Goal: Information Seeking & Learning: Learn about a topic

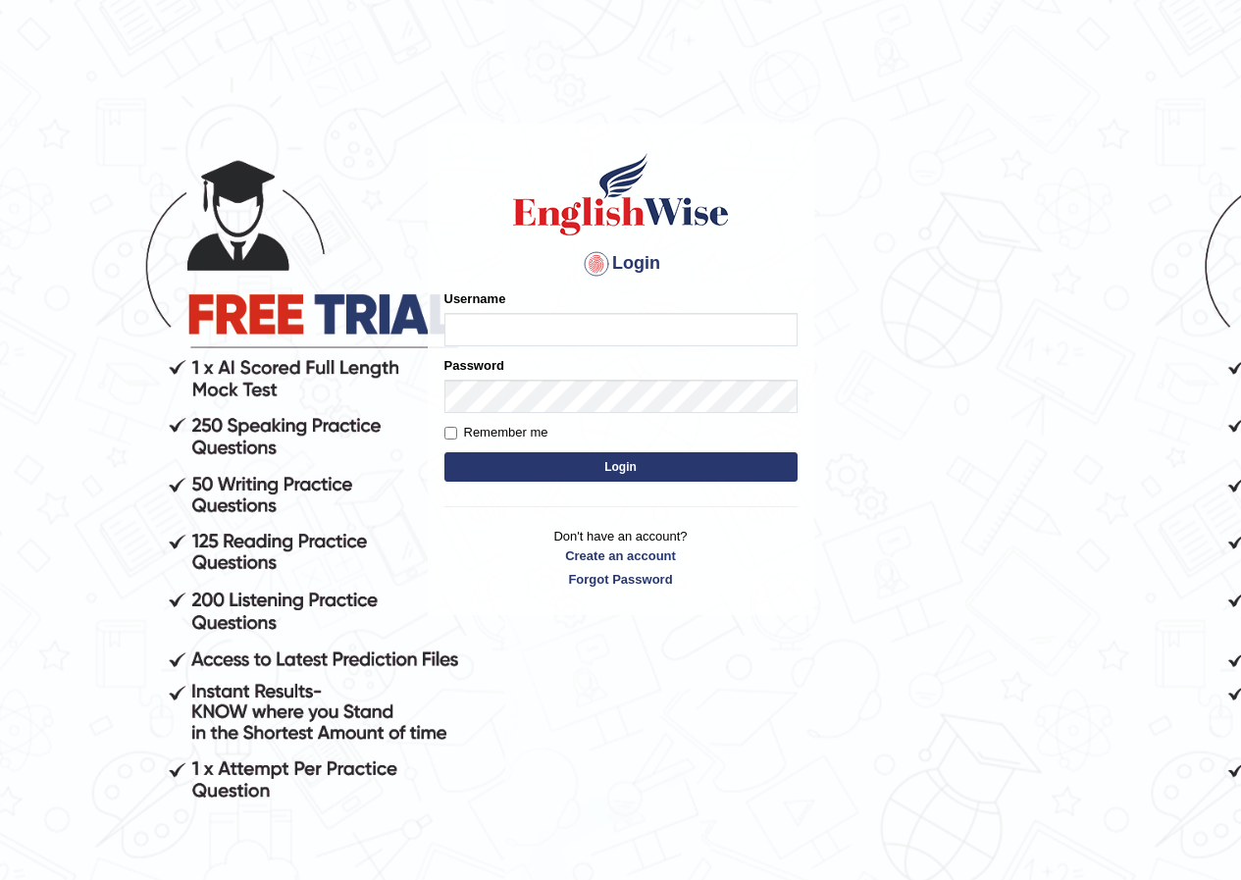
click at [535, 333] on input "Username" at bounding box center [621, 329] width 353 height 33
type input "bhuvaneswari_parramatta"
click at [622, 466] on button "Login" at bounding box center [621, 466] width 353 height 29
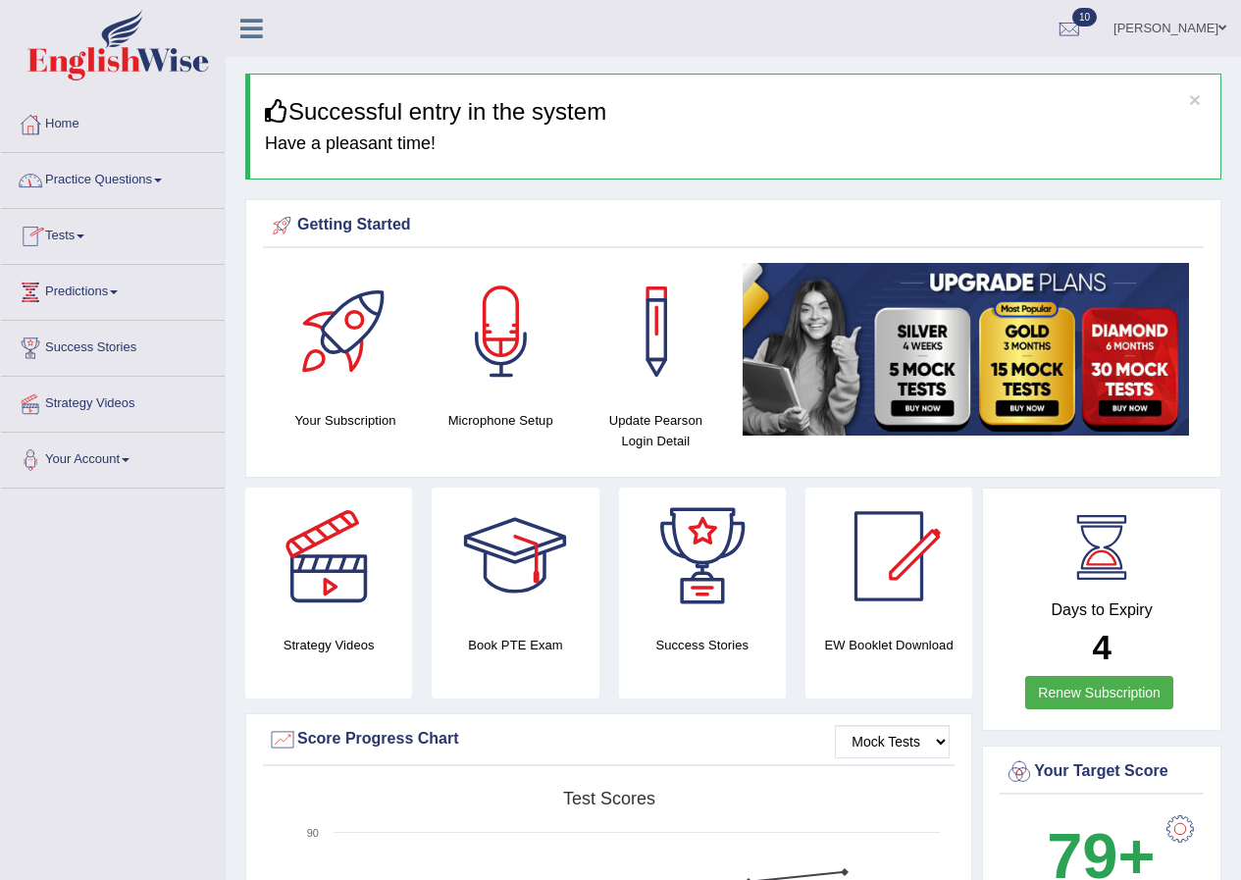
click at [162, 180] on span at bounding box center [158, 181] width 8 height 4
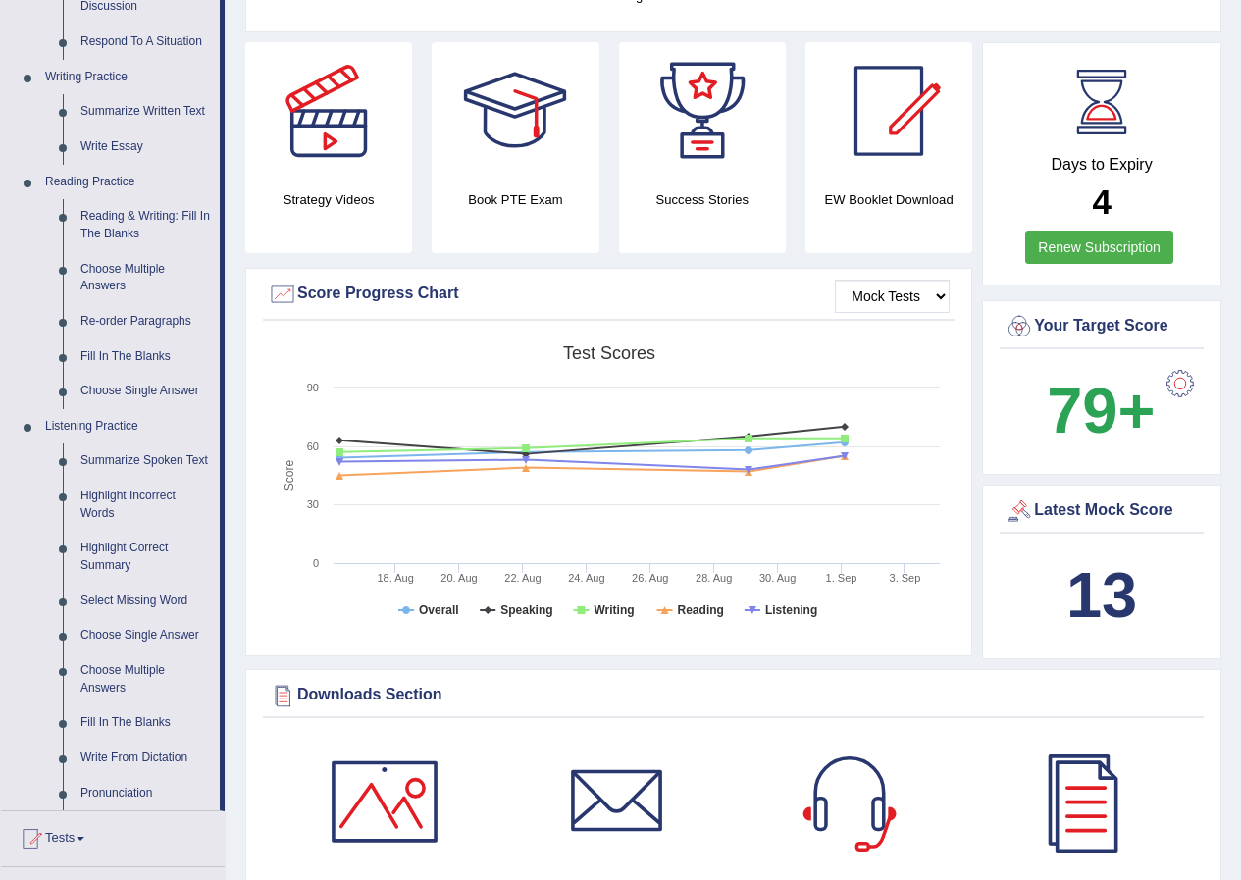
scroll to position [449, 0]
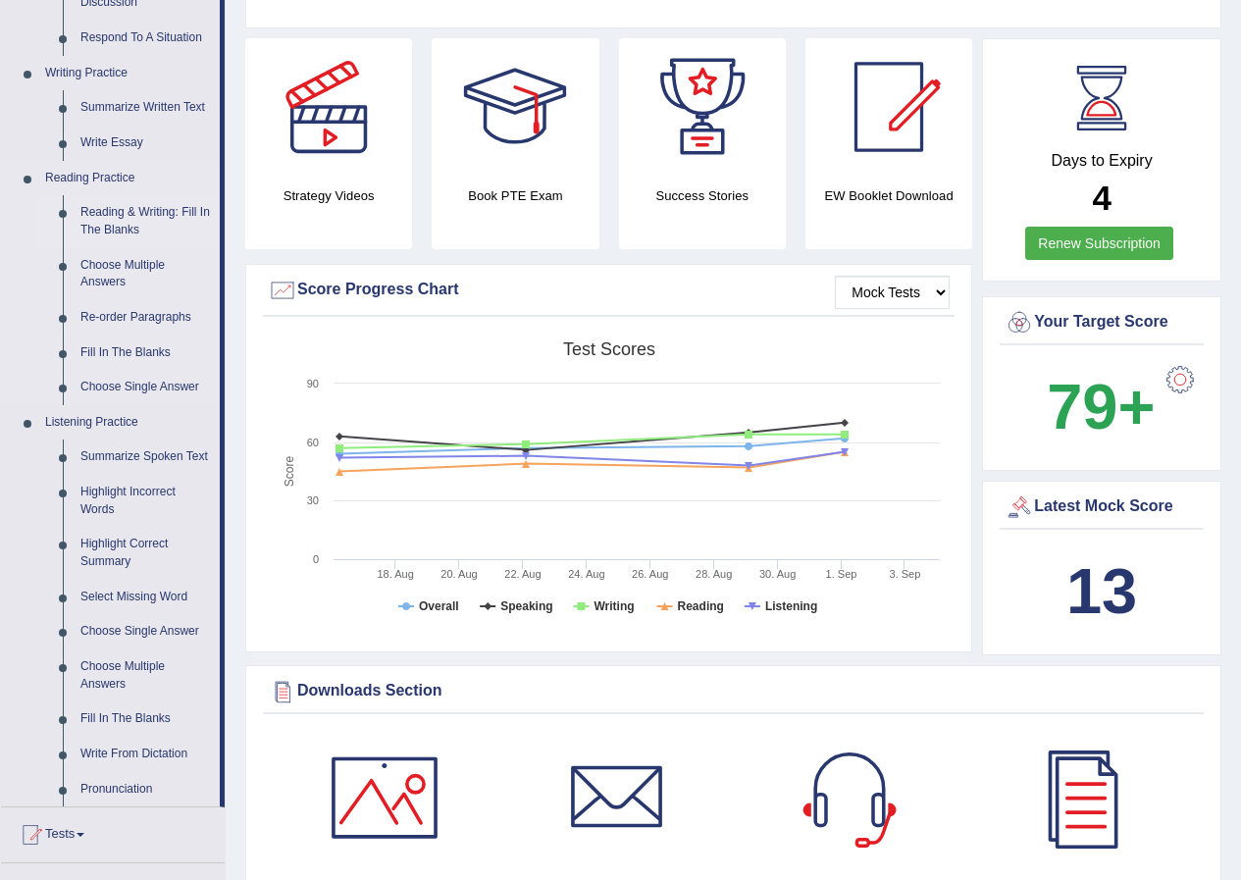
click at [188, 213] on link "Reading & Writing: Fill In The Blanks" at bounding box center [146, 221] width 148 height 52
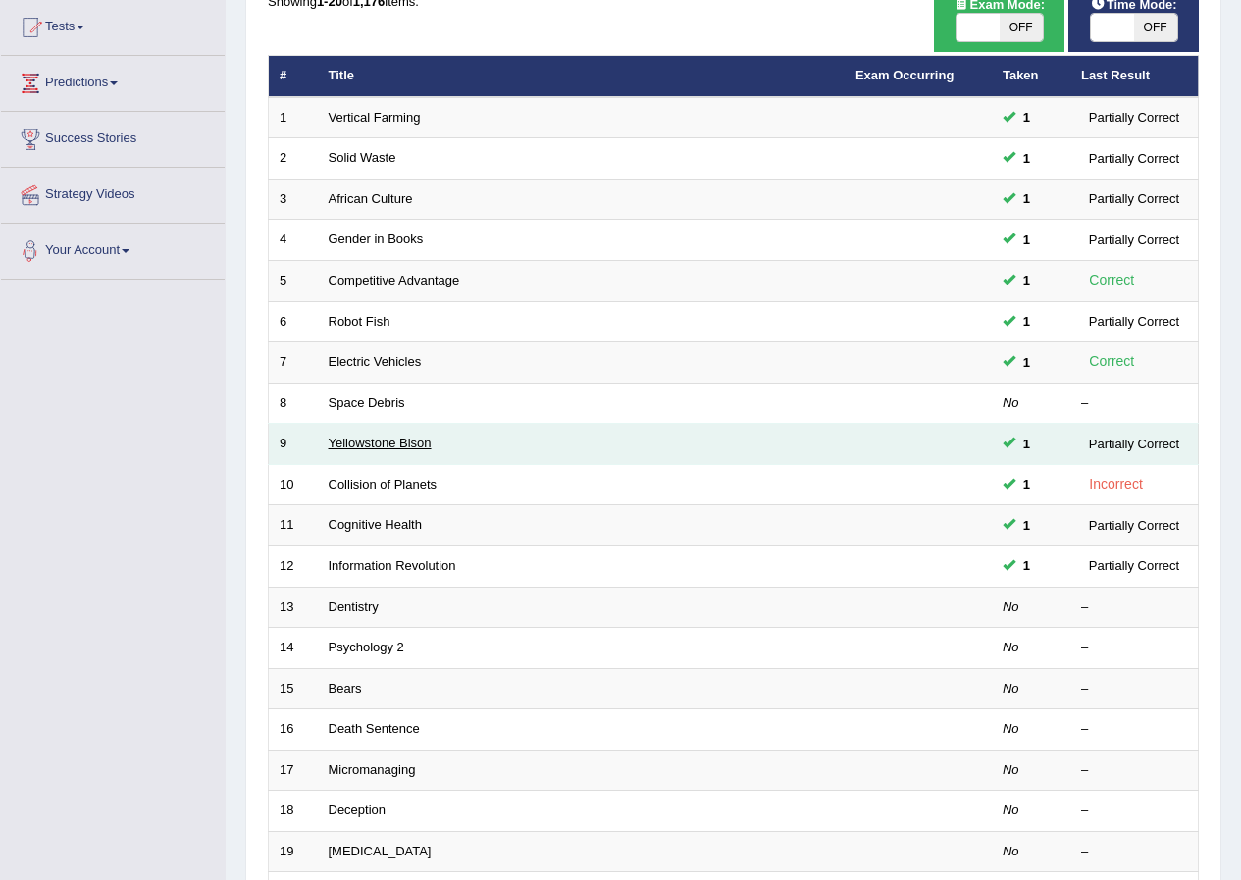
scroll to position [294, 0]
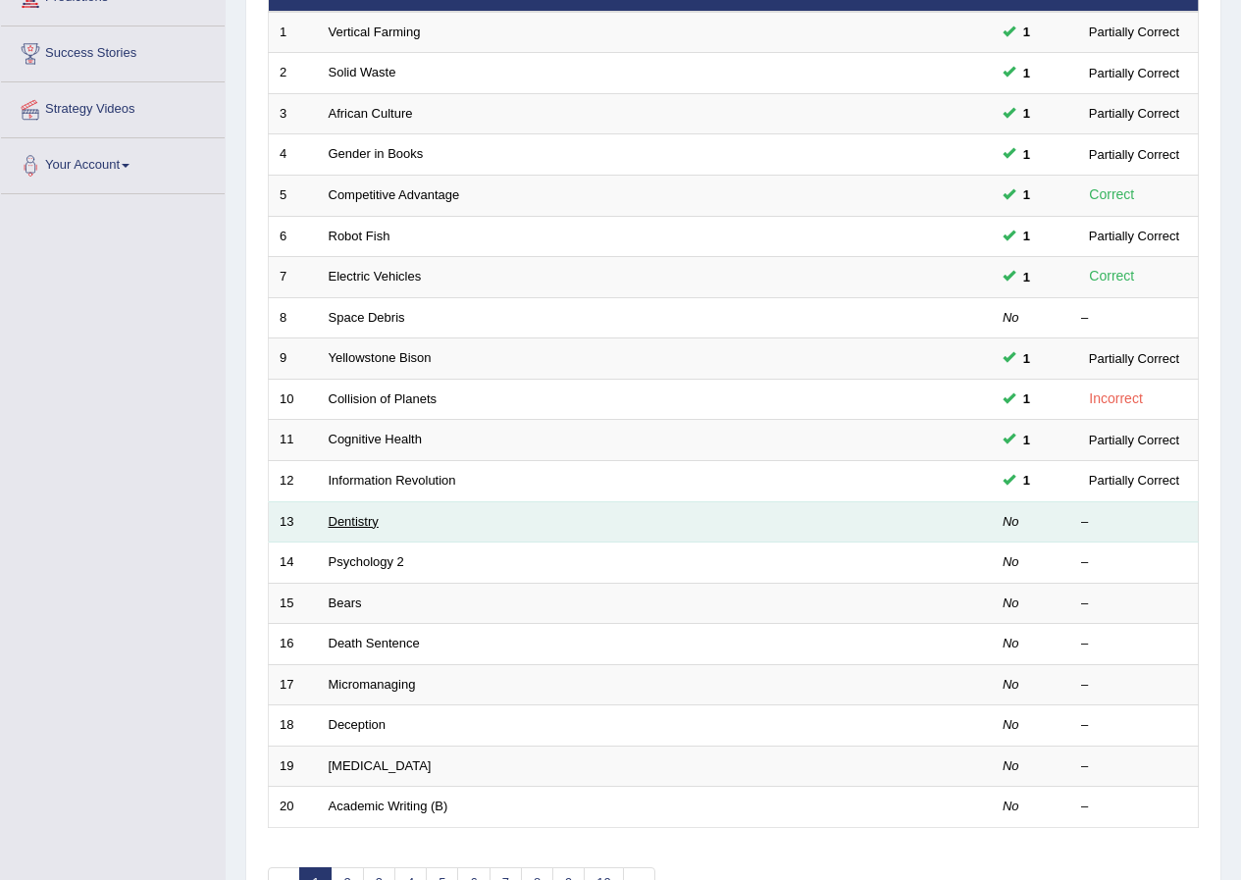
click at [360, 524] on link "Dentistry" at bounding box center [354, 521] width 50 height 15
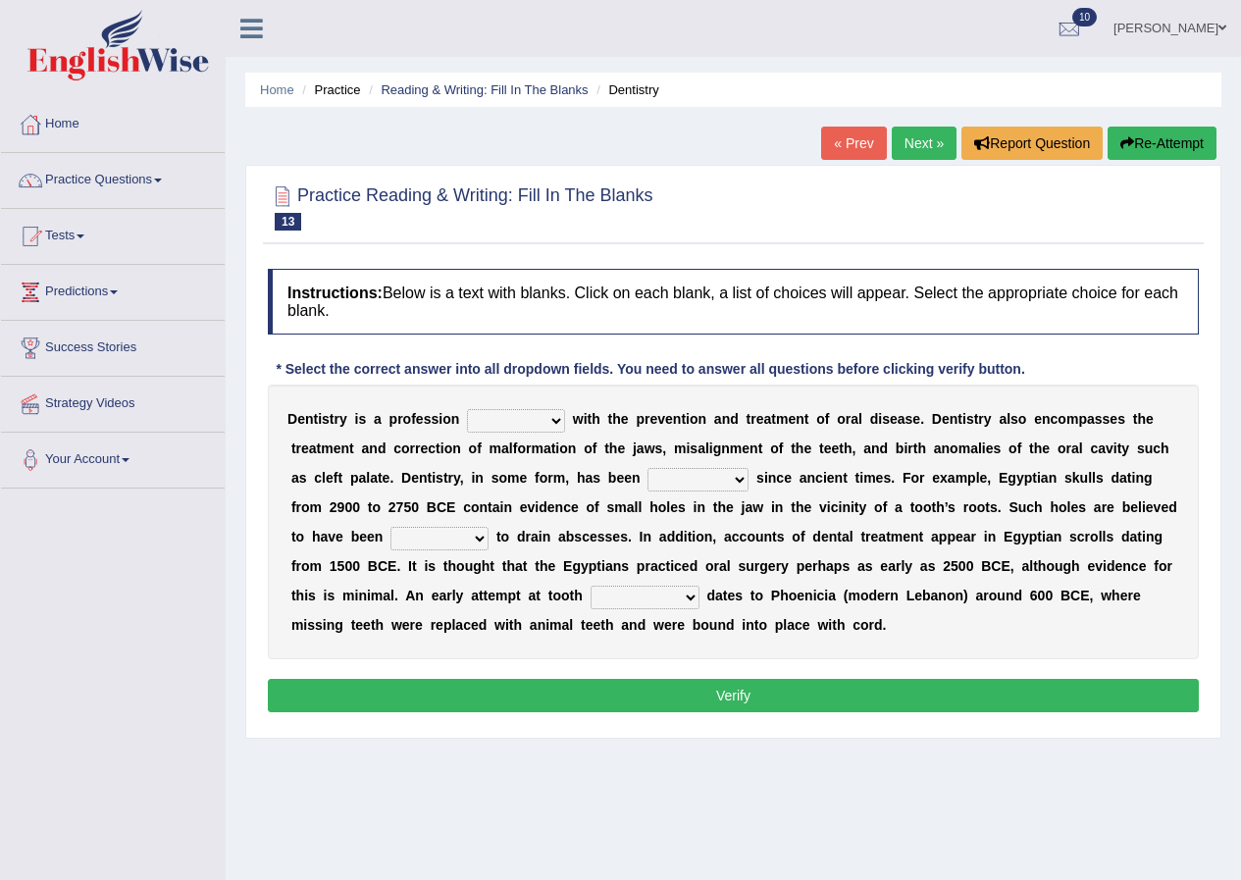
click at [551, 421] on select "agreed dealt concerned taken" at bounding box center [516, 421] width 98 height 24
select select "concerned"
click at [467, 409] on select "agreed dealt concerned taken" at bounding box center [516, 421] width 98 height 24
click at [737, 477] on select "criticized replaced practiced abandoned" at bounding box center [698, 480] width 101 height 24
select select "practiced"
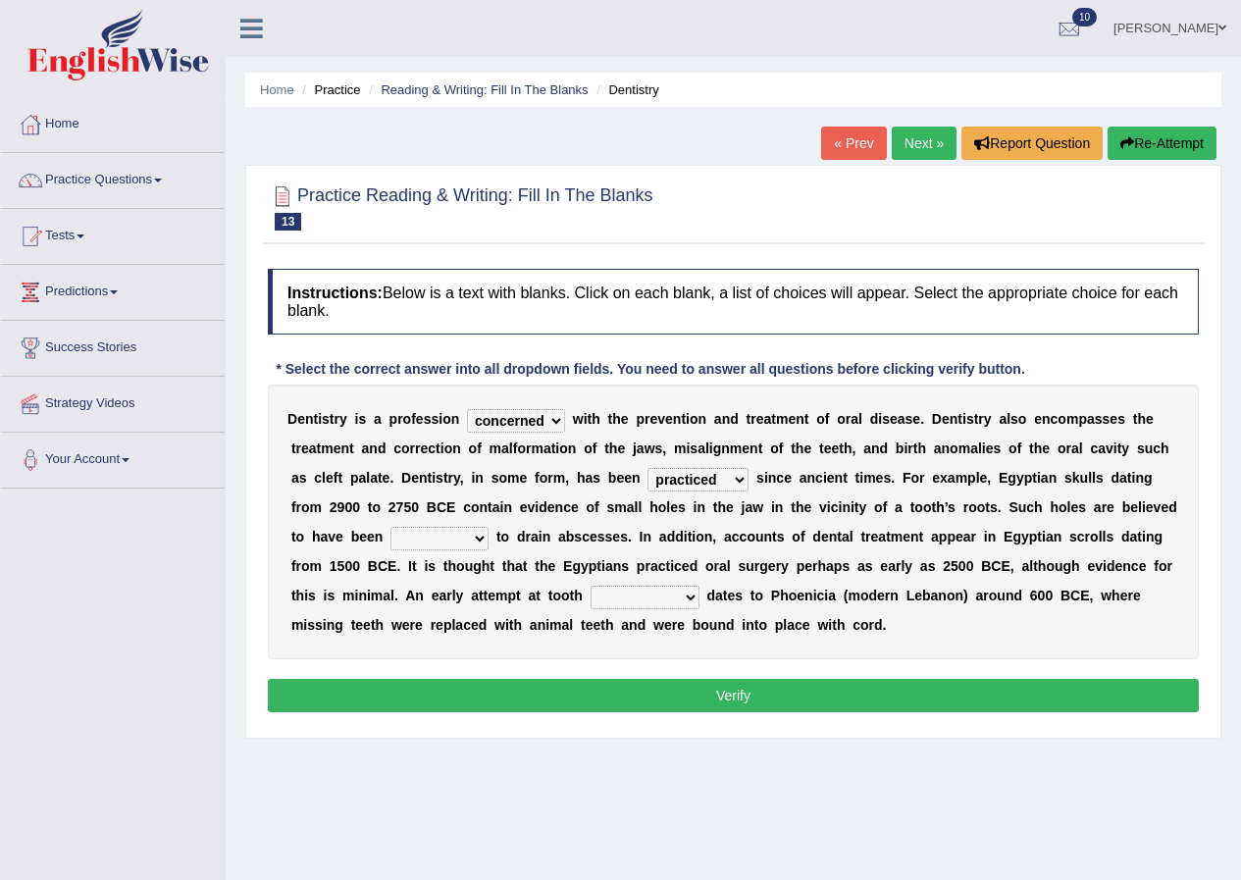
click at [648, 468] on select "criticized replaced practiced abandoned" at bounding box center [698, 480] width 101 height 24
drag, startPoint x: 646, startPoint y: 571, endPoint x: 685, endPoint y: 576, distance: 39.6
click at [684, 582] on div "D e n t i s t r y i s a p r o f e s s i o n agreed dealt concerned taken w i t …" at bounding box center [733, 522] width 931 height 275
click at [479, 536] on select "fluctuated laminated drilled sealed" at bounding box center [440, 539] width 98 height 24
select select "sealed"
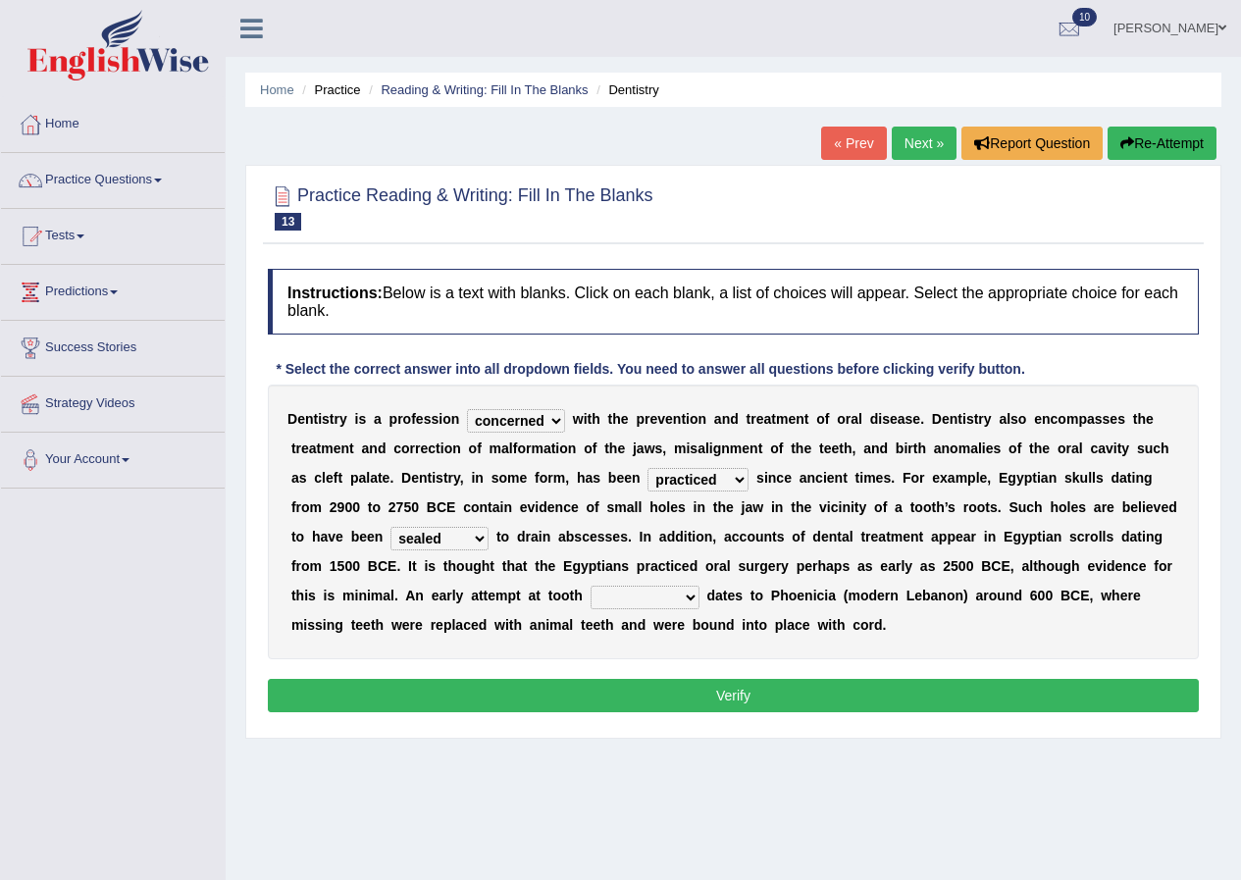
click at [391, 527] on select "fluctuated laminated drilled sealed" at bounding box center [440, 539] width 98 height 24
click at [419, 661] on div "Instructions: Below is a text with blanks. Click on each blank, a list of choic…" at bounding box center [733, 493] width 941 height 469
click at [688, 596] on select "reparation sacrament restitution replacement" at bounding box center [645, 598] width 109 height 24
click at [687, 600] on select "reparation sacrament restitution replacement" at bounding box center [645, 598] width 109 height 24
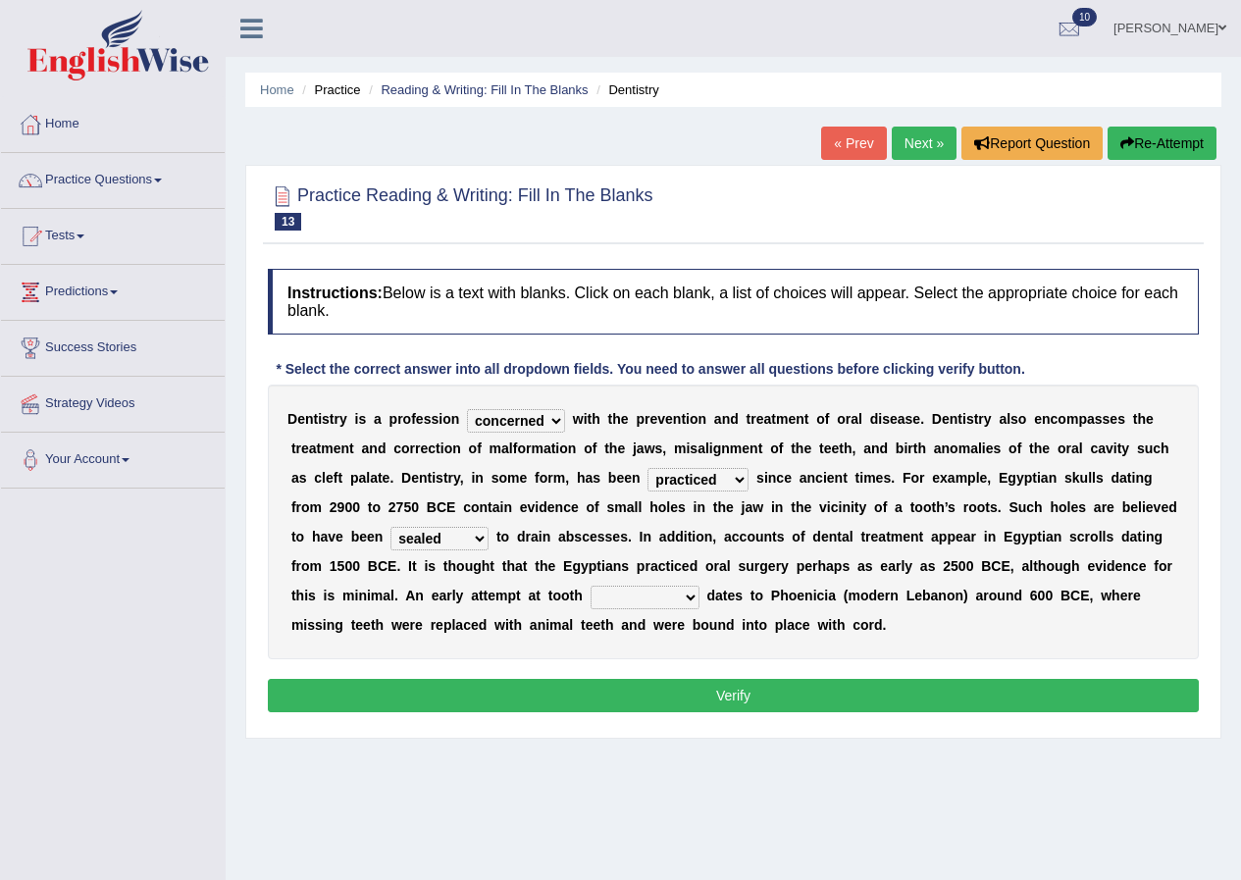
click at [687, 600] on select "reparation sacrament restitution replacement" at bounding box center [645, 598] width 109 height 24
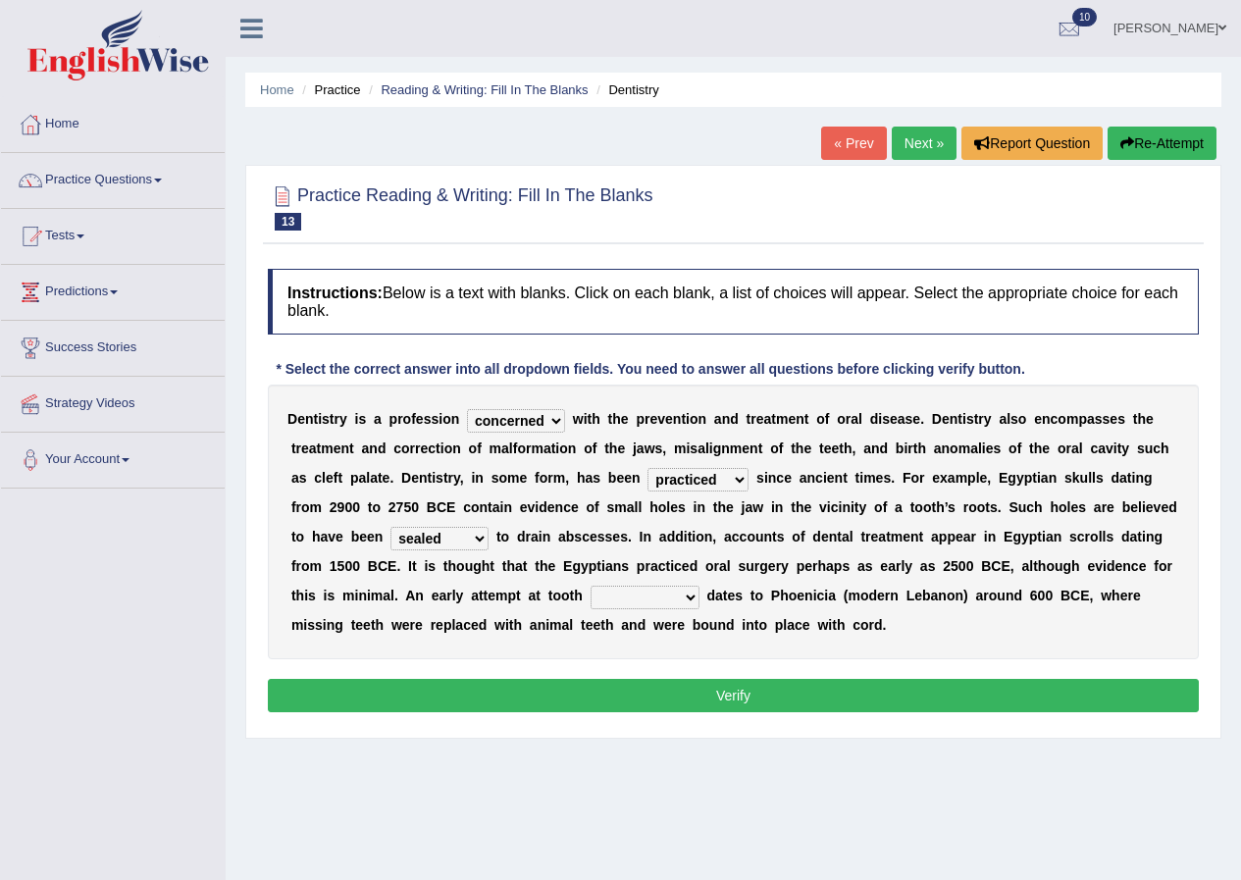
click at [685, 600] on select "reparation sacrament restitution replacement" at bounding box center [645, 598] width 109 height 24
click at [695, 596] on select "reparation sacrament restitution replacement" at bounding box center [645, 598] width 109 height 24
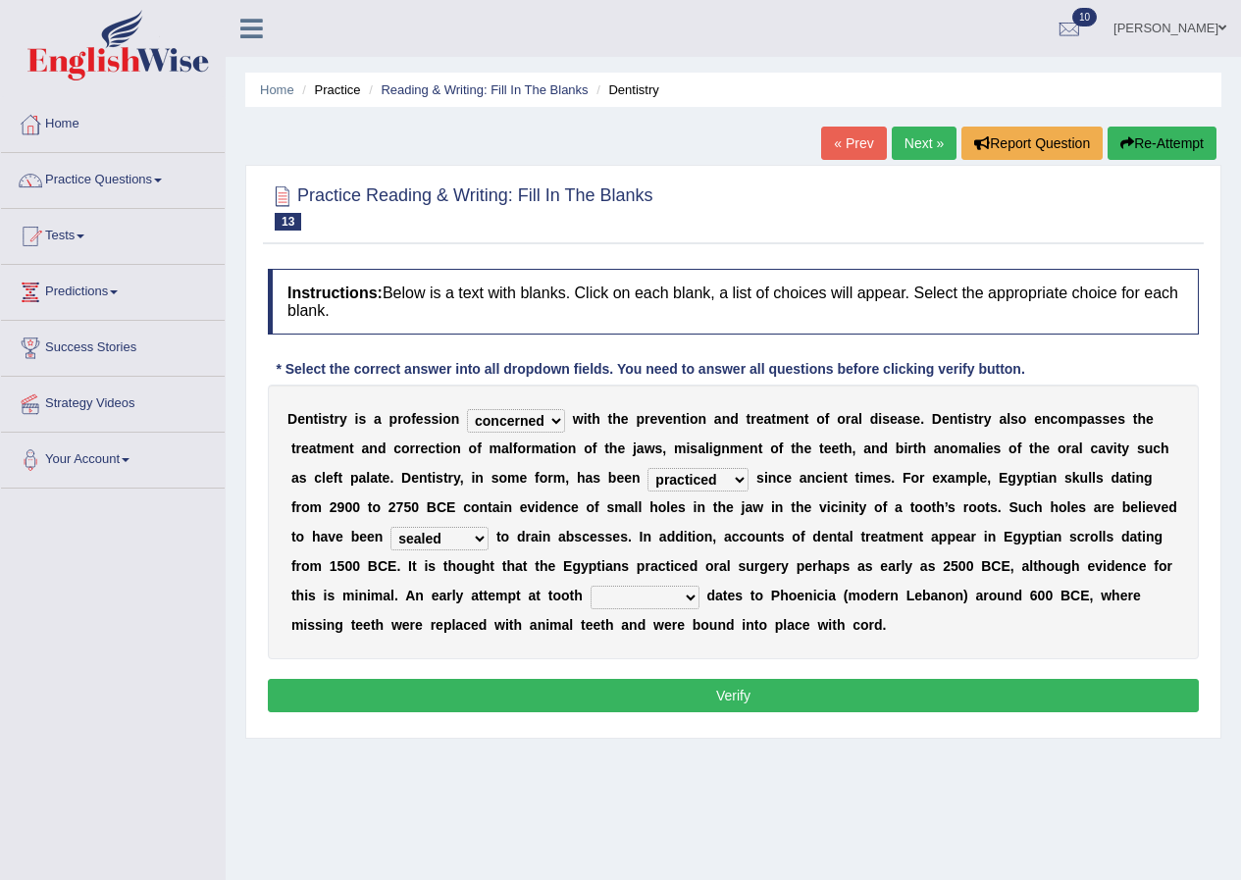
click at [695, 596] on select "reparation sacrament restitution replacement" at bounding box center [645, 598] width 109 height 24
click at [698, 589] on select "reparation sacrament restitution replacement" at bounding box center [645, 598] width 109 height 24
click at [591, 586] on select "reparation sacrament restitution replacement" at bounding box center [645, 598] width 109 height 24
click at [686, 598] on select "reparation sacrament restitution replacement" at bounding box center [645, 598] width 109 height 24
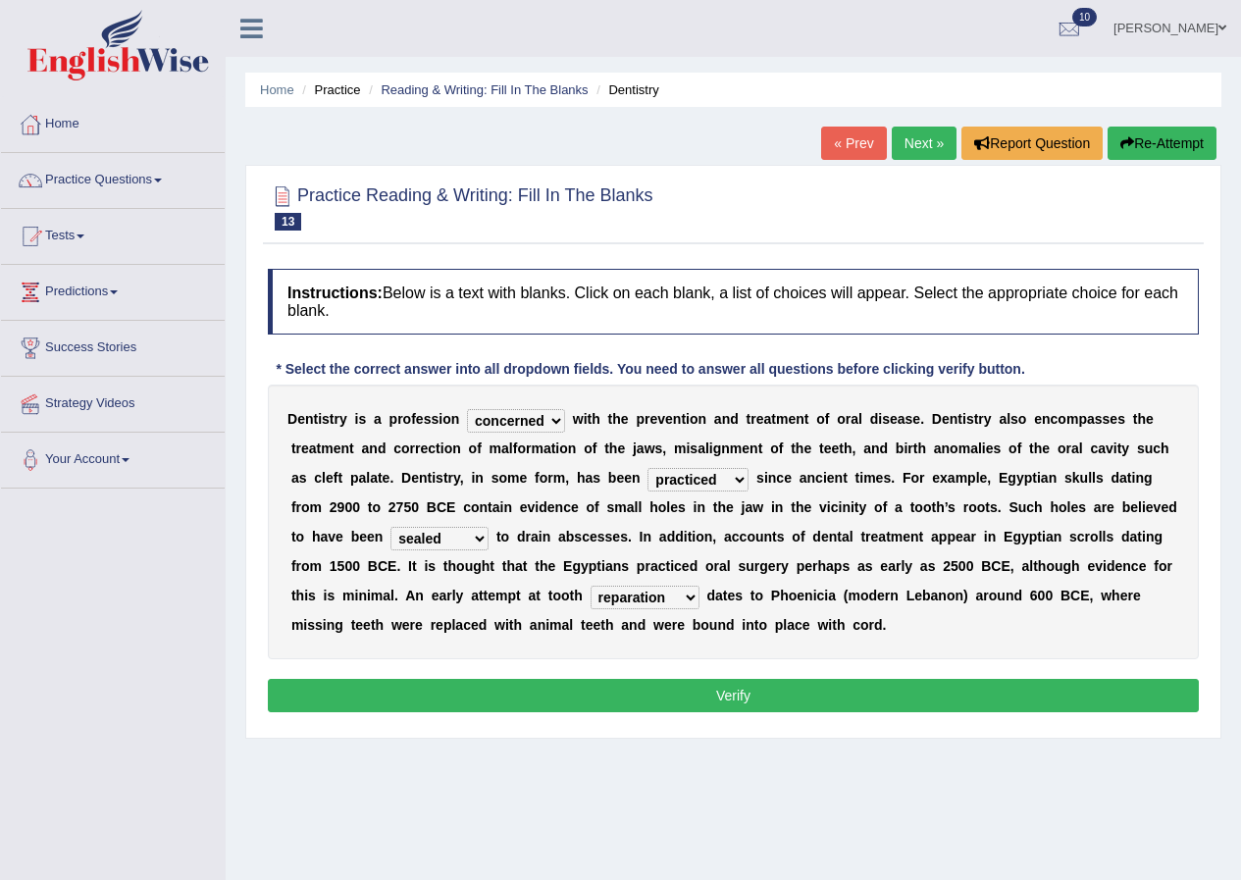
click at [692, 596] on select "reparation sacrament restitution replacement" at bounding box center [645, 598] width 109 height 24
select select "restitution"
click at [591, 586] on select "reparation sacrament restitution replacement" at bounding box center [645, 598] width 109 height 24
click at [697, 693] on button "Verify" at bounding box center [733, 695] width 931 height 33
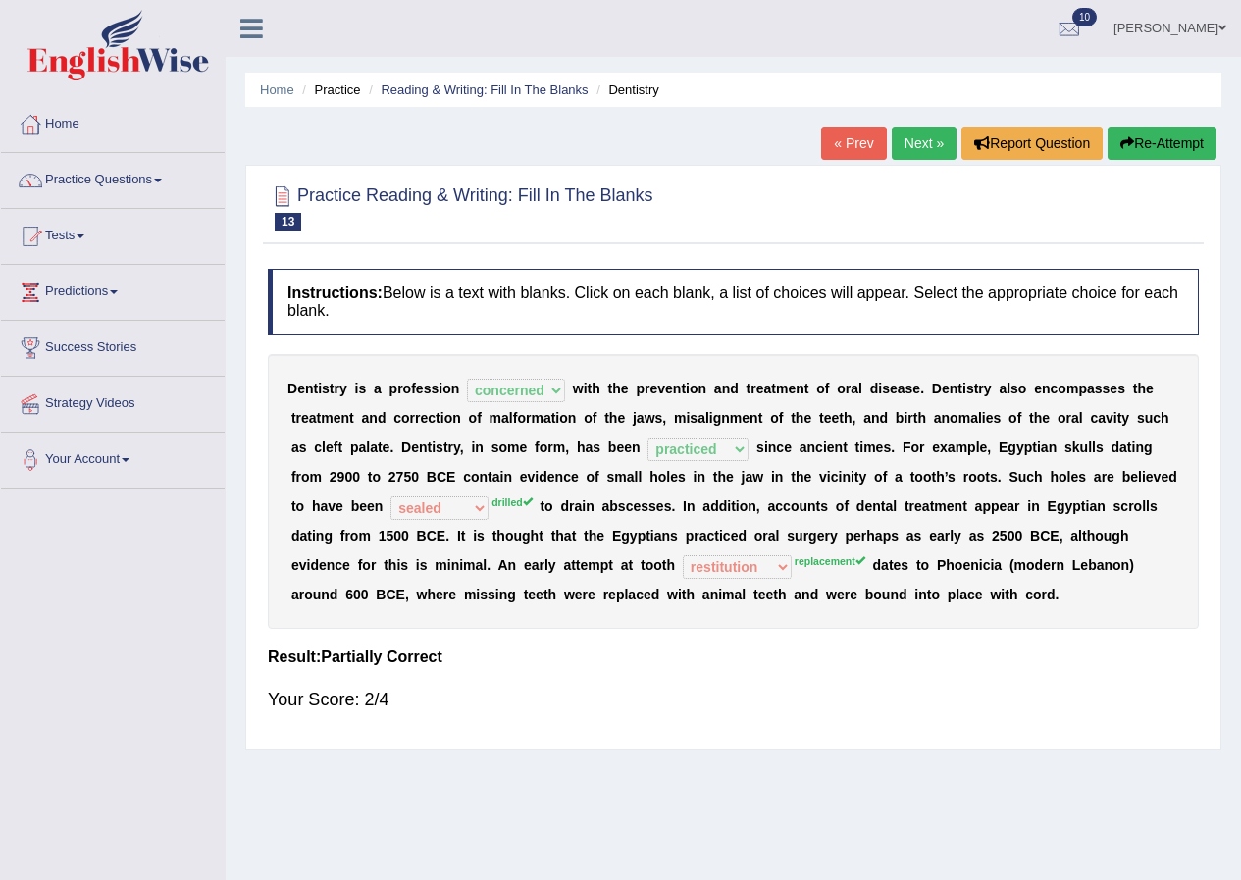
click at [923, 150] on link "Next »" at bounding box center [924, 143] width 65 height 33
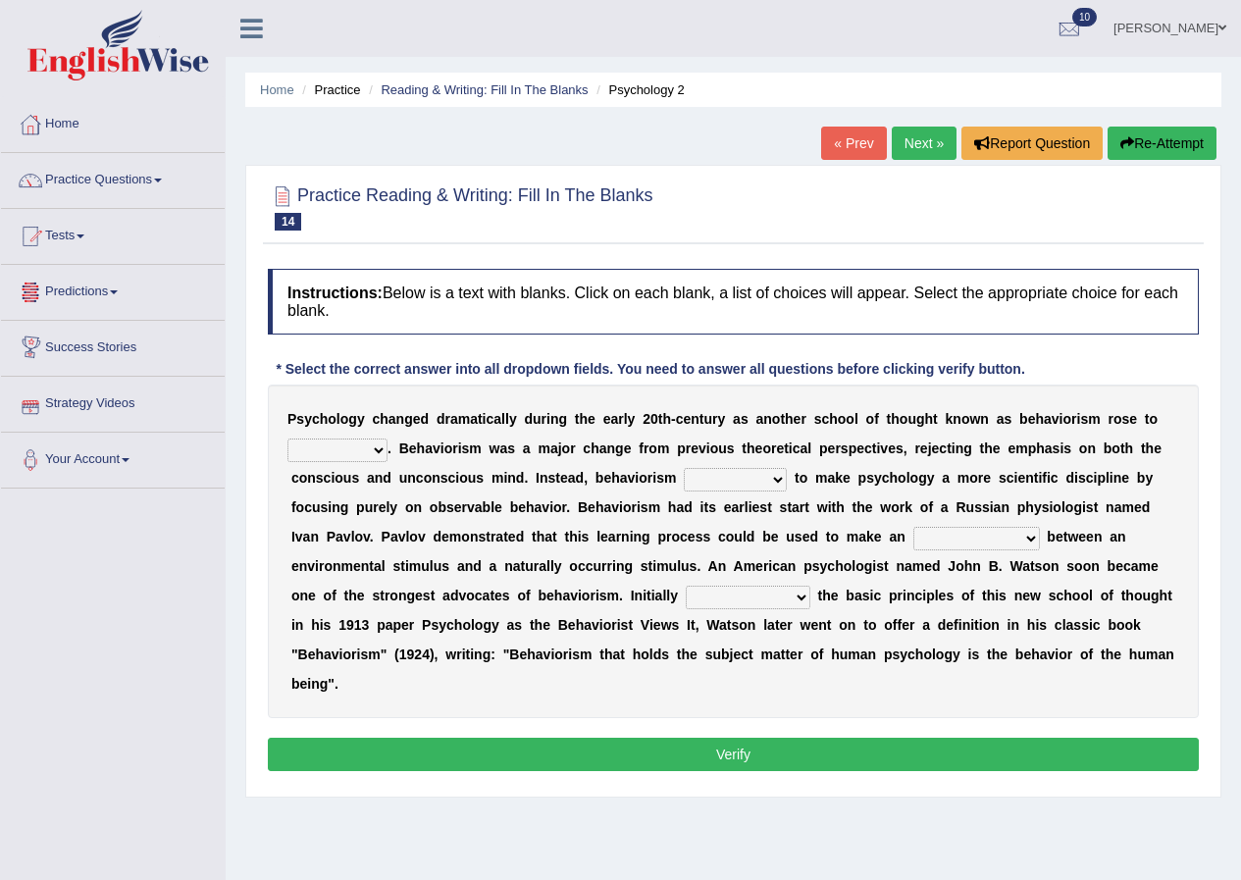
click at [378, 452] on select "dominance temptation challenge temper" at bounding box center [338, 451] width 100 height 24
click at [1172, 425] on div "P s y c h o l o g y c h a n g e d d r a m a t i c a l l y d u r i n g t h e e a…" at bounding box center [733, 552] width 931 height 334
click at [775, 480] on select "reproached reproved strove rewove" at bounding box center [735, 480] width 103 height 24
select select "rewove"
click at [684, 468] on select "reproached reproved strove rewove" at bounding box center [735, 480] width 103 height 24
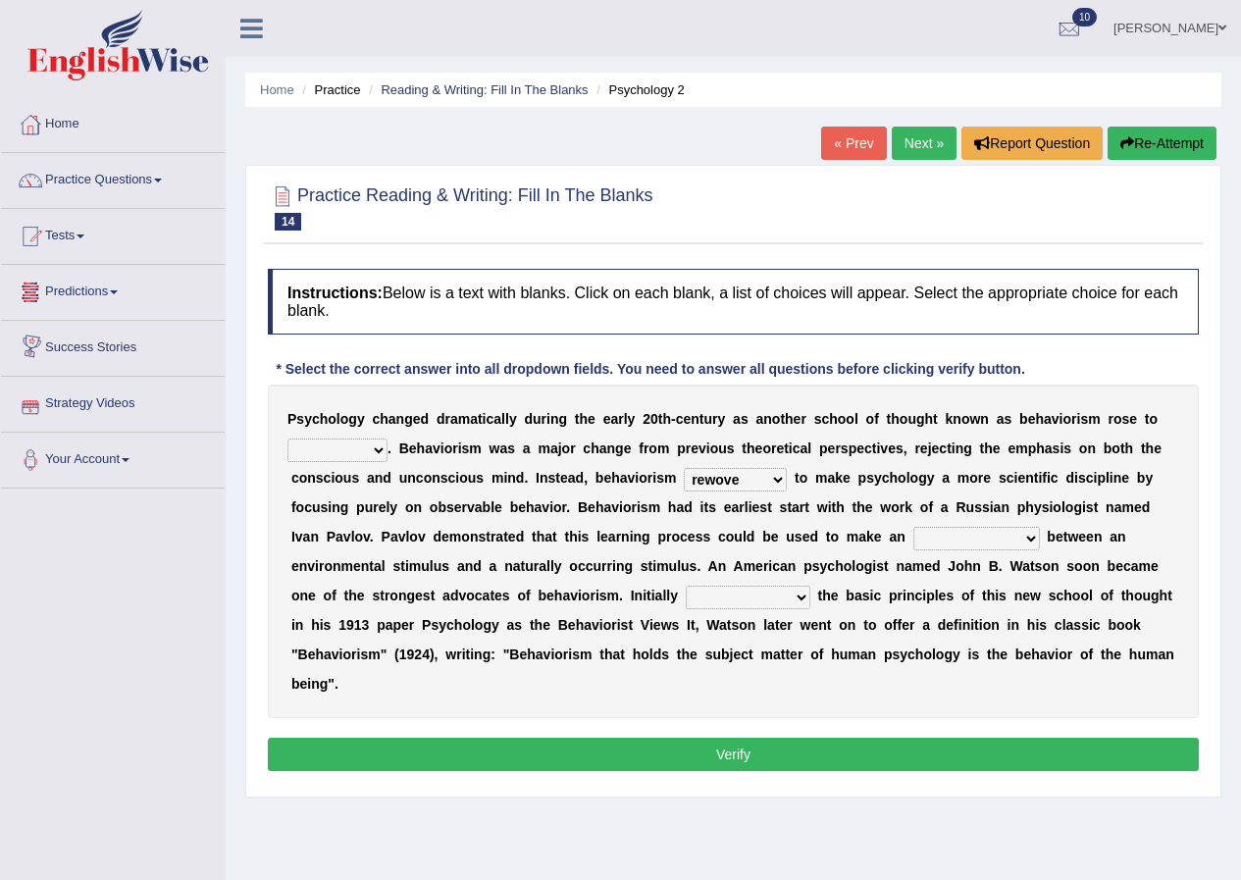
click at [377, 448] on select "dominance temptation challenge temper" at bounding box center [338, 451] width 100 height 24
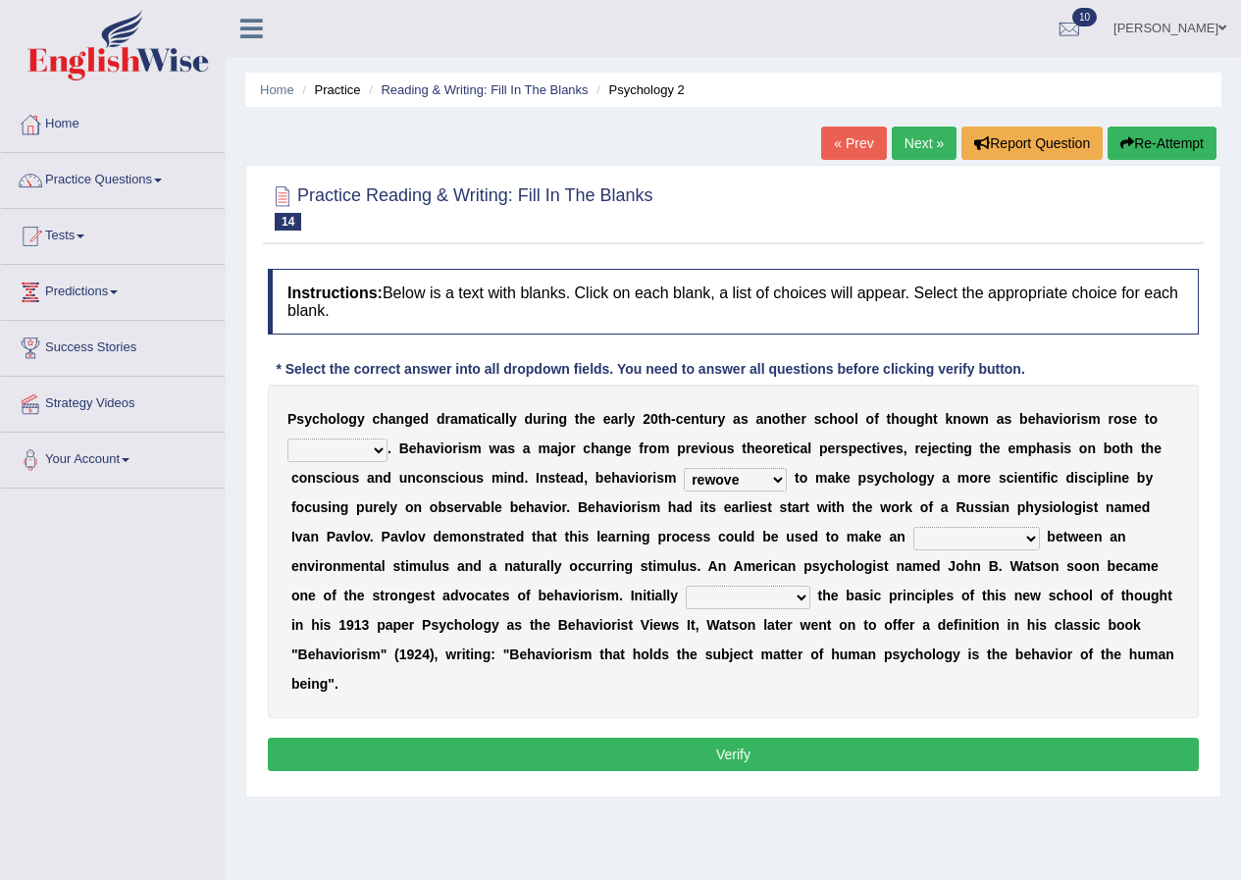
select select "challenge"
click at [288, 439] on select "dominance temptation challenge temper" at bounding box center [338, 451] width 100 height 24
click at [1032, 539] on select "acclimatization association union combination" at bounding box center [977, 539] width 127 height 24
select select "association"
click at [914, 527] on select "acclimatization association union combination" at bounding box center [977, 539] width 127 height 24
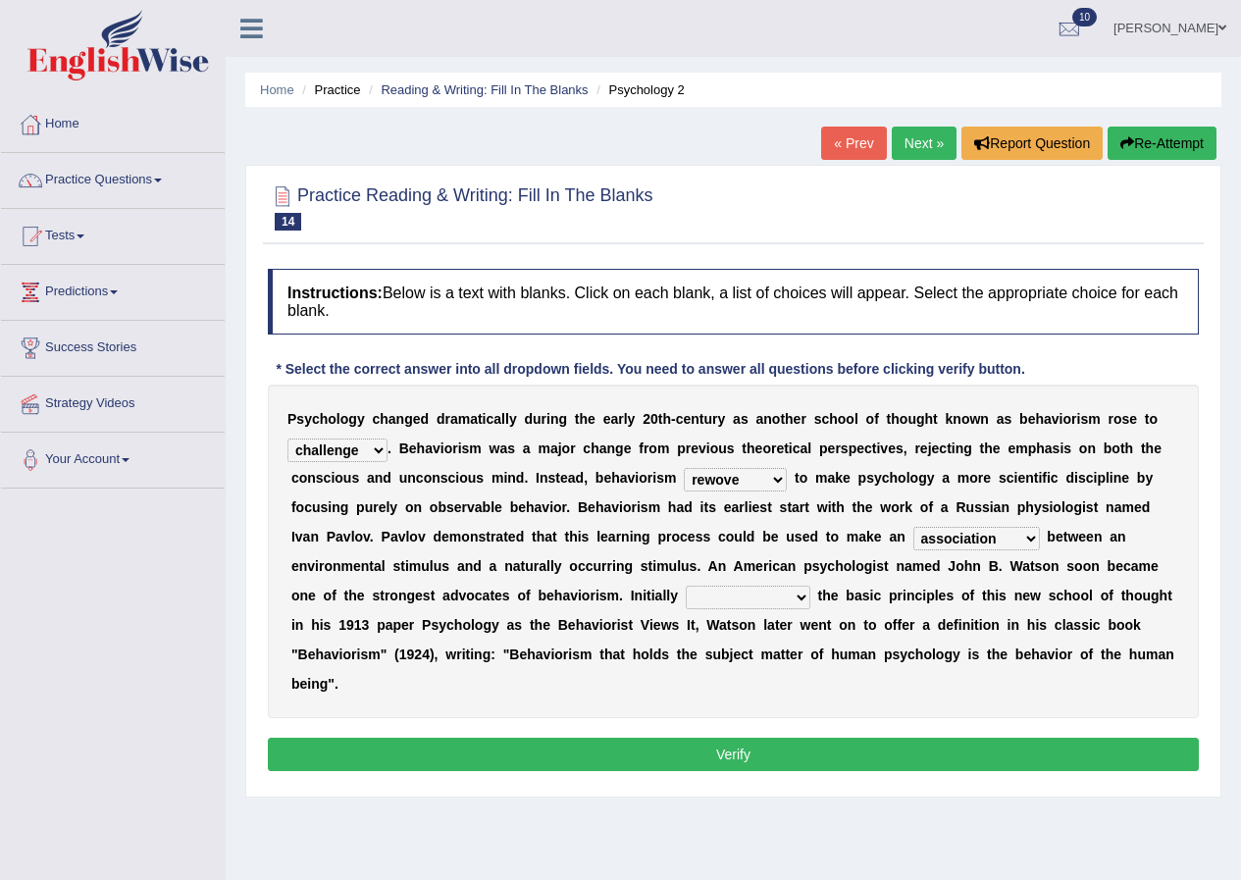
click at [797, 597] on select "questioning foreshortening unburdening outlining" at bounding box center [748, 598] width 125 height 24
select select "questioning"
click at [686, 586] on select "questioning foreshortening unburdening outlining" at bounding box center [748, 598] width 125 height 24
click at [712, 752] on button "Verify" at bounding box center [733, 754] width 931 height 33
click at [712, 752] on div "Home Practice Reading & Writing: Fill In The Blanks Psychology 2 « Prev Next » …" at bounding box center [734, 490] width 1016 height 981
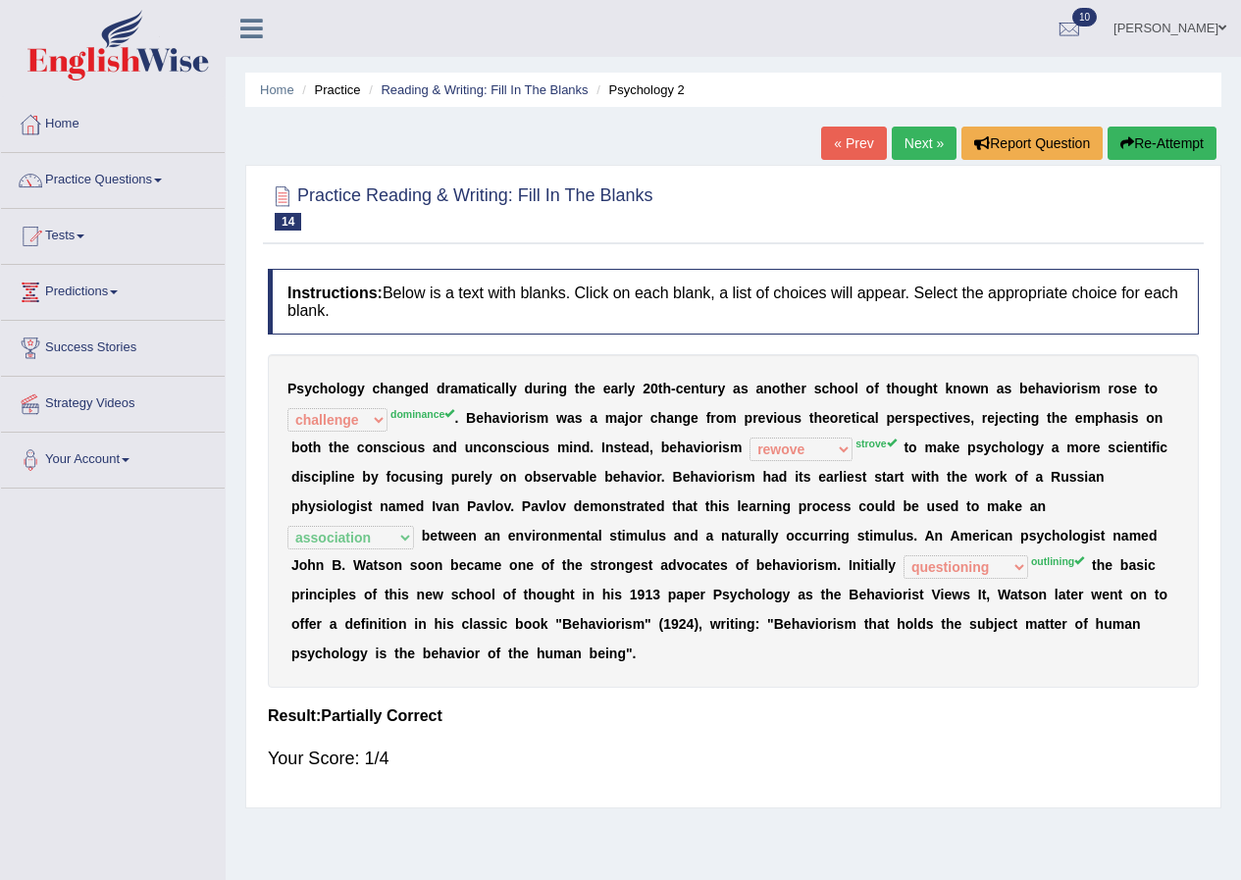
click at [901, 144] on link "Next »" at bounding box center [924, 143] width 65 height 33
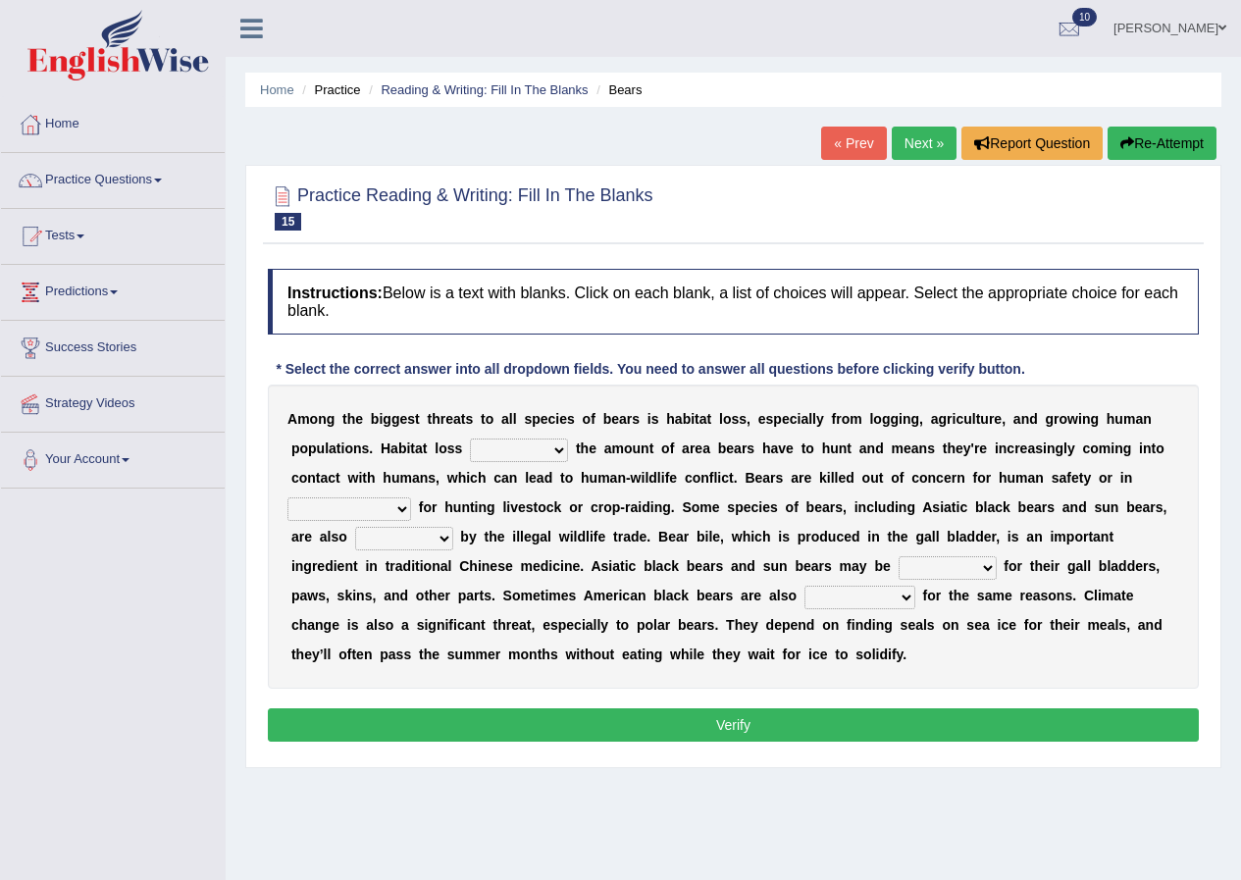
click at [558, 449] on select "increases reduces complies interacts" at bounding box center [519, 451] width 98 height 24
click at [557, 446] on select "increases reduces complies interacts" at bounding box center [519, 451] width 98 height 24
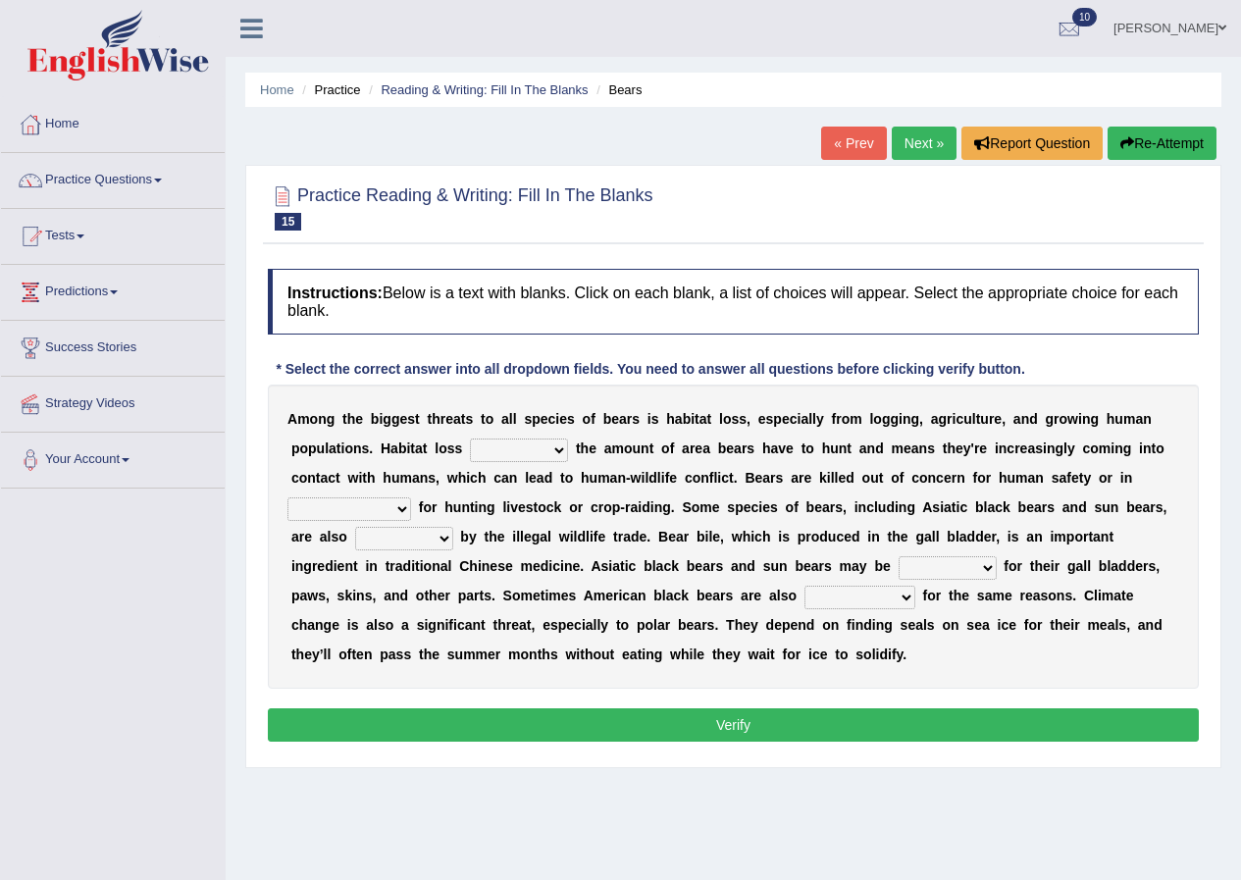
click at [557, 446] on select "increases reduces complies interacts" at bounding box center [519, 451] width 98 height 24
select select "increases"
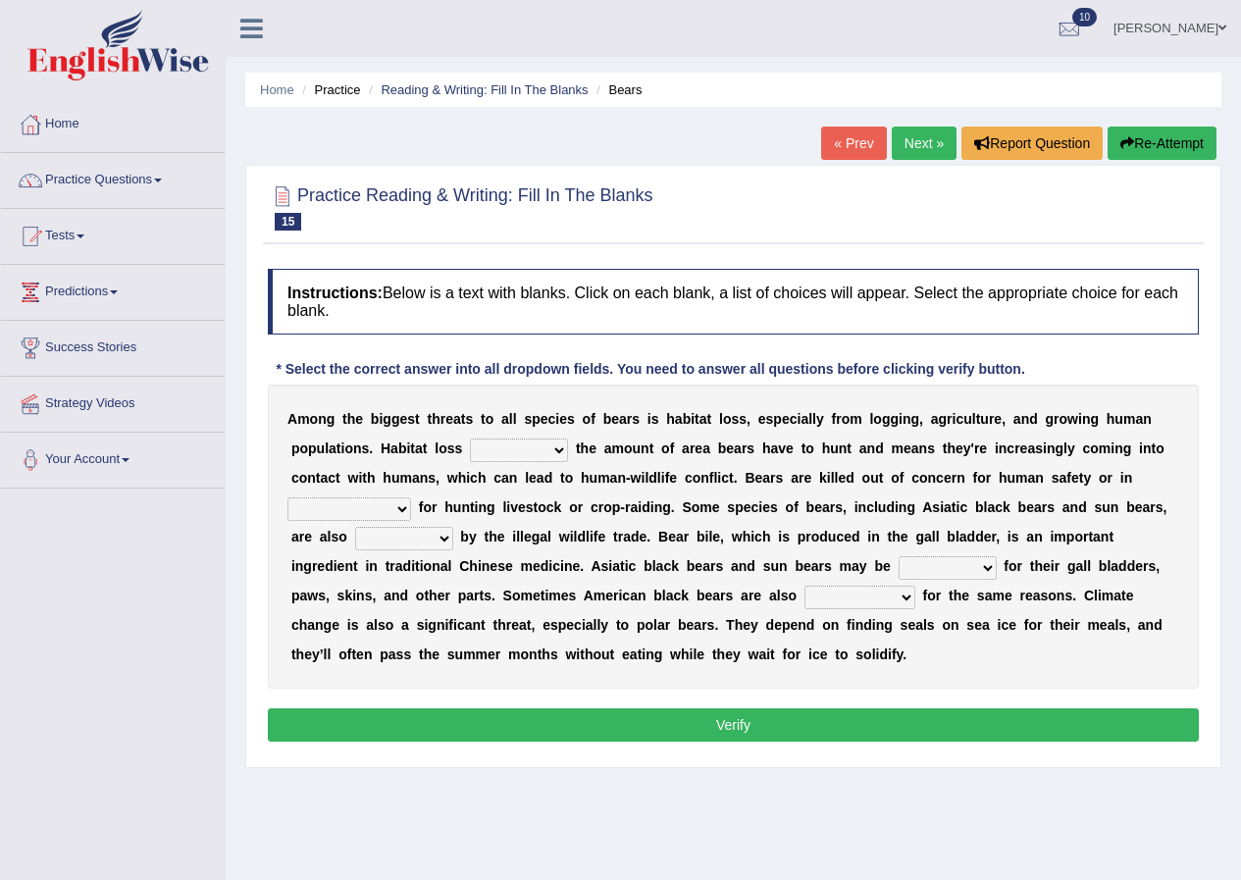
click at [470, 439] on select "increases reduces complies interacts" at bounding box center [519, 451] width 98 height 24
click at [404, 505] on select "coalition retaliation appreciation disinformation" at bounding box center [350, 510] width 124 height 24
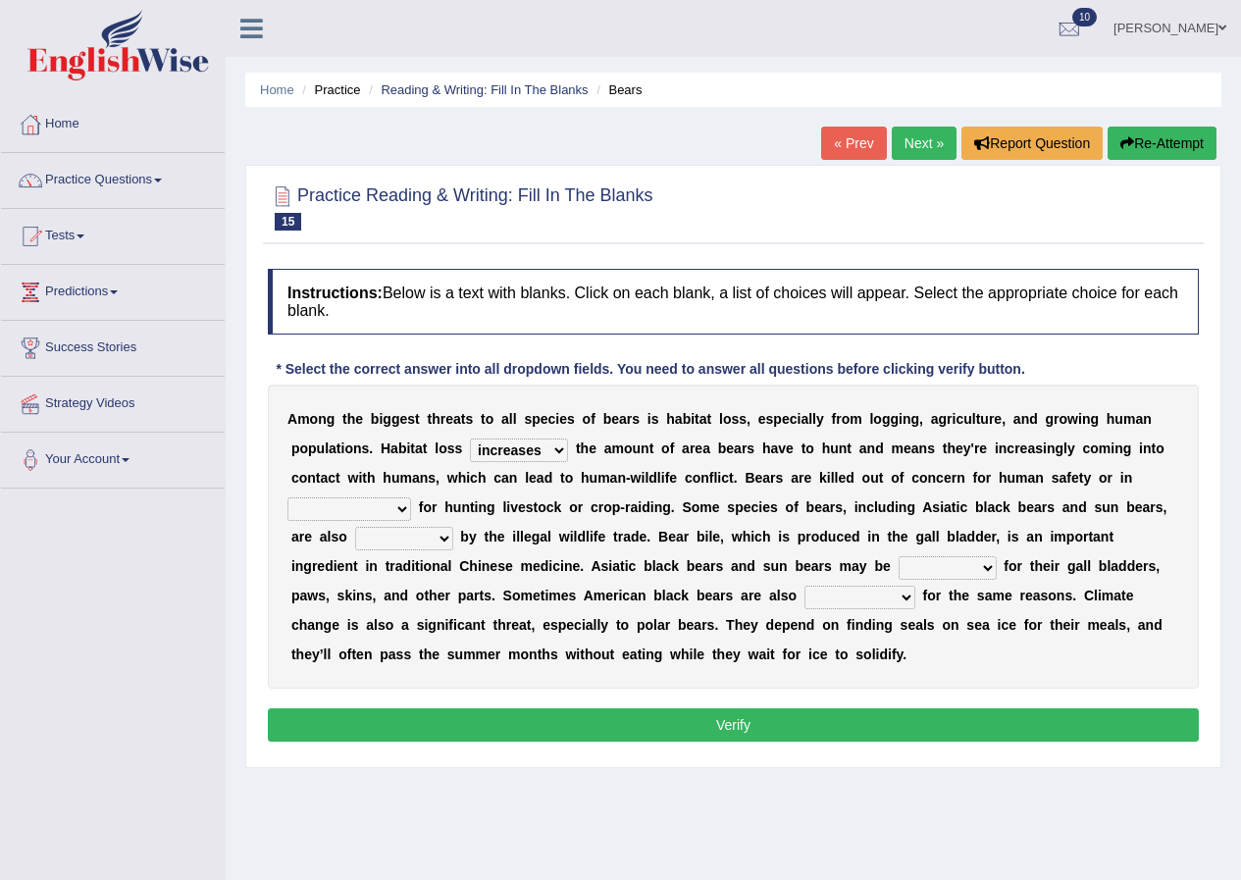
click at [404, 505] on select "coalition retaliation appreciation disinformation" at bounding box center [350, 510] width 124 height 24
select select "disinformation"
click at [288, 498] on select "coalition retaliation appreciation disinformation" at bounding box center [350, 510] width 124 height 24
click at [443, 534] on select "protected prohibited fattened threatened" at bounding box center [404, 539] width 98 height 24
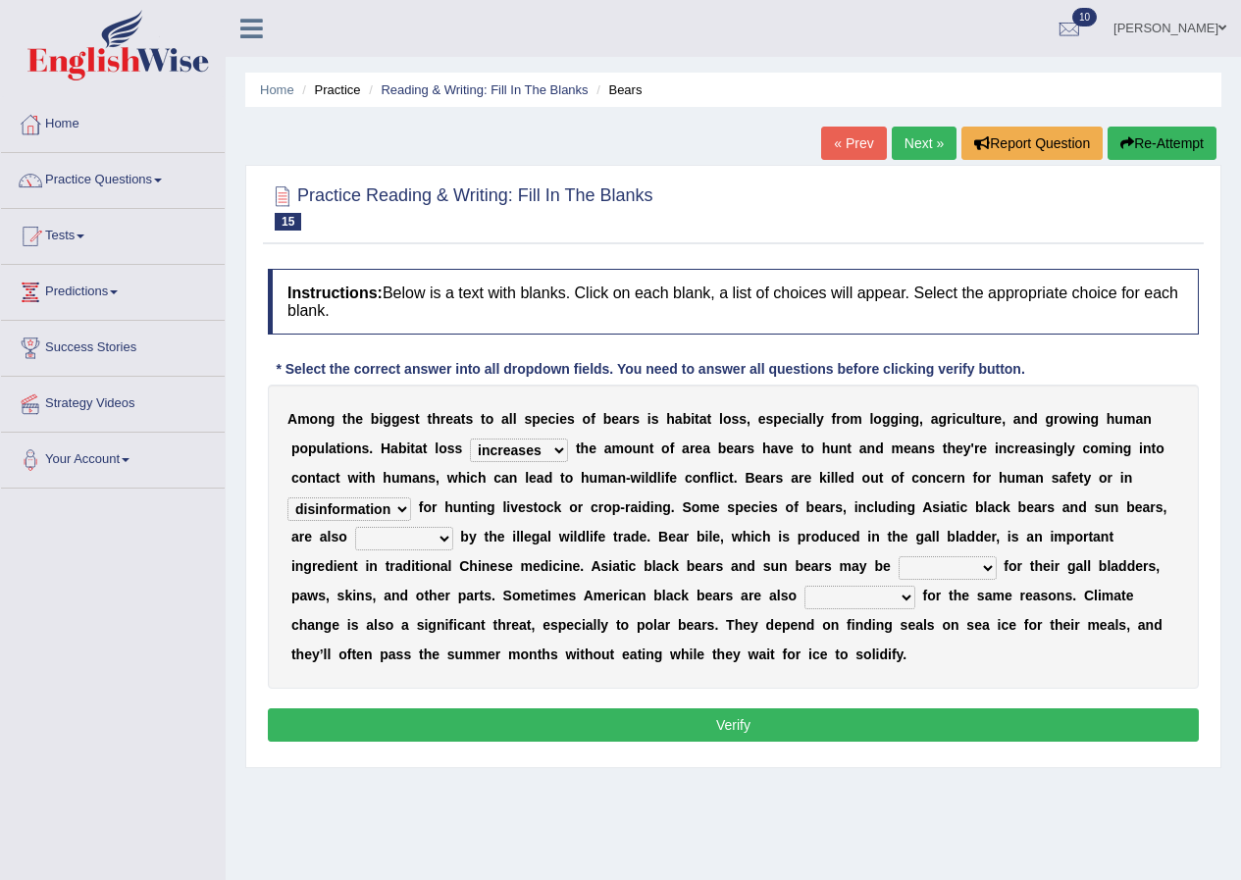
click at [443, 534] on select "protected prohibited fattened threatened" at bounding box center [404, 539] width 98 height 24
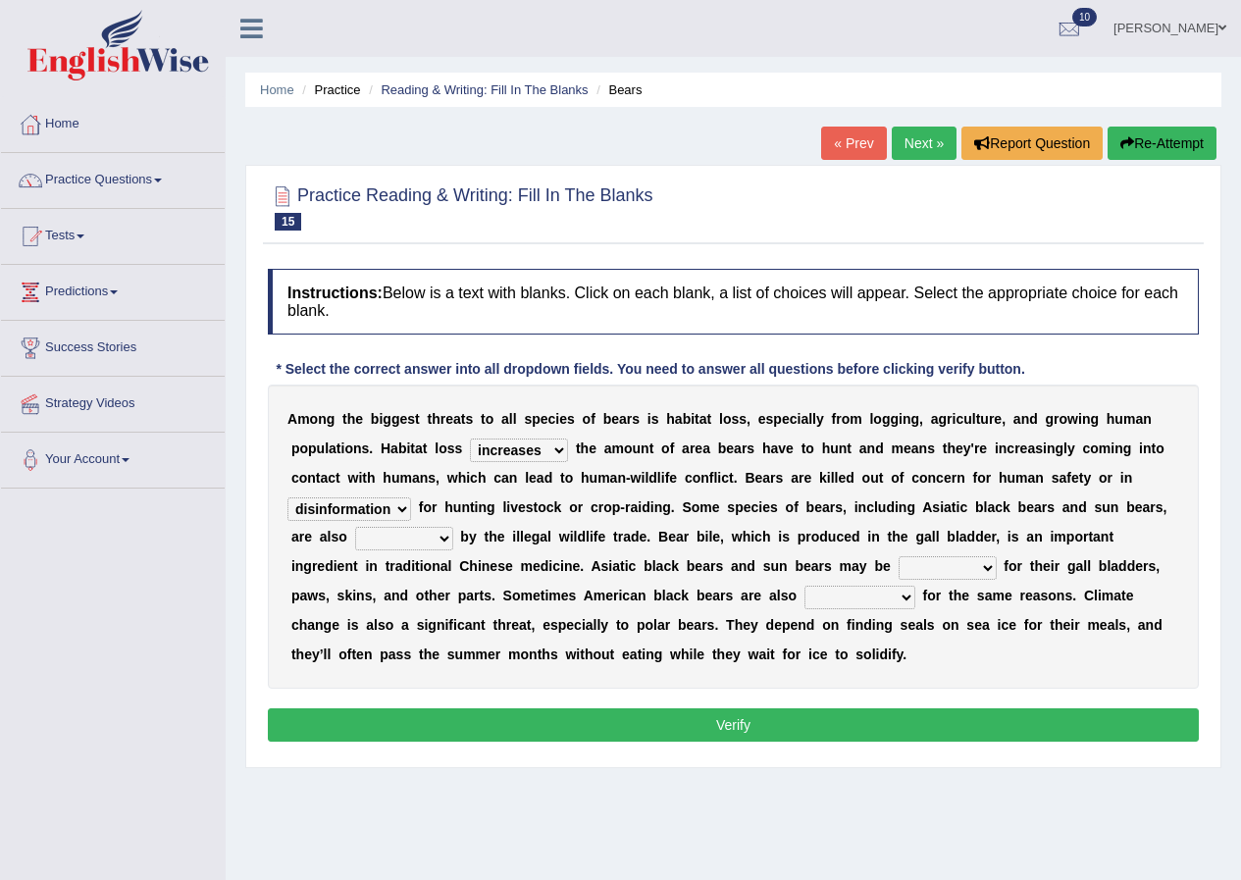
click at [443, 534] on select "protected prohibited fattened threatened" at bounding box center [404, 539] width 98 height 24
click at [431, 527] on select "protected prohibited fattened threatened" at bounding box center [404, 539] width 98 height 24
select select "threatened"
click at [355, 527] on select "protected prohibited fattened threatened" at bounding box center [404, 539] width 98 height 24
click at [986, 569] on select "poached squelched coached blenched" at bounding box center [948, 568] width 98 height 24
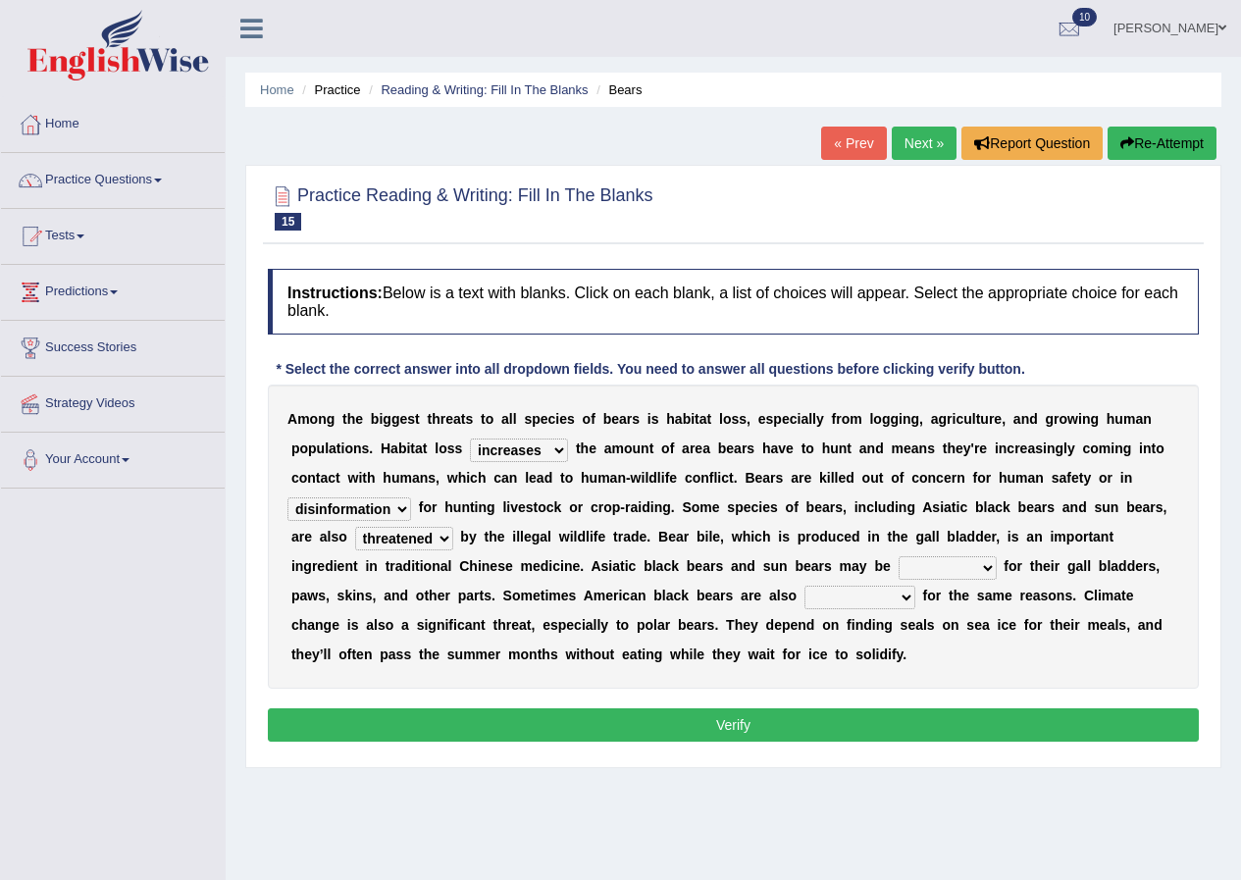
click at [986, 569] on select "poached squelched coached blenched" at bounding box center [948, 568] width 98 height 24
click at [984, 569] on select "poached squelched coached blenched" at bounding box center [948, 568] width 98 height 24
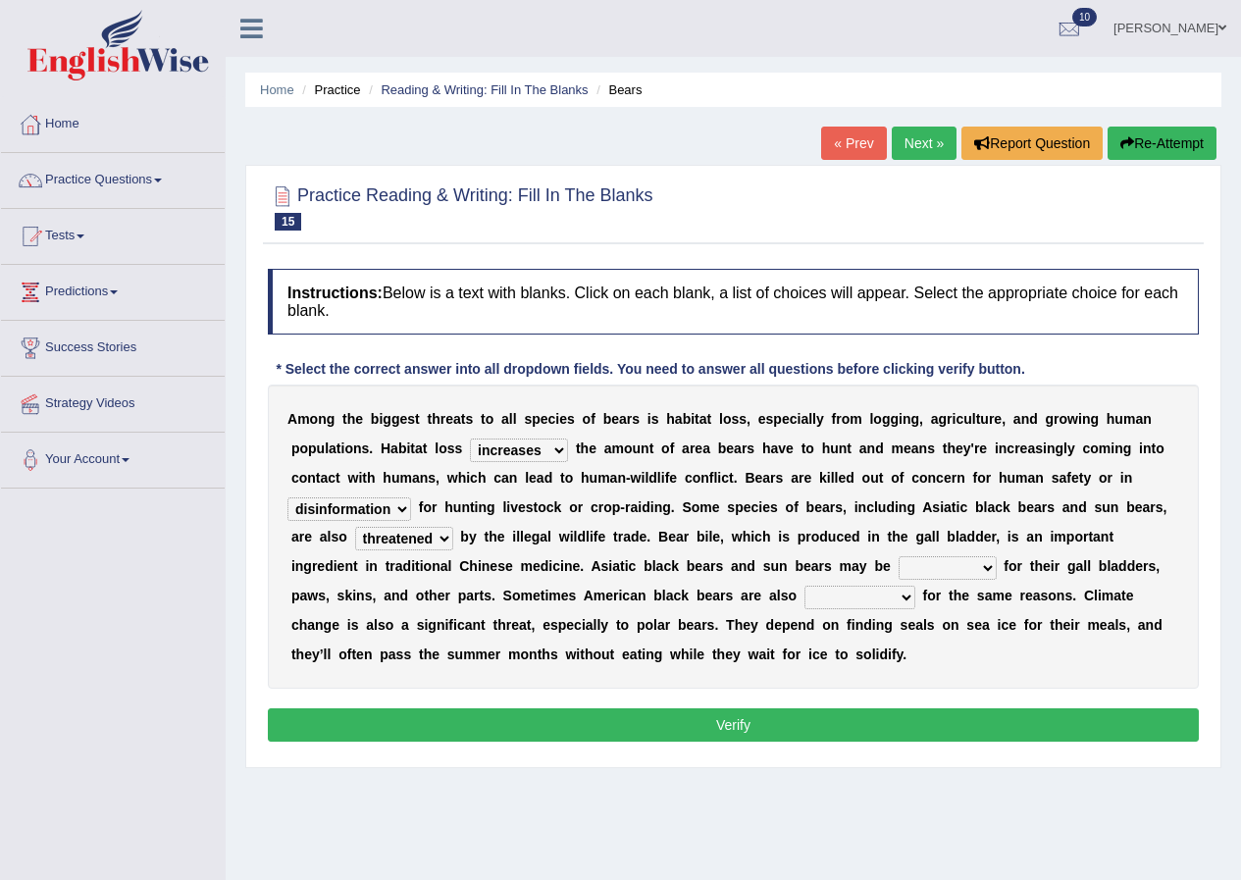
click at [982, 569] on select "poached squelched coached blenched" at bounding box center [948, 568] width 98 height 24
click at [988, 565] on select "poached squelched coached blenched" at bounding box center [948, 568] width 98 height 24
click at [985, 565] on select "poached squelched coached blenched" at bounding box center [948, 568] width 98 height 24
drag, startPoint x: 985, startPoint y: 565, endPoint x: 949, endPoint y: 539, distance: 44.9
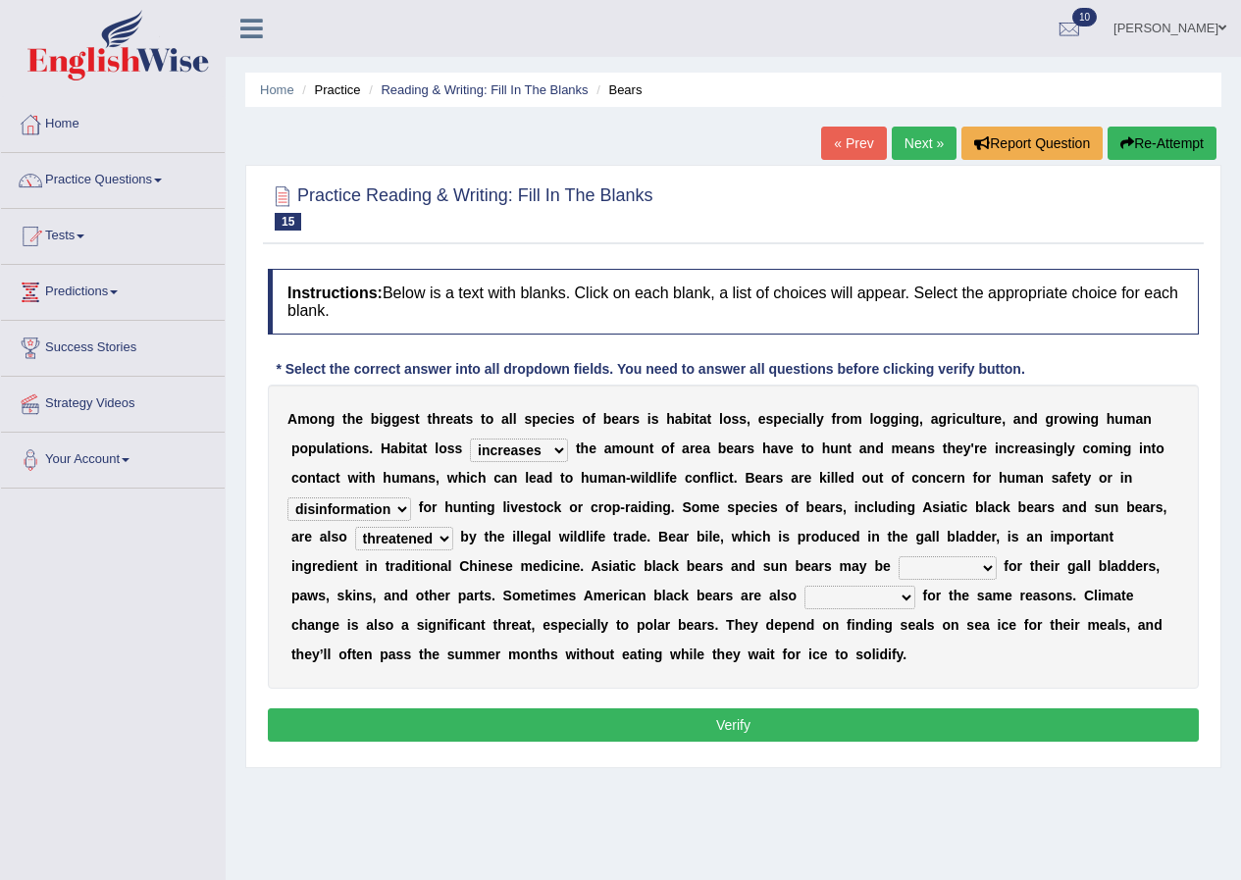
click at [956, 557] on select "poached squelched coached blenched" at bounding box center [948, 568] width 98 height 24
click at [949, 548] on div "A m o n g t h e b i g g e s t t h r e a t s t o a l l s p e c i e s o f b e a r…" at bounding box center [733, 537] width 931 height 304
click at [976, 567] on select "poached squelched coached blenched" at bounding box center [948, 568] width 98 height 24
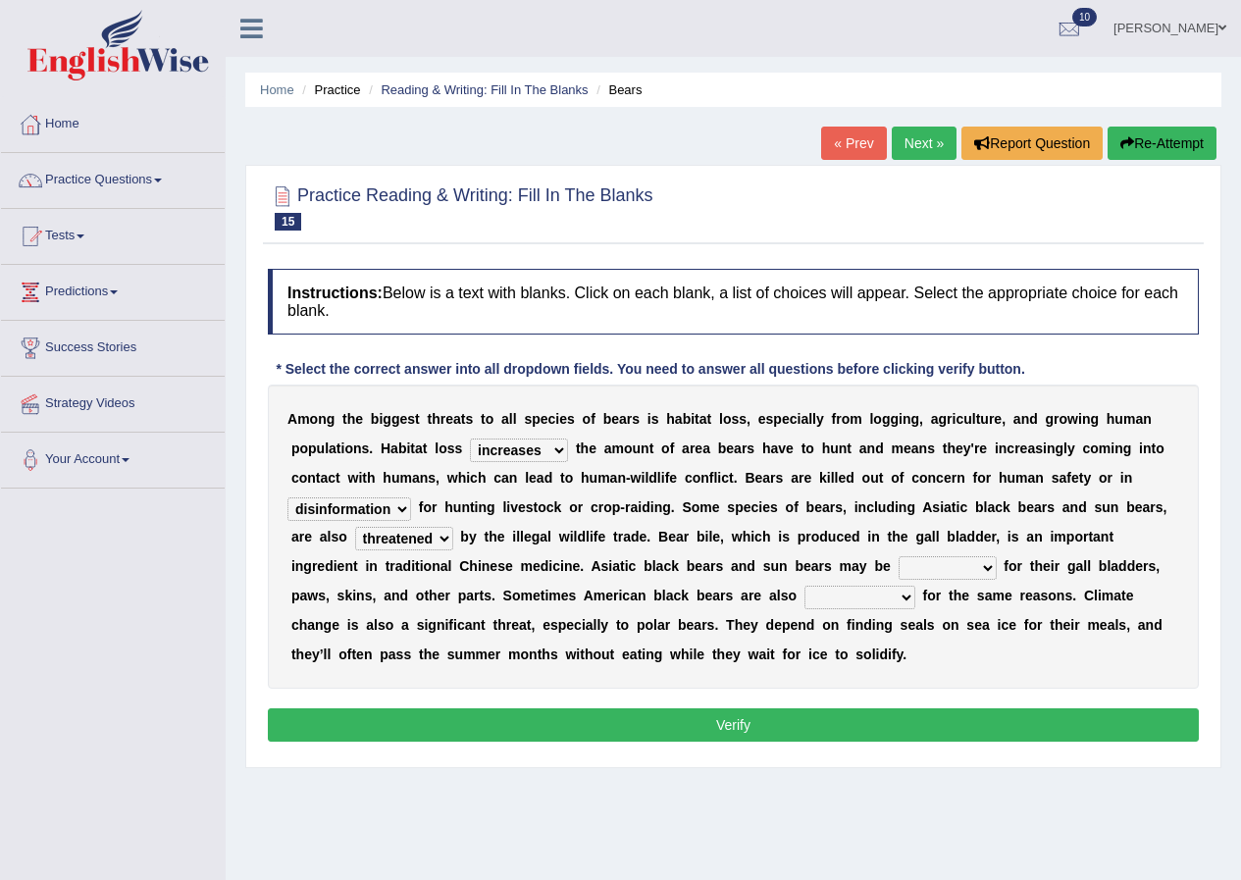
click at [976, 567] on select "poached squelched coached blenched" at bounding box center [948, 568] width 98 height 24
click at [980, 543] on b "d" at bounding box center [979, 537] width 9 height 16
click at [983, 562] on select "poached squelched coached blenched" at bounding box center [948, 568] width 98 height 24
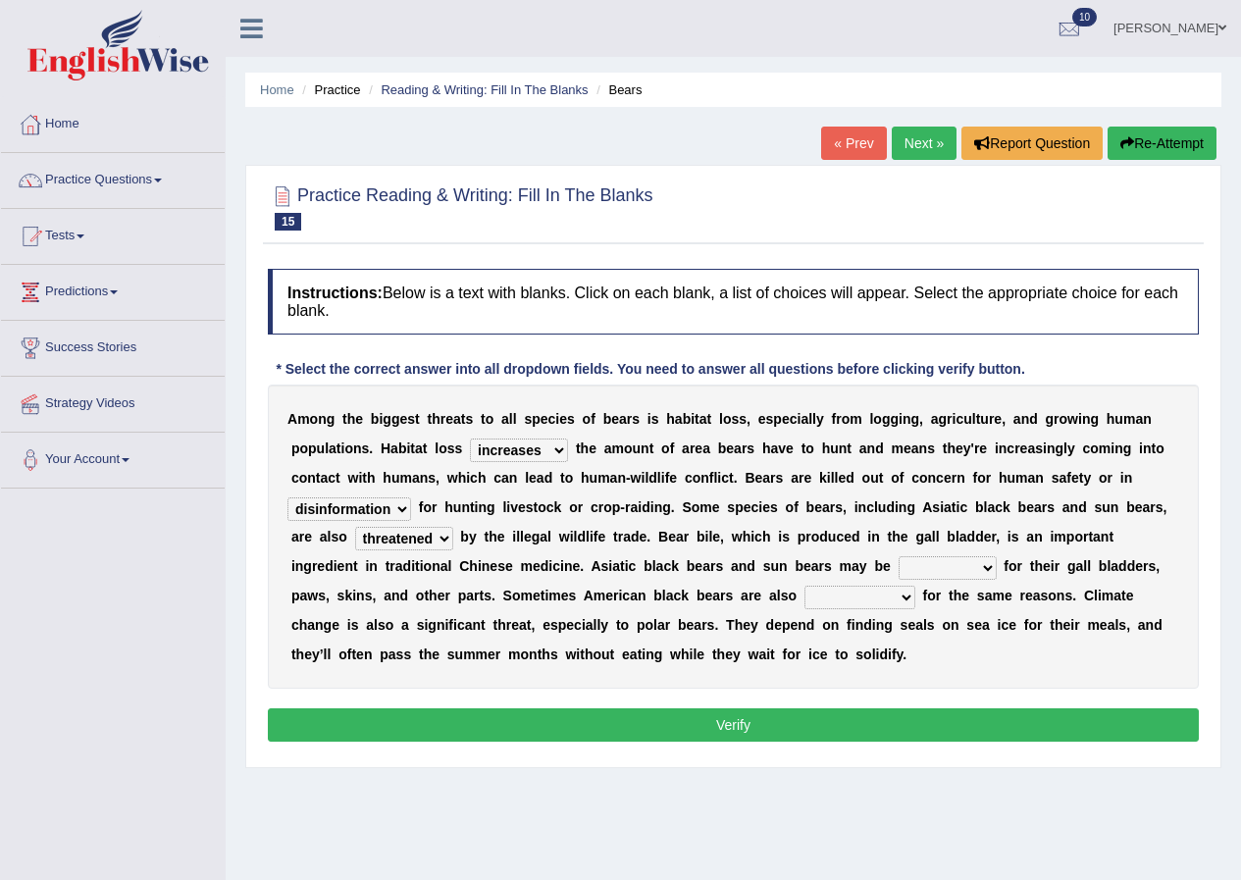
select select "squelched"
click at [899, 556] on select "poached squelched coached blenched" at bounding box center [948, 568] width 98 height 24
click at [907, 599] on select "begot foreseen encountered targeted" at bounding box center [860, 598] width 111 height 24
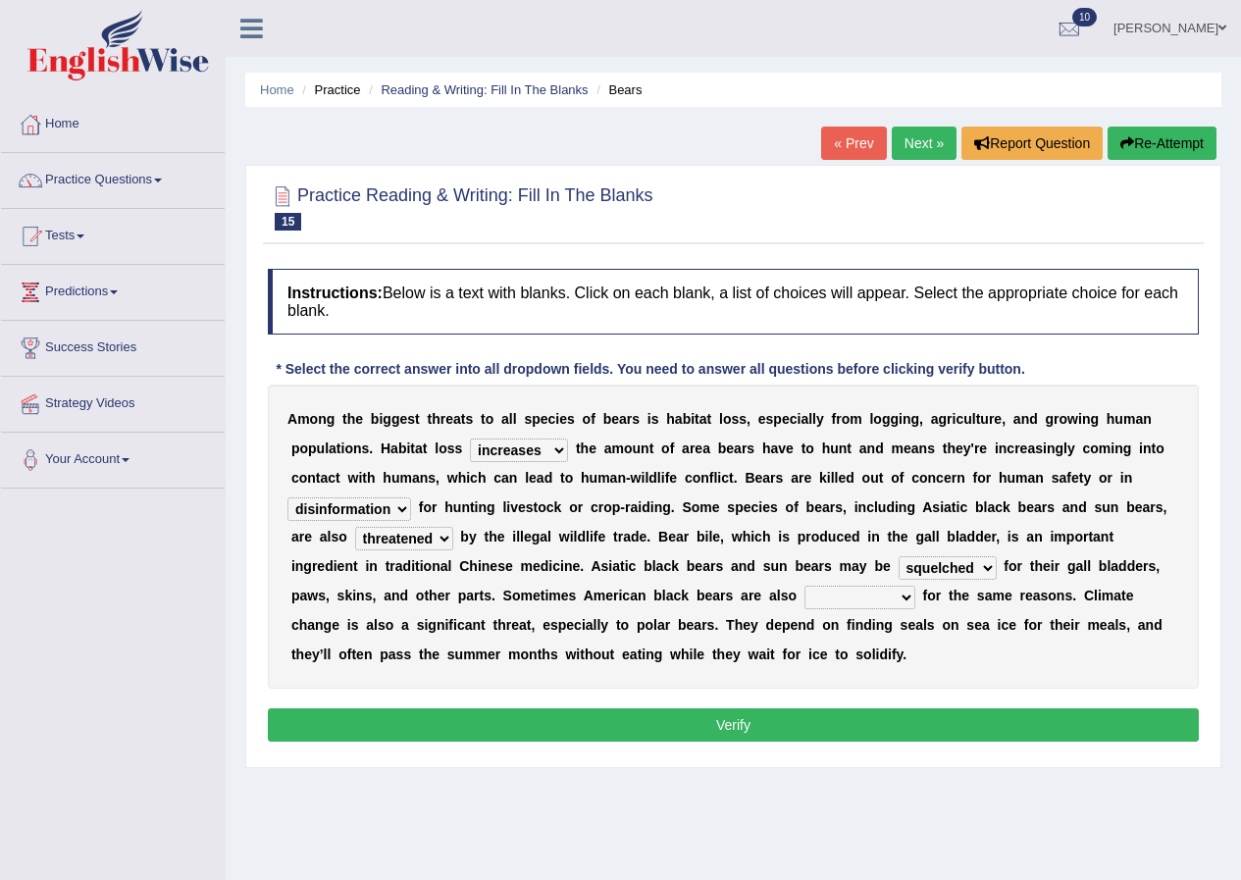
click at [907, 599] on select "begot foreseen encountered targeted" at bounding box center [860, 598] width 111 height 24
click at [902, 595] on select "begot foreseen encountered targeted" at bounding box center [860, 598] width 111 height 24
drag, startPoint x: 902, startPoint y: 595, endPoint x: 875, endPoint y: 667, distance: 77.3
click at [902, 595] on select "begot foreseen encountered targeted" at bounding box center [860, 598] width 111 height 24
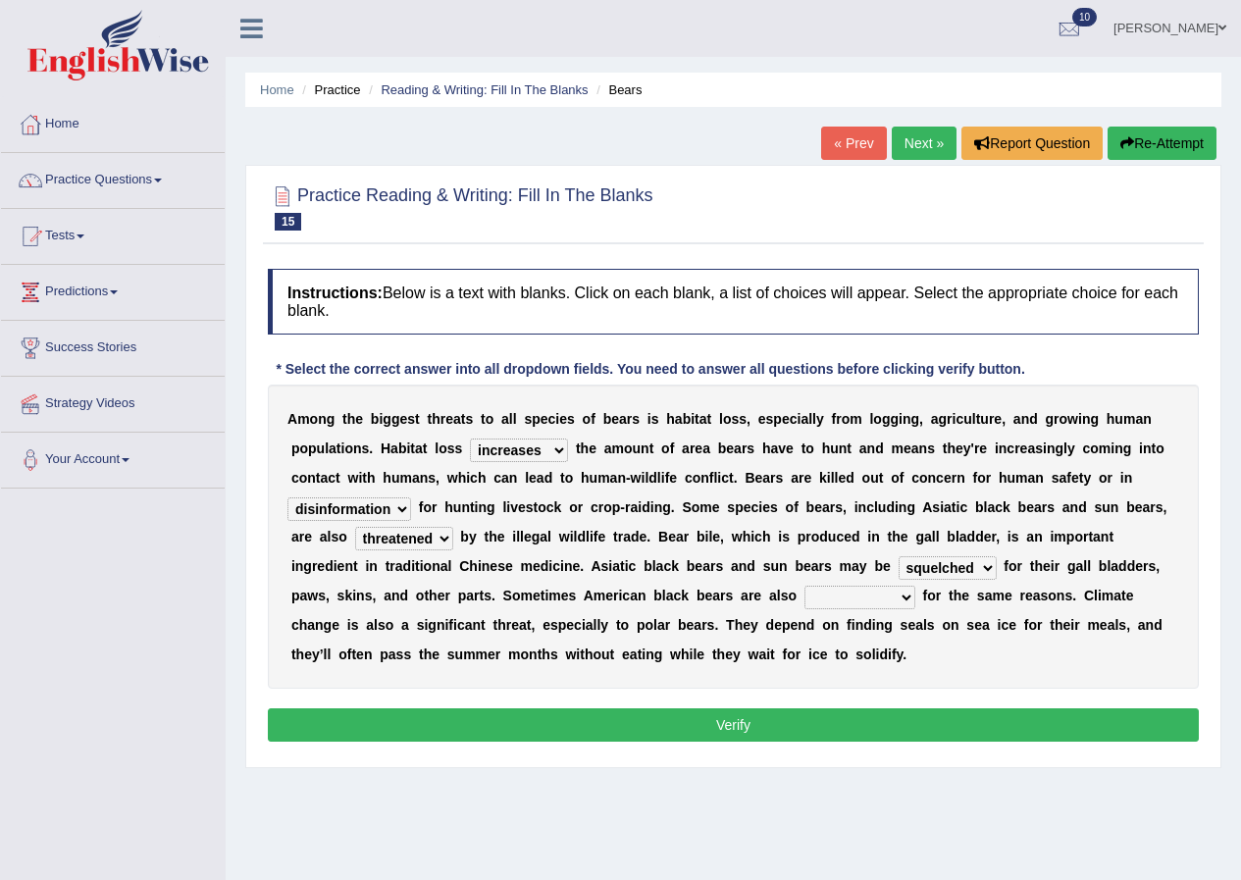
click at [899, 603] on select "begot foreseen encountered targeted" at bounding box center [860, 598] width 111 height 24
click at [875, 667] on div "A m o n g t h e b i g g e s t t h r e a t s t o a l l s p e c i e s o f b e a r…" at bounding box center [733, 537] width 931 height 304
click at [901, 586] on select "begot foreseen encountered targeted" at bounding box center [860, 598] width 111 height 24
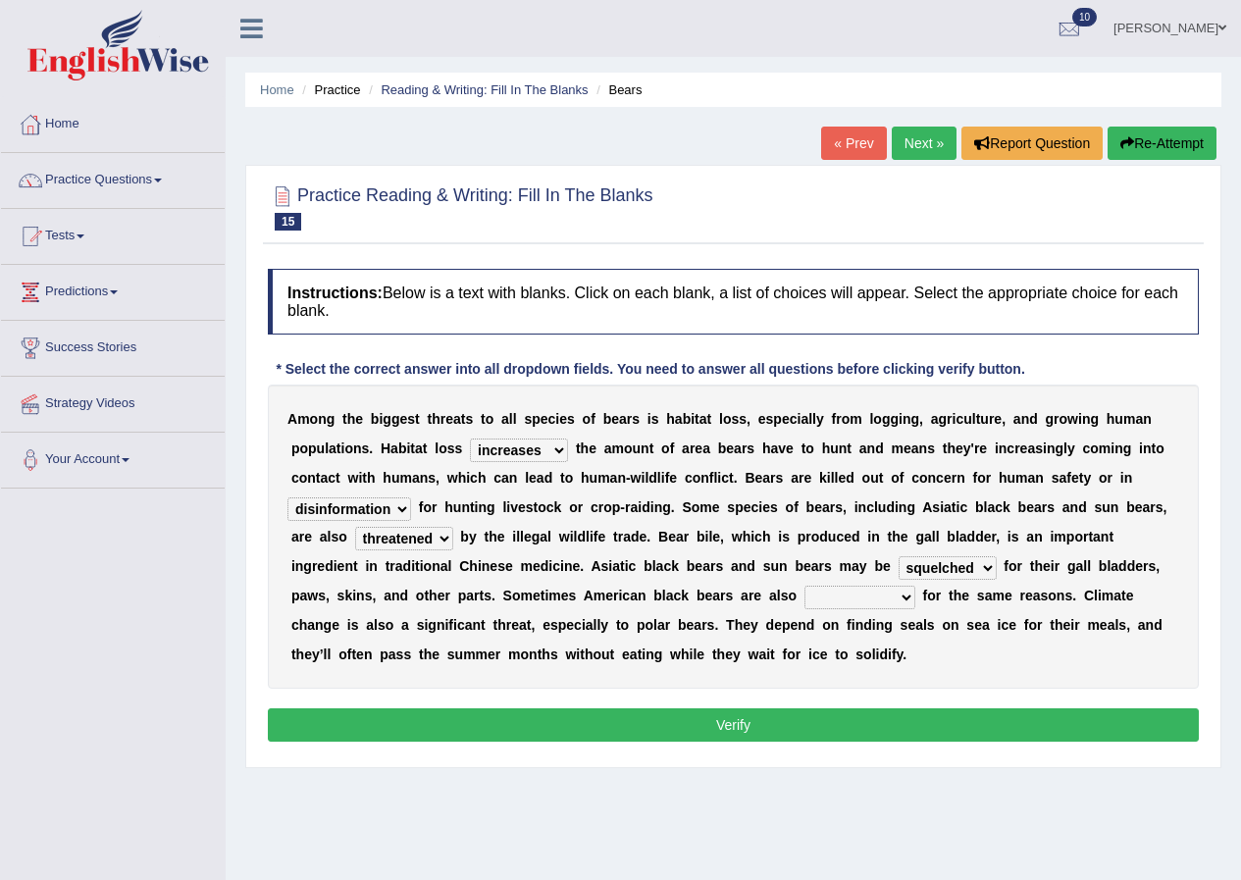
click at [901, 586] on select "begot foreseen encountered targeted" at bounding box center [860, 598] width 111 height 24
select select "targeted"
click at [805, 586] on select "begot foreseen encountered targeted" at bounding box center [860, 598] width 111 height 24
click at [779, 718] on button "Verify" at bounding box center [733, 725] width 931 height 33
click at [779, 718] on div "Home Practice Reading & Writing: Fill In The Blanks Bears « Prev Next » Report …" at bounding box center [734, 490] width 1016 height 981
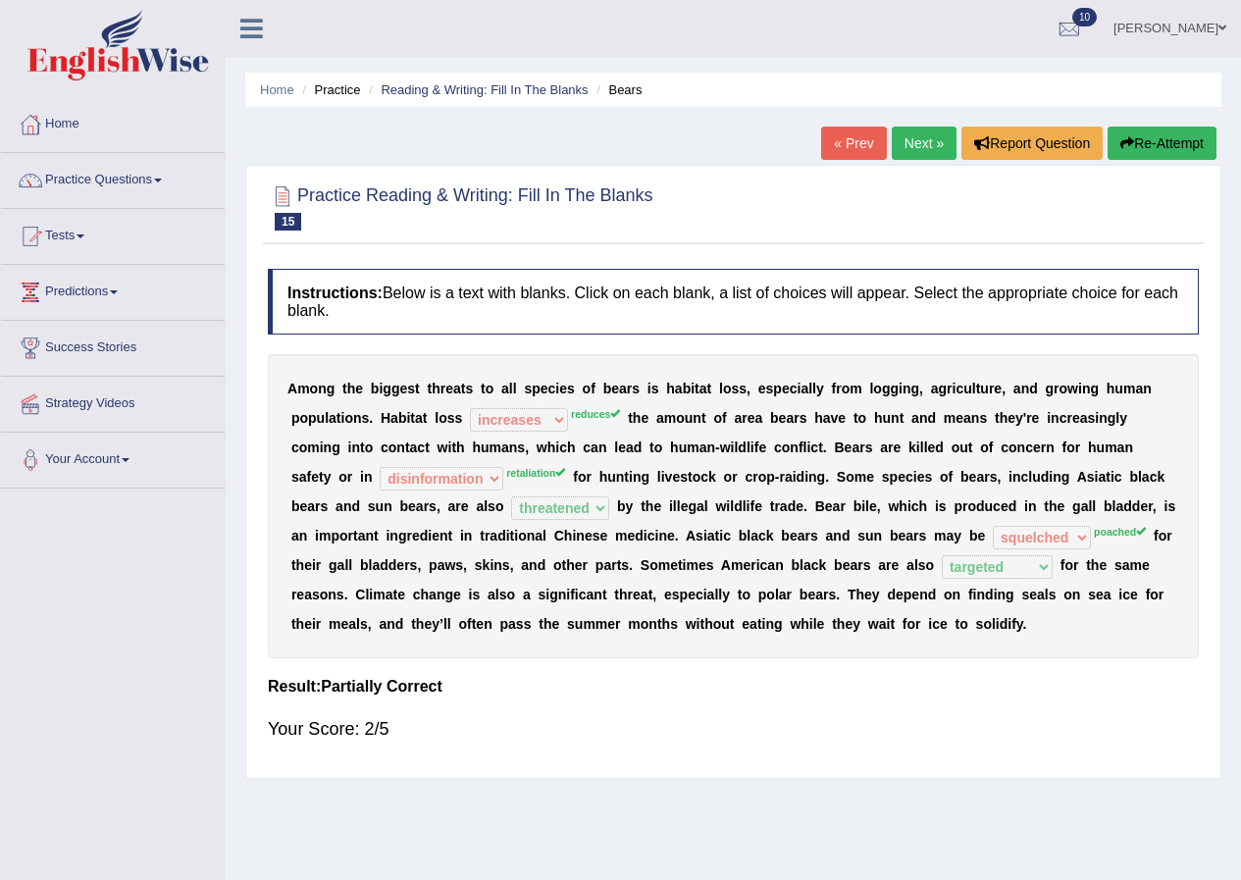
click at [920, 136] on link "Next »" at bounding box center [924, 143] width 65 height 33
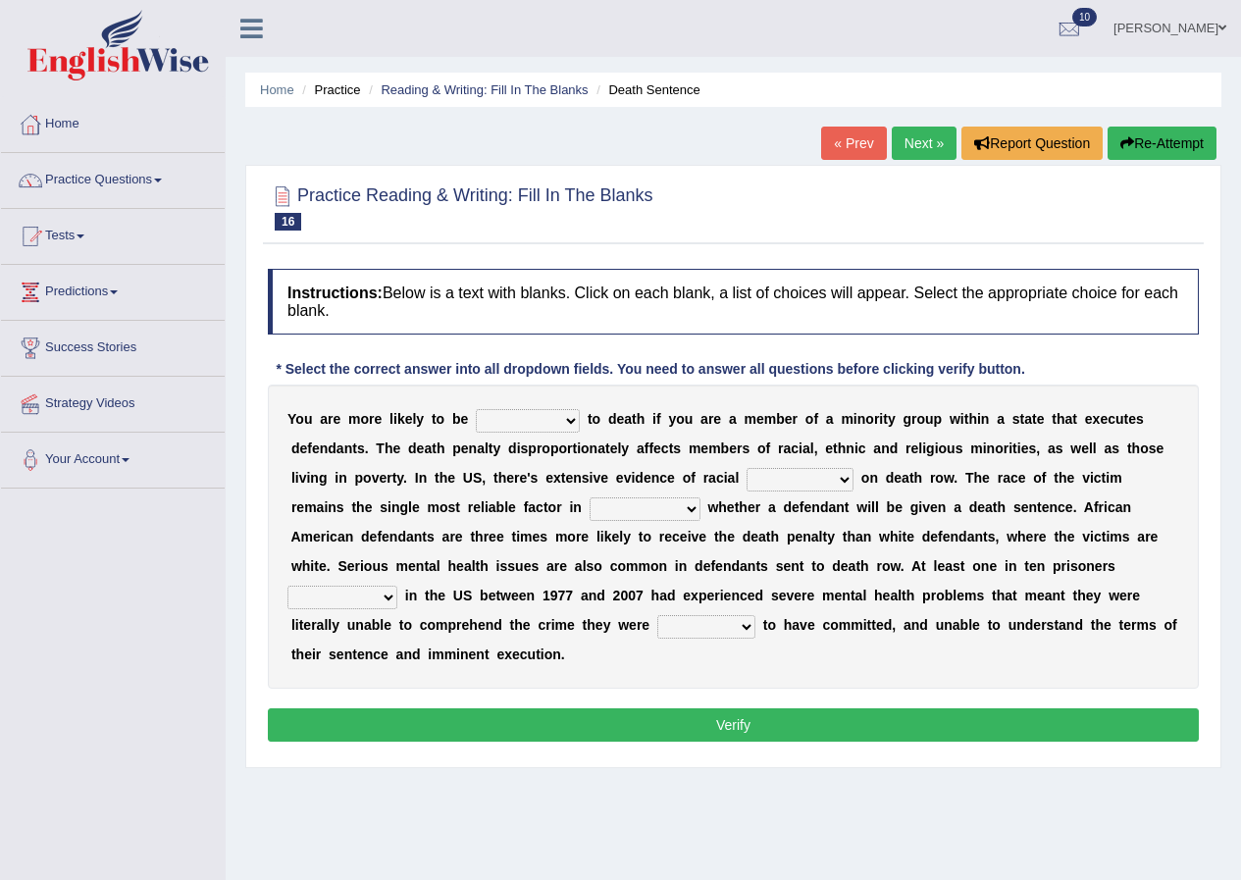
click at [577, 419] on select "penalized blamed complained sentenced" at bounding box center [528, 421] width 104 height 24
select select "penalized"
click at [476, 409] on select "penalized blamed complained sentenced" at bounding box center [528, 421] width 104 height 24
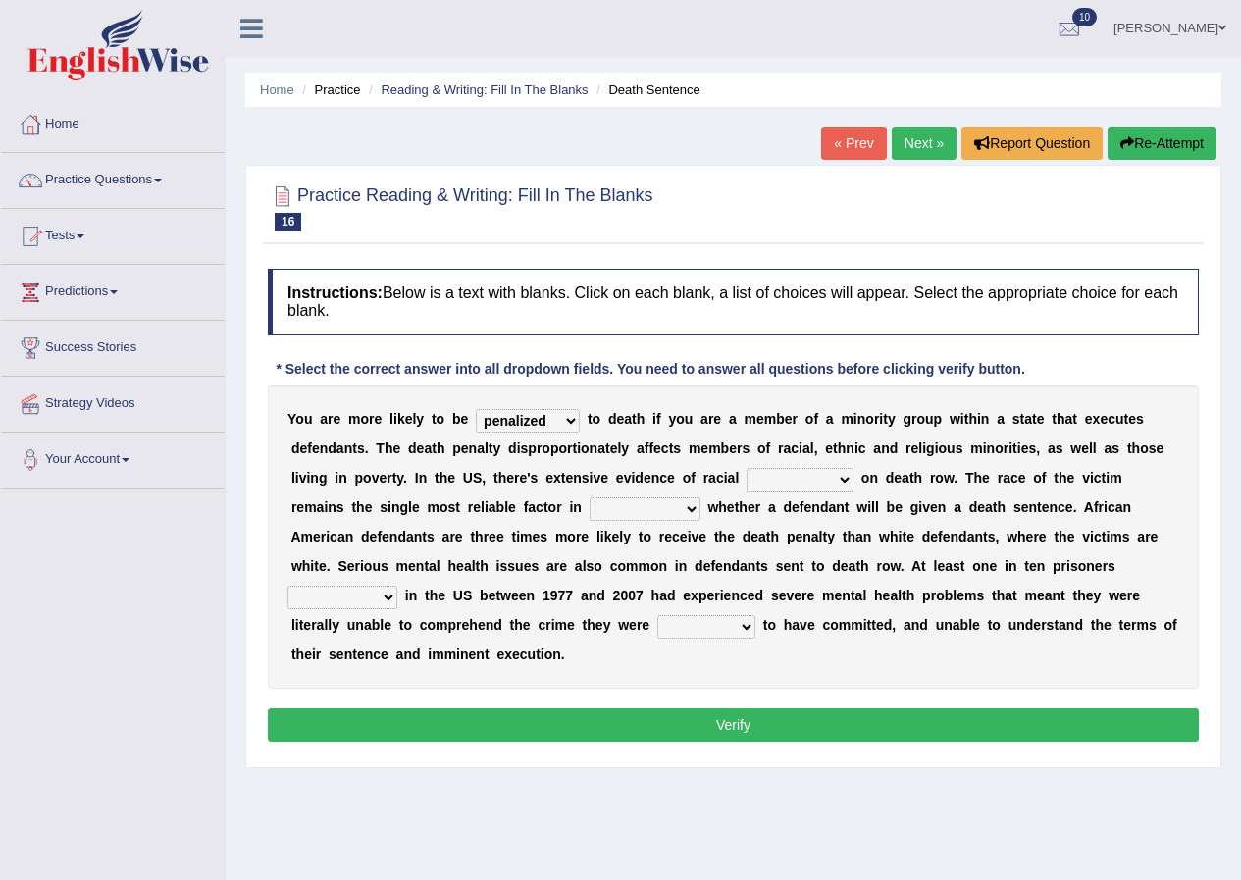
click at [841, 482] on select "bias equality appearance background" at bounding box center [800, 480] width 107 height 24
click at [845, 481] on select "bias equality appearance background" at bounding box center [800, 480] width 107 height 24
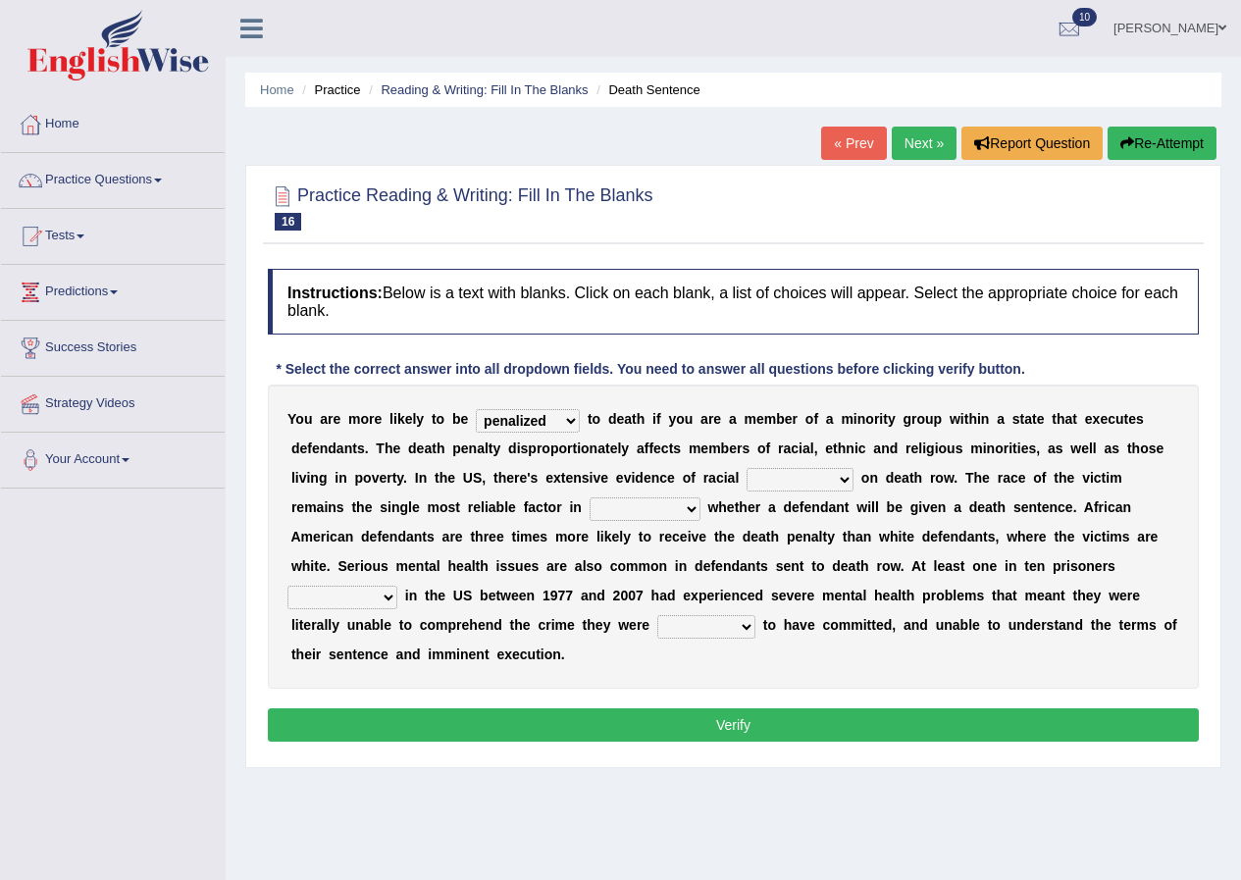
click at [845, 481] on select "bias equality appearance background" at bounding box center [800, 480] width 107 height 24
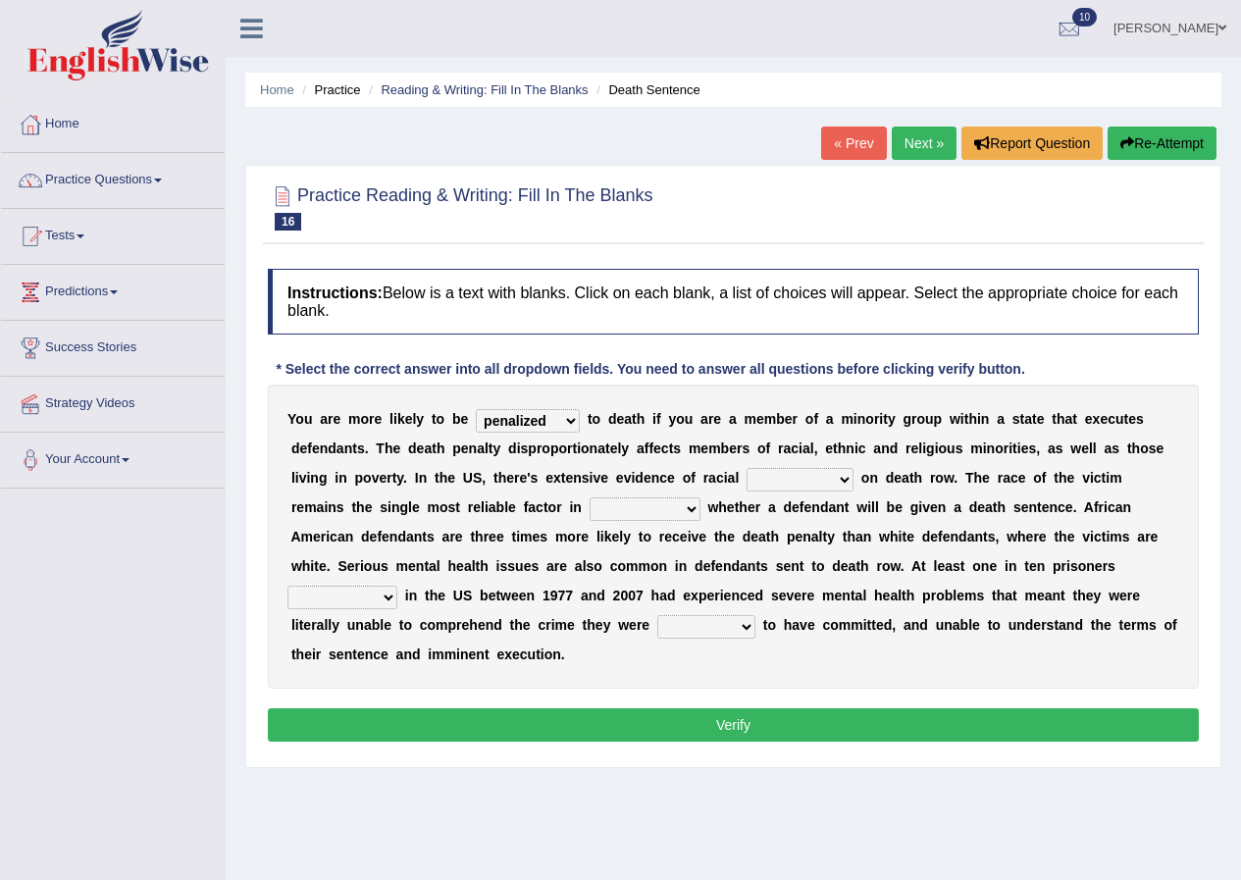
click at [845, 481] on select "bias equality appearance background" at bounding box center [800, 480] width 107 height 24
select select "equality"
click at [747, 468] on select "bias equality appearance background" at bounding box center [800, 480] width 107 height 24
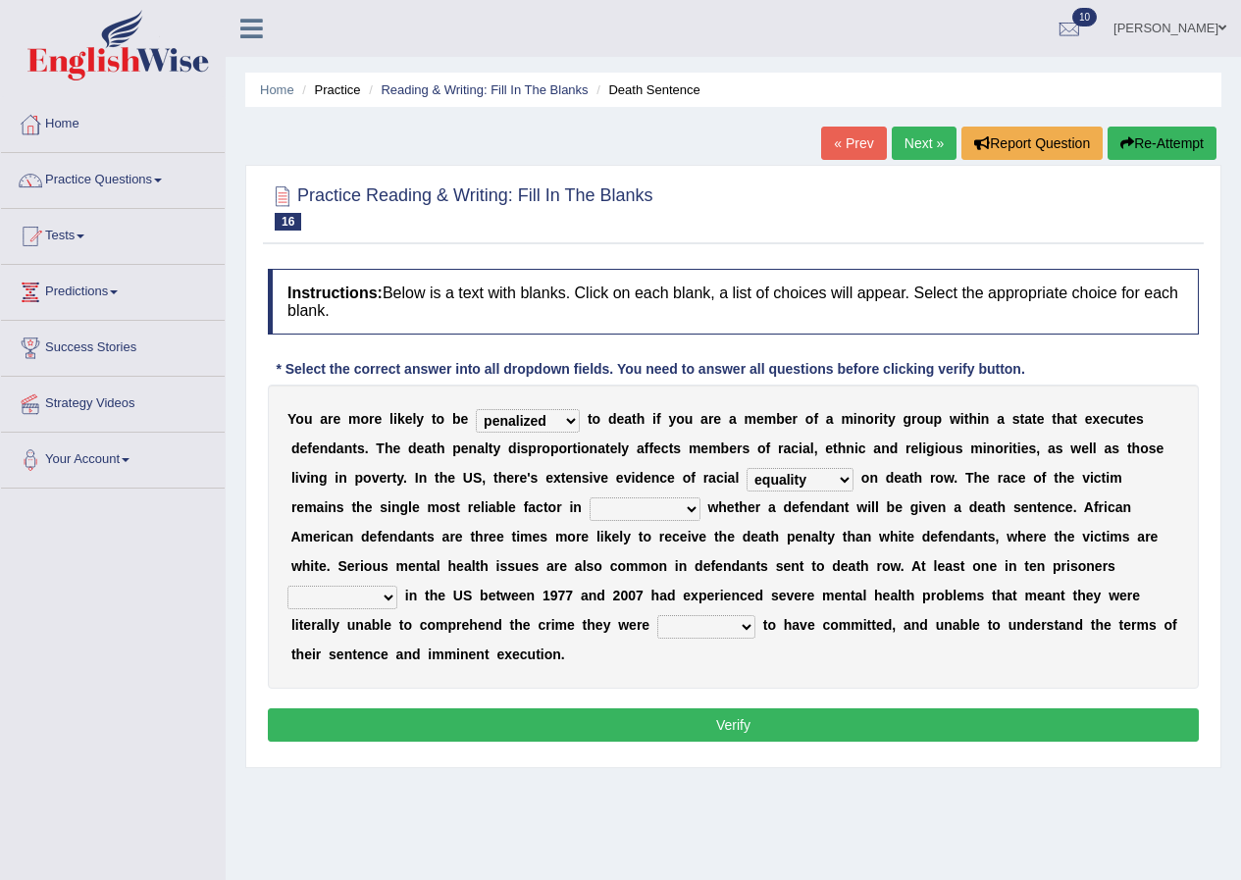
click at [794, 558] on b "n" at bounding box center [795, 566] width 9 height 16
click at [696, 499] on select "determining adjoining undermining examining" at bounding box center [645, 510] width 111 height 24
click at [696, 506] on select "determining adjoining undermining examining" at bounding box center [645, 510] width 111 height 24
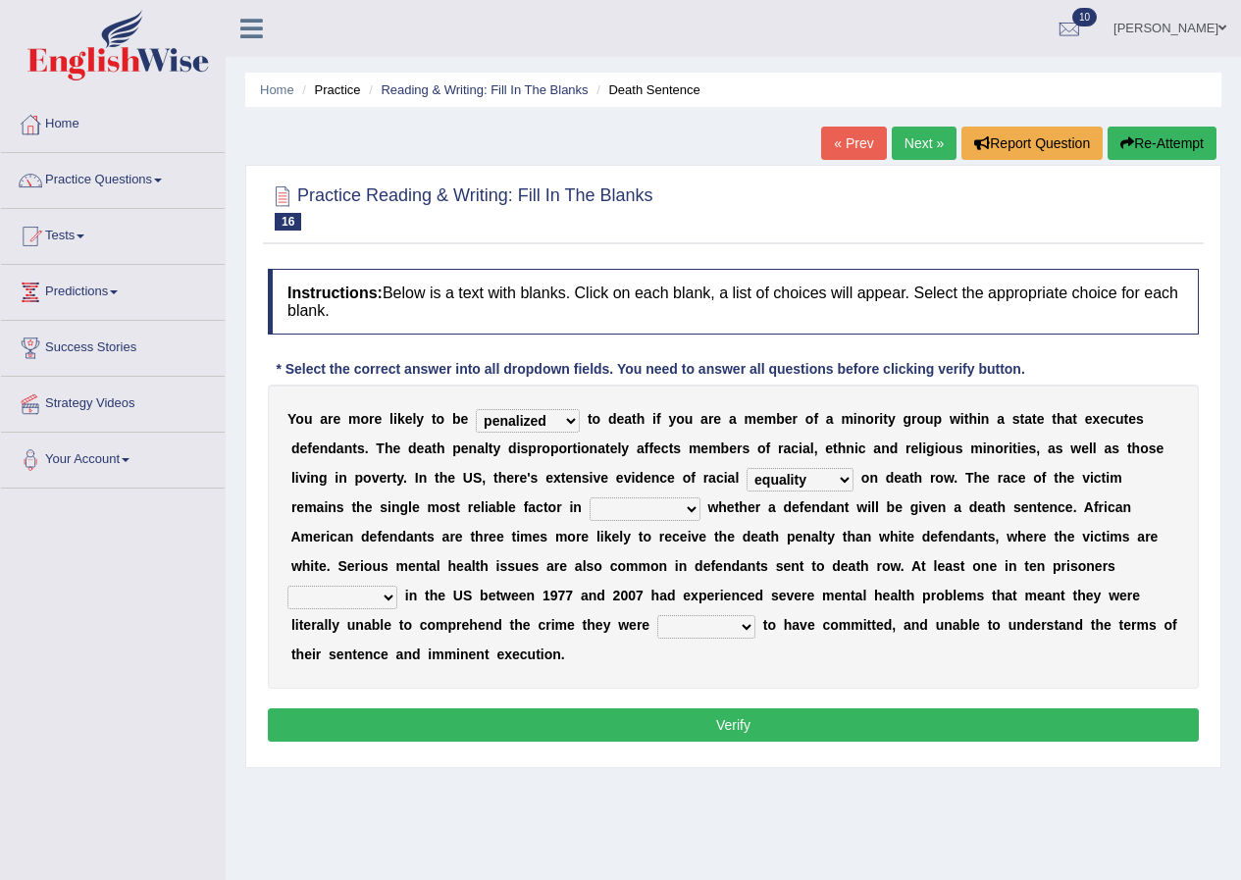
click at [696, 506] on select "determining adjoining undermining examining" at bounding box center [645, 510] width 111 height 24
click at [681, 533] on b "e" at bounding box center [684, 537] width 8 height 16
click at [699, 507] on select "determining adjoining undermining examining" at bounding box center [645, 510] width 111 height 24
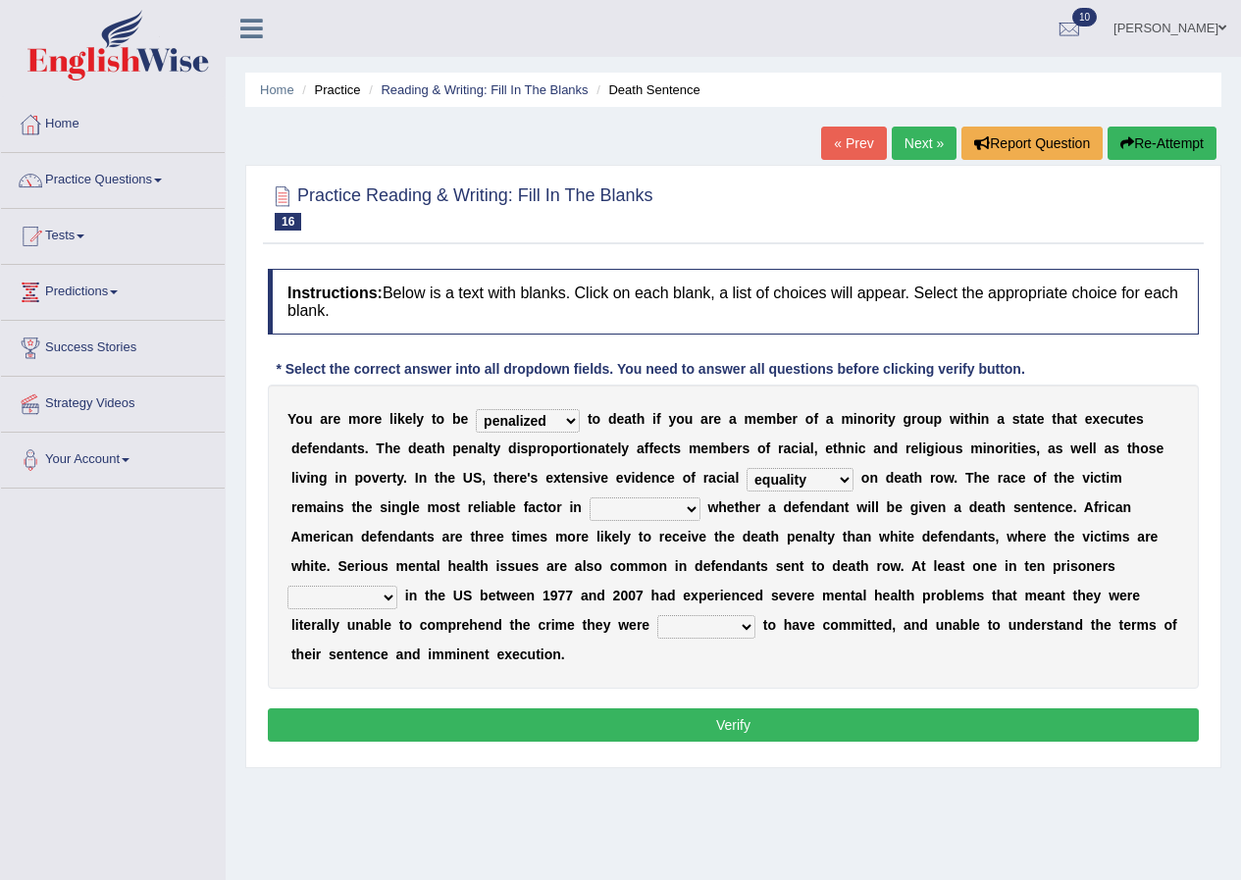
click at [699, 507] on select "determining adjoining undermining examining" at bounding box center [645, 510] width 111 height 24
select select "determining"
click at [590, 498] on select "determining adjoining undermining examining" at bounding box center [645, 510] width 111 height 24
click at [645, 564] on b "m" at bounding box center [644, 566] width 12 height 16
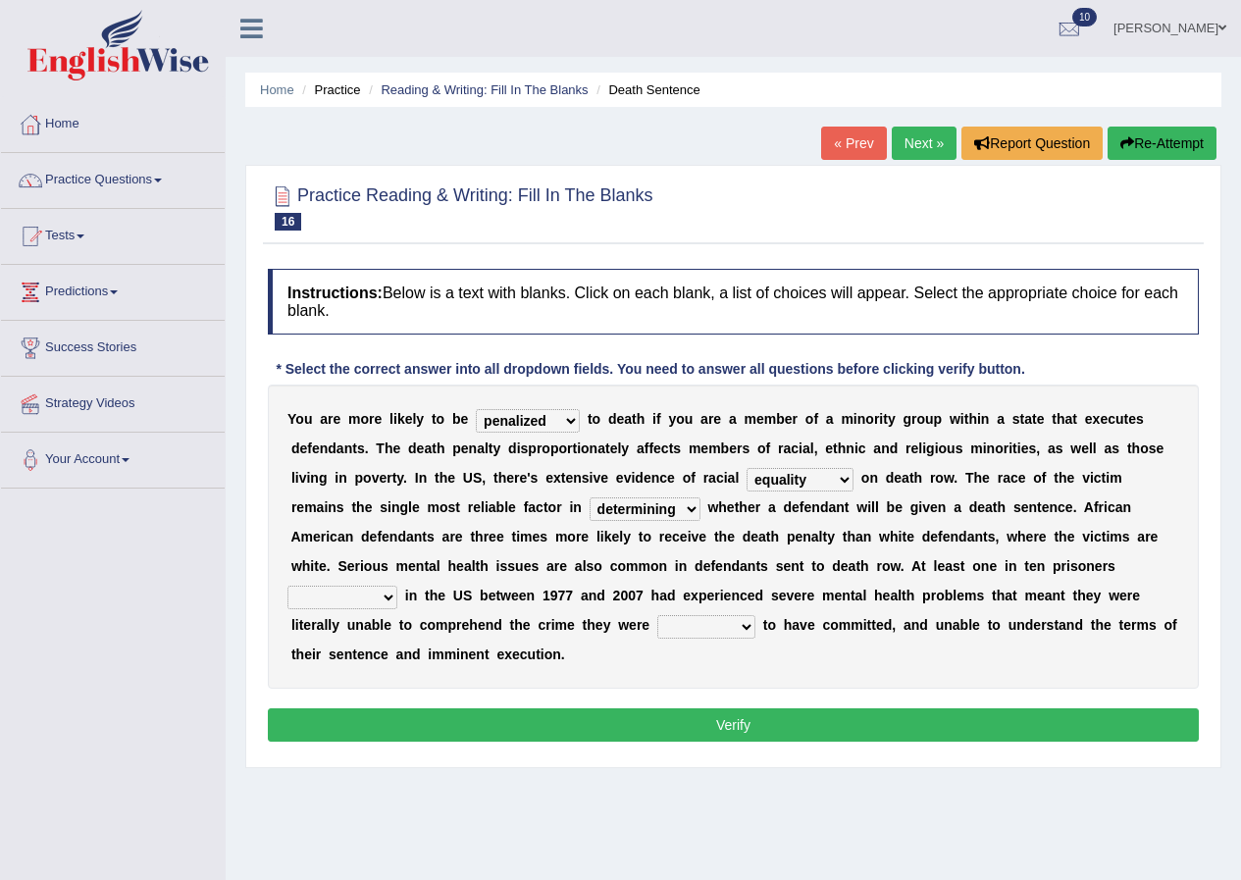
click at [392, 594] on select "electrocuted persecuted executed captured" at bounding box center [343, 598] width 110 height 24
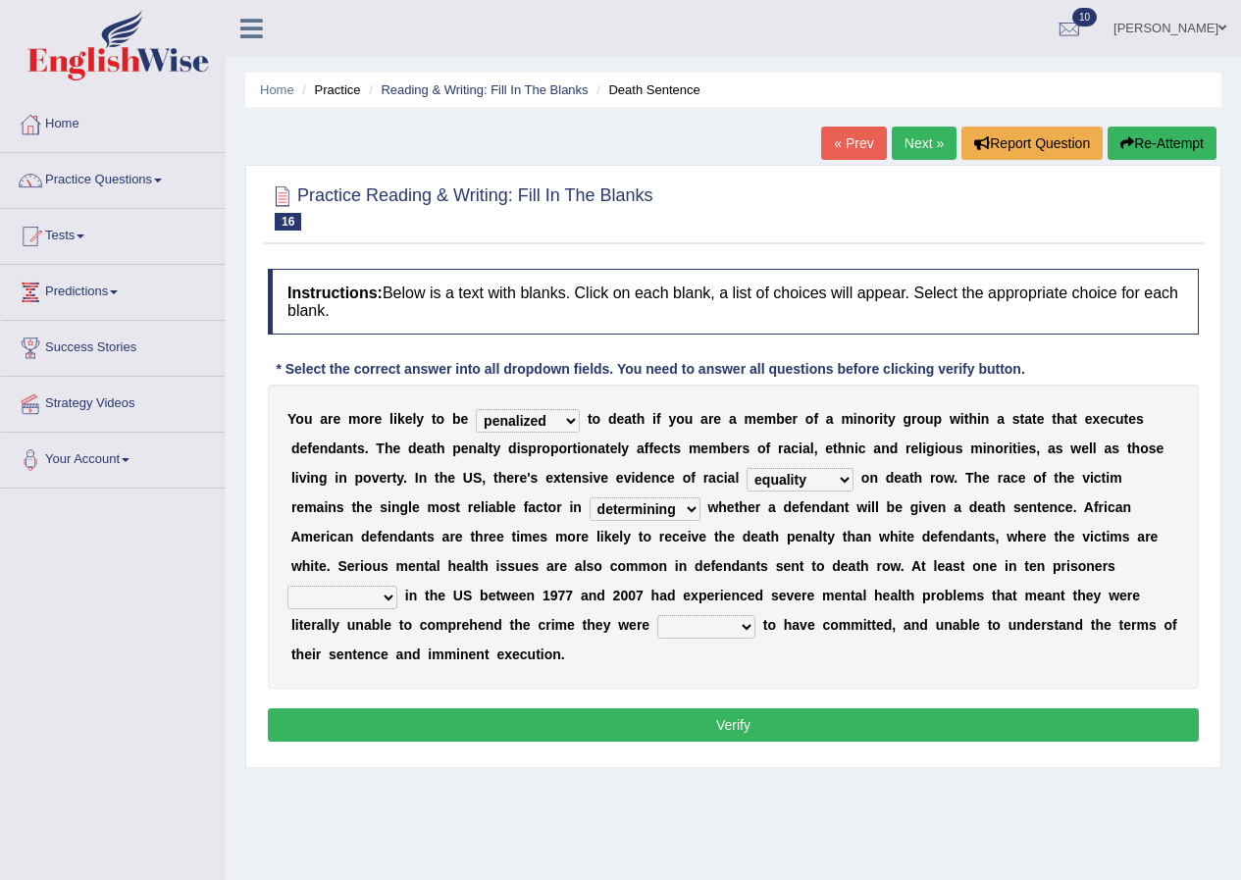
click at [392, 594] on select "electrocuted persecuted executed captured" at bounding box center [343, 598] width 110 height 24
select select "captured"
click at [288, 586] on select "electrocuted persecuted executed captured" at bounding box center [343, 598] width 110 height 24
click at [352, 709] on button "Verify" at bounding box center [733, 725] width 931 height 33
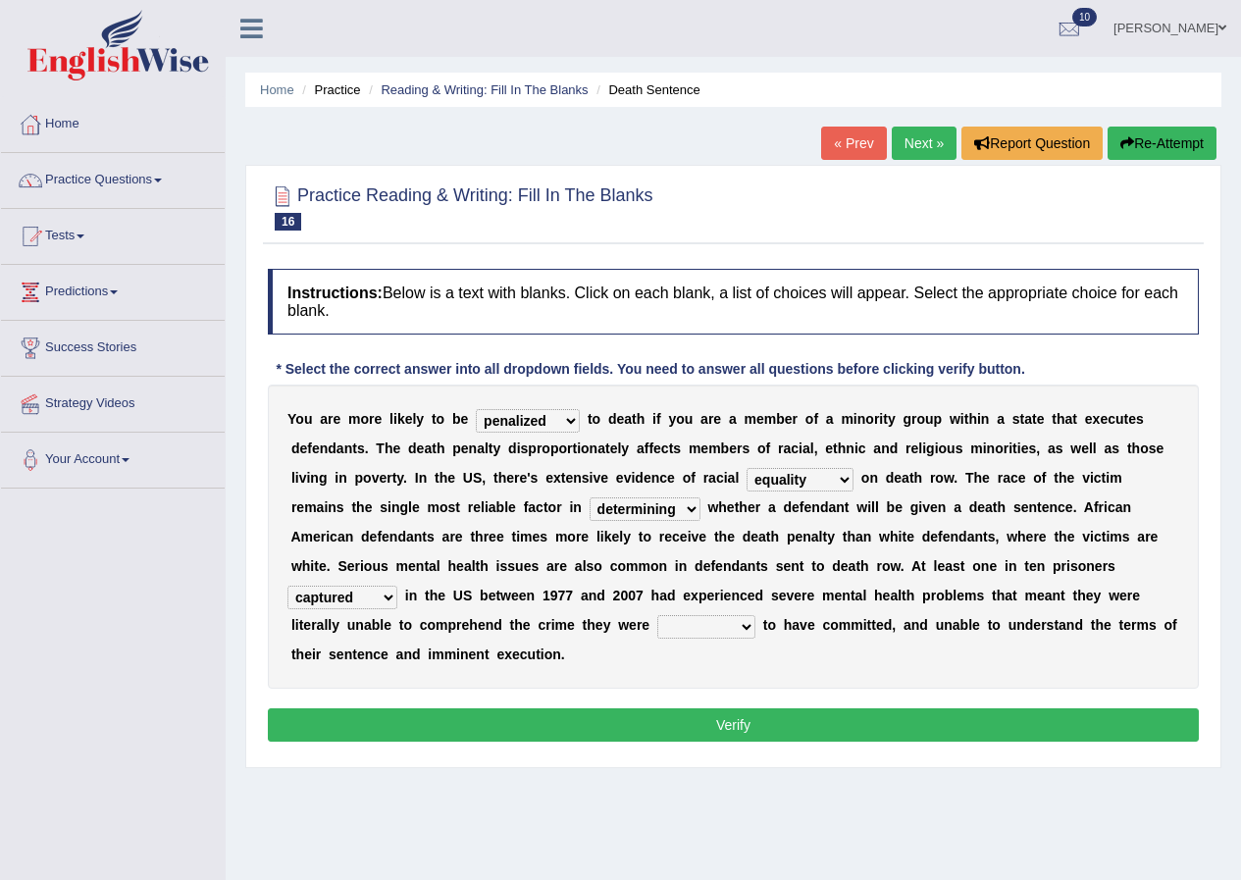
click at [741, 621] on select "alleged acclaimed persuaded claimed" at bounding box center [706, 627] width 98 height 24
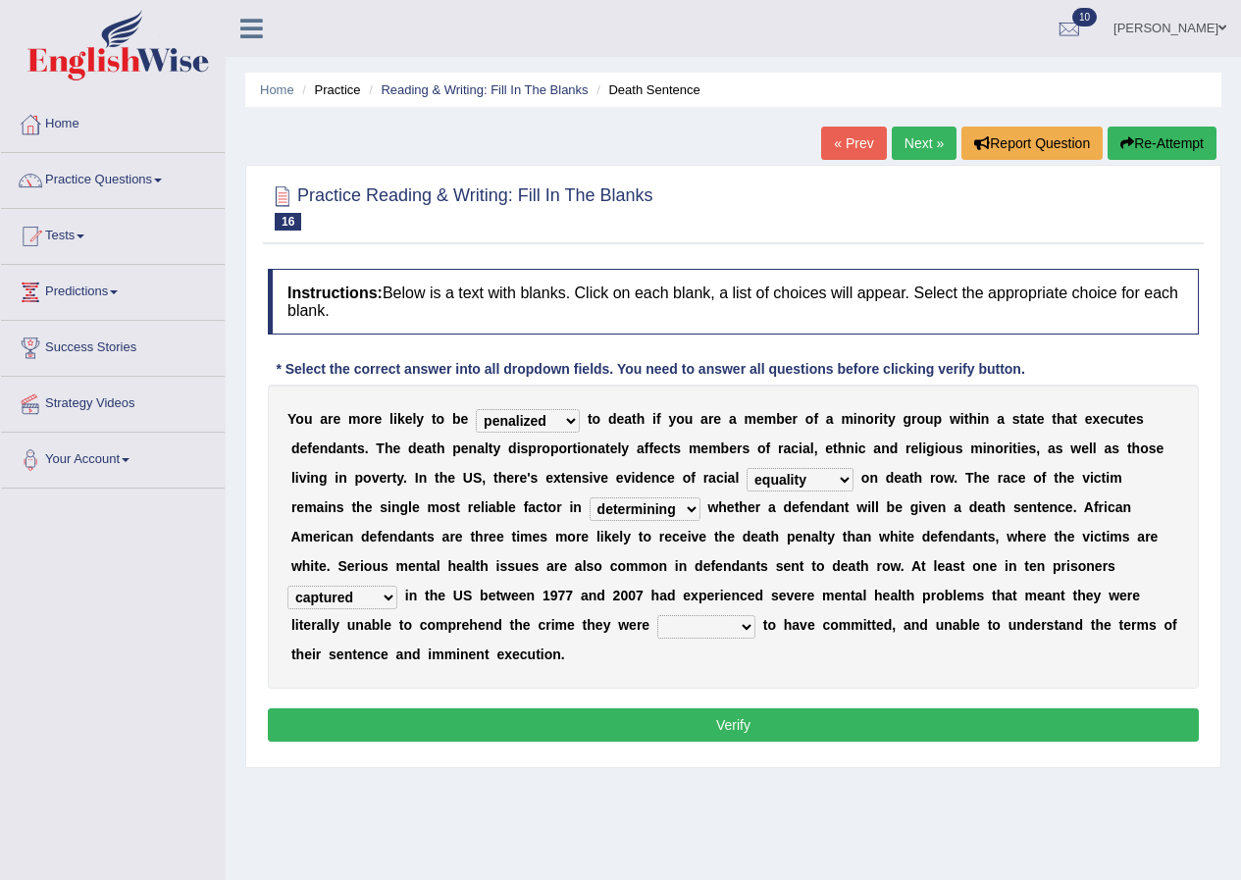
select select "persuaded"
click at [657, 615] on select "alleged acclaimed persuaded claimed" at bounding box center [706, 627] width 98 height 24
click at [672, 721] on button "Verify" at bounding box center [733, 725] width 931 height 33
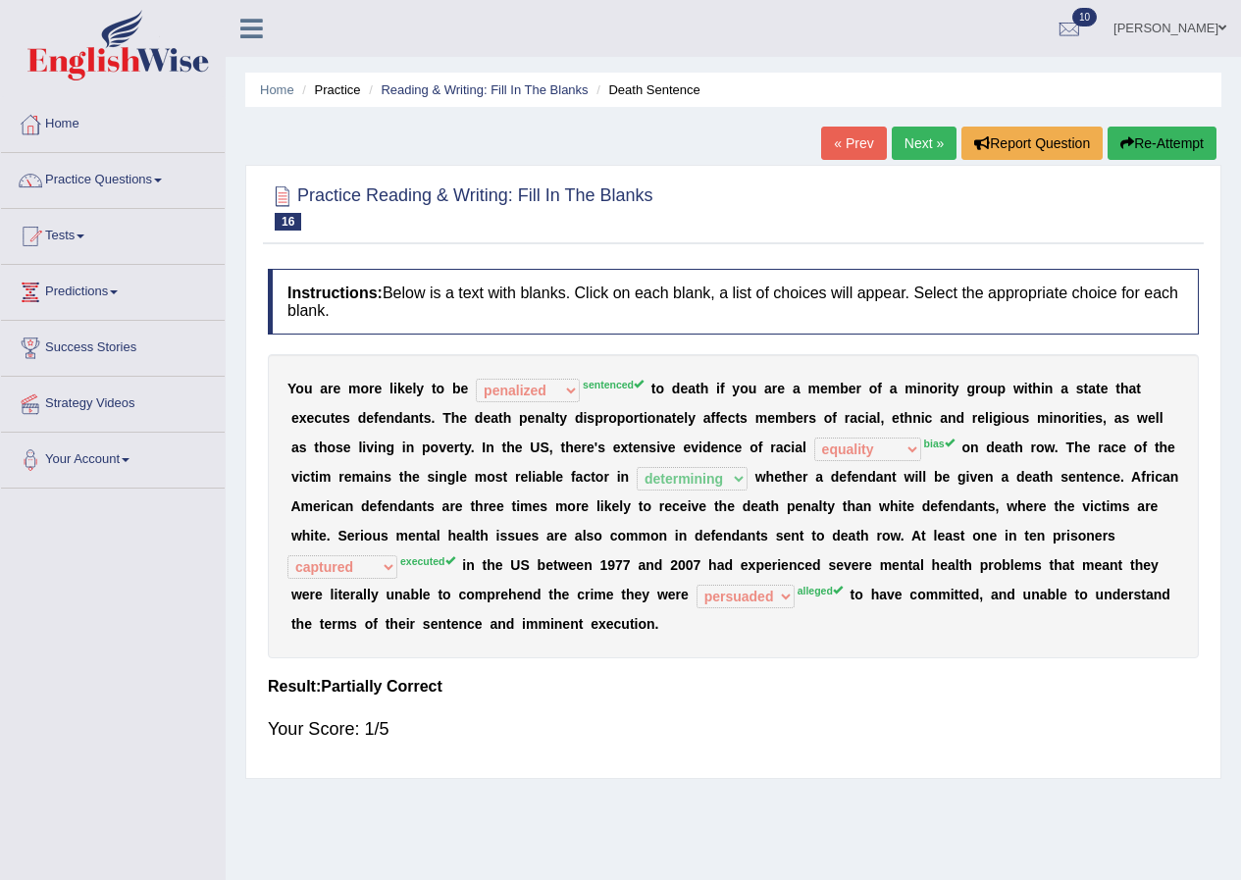
click at [902, 144] on link "Next »" at bounding box center [924, 143] width 65 height 33
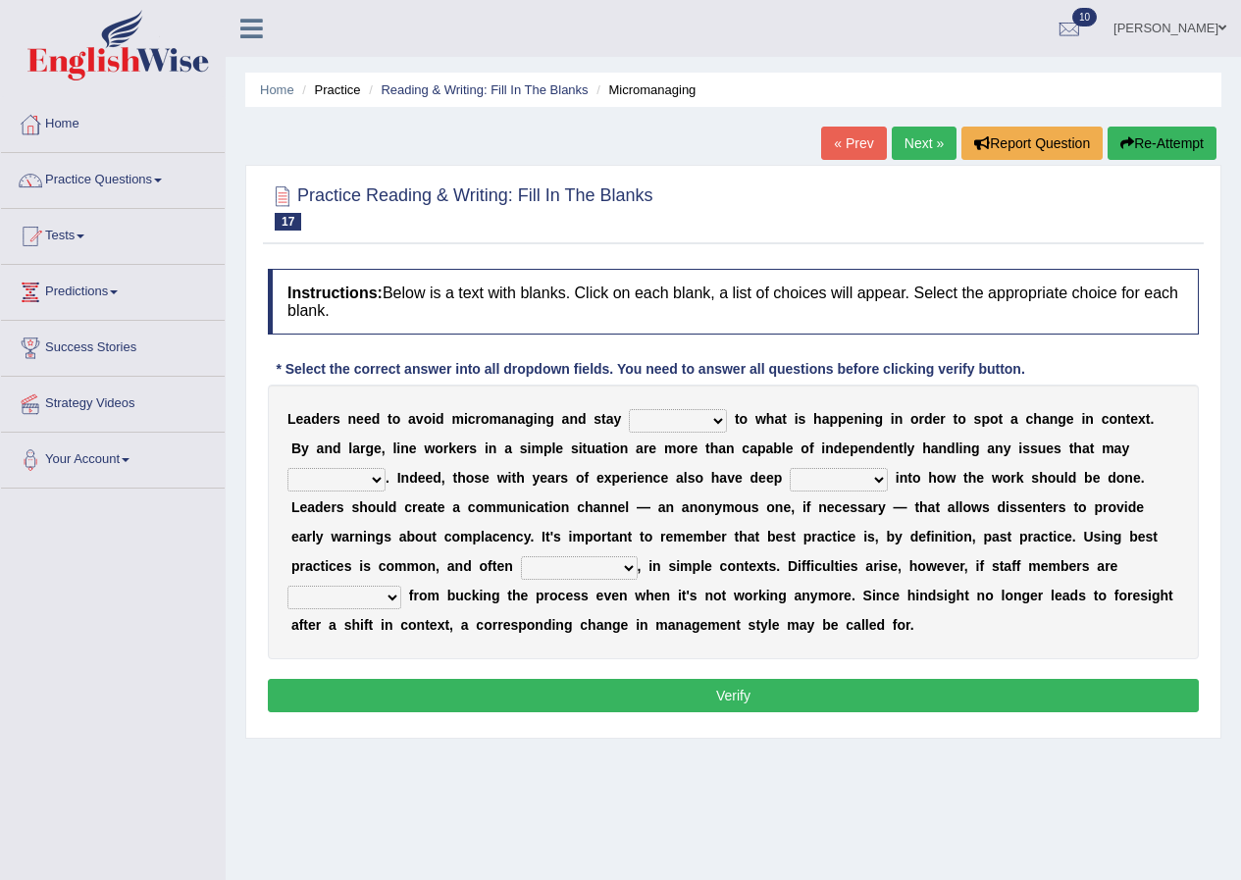
click at [713, 419] on select "complied connected precise concise" at bounding box center [678, 421] width 98 height 24
click at [712, 417] on select "complied connected precise concise" at bounding box center [678, 421] width 98 height 24
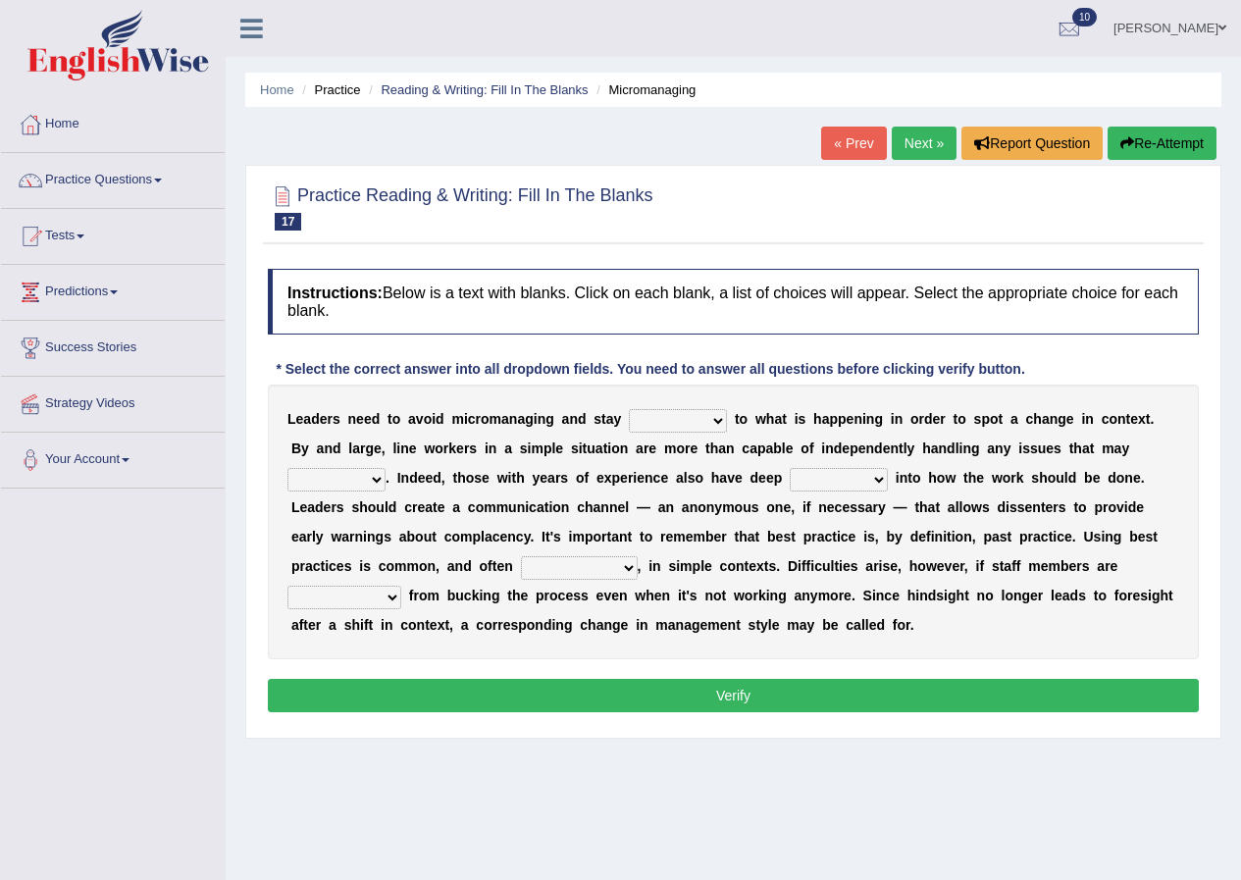
click at [712, 417] on select "complied connected precise concise" at bounding box center [678, 421] width 98 height 24
click at [721, 418] on select "complied connected precise concise" at bounding box center [678, 421] width 98 height 24
select select "connected"
click at [629, 409] on select "complied connected precise concise" at bounding box center [678, 421] width 98 height 24
click at [685, 490] on div "L e a d e r s n e e d t o a v o i d m i c r o m a n a g i n g a n d s t a y com…" at bounding box center [733, 522] width 931 height 275
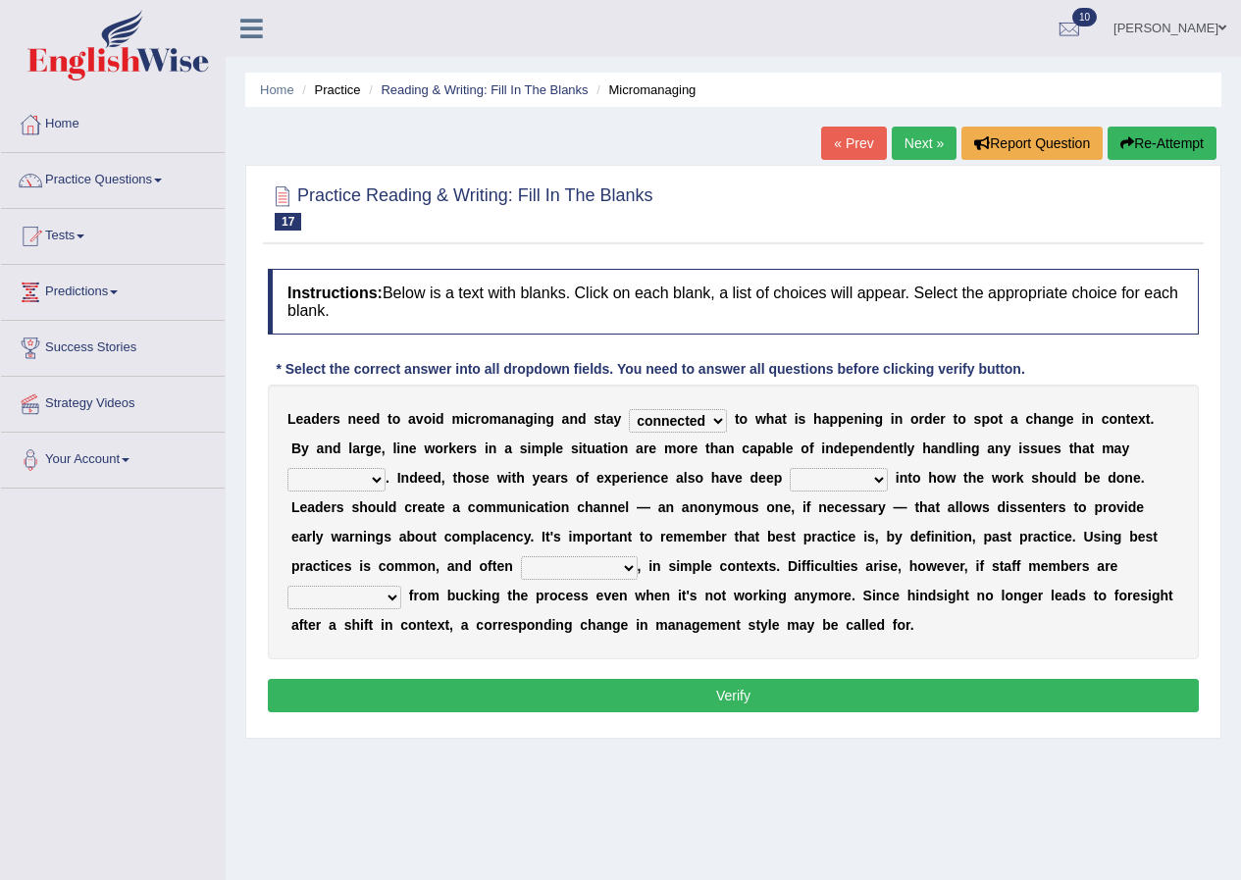
click at [719, 424] on select "complied connected precise concise" at bounding box center [678, 421] width 98 height 24
click at [717, 425] on select "complied connected precise concise" at bounding box center [678, 421] width 98 height 24
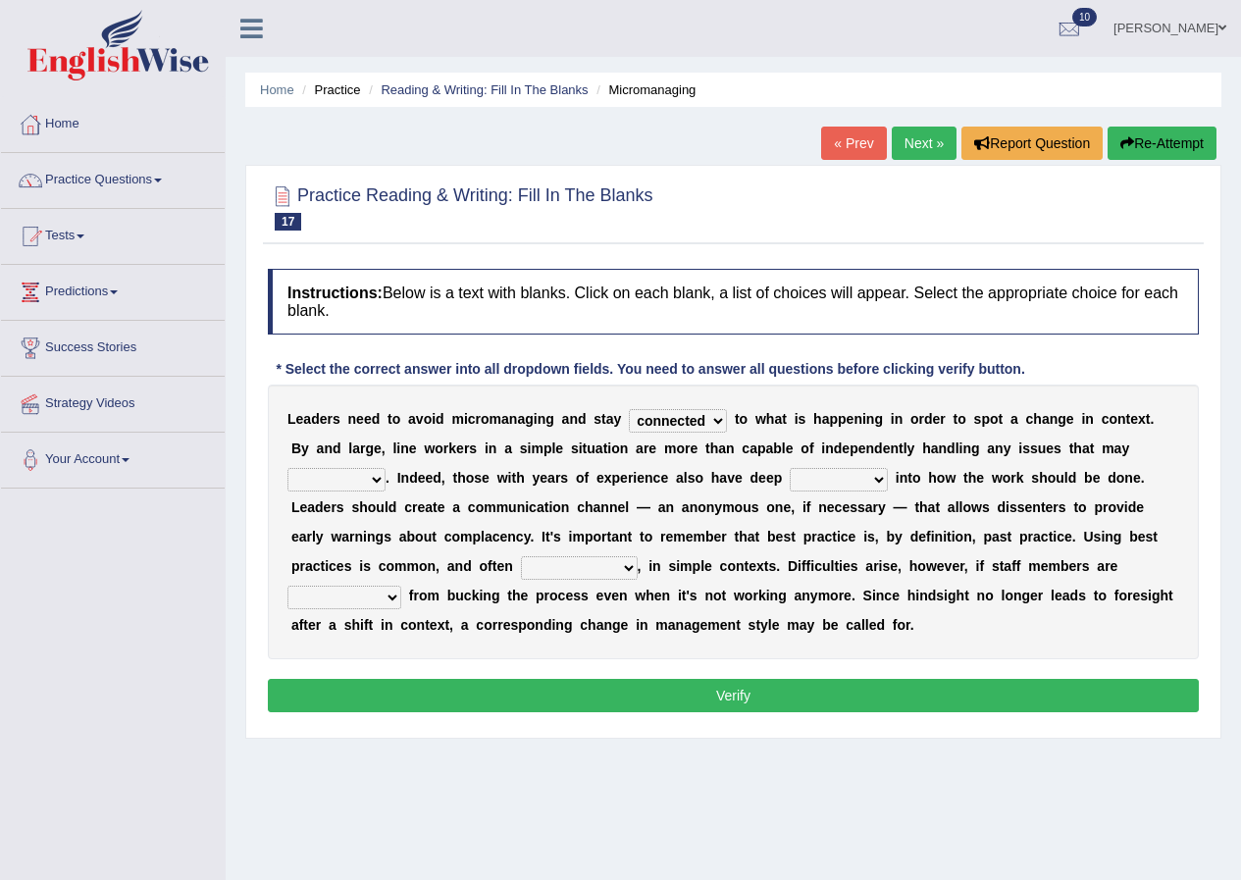
click at [717, 425] on select "complied connected precise concise" at bounding box center [678, 421] width 98 height 24
click at [713, 423] on select "complied connected precise concise" at bounding box center [678, 421] width 98 height 24
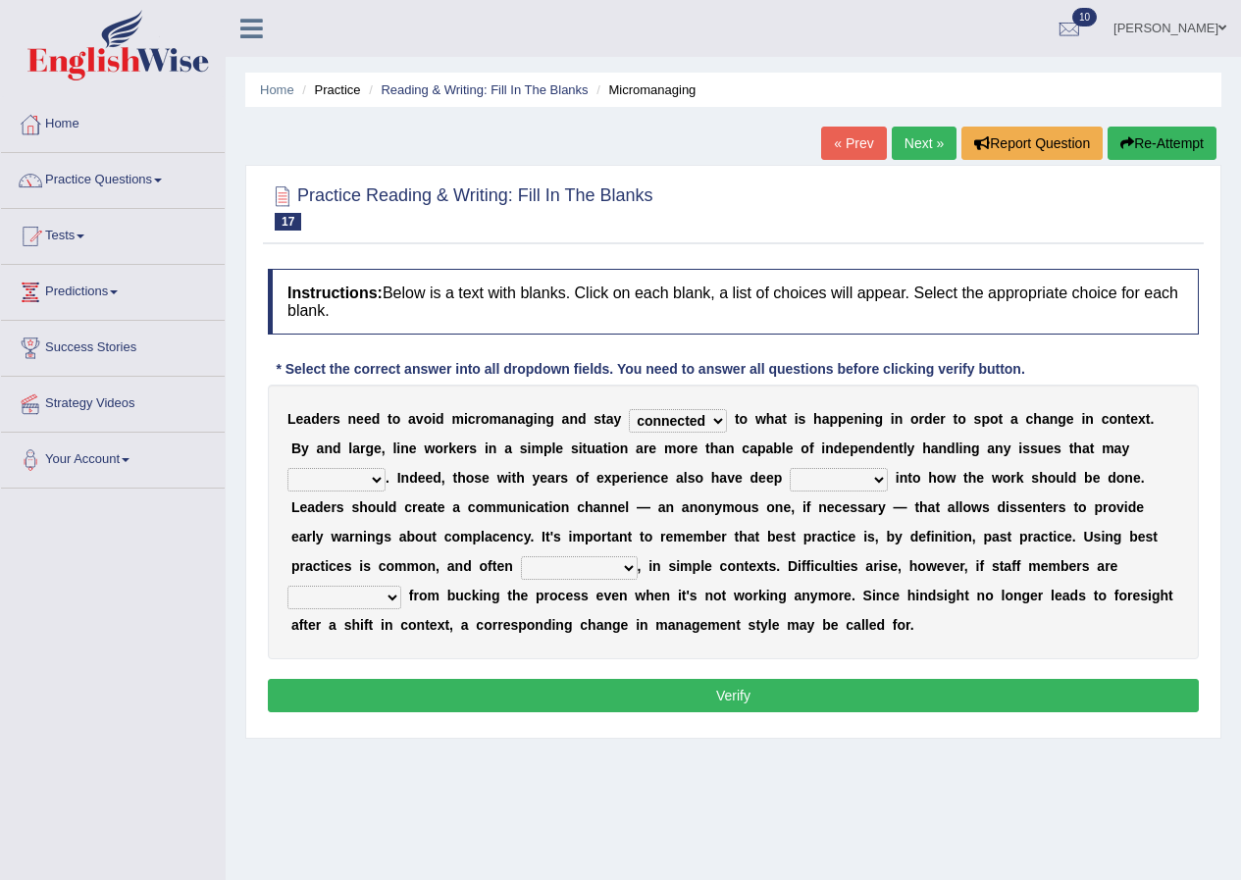
click at [711, 423] on select "complied connected precise concise" at bounding box center [678, 421] width 98 height 24
click at [747, 464] on div "L e a d e r s n e e d t o a v o i d m i c r o m a n a g i n g a n d s t a y com…" at bounding box center [733, 522] width 931 height 275
click at [379, 481] on select "apprise rise encounter arise" at bounding box center [337, 480] width 98 height 24
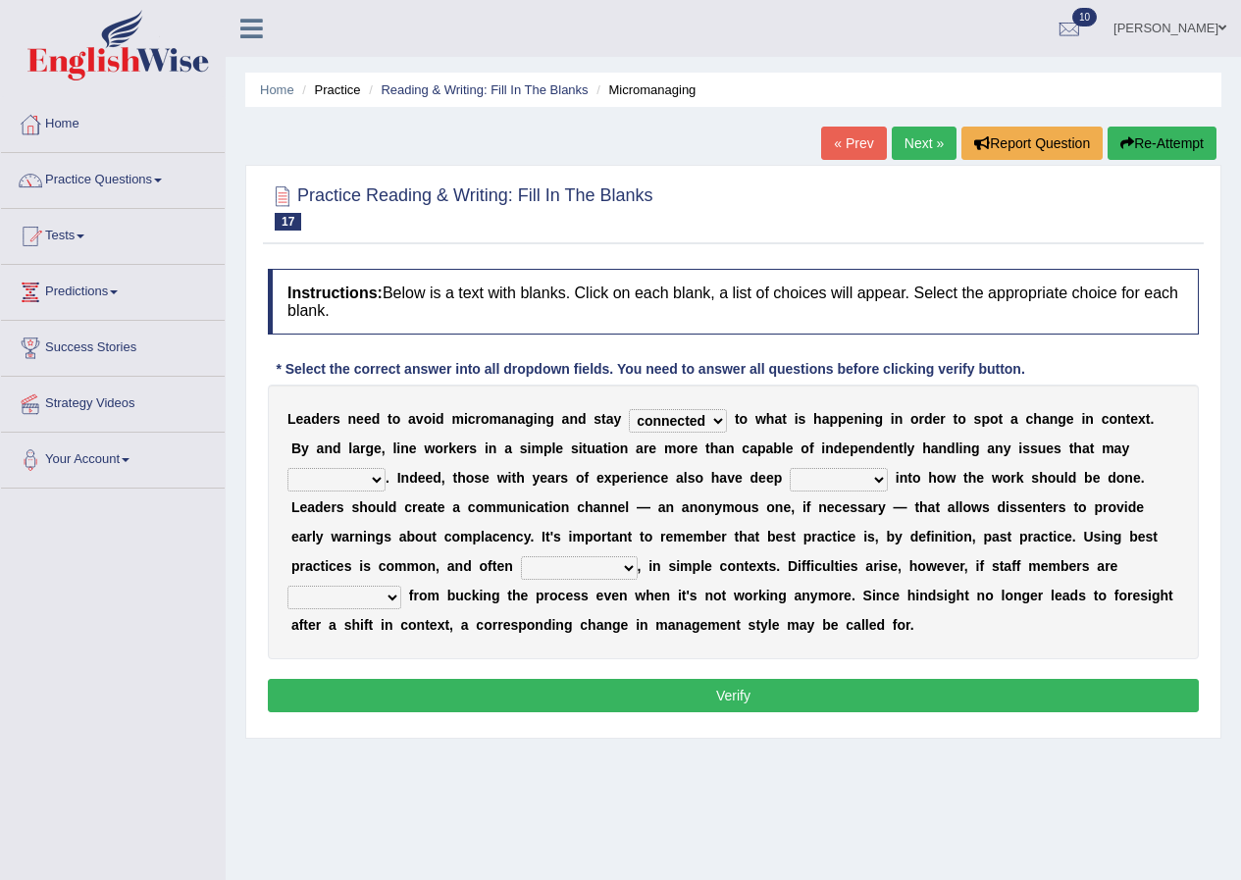
click at [379, 481] on select "apprise rise encounter arise" at bounding box center [337, 480] width 98 height 24
select select "encounter"
click at [288, 468] on select "apprise rise encounter arise" at bounding box center [337, 480] width 98 height 24
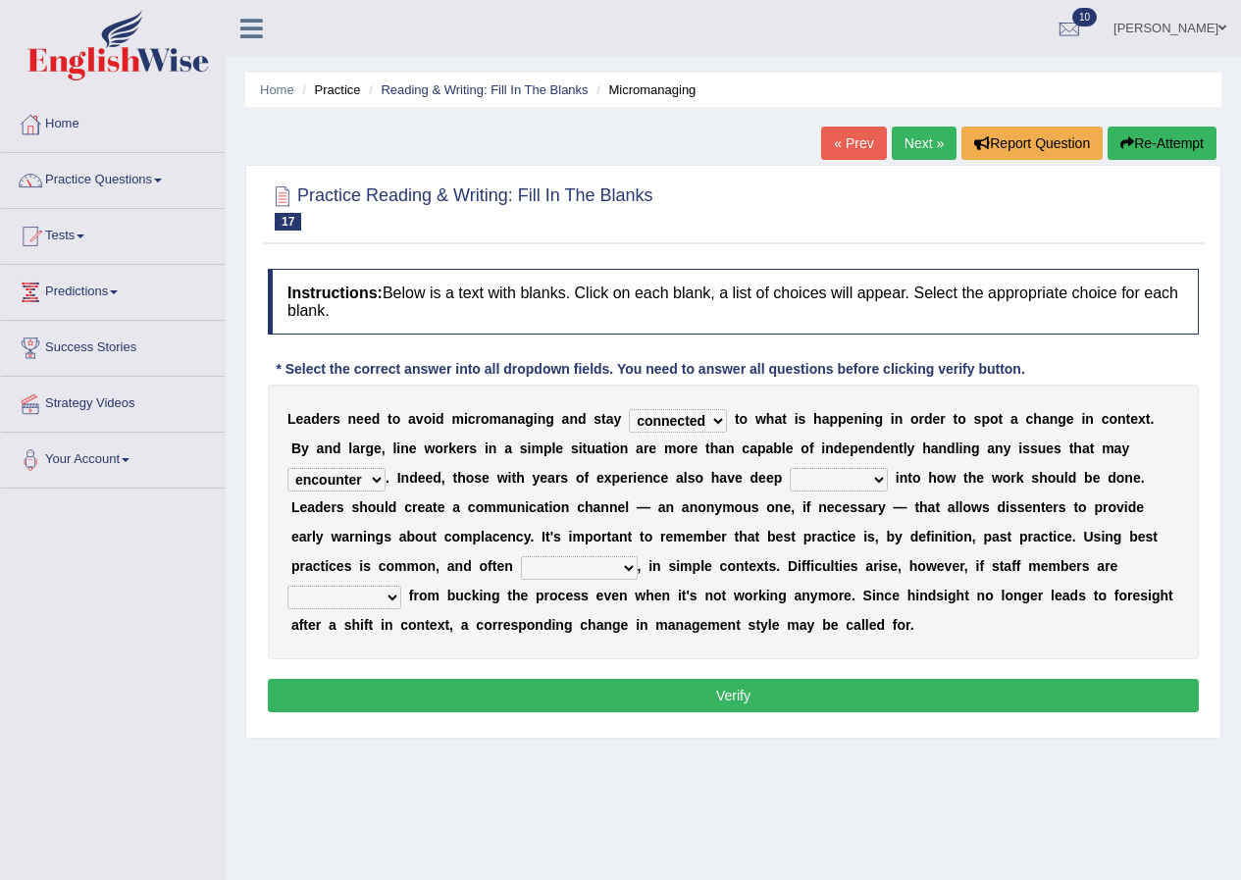
click at [877, 476] on select "incursion insight indignity indication" at bounding box center [839, 480] width 98 height 24
click at [876, 475] on select "incursion insight indignity indication" at bounding box center [839, 480] width 98 height 24
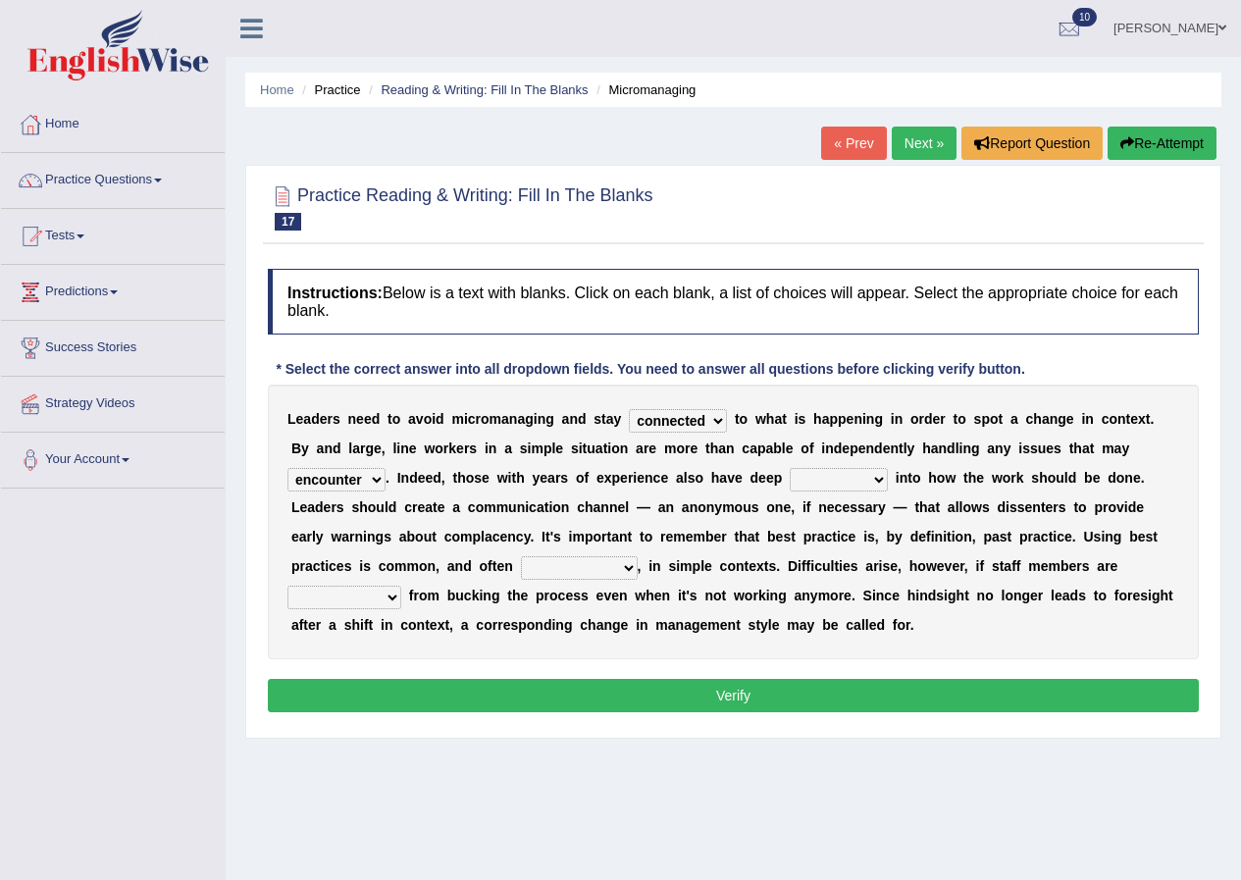
click at [876, 475] on select "incursion insight indignity indication" at bounding box center [839, 480] width 98 height 24
drag, startPoint x: 876, startPoint y: 475, endPoint x: 854, endPoint y: 474, distance: 22.6
click at [862, 477] on select "incursion insight indignity indication" at bounding box center [839, 480] width 98 height 24
click at [854, 474] on select "incursion insight indignity indication" at bounding box center [839, 480] width 98 height 24
click at [873, 481] on select "incursion insight indignity indication" at bounding box center [839, 480] width 98 height 24
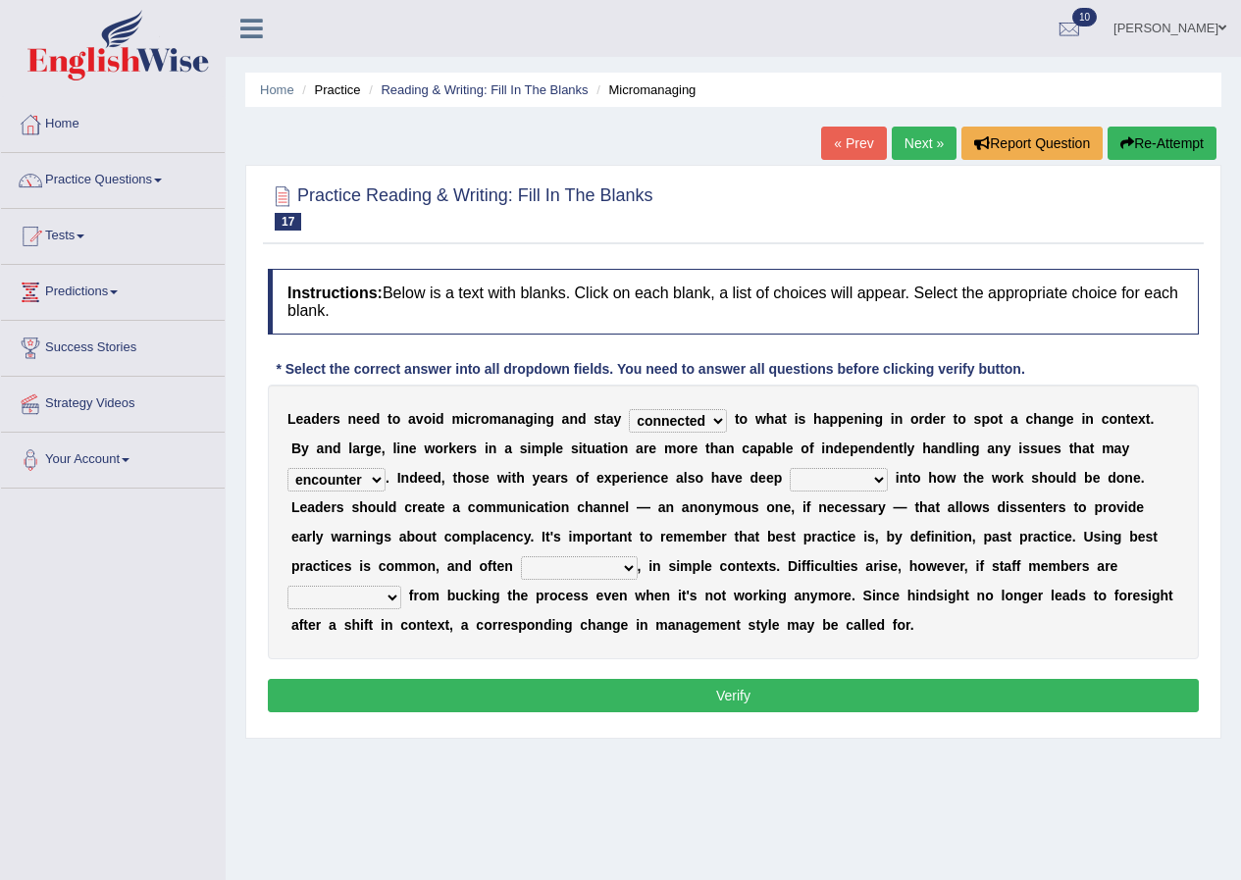
click at [873, 481] on select "incursion insight indignity indication" at bounding box center [839, 480] width 98 height 24
click at [883, 482] on select "incursion insight indignity indication" at bounding box center [839, 480] width 98 height 24
click at [878, 475] on select "incursion insight indignity indication" at bounding box center [839, 480] width 98 height 24
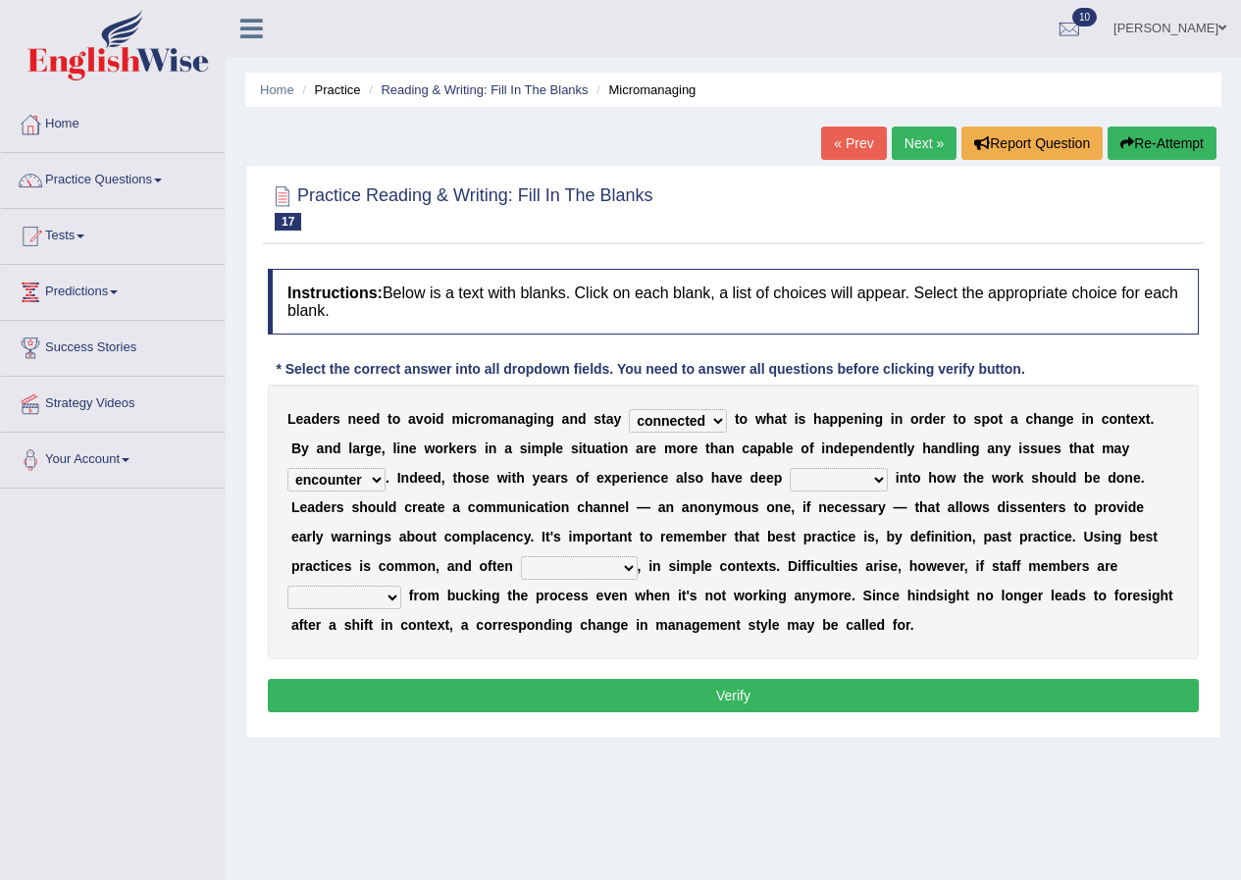
click at [875, 475] on select "incursion insight indignity indication" at bounding box center [839, 480] width 98 height 24
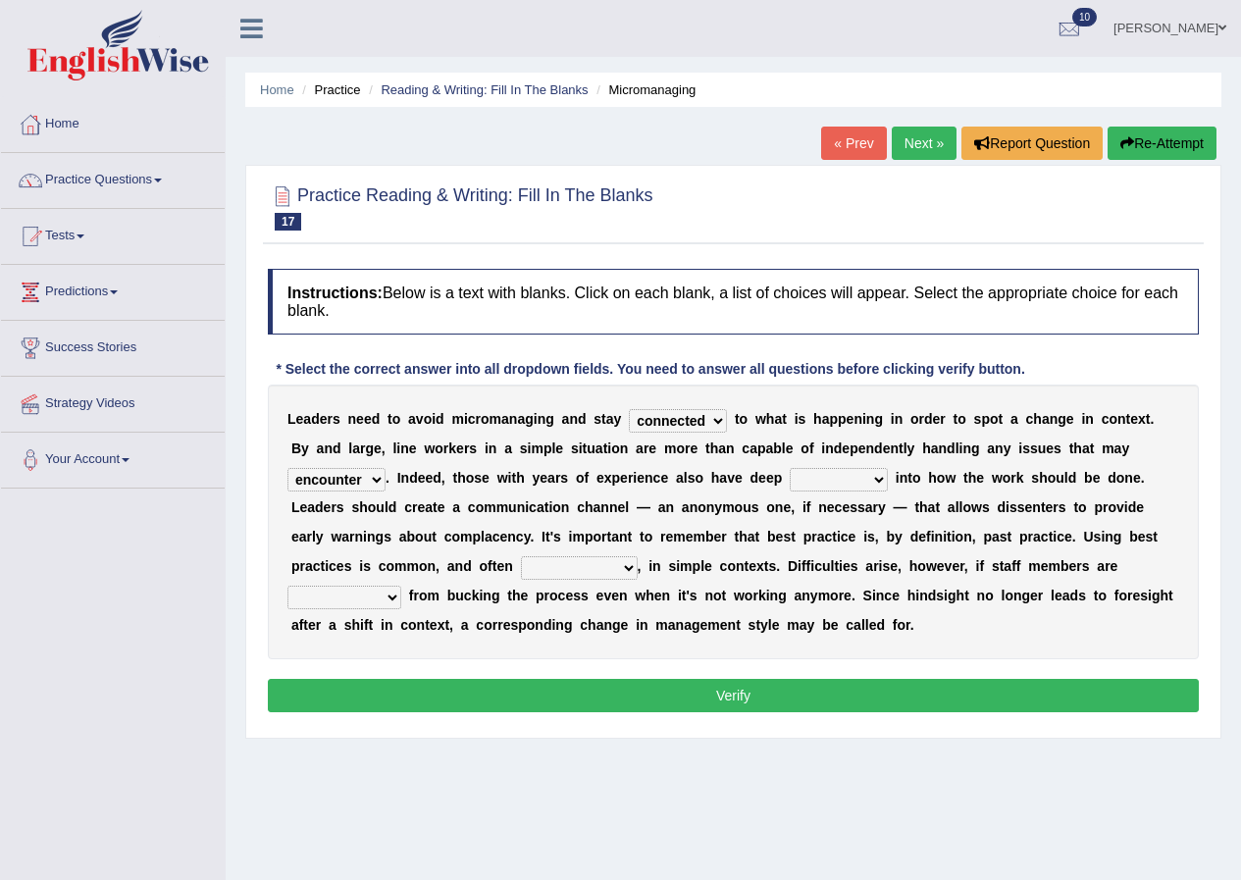
select select "indication"
click at [790, 468] on select "incursion insight indignity indication" at bounding box center [839, 480] width 98 height 24
click at [831, 598] on b "o" at bounding box center [834, 596] width 9 height 16
click at [627, 571] on select "inappropriate apprehensive appropriate forbidden" at bounding box center [579, 568] width 117 height 24
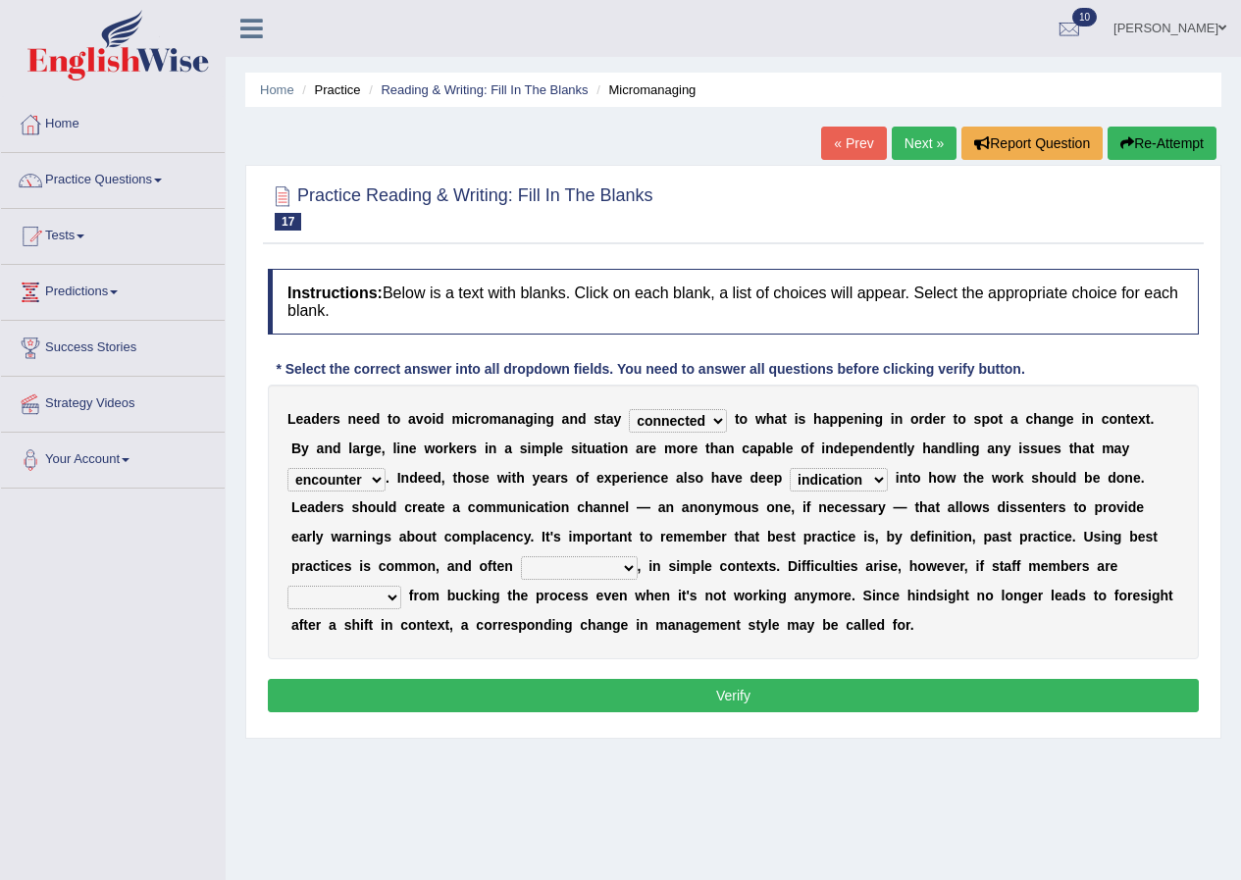
click at [627, 571] on select "inappropriate apprehensive appropriate forbidden" at bounding box center [579, 568] width 117 height 24
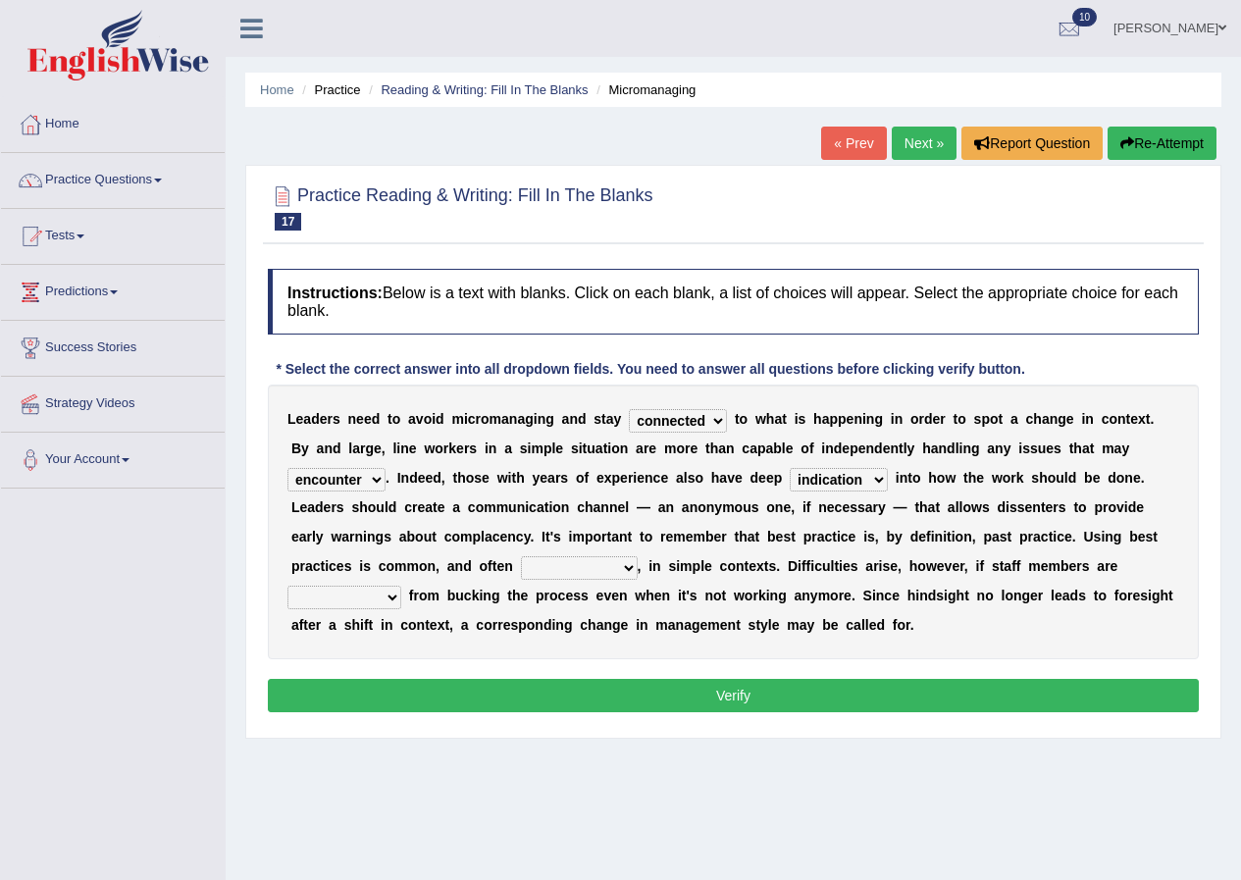
click at [627, 571] on select "inappropriate apprehensive appropriate forbidden" at bounding box center [579, 568] width 117 height 24
select select "appropriate"
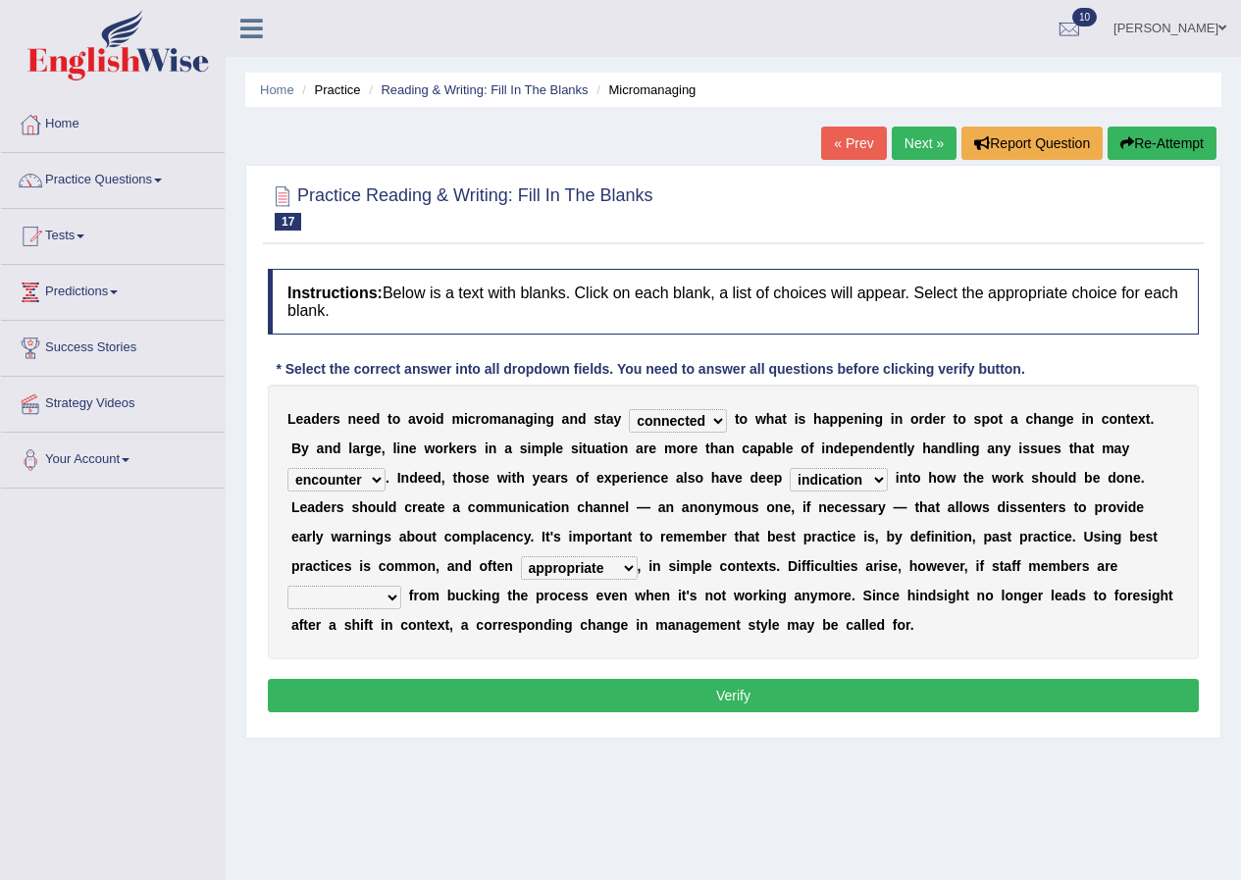
click at [521, 556] on select "inappropriate apprehensive appropriate forbidden" at bounding box center [579, 568] width 117 height 24
click at [591, 664] on div "Instructions: Below is a text with blanks. Click on each blank, a list of choic…" at bounding box center [733, 493] width 941 height 469
click at [388, 596] on select "disarranged disinclined discouraged disintegrated" at bounding box center [345, 598] width 114 height 24
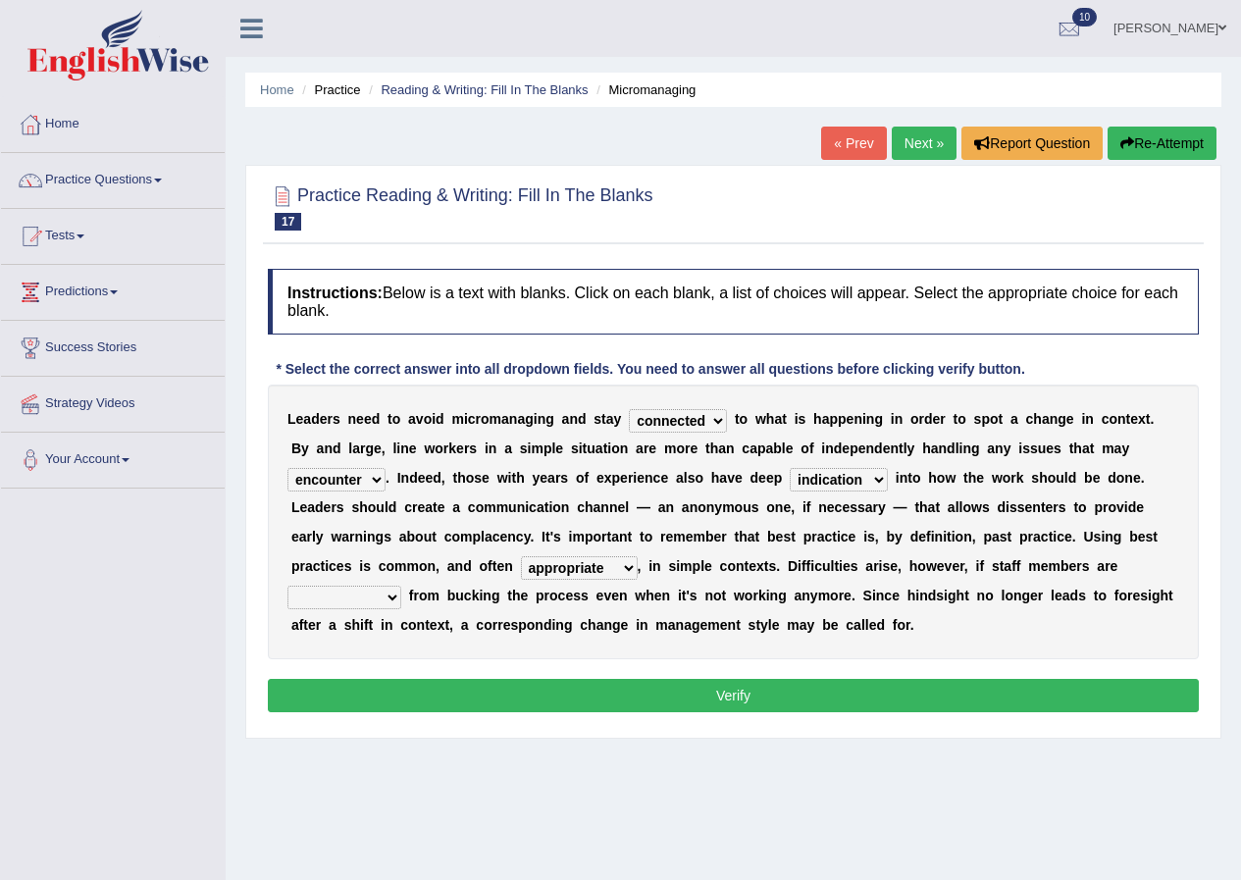
click at [388, 596] on select "disarranged disinclined discouraged disintegrated" at bounding box center [345, 598] width 114 height 24
select select "disarranged"
click at [288, 586] on select "disarranged disinclined discouraged disintegrated" at bounding box center [345, 598] width 114 height 24
click at [365, 642] on div "L e a d e r s n e e d t o a v o i d m i c r o m a n a g i n g a n d s t a y com…" at bounding box center [733, 522] width 931 height 275
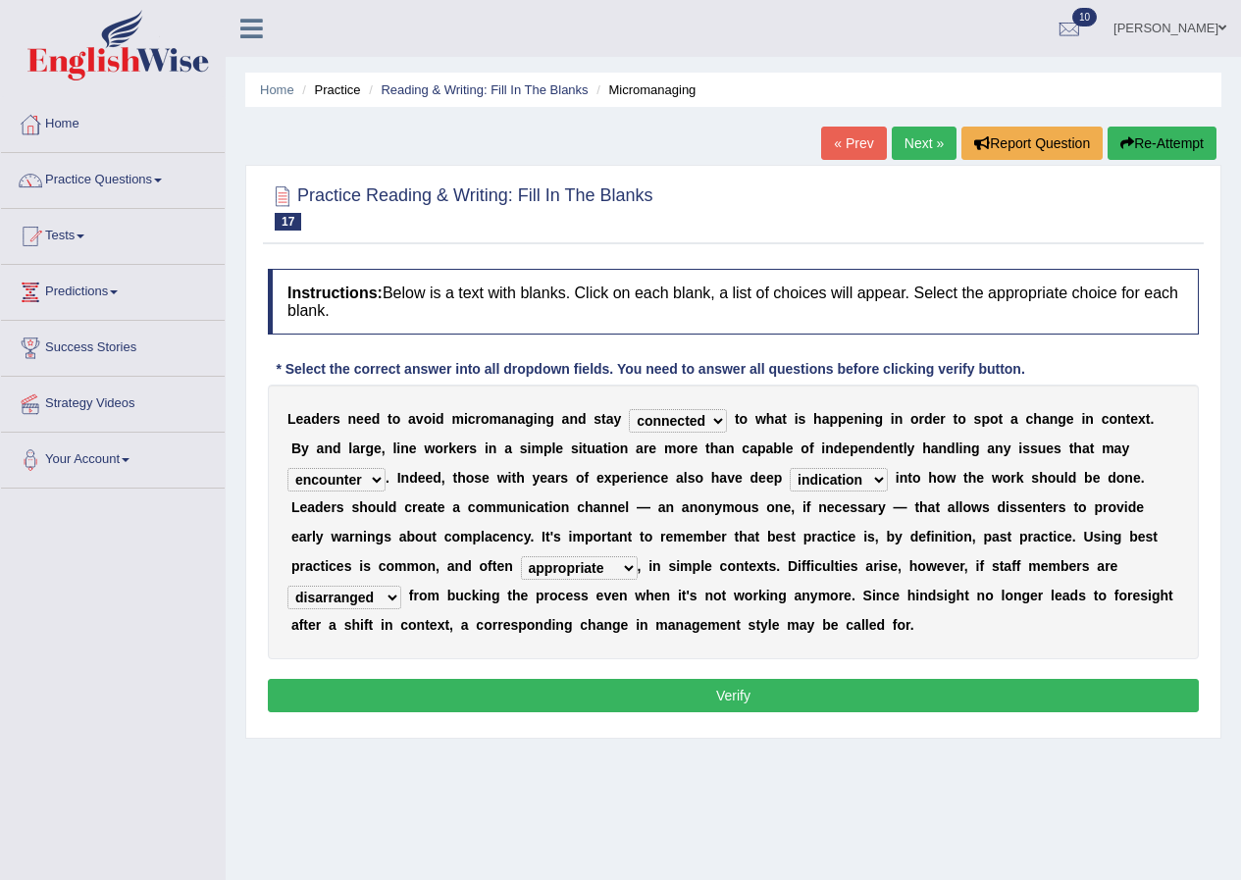
click at [552, 702] on button "Verify" at bounding box center [733, 695] width 931 height 33
click at [552, 702] on div "Home Practice Reading & Writing: Fill In The Blanks Micromanaging « Prev Next »…" at bounding box center [734, 490] width 1016 height 981
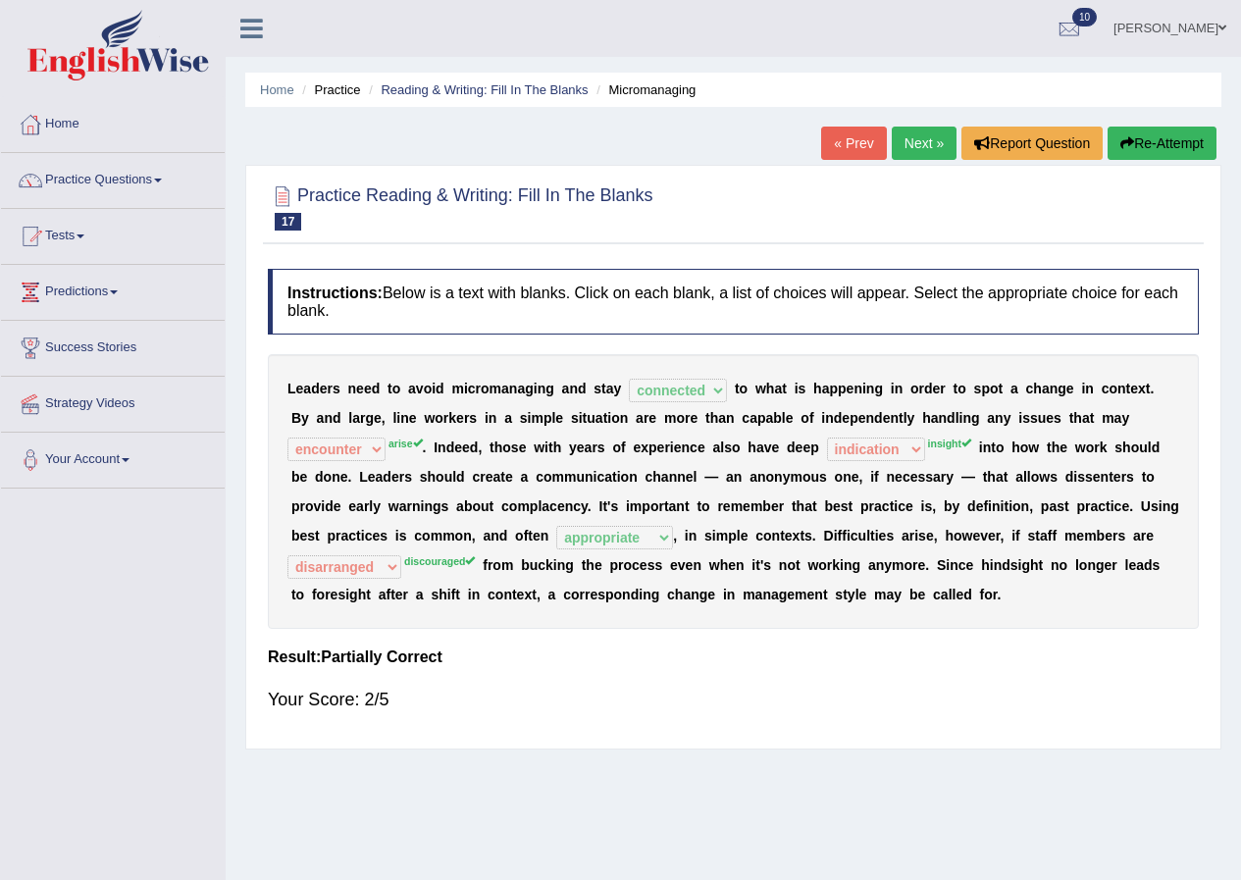
click at [914, 137] on link "Next »" at bounding box center [924, 143] width 65 height 33
drag, startPoint x: 914, startPoint y: 137, endPoint x: 907, endPoint y: 145, distance: 10.4
click at [913, 137] on link "Next »" at bounding box center [924, 143] width 65 height 33
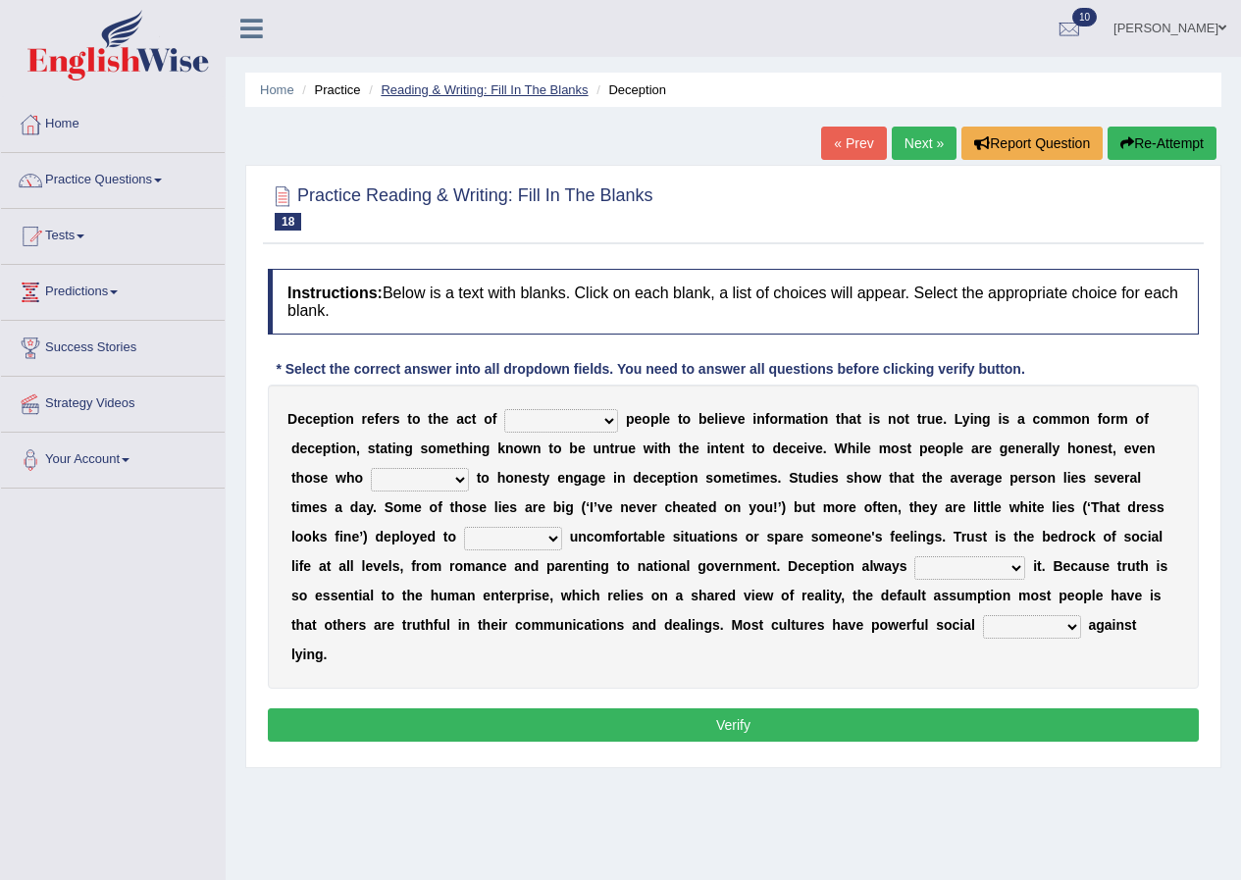
click at [501, 92] on link "Reading & Writing: Fill In The Blanks" at bounding box center [484, 89] width 207 height 15
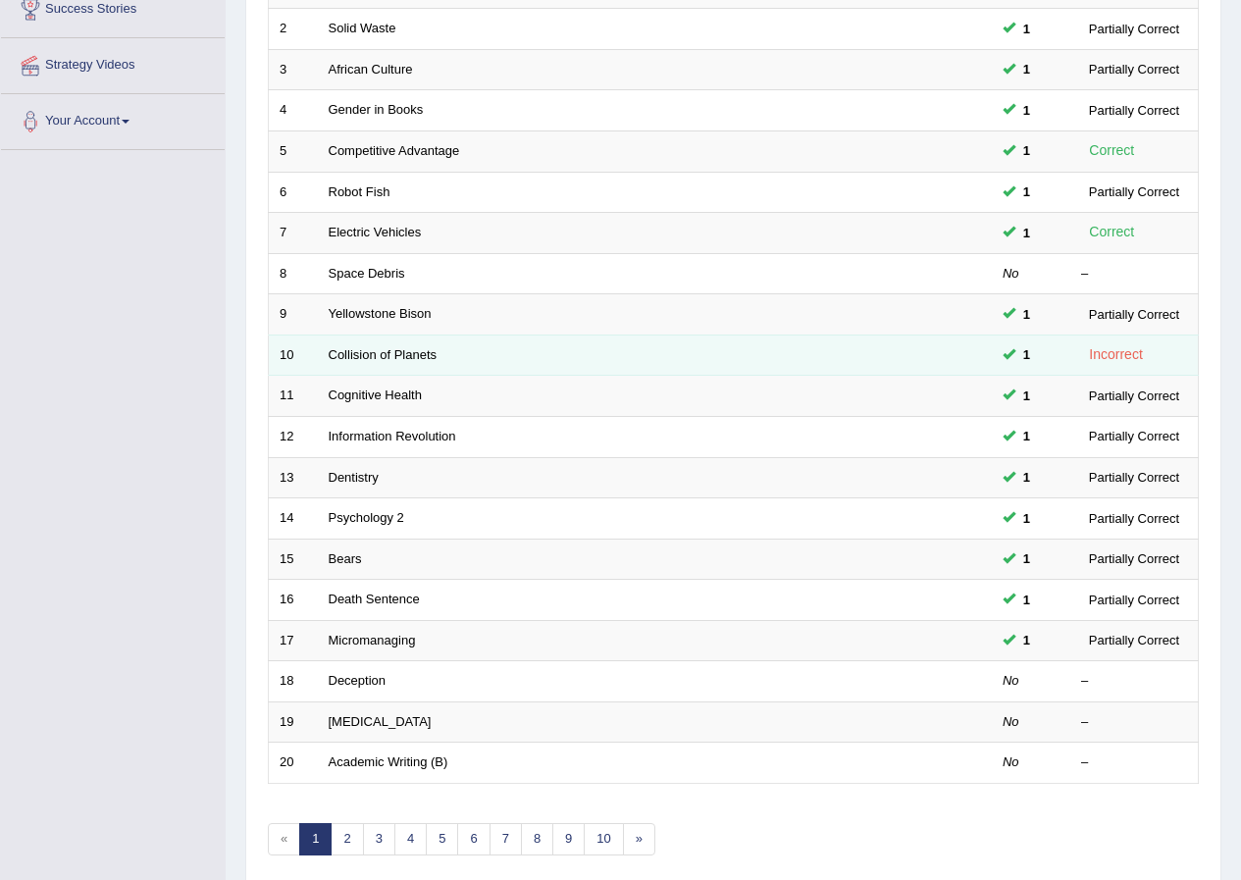
scroll to position [393, 0]
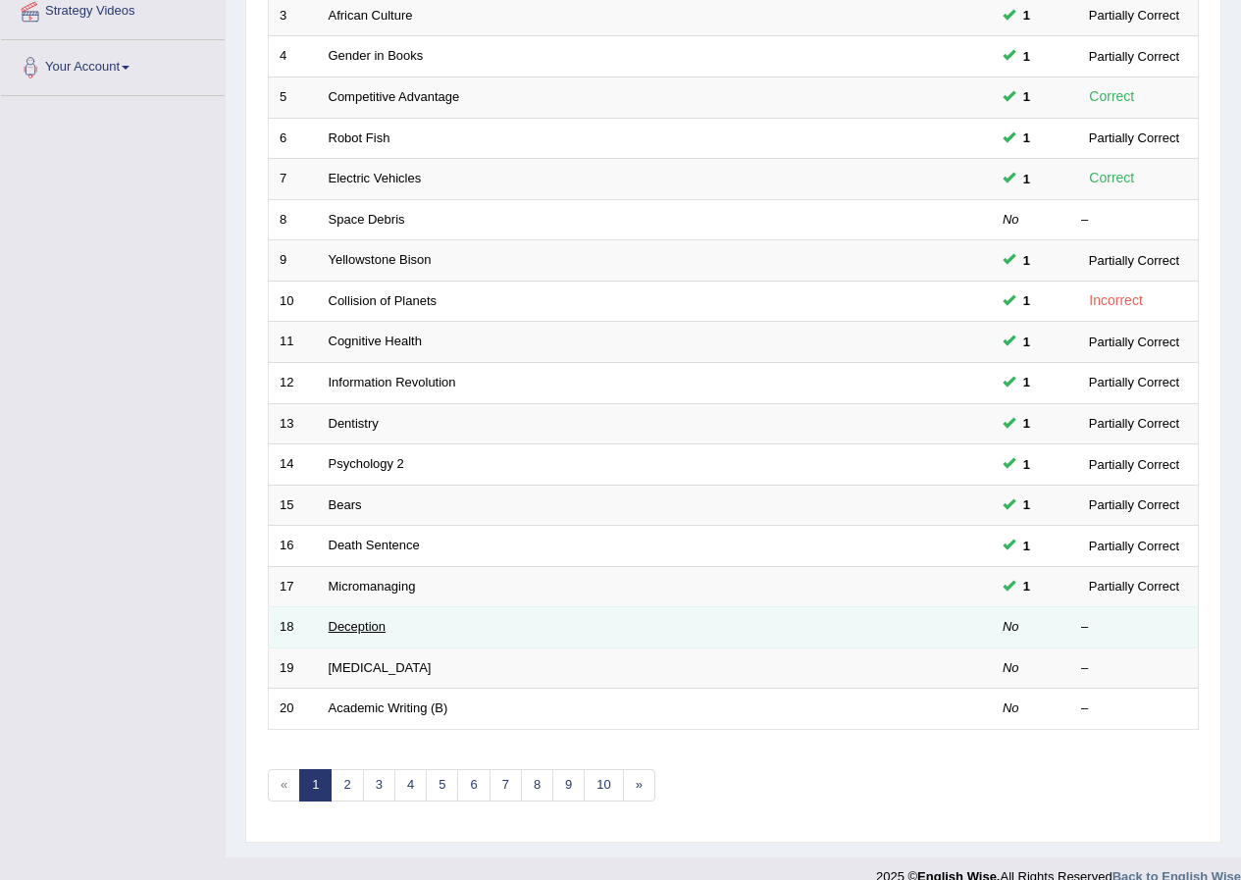
click at [379, 621] on link "Deception" at bounding box center [358, 626] width 58 height 15
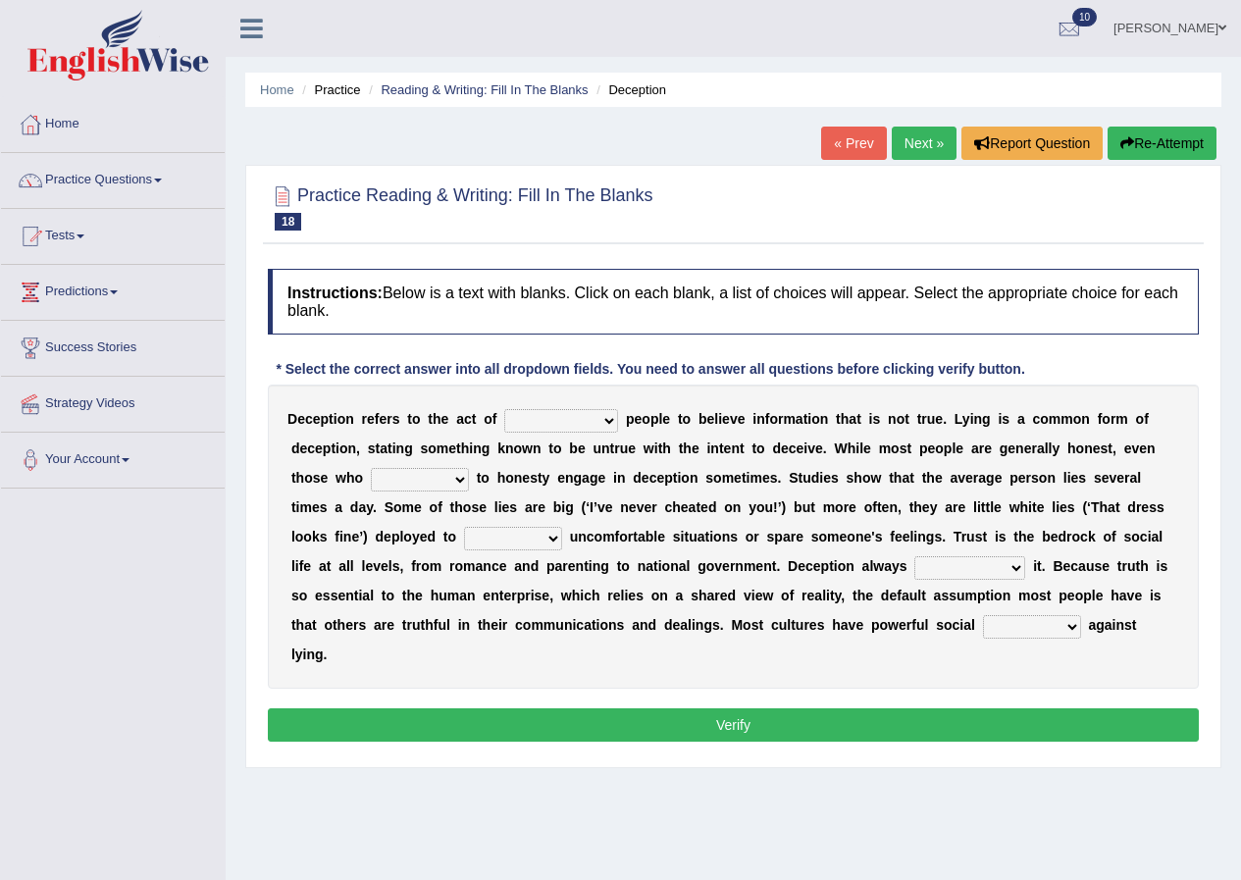
click at [607, 423] on select "discouraging forbidding detecting encouraging" at bounding box center [561, 421] width 114 height 24
click at [604, 423] on select "discouraging forbidding detecting encouraging" at bounding box center [561, 421] width 114 height 24
click at [599, 425] on select "discouraging forbidding detecting encouraging" at bounding box center [561, 421] width 114 height 24
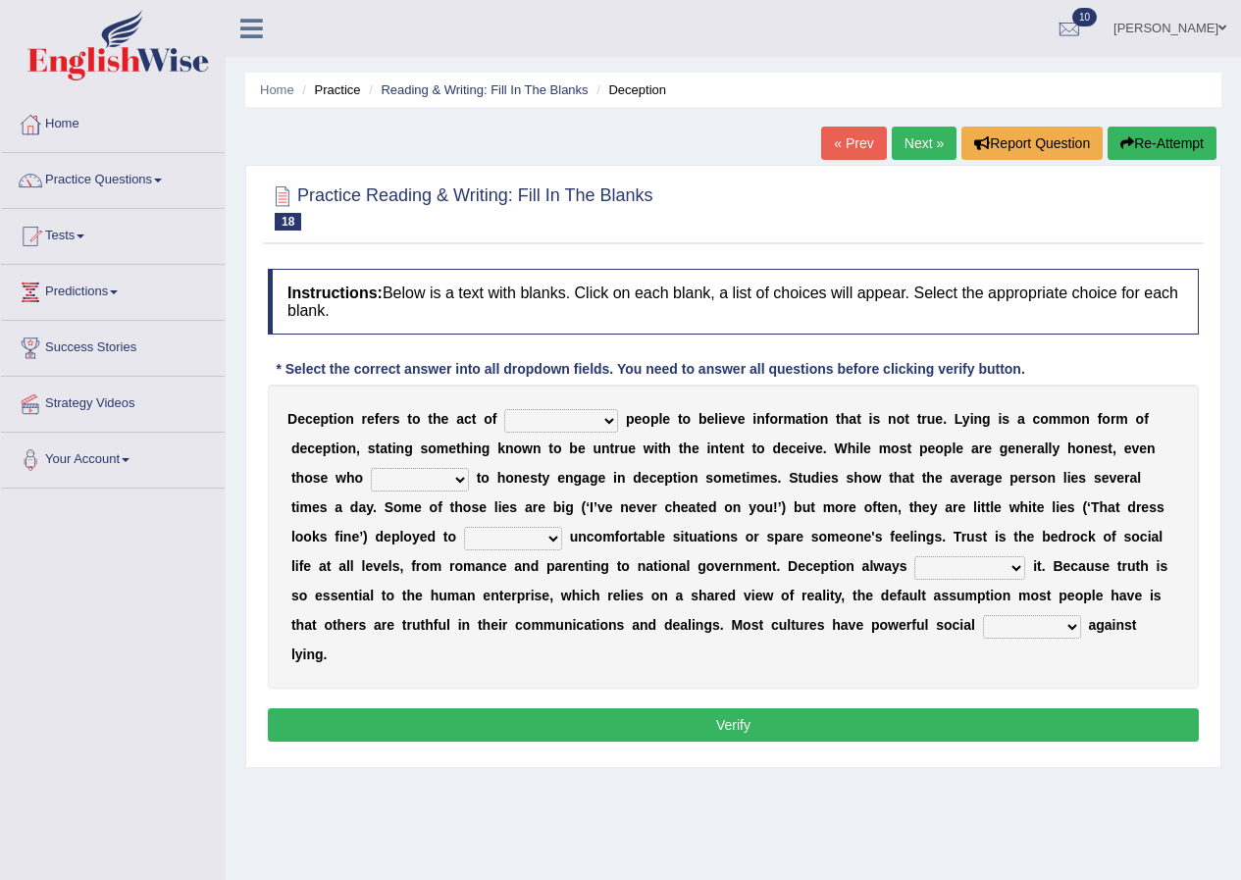
click at [599, 425] on select "discouraging forbidding detecting encouraging" at bounding box center [561, 421] width 114 height 24
click at [611, 418] on select "discouraging forbidding detecting encouraging" at bounding box center [561, 421] width 114 height 24
click at [611, 423] on select "discouraging forbidding detecting encouraging" at bounding box center [561, 421] width 114 height 24
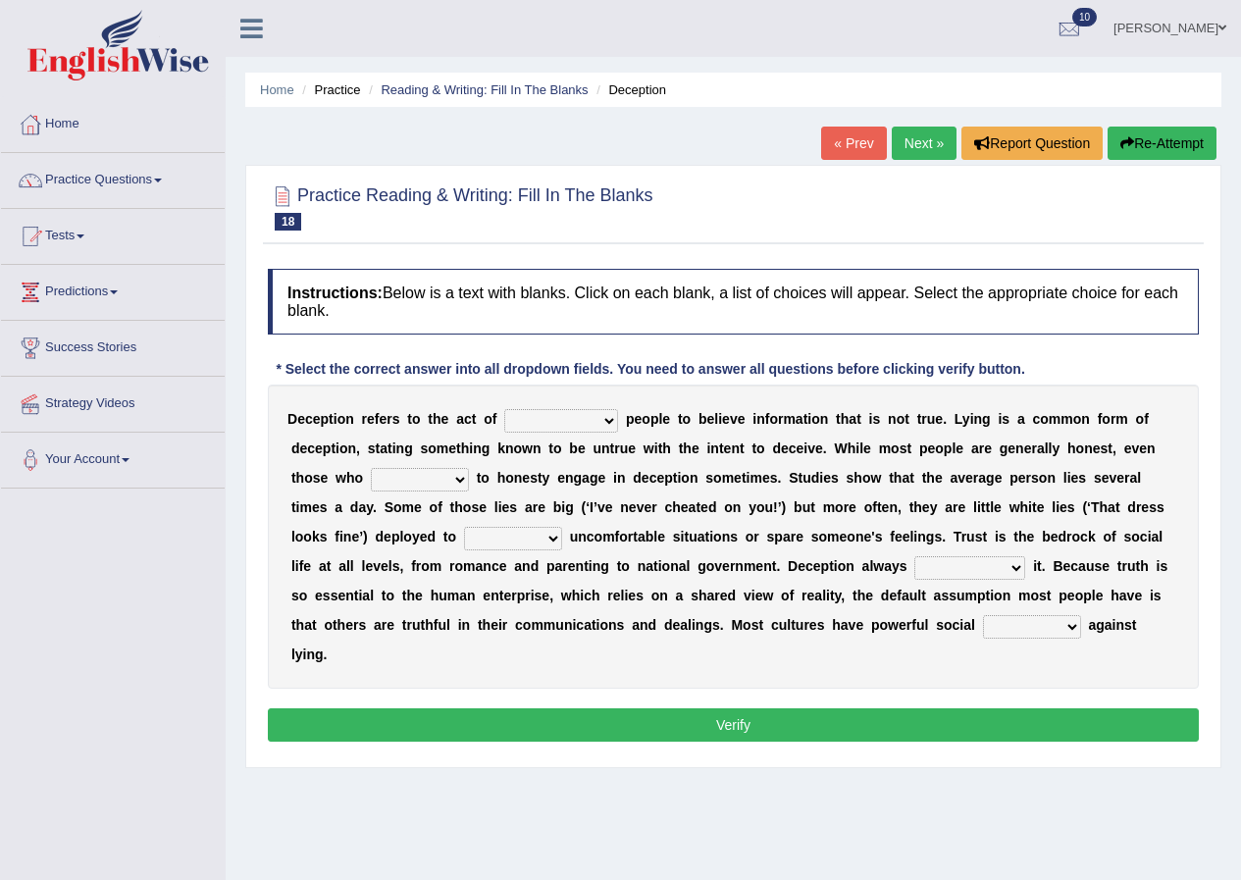
click at [611, 423] on select "discouraging forbidding detecting encouraging" at bounding box center [561, 421] width 114 height 24
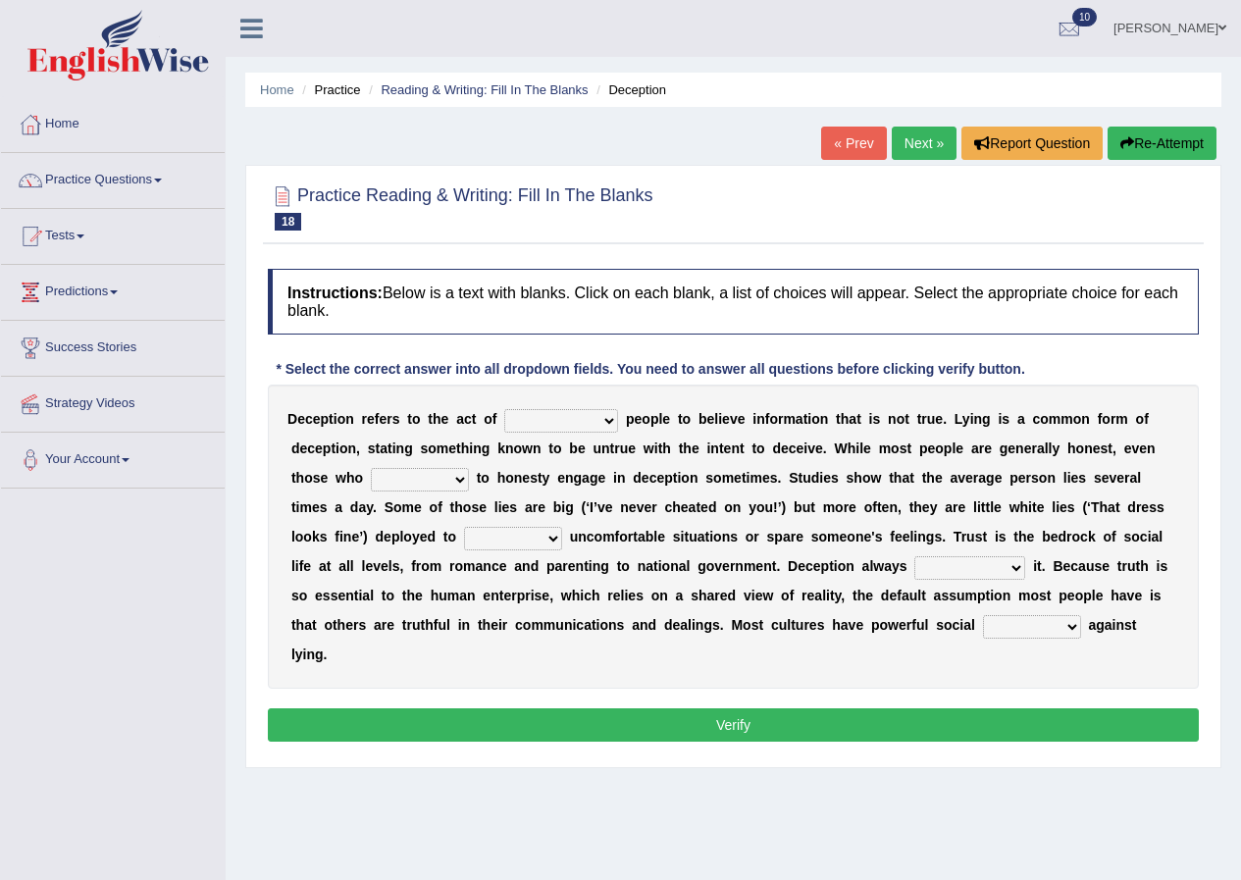
click at [598, 418] on select "discouraging forbidding detecting encouraging" at bounding box center [561, 421] width 114 height 24
select select "discouraging"
click at [504, 409] on select "discouraging forbidding detecting encouraging" at bounding box center [561, 421] width 114 height 24
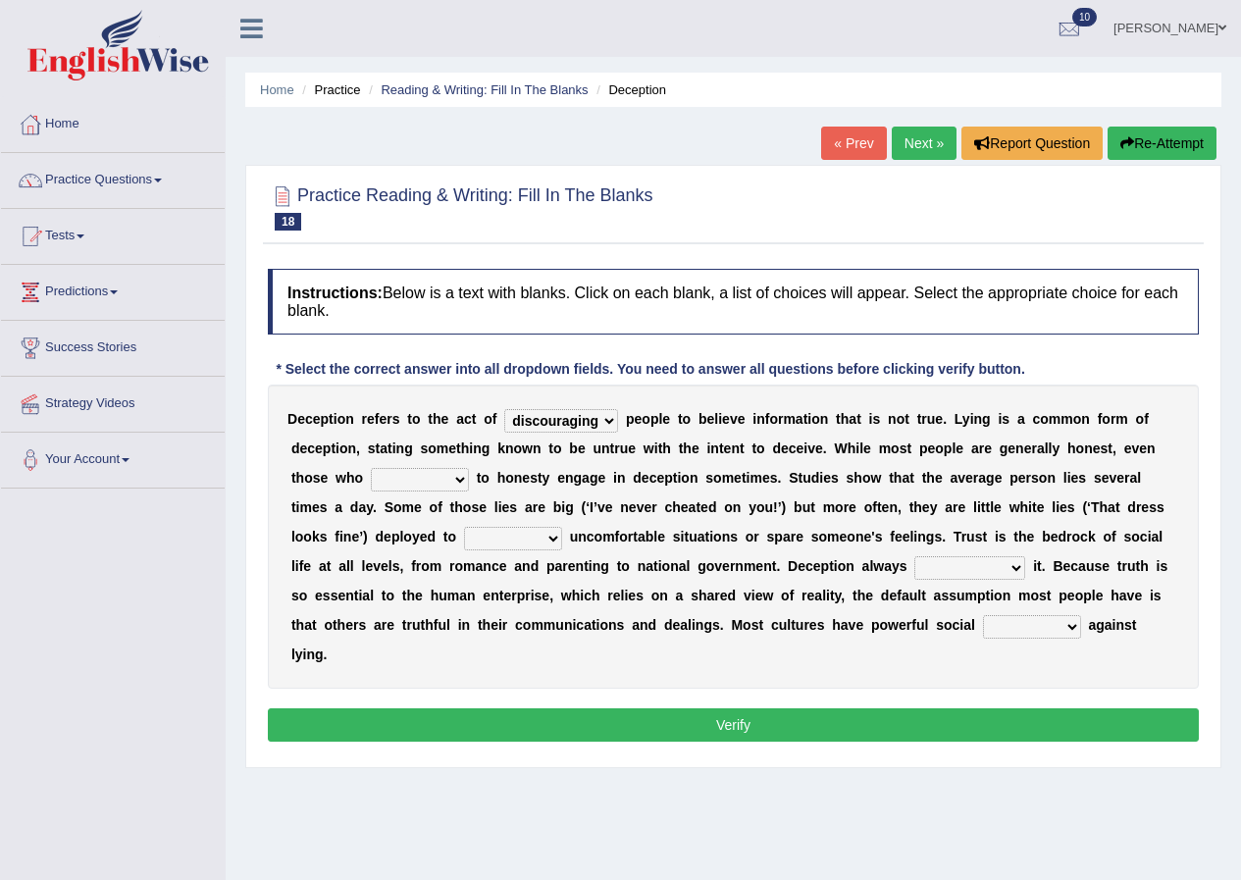
click at [552, 476] on b at bounding box center [554, 478] width 8 height 16
click at [463, 480] on select "describe prescribe inscribe subscribe" at bounding box center [420, 480] width 98 height 24
select select "describe"
click at [371, 468] on select "describe prescribe inscribe subscribe" at bounding box center [420, 480] width 98 height 24
drag, startPoint x: 370, startPoint y: 505, endPoint x: 435, endPoint y: 528, distance: 68.6
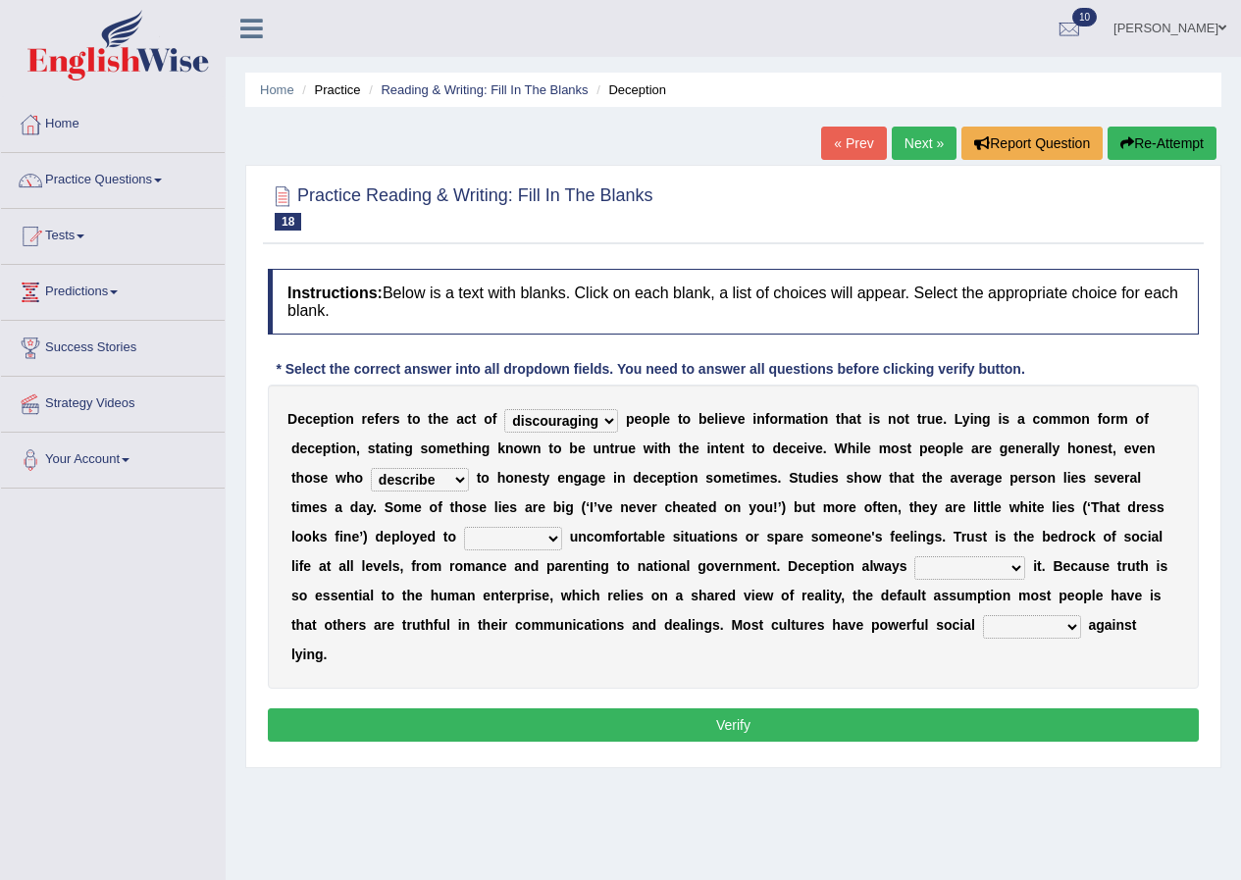
click at [435, 528] on div "D e c e p t i o n r e f e r s t o t h e a c t o f discouraging forbidding detec…" at bounding box center [733, 537] width 931 height 304
click at [556, 542] on select "contest illuminate disguise avoid" at bounding box center [513, 539] width 98 height 24
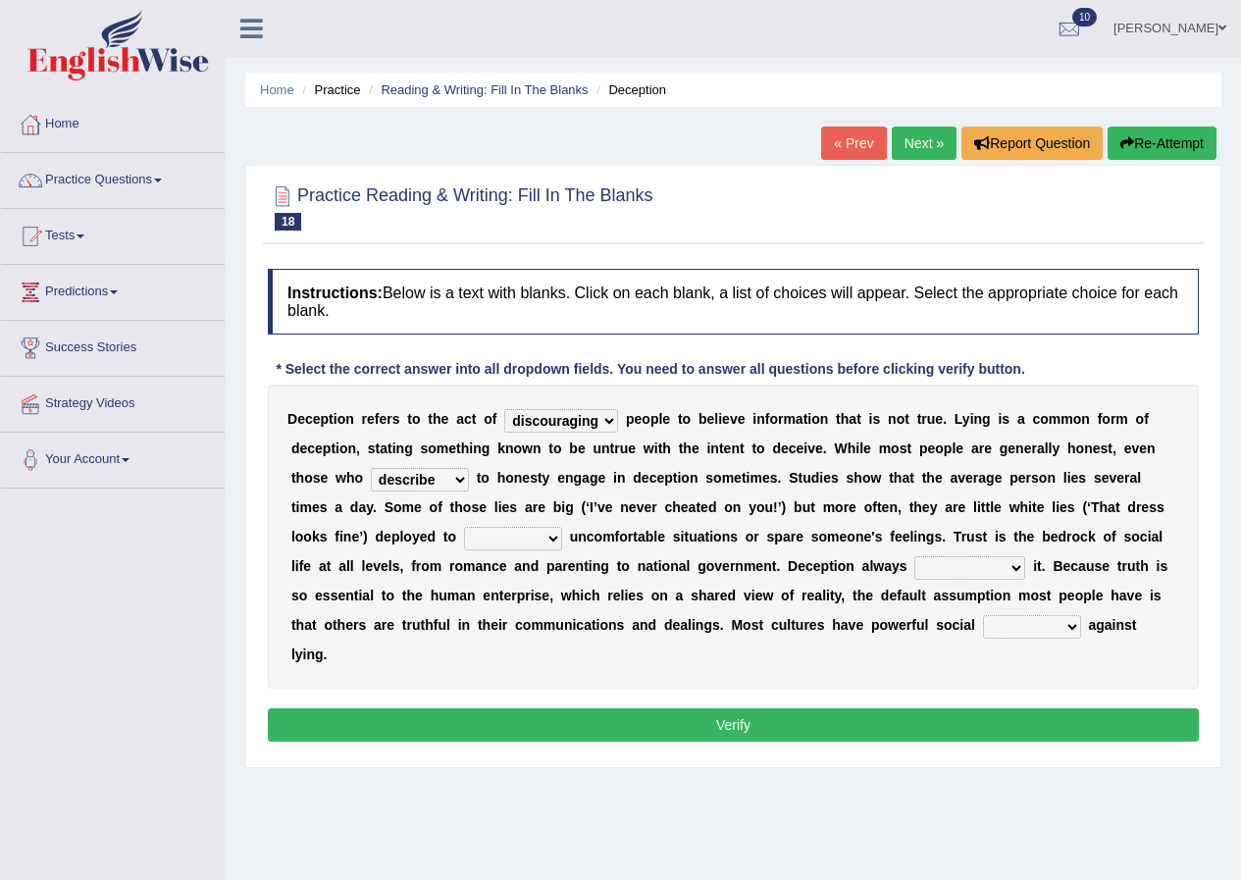
click at [556, 542] on select "contest illuminate disguise avoid" at bounding box center [513, 539] width 98 height 24
drag, startPoint x: 554, startPoint y: 538, endPoint x: 543, endPoint y: 534, distance: 12.4
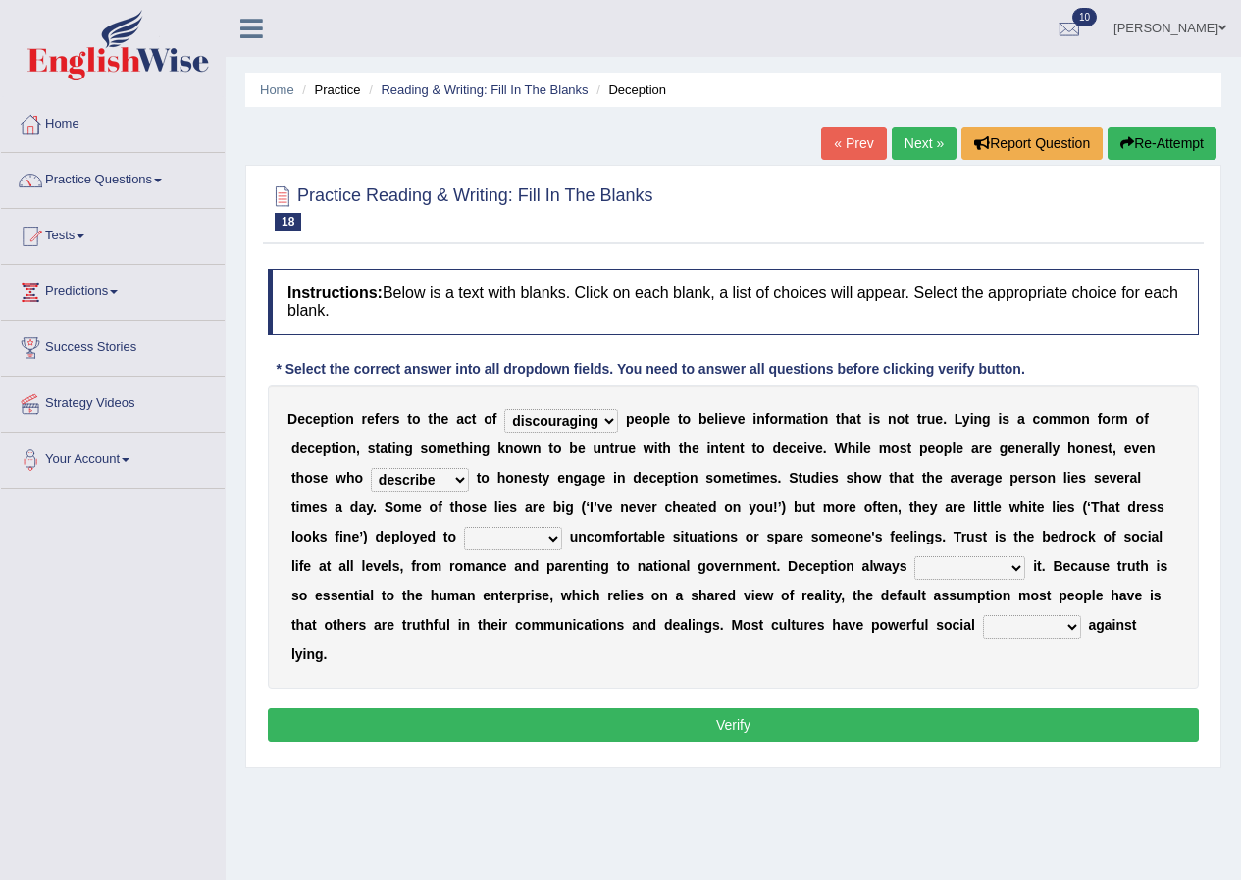
click at [554, 538] on select "contest illuminate disguise avoid" at bounding box center [513, 539] width 98 height 24
click at [538, 532] on select "contest illuminate disguise avoid" at bounding box center [513, 539] width 98 height 24
click at [549, 533] on select "contest illuminate disguise avoid" at bounding box center [513, 539] width 98 height 24
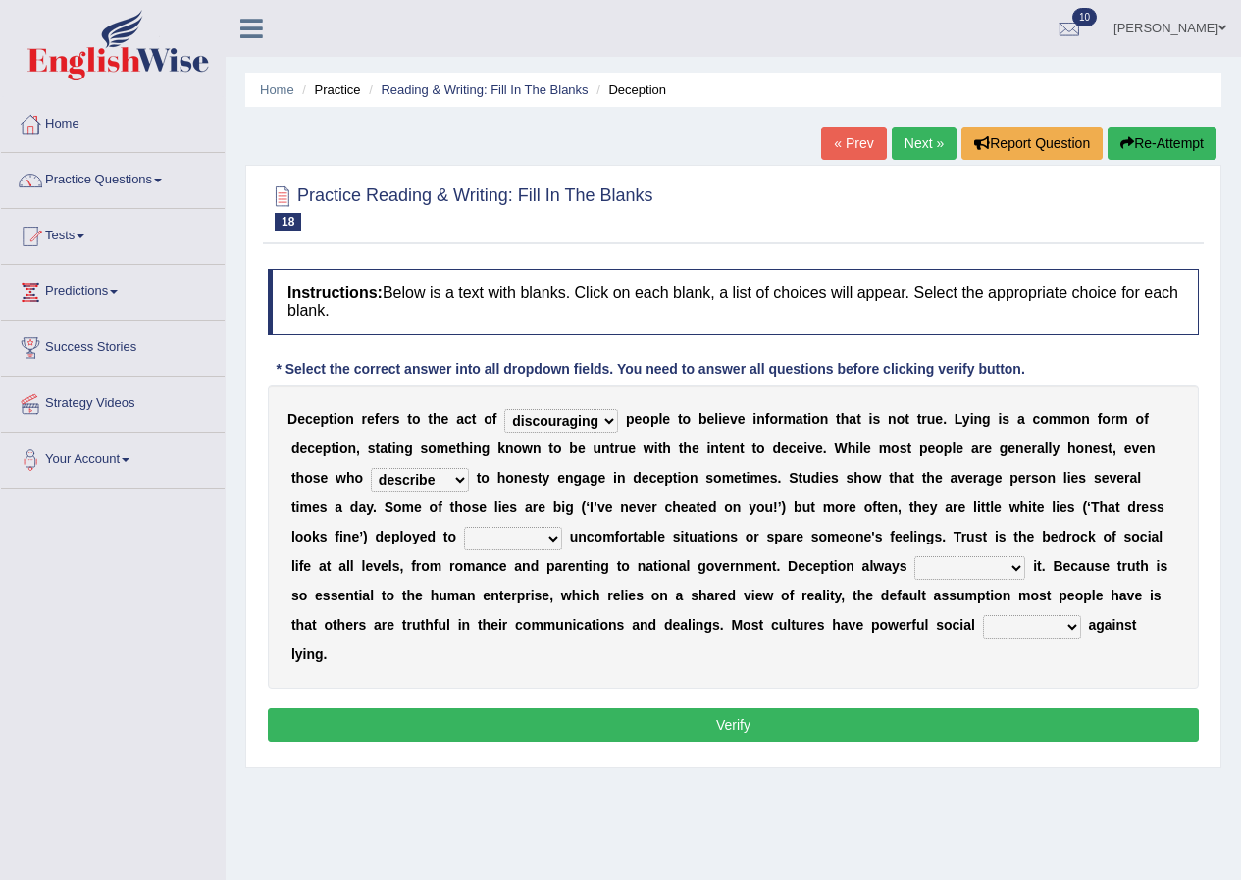
click at [549, 533] on select "contest illuminate disguise avoid" at bounding box center [513, 539] width 98 height 24
click at [555, 542] on select "contest illuminate disguise avoid" at bounding box center [513, 539] width 98 height 24
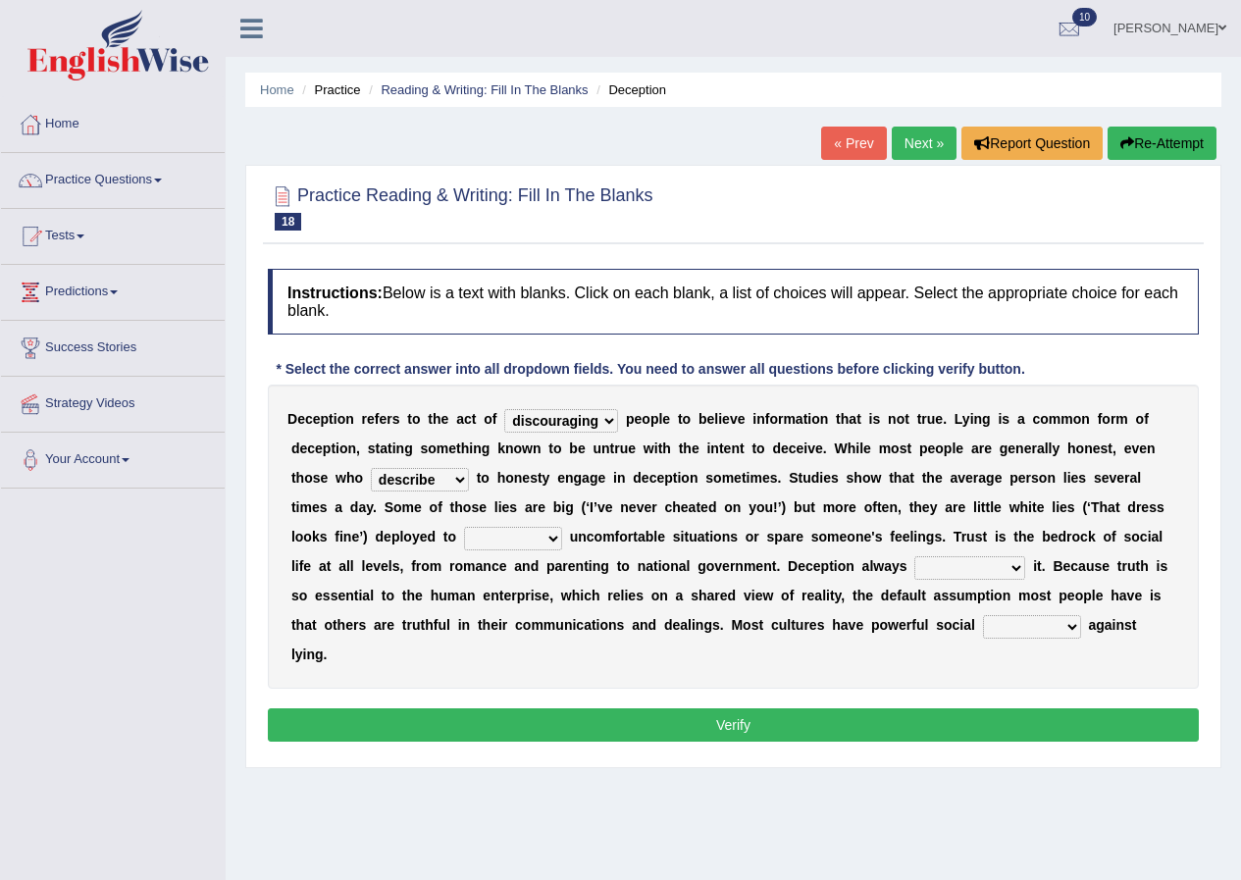
click at [555, 542] on select "contest illuminate disguise avoid" at bounding box center [513, 539] width 98 height 24
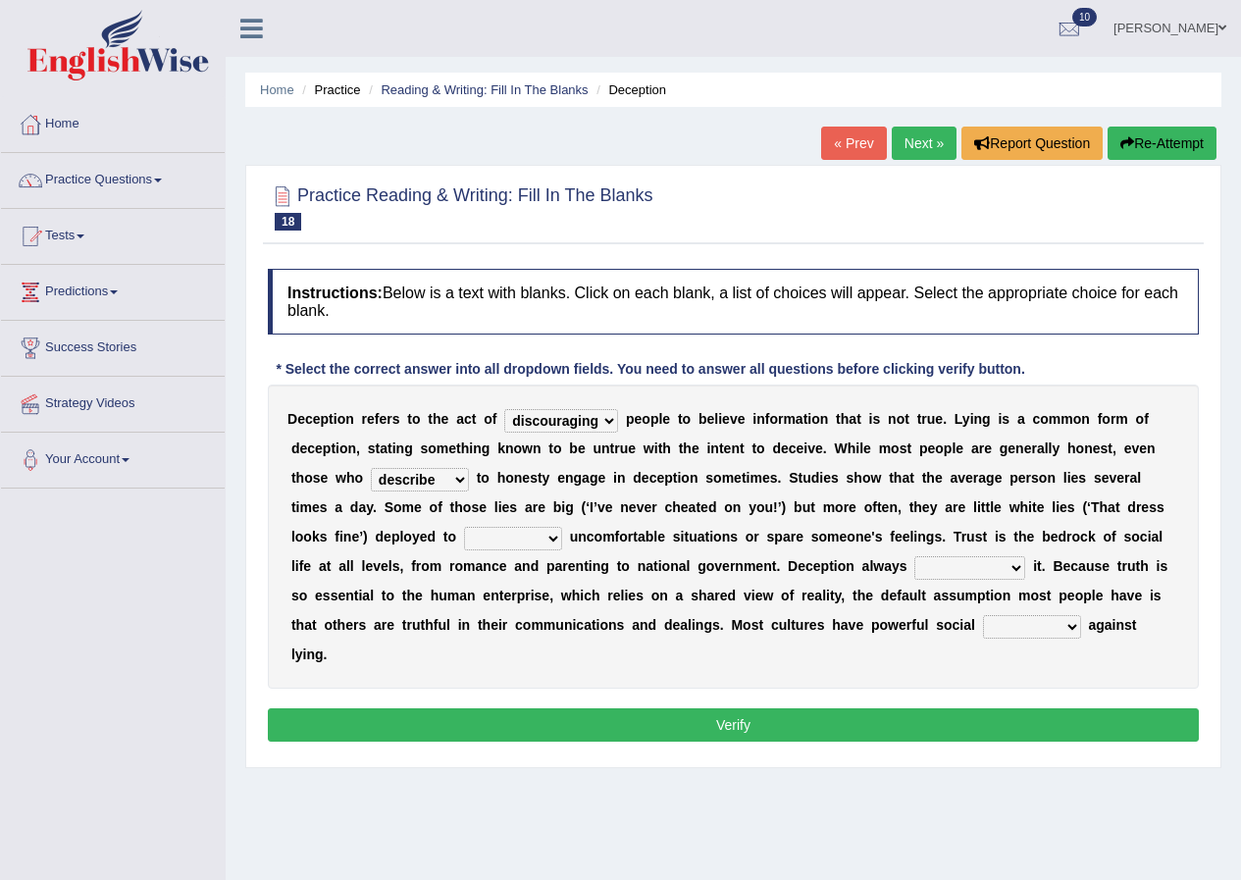
click at [555, 542] on select "contest illuminate disguise avoid" at bounding box center [513, 539] width 98 height 24
click at [541, 520] on div "D e c e p t i o n r e f e r s t o t h e a c t o f discouraging forbidding detec…" at bounding box center [733, 537] width 931 height 304
click at [554, 534] on select "contest illuminate disguise avoid" at bounding box center [513, 539] width 98 height 24
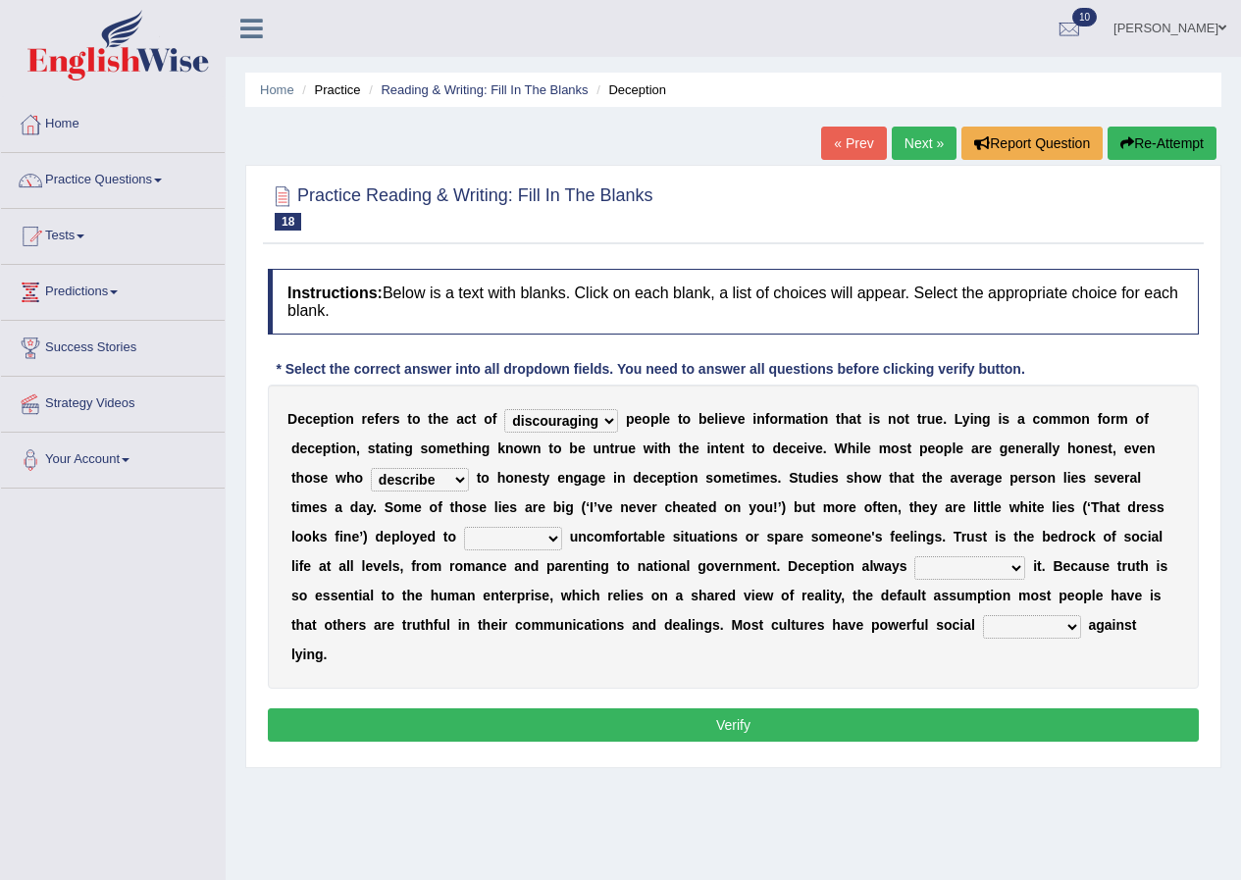
click at [570, 533] on b "u" at bounding box center [574, 537] width 9 height 16
click at [565, 532] on div "D e c e p t i o n r e f e r s t o t h e a c t o f discouraging forbidding detec…" at bounding box center [733, 537] width 931 height 304
click at [551, 539] on select "contest illuminate disguise avoid" at bounding box center [513, 539] width 98 height 24
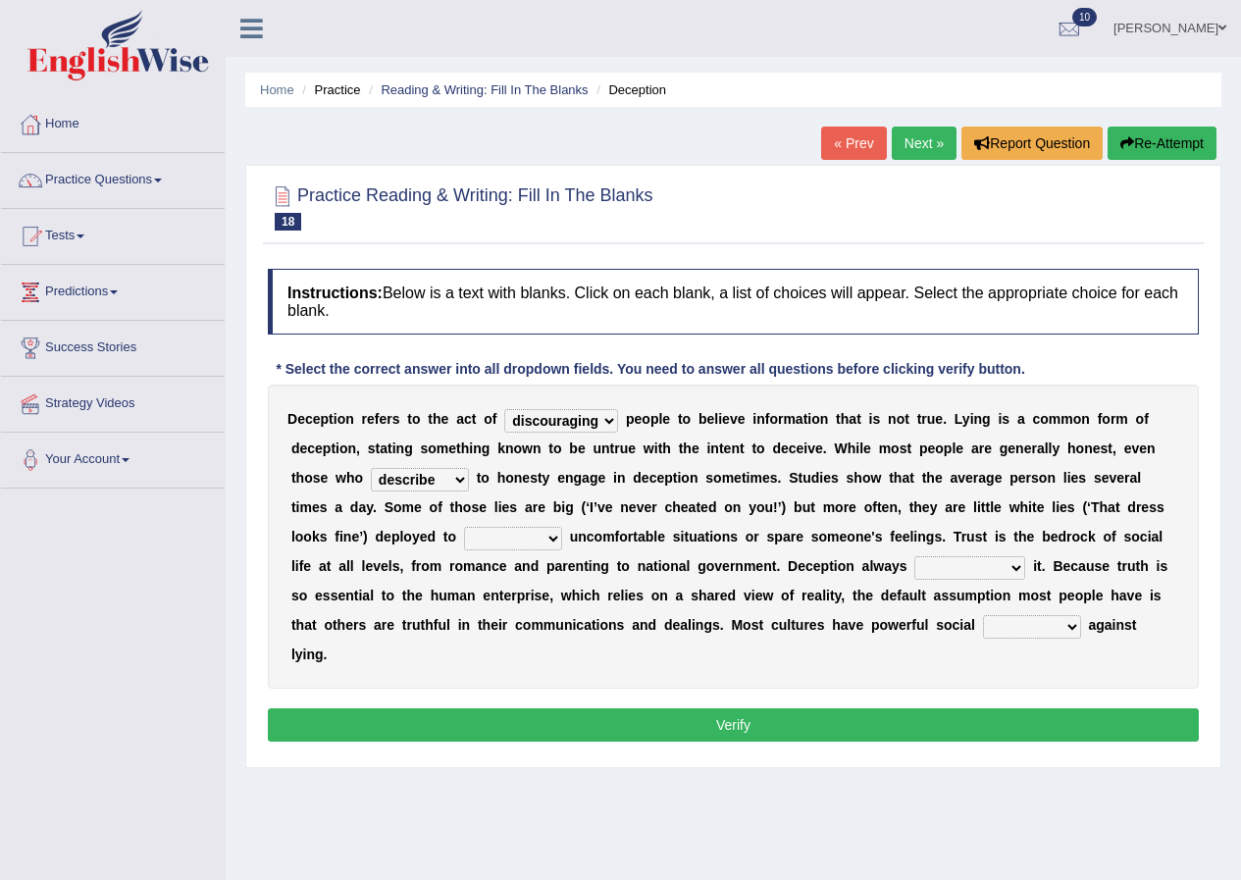
click at [551, 539] on select "contest illuminate disguise avoid" at bounding box center [513, 539] width 98 height 24
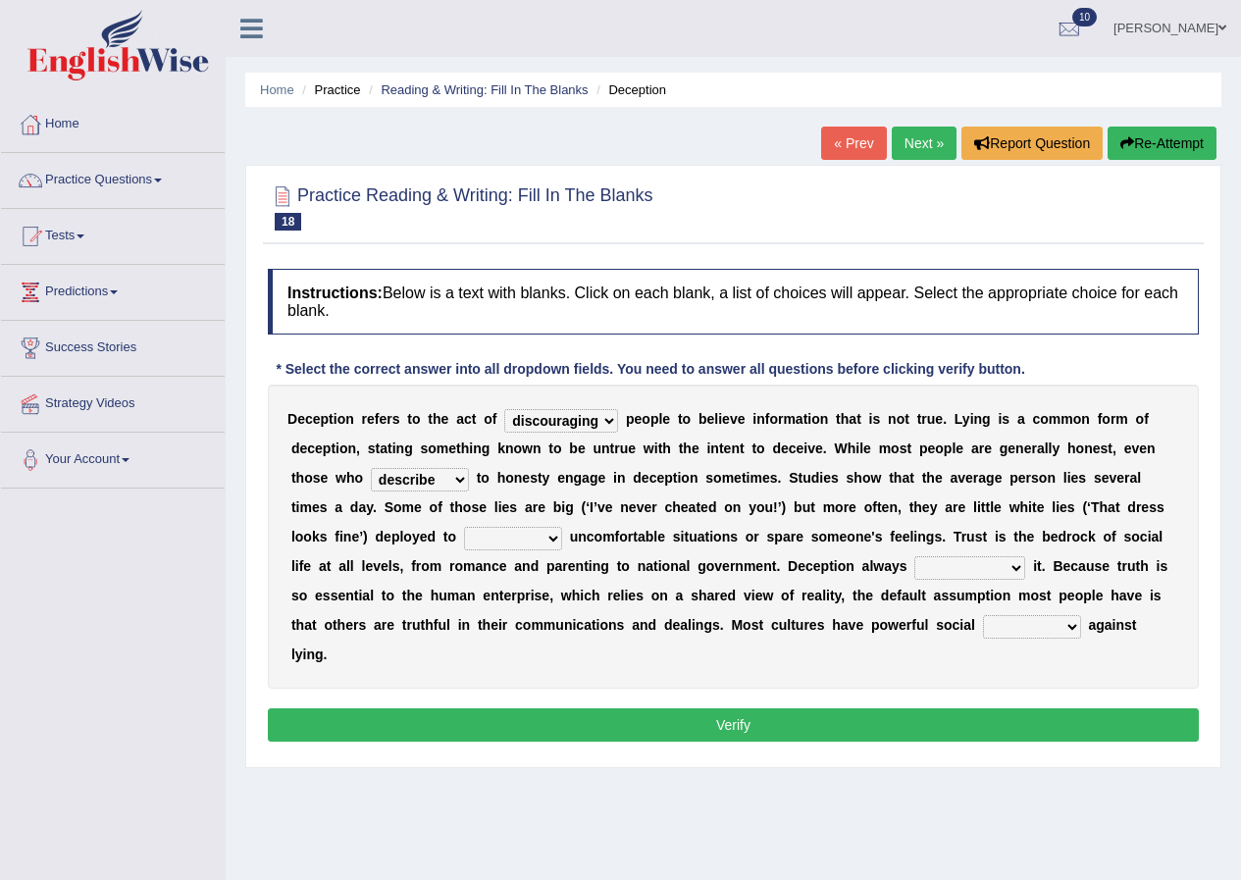
click at [551, 539] on select "contest illuminate disguise avoid" at bounding box center [513, 539] width 98 height 24
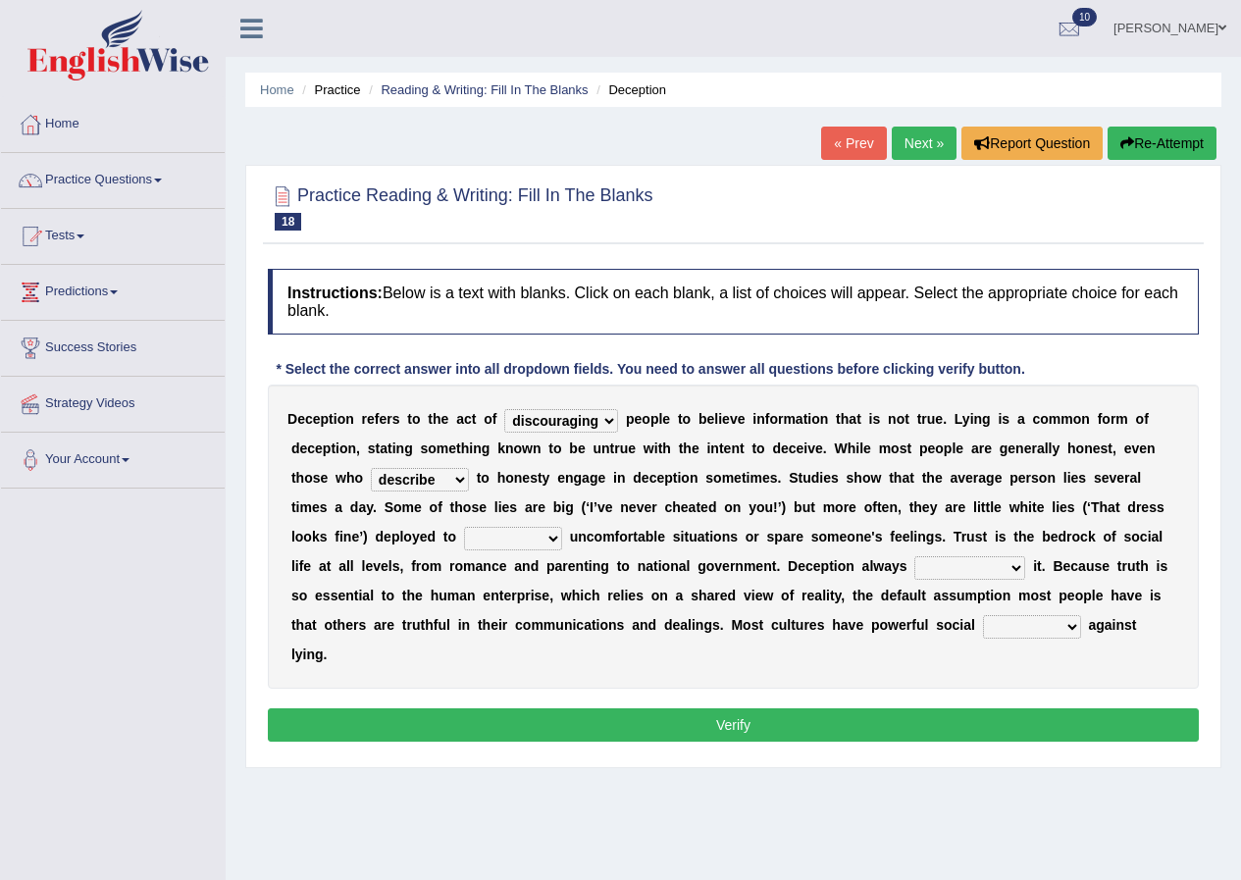
click at [551, 539] on select "contest illuminate disguise avoid" at bounding box center [513, 539] width 98 height 24
drag, startPoint x: 551, startPoint y: 539, endPoint x: 549, endPoint y: 507, distance: 31.5
click at [551, 539] on select "contest illuminate disguise avoid" at bounding box center [513, 539] width 98 height 24
click at [532, 530] on select "contest illuminate disguise avoid" at bounding box center [513, 539] width 98 height 24
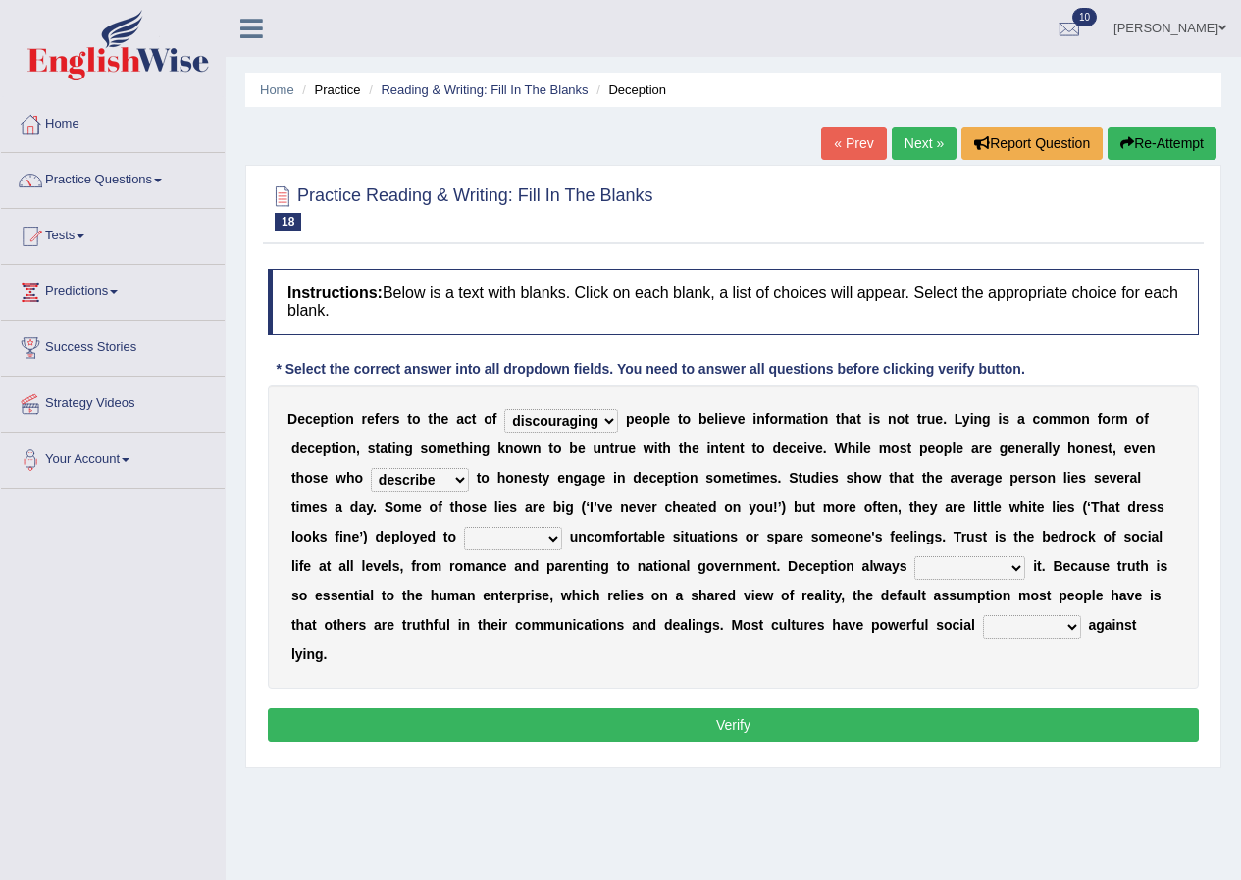
click at [532, 530] on select "contest illuminate disguise avoid" at bounding box center [513, 539] width 98 height 24
click at [530, 530] on select "contest illuminate disguise avoid" at bounding box center [513, 539] width 98 height 24
click at [553, 540] on select "contest illuminate disguise avoid" at bounding box center [513, 539] width 98 height 24
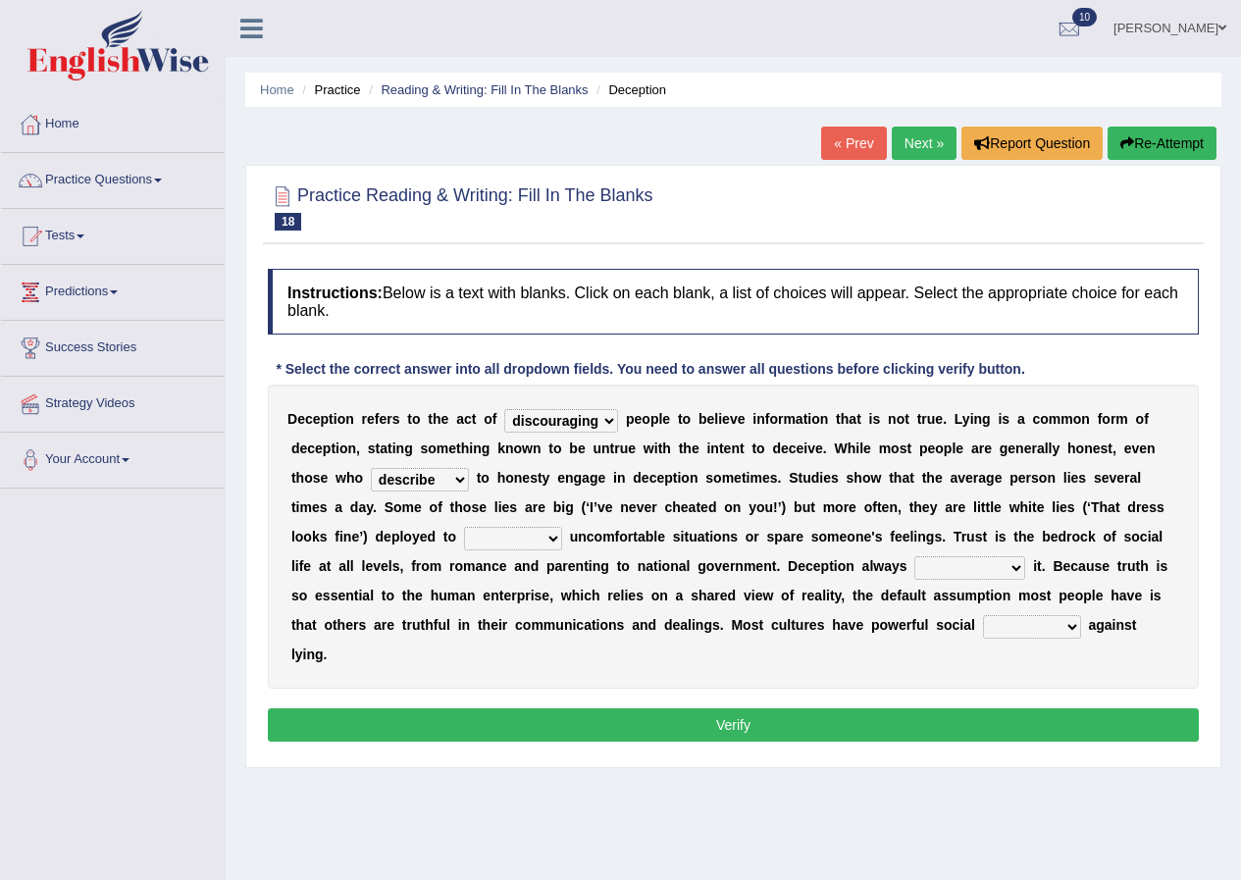
click at [553, 540] on select "contest illuminate disguise avoid" at bounding box center [513, 539] width 98 height 24
click at [488, 544] on select "contest illuminate disguise avoid" at bounding box center [513, 539] width 98 height 24
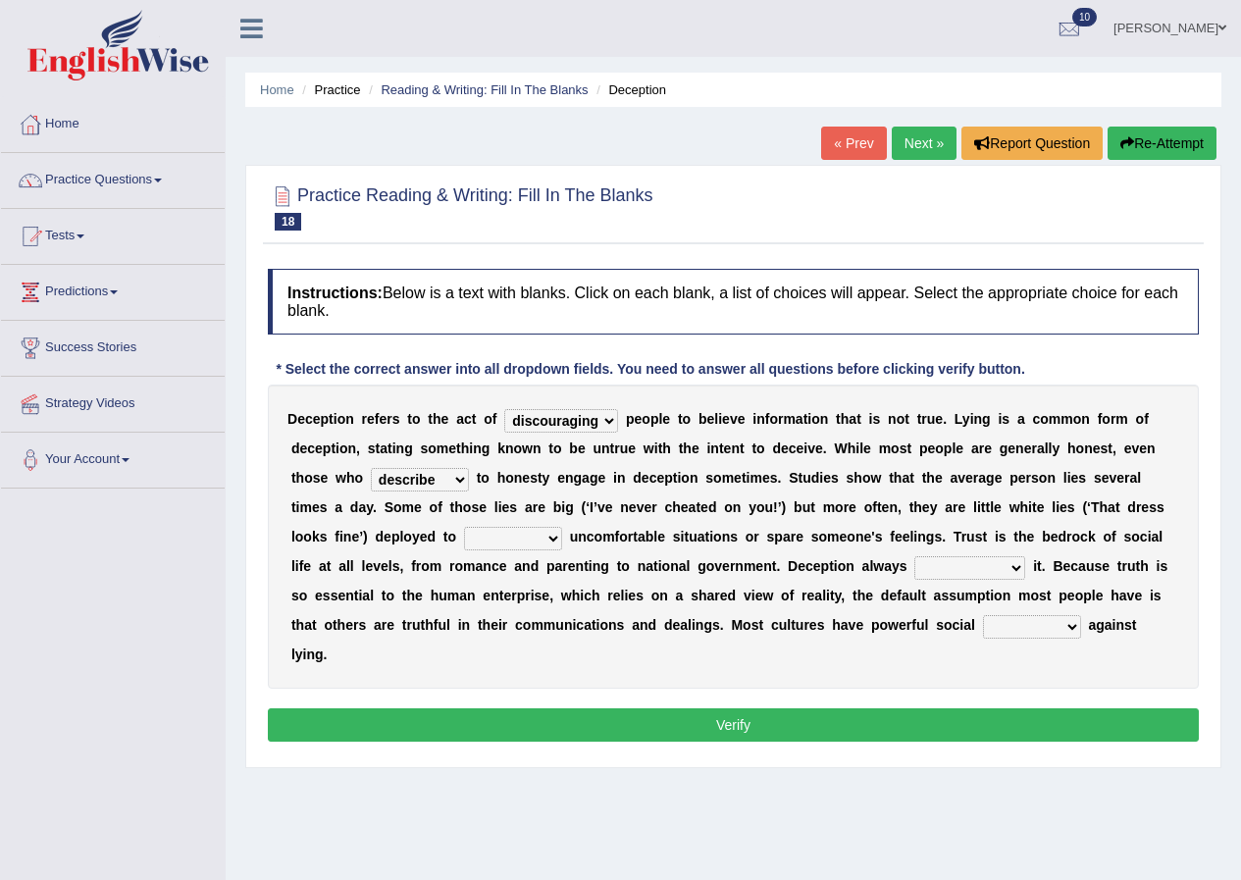
click at [488, 544] on select "contest illuminate disguise avoid" at bounding box center [513, 539] width 98 height 24
click at [536, 545] on select "contest illuminate disguise avoid" at bounding box center [513, 539] width 98 height 24
click at [551, 538] on select "contest illuminate disguise avoid" at bounding box center [513, 539] width 98 height 24
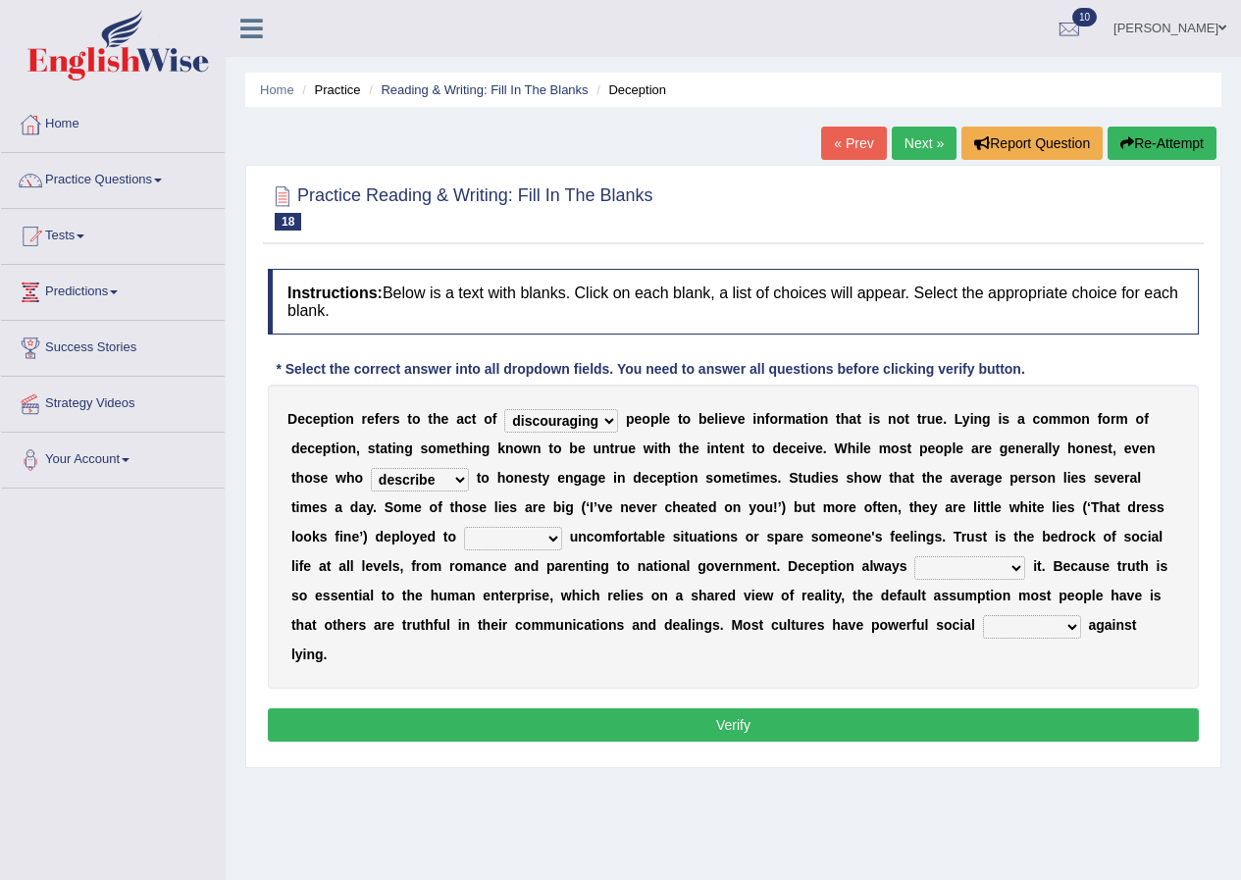
click at [1014, 569] on select "undermines underscores undertakes underwrites" at bounding box center [970, 568] width 111 height 24
click at [1013, 568] on select "undermines underscores undertakes underwrites" at bounding box center [970, 568] width 111 height 24
click at [1018, 572] on select "undermines underscores undertakes underwrites" at bounding box center [970, 568] width 111 height 24
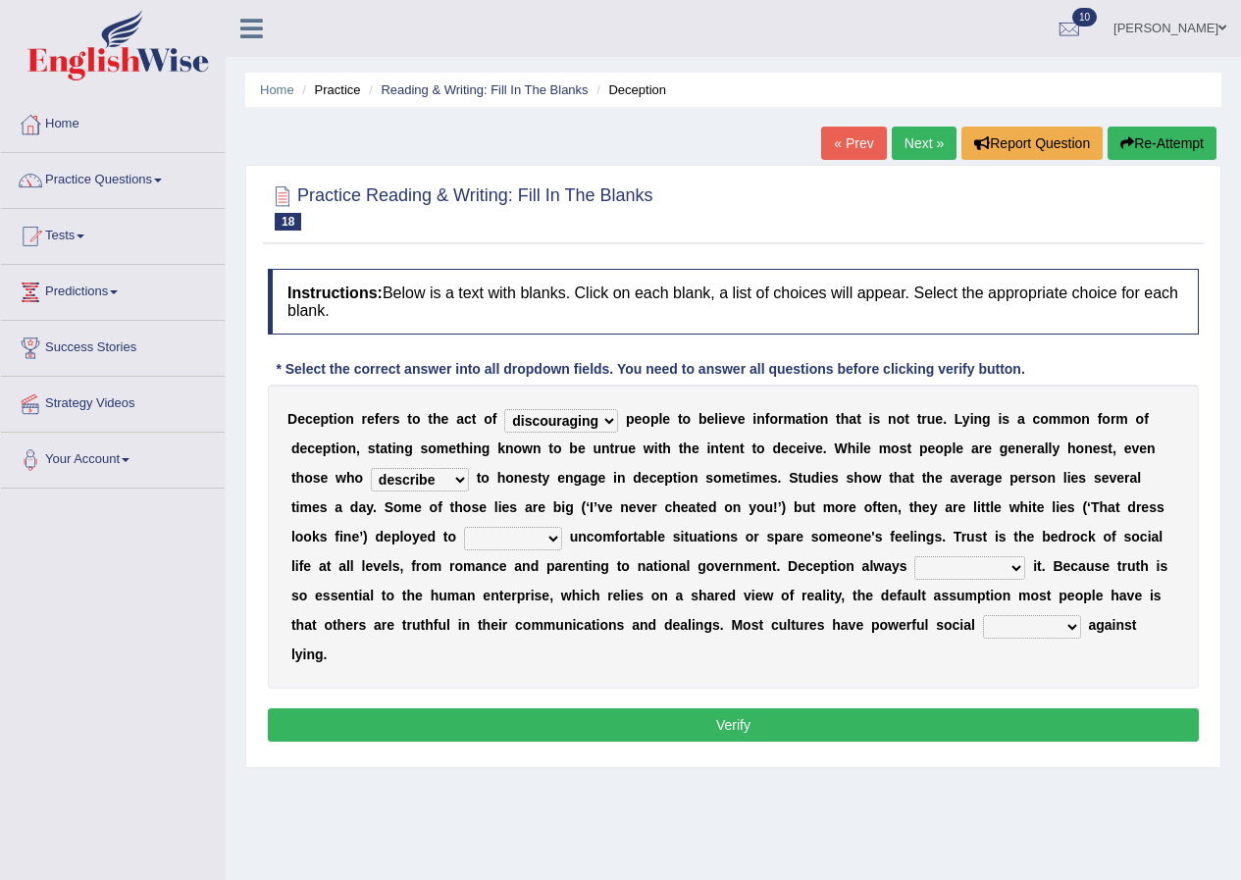
click at [1018, 572] on select "undermines underscores undertakes underwrites" at bounding box center [970, 568] width 111 height 24
click at [1017, 572] on select "undermines underscores undertakes underwrites" at bounding box center [970, 568] width 111 height 24
click at [552, 542] on select "contest illuminate disguise avoid" at bounding box center [513, 539] width 98 height 24
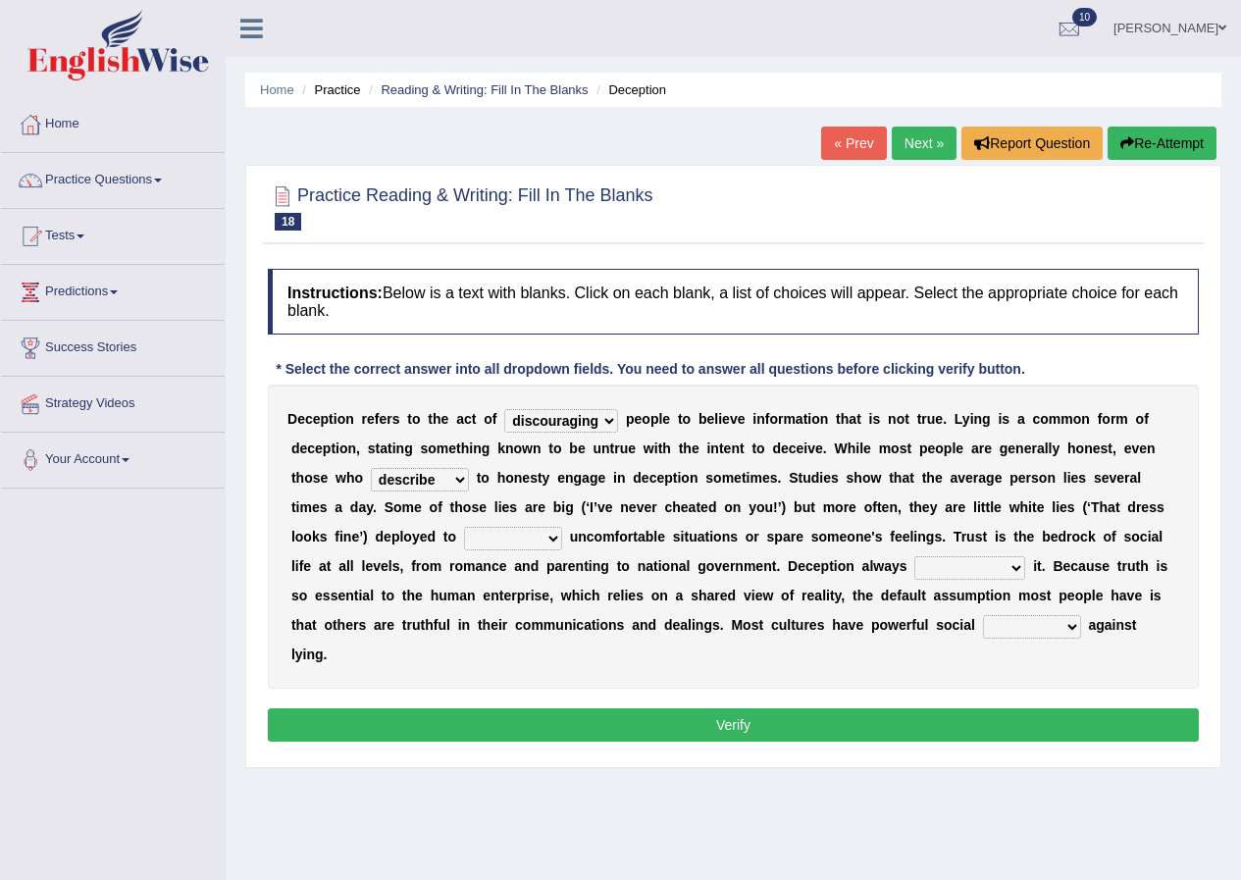
select select "illuminate"
click at [464, 527] on select "contest illuminate disguise avoid" at bounding box center [513, 539] width 98 height 24
click at [505, 616] on div "D e c e p t i o n r e f e r s t o t h e a c t o f discouraging forbidding detec…" at bounding box center [733, 537] width 931 height 304
click at [1013, 565] on select "undermines underscores undertakes underwrites" at bounding box center [970, 568] width 111 height 24
select select "undermines"
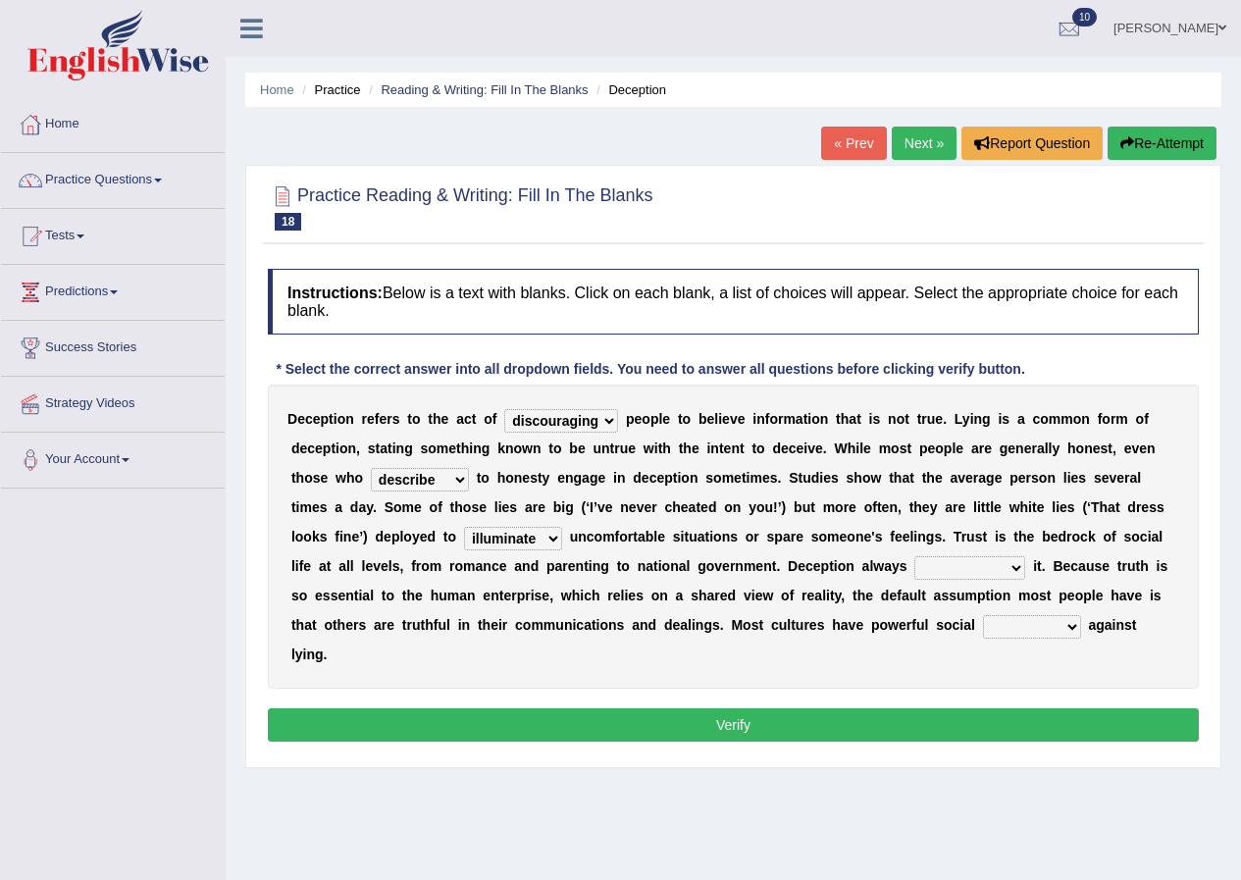
click at [915, 556] on select "undermines underscores undertakes underwrites" at bounding box center [970, 568] width 111 height 24
click at [993, 623] on select "ejections sanctions fractions inductions" at bounding box center [1032, 627] width 98 height 24
select select "ejections"
click at [983, 615] on select "ejections sanctions fractions inductions" at bounding box center [1032, 627] width 98 height 24
click at [790, 738] on button "Verify" at bounding box center [733, 725] width 931 height 33
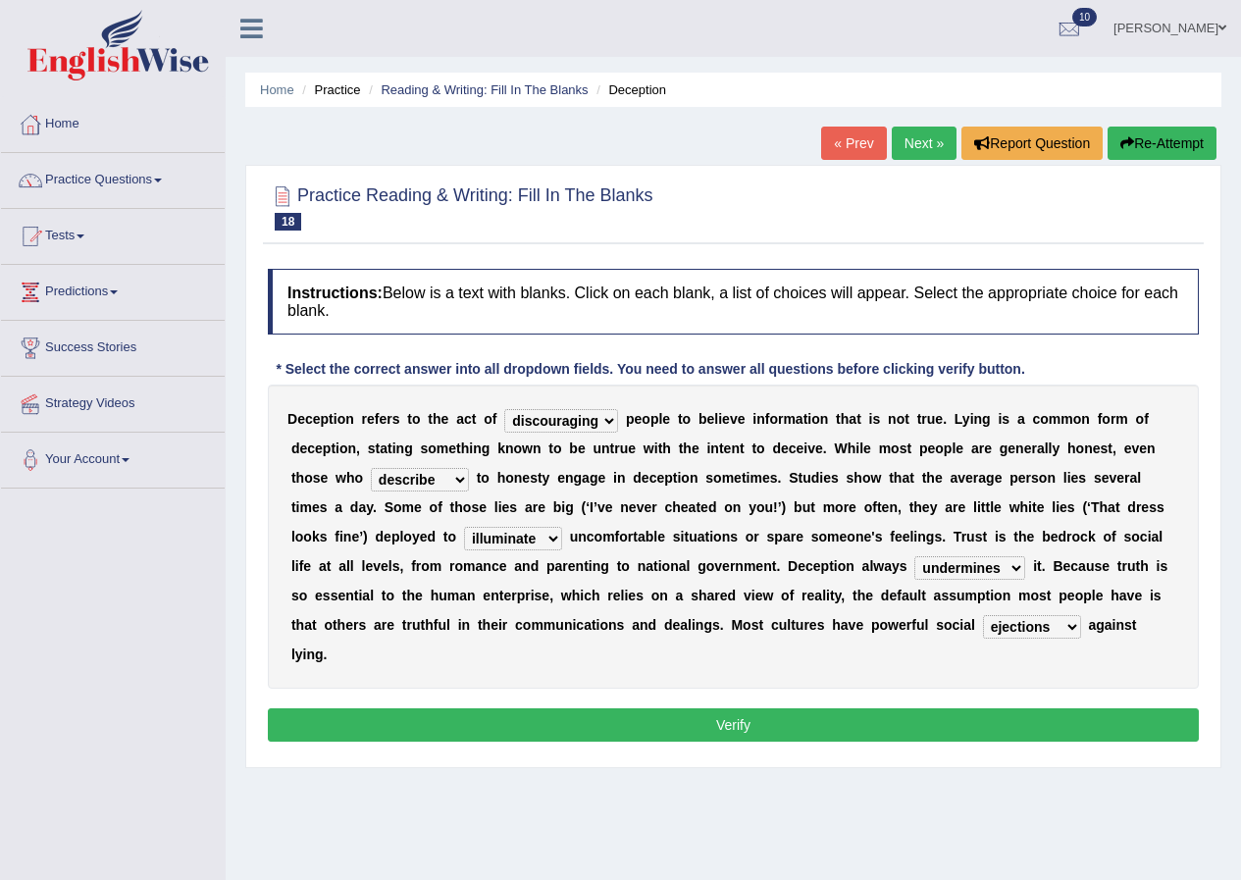
click at [790, 738] on div "Home Practice Reading & Writing: Fill In The Blanks Deception « Prev Next » Rep…" at bounding box center [734, 490] width 1016 height 981
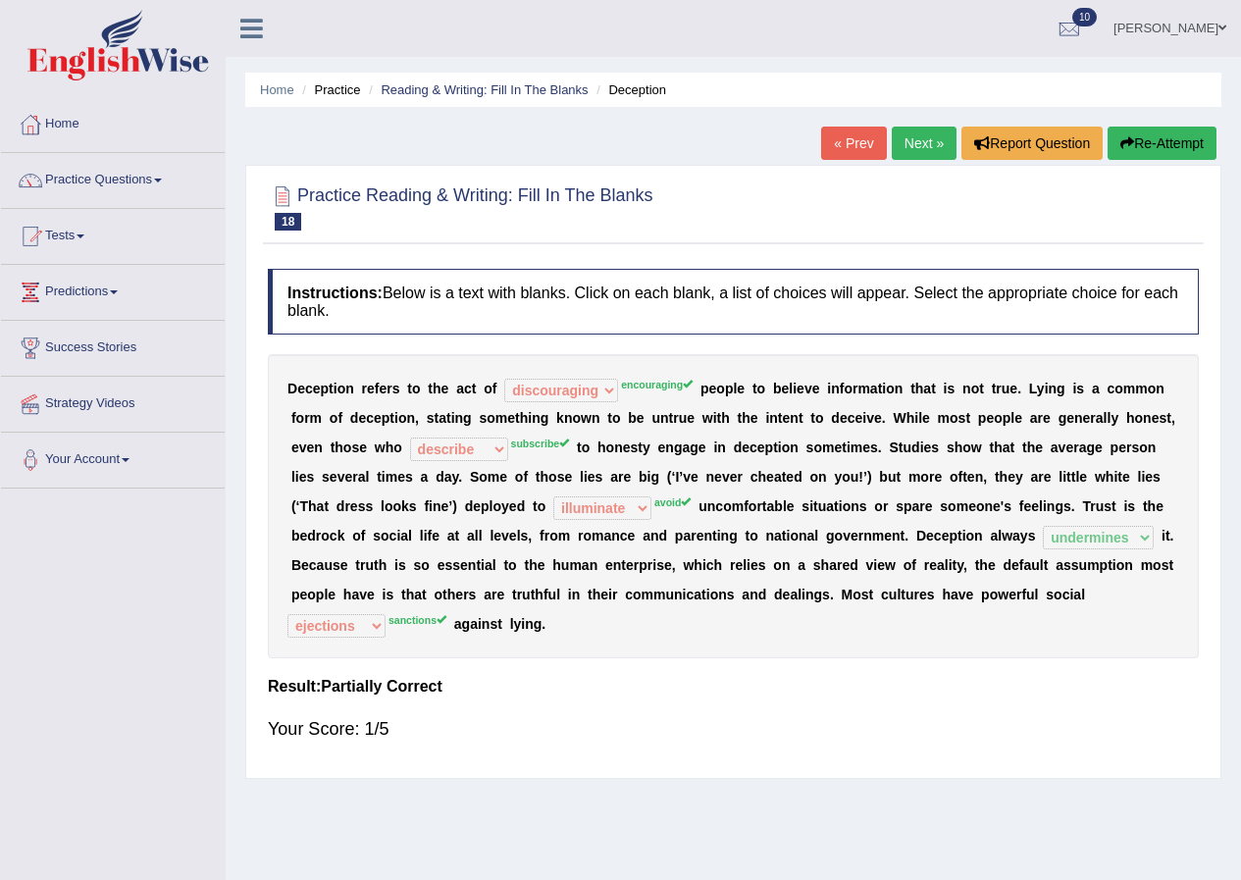
click at [916, 137] on link "Next »" at bounding box center [924, 143] width 65 height 33
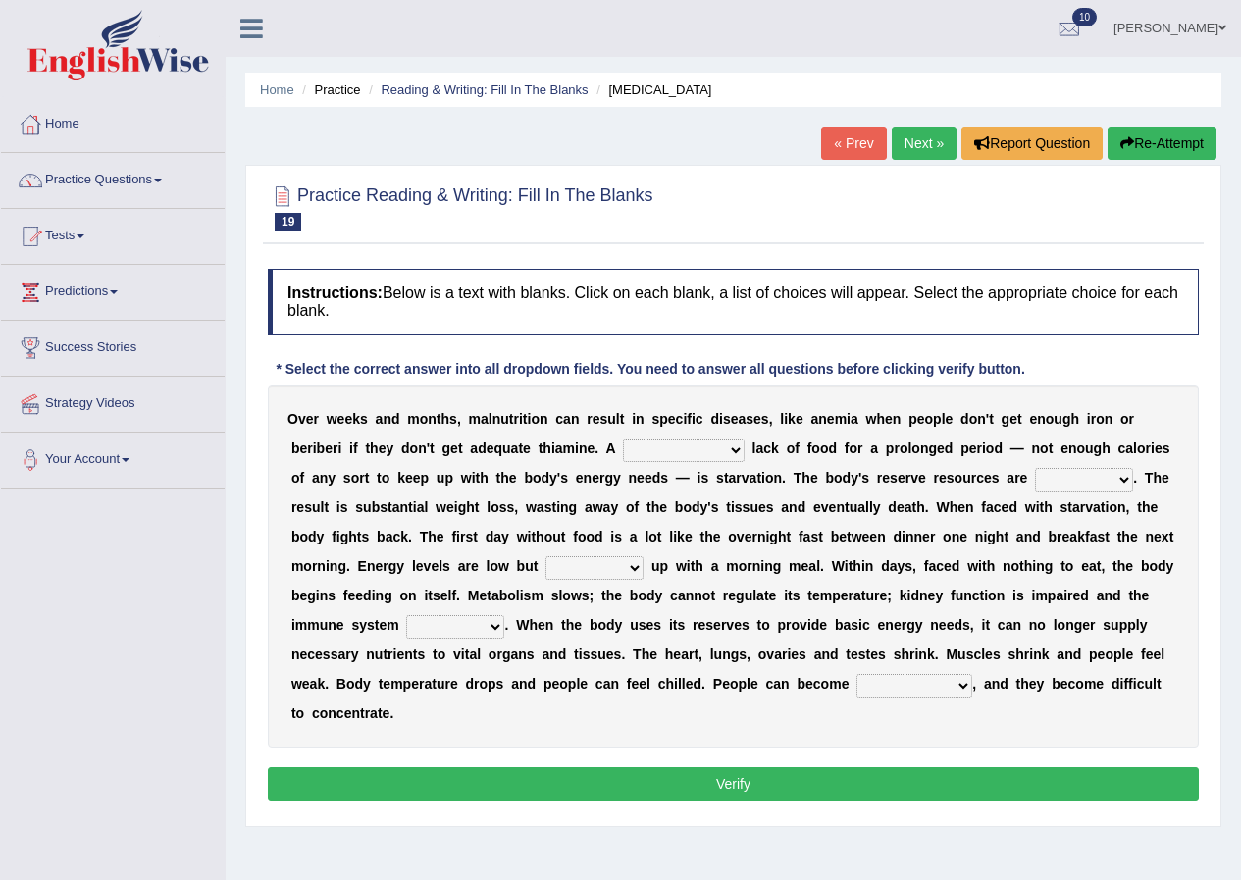
click at [734, 448] on select "severe distinguishing proper distinctive" at bounding box center [684, 451] width 122 height 24
click at [739, 450] on select "severe distinguishing proper distinctive" at bounding box center [684, 451] width 122 height 24
click at [730, 451] on select "severe distinguishing proper distinctive" at bounding box center [684, 451] width 122 height 24
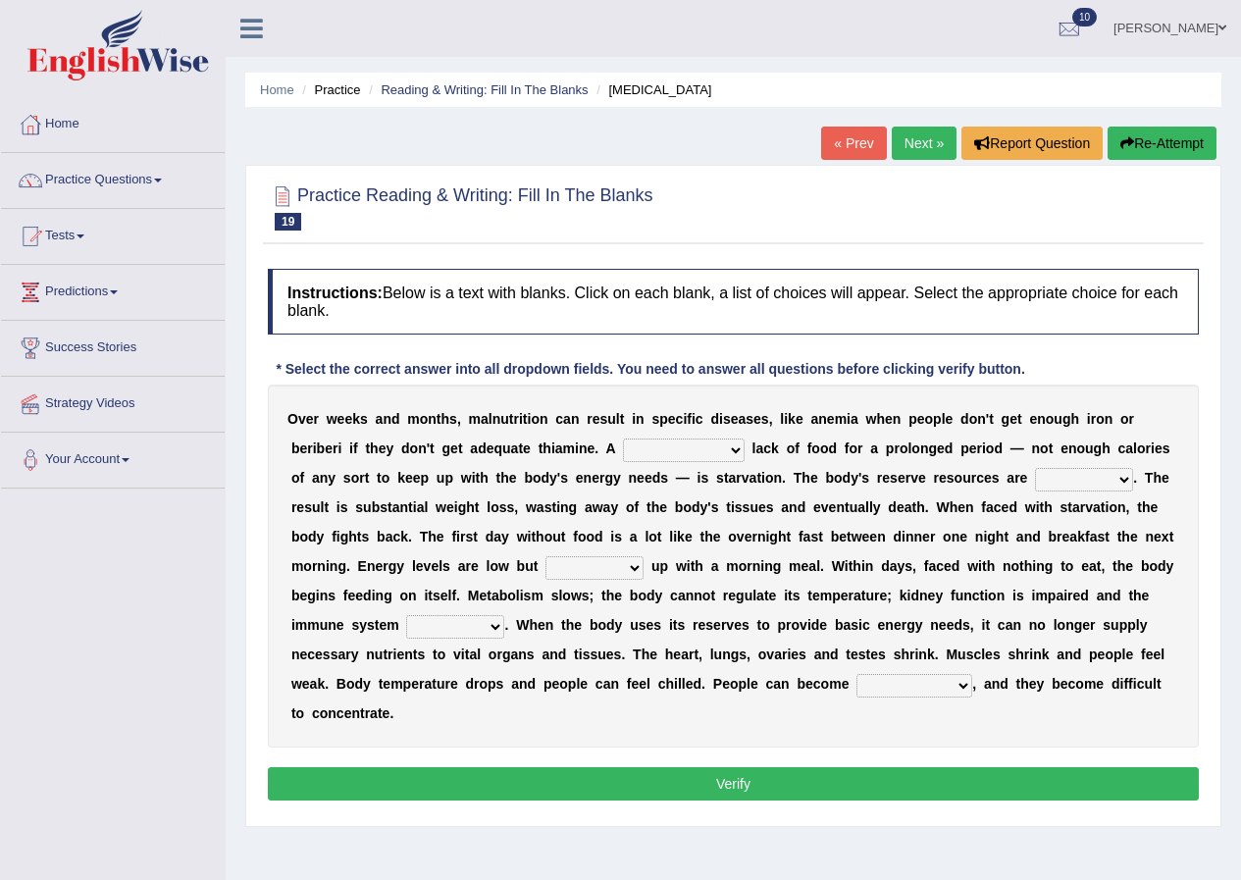
click at [730, 451] on select "severe distinguishing proper distinctive" at bounding box center [684, 451] width 122 height 24
select select "severe"
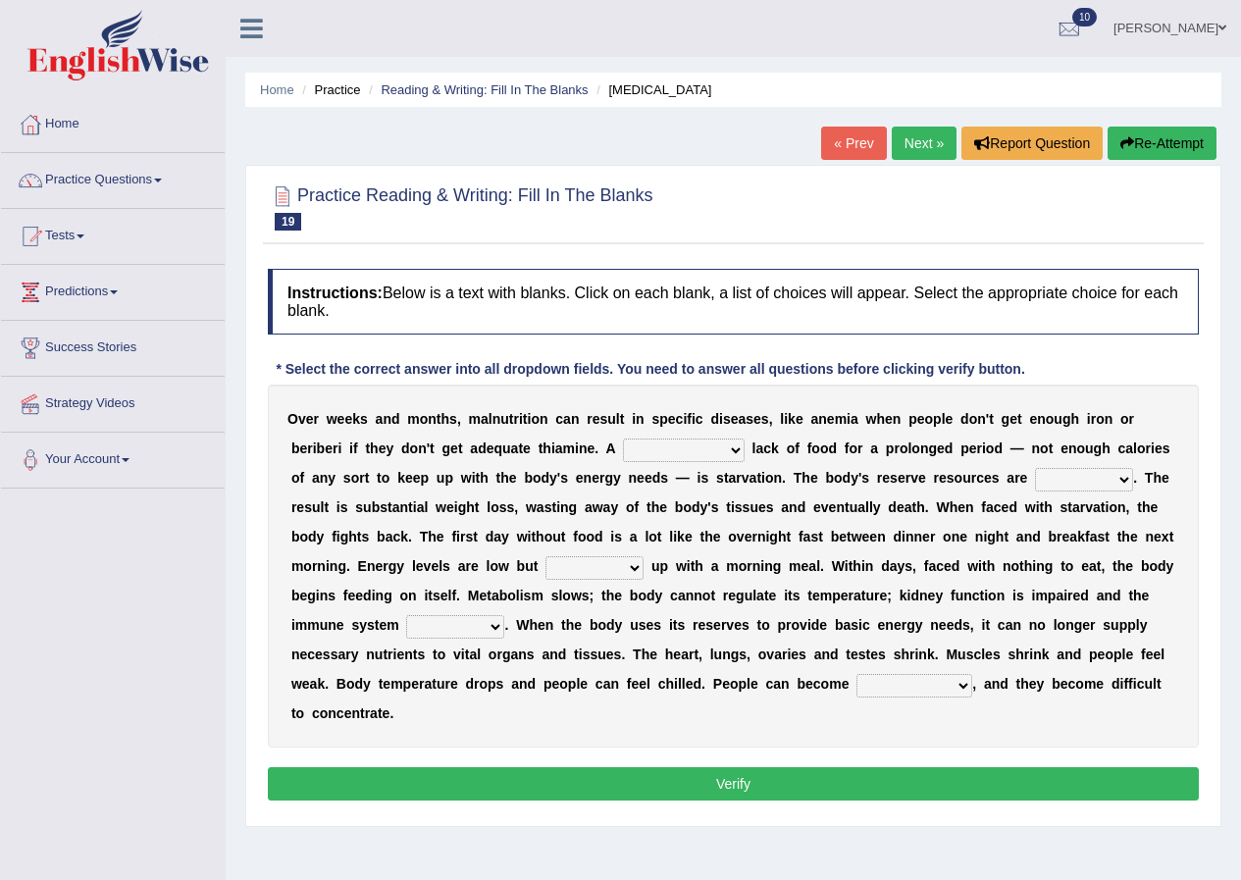
click at [623, 439] on select "severe distinguishing proper distinctive" at bounding box center [684, 451] width 122 height 24
click at [652, 501] on b "h" at bounding box center [656, 507] width 9 height 16
click at [1124, 477] on select "obsoleted depleted pelleted deleted" at bounding box center [1084, 480] width 98 height 24
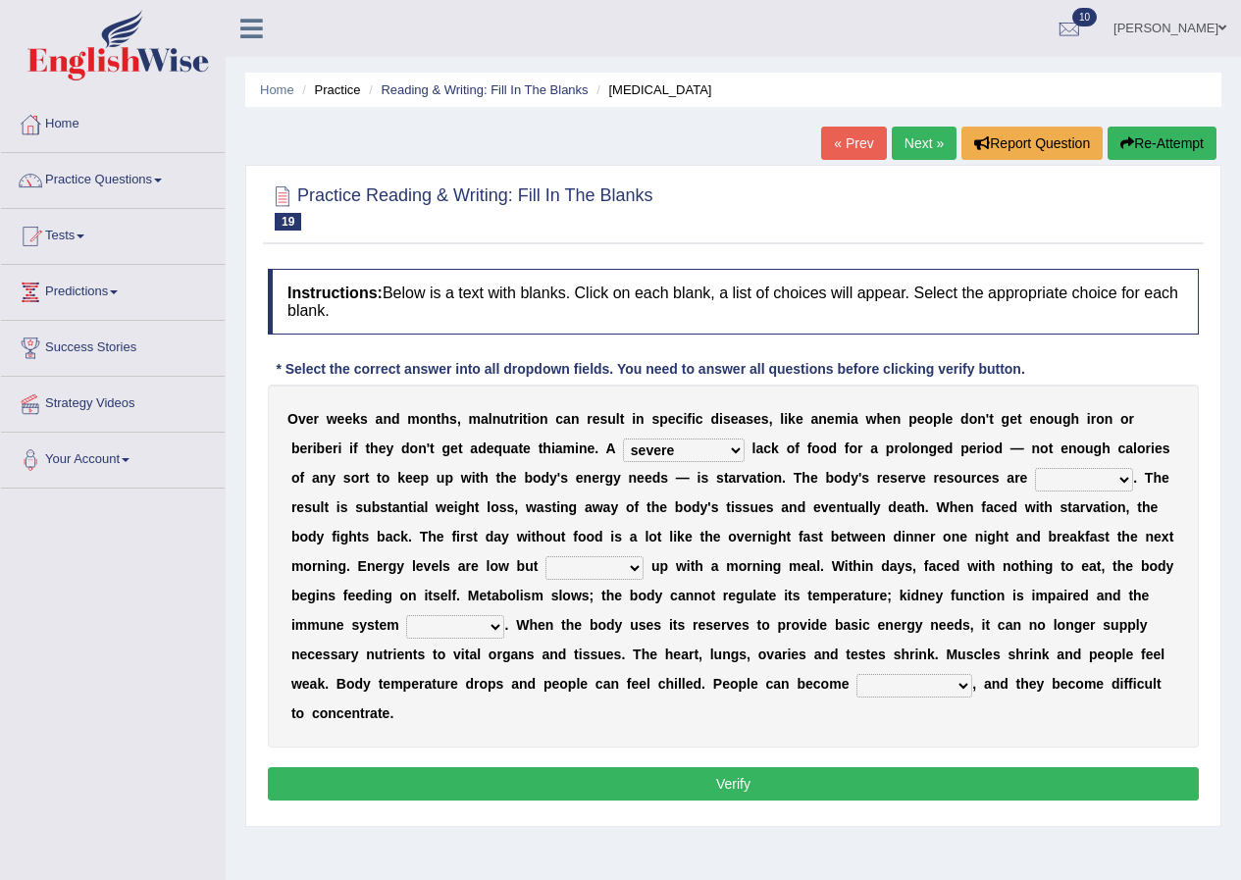
click at [1124, 477] on select "obsoleted depleted pelleted deleted" at bounding box center [1084, 480] width 98 height 24
click at [1035, 468] on select "obsoleted depleted pelleted deleted" at bounding box center [1084, 480] width 98 height 24
drag, startPoint x: 1118, startPoint y: 491, endPoint x: 1062, endPoint y: 575, distance: 101.2
click at [1076, 580] on div "O v e r w e e k s a n d m o n t h s , m a l n u t r i t i o n c a n r e s u l t…" at bounding box center [733, 566] width 931 height 363
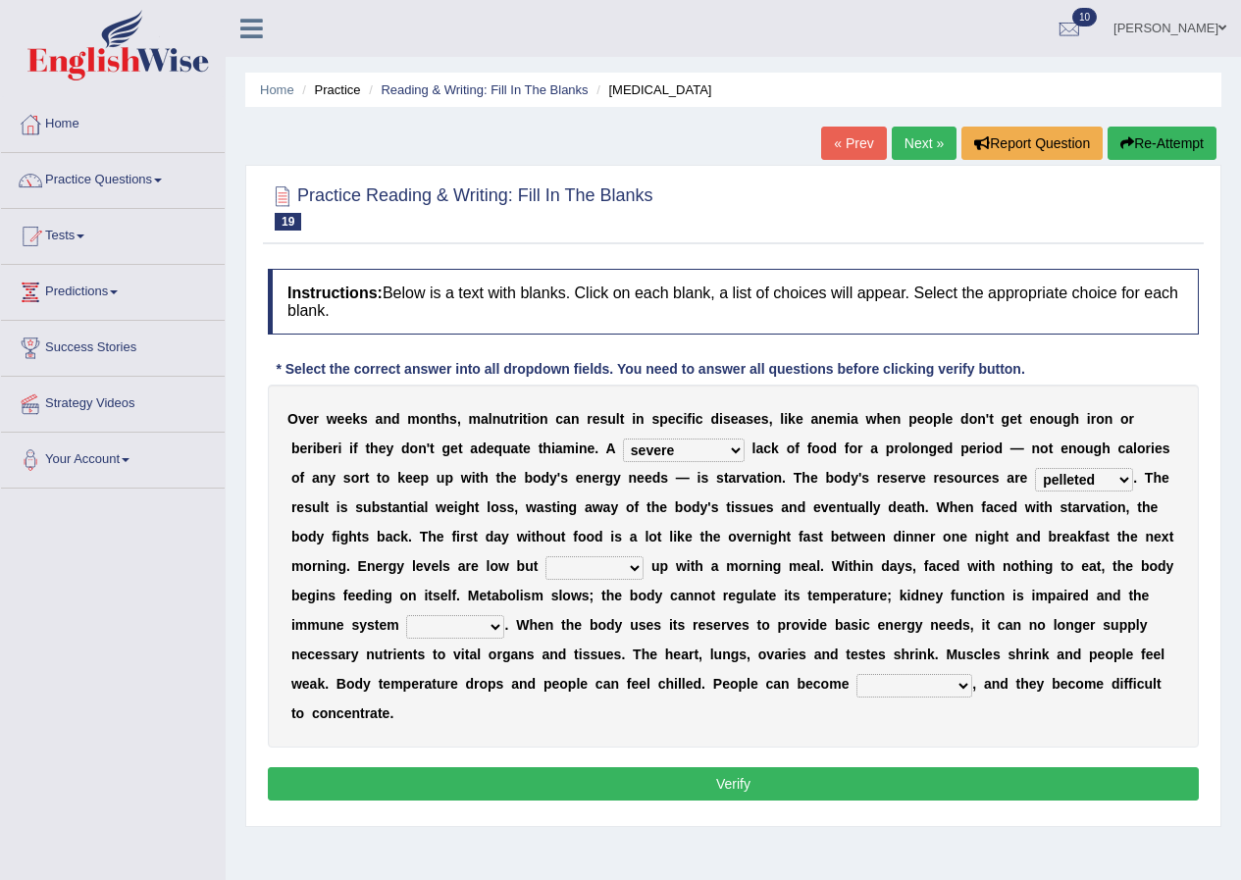
click at [1120, 482] on select "obsoleted depleted pelleted deleted" at bounding box center [1084, 480] width 98 height 24
click at [1119, 482] on select "obsoleted depleted pelleted deleted" at bounding box center [1084, 480] width 98 height 24
click at [1117, 483] on select "obsoleted depleted pelleted deleted" at bounding box center [1084, 480] width 98 height 24
click at [1112, 483] on select "obsoleted depleted pelleted deleted" at bounding box center [1084, 480] width 98 height 24
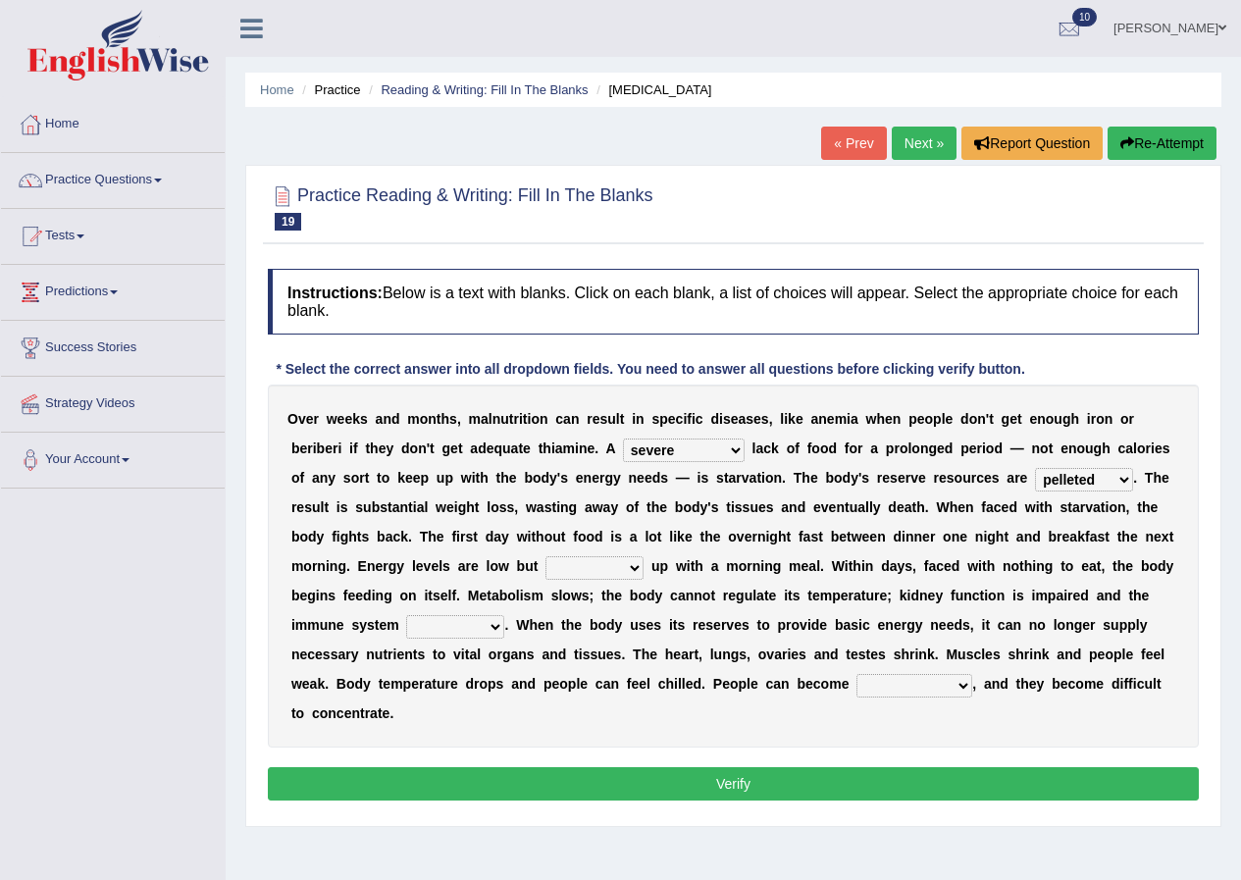
select select "obsoleted"
click at [1035, 468] on select "obsoleted depleted pelleted deleted" at bounding box center [1084, 480] width 98 height 24
drag, startPoint x: 1084, startPoint y: 491, endPoint x: 1092, endPoint y: 523, distance: 33.3
click at [1092, 523] on div "O v e r w e e k s a n d m o n t h s , m a l n u t r i t i o n c a n r e s u l t…" at bounding box center [733, 566] width 931 height 363
click at [631, 566] on select "feed come chill pick" at bounding box center [595, 568] width 98 height 24
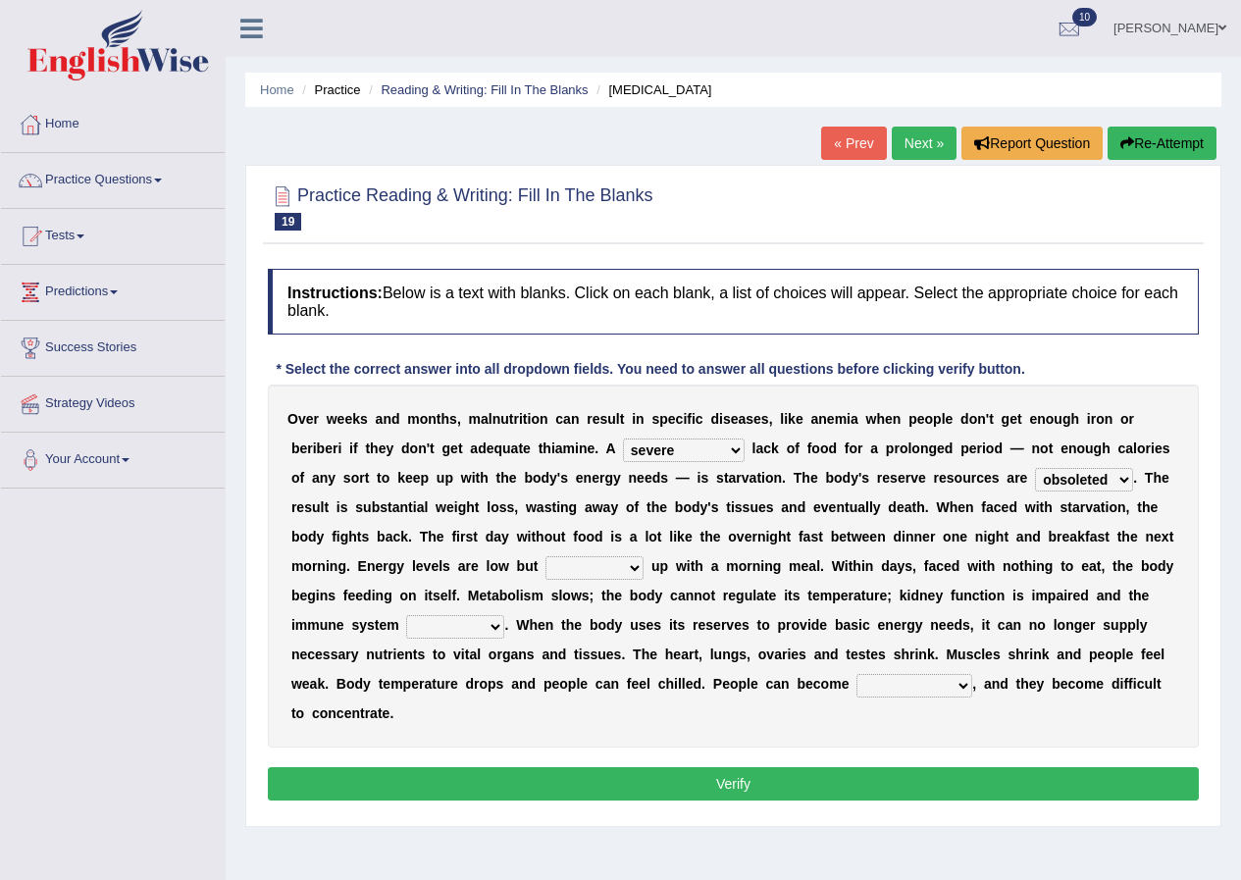
click at [546, 556] on select "feed come chill pick" at bounding box center [595, 568] width 98 height 24
click at [586, 659] on b "s" at bounding box center [587, 655] width 8 height 16
click at [635, 567] on select "feed come chill pick" at bounding box center [595, 568] width 98 height 24
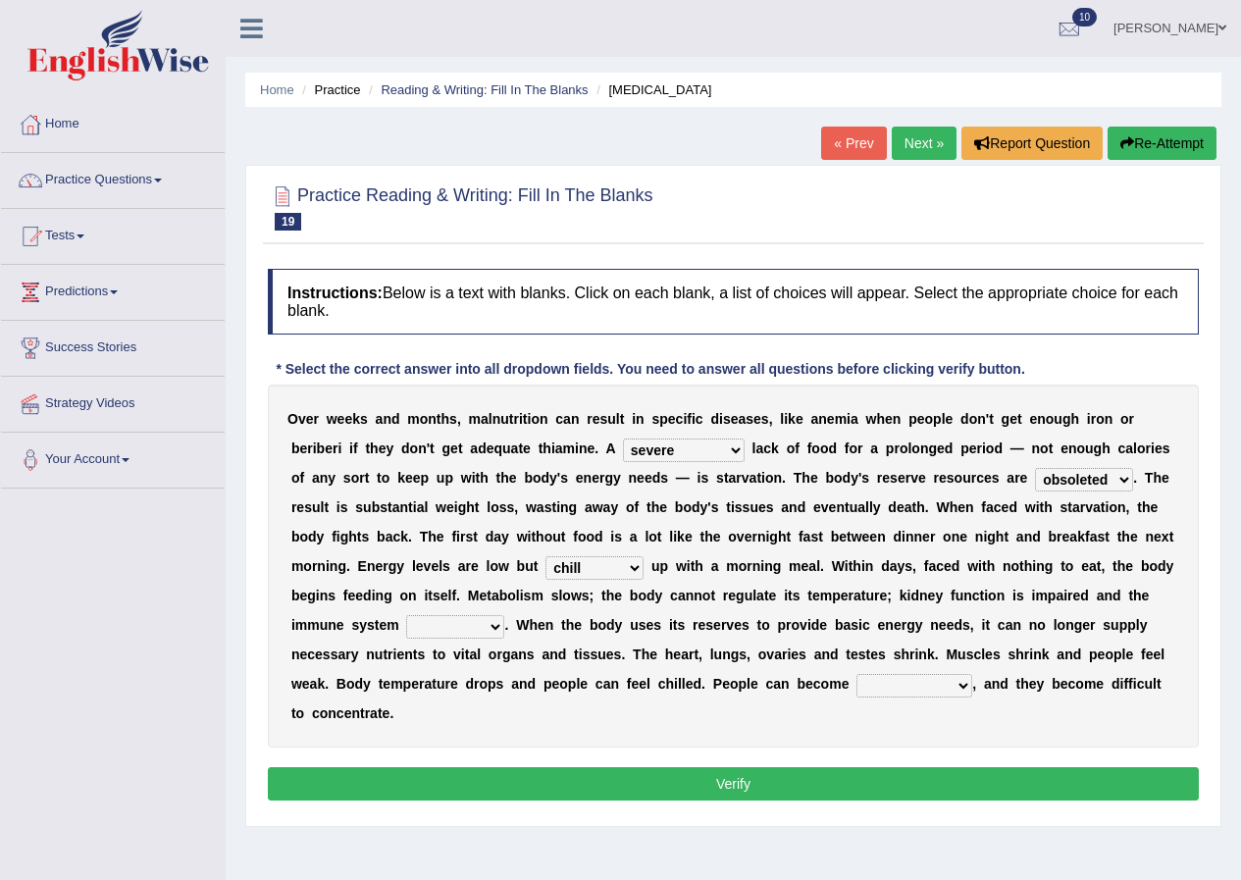
click at [635, 567] on select "feed come chill pick" at bounding box center [595, 568] width 98 height 24
click at [635, 559] on select "feed come chill pick" at bounding box center [595, 568] width 98 height 24
click at [636, 559] on select "feed come chill pick" at bounding box center [595, 568] width 98 height 24
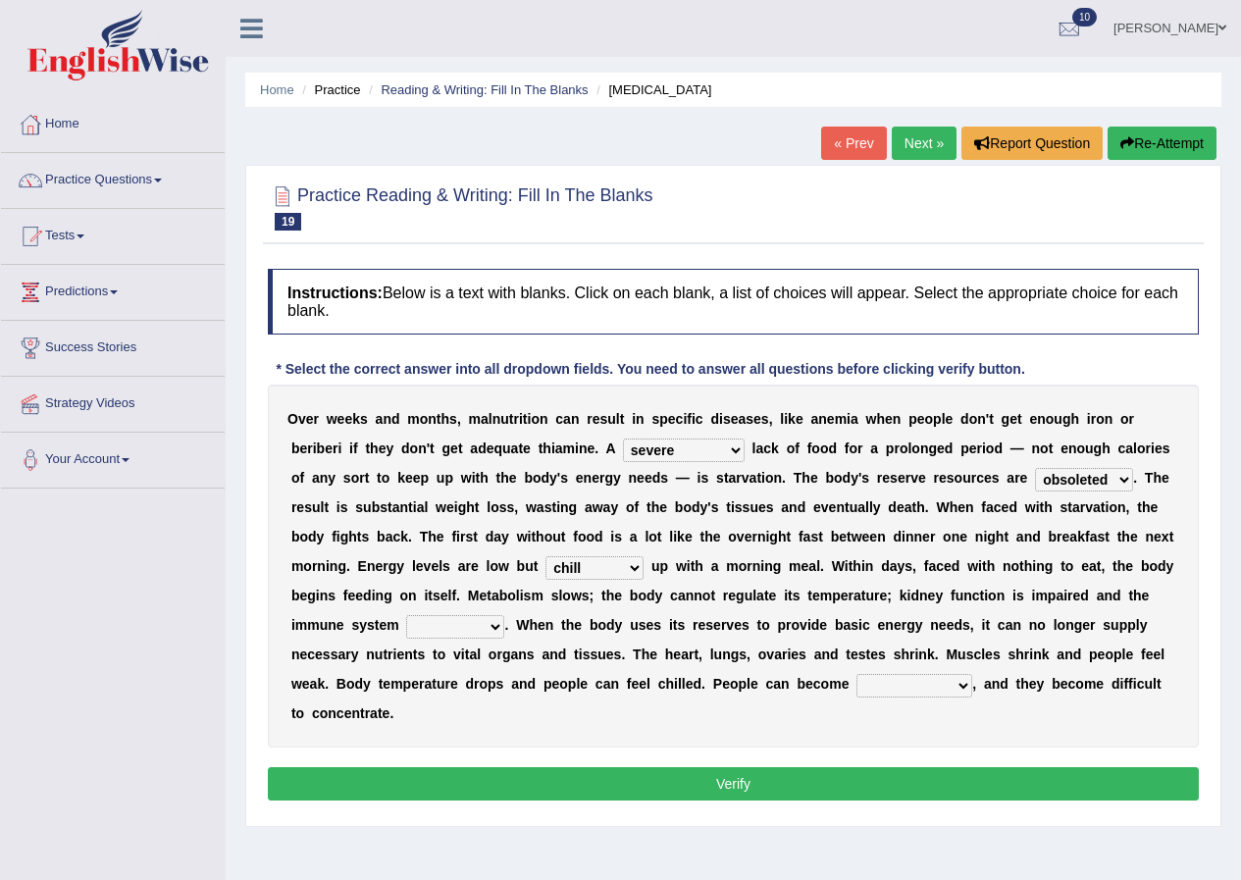
click at [636, 559] on select "feed come chill pick" at bounding box center [595, 568] width 98 height 24
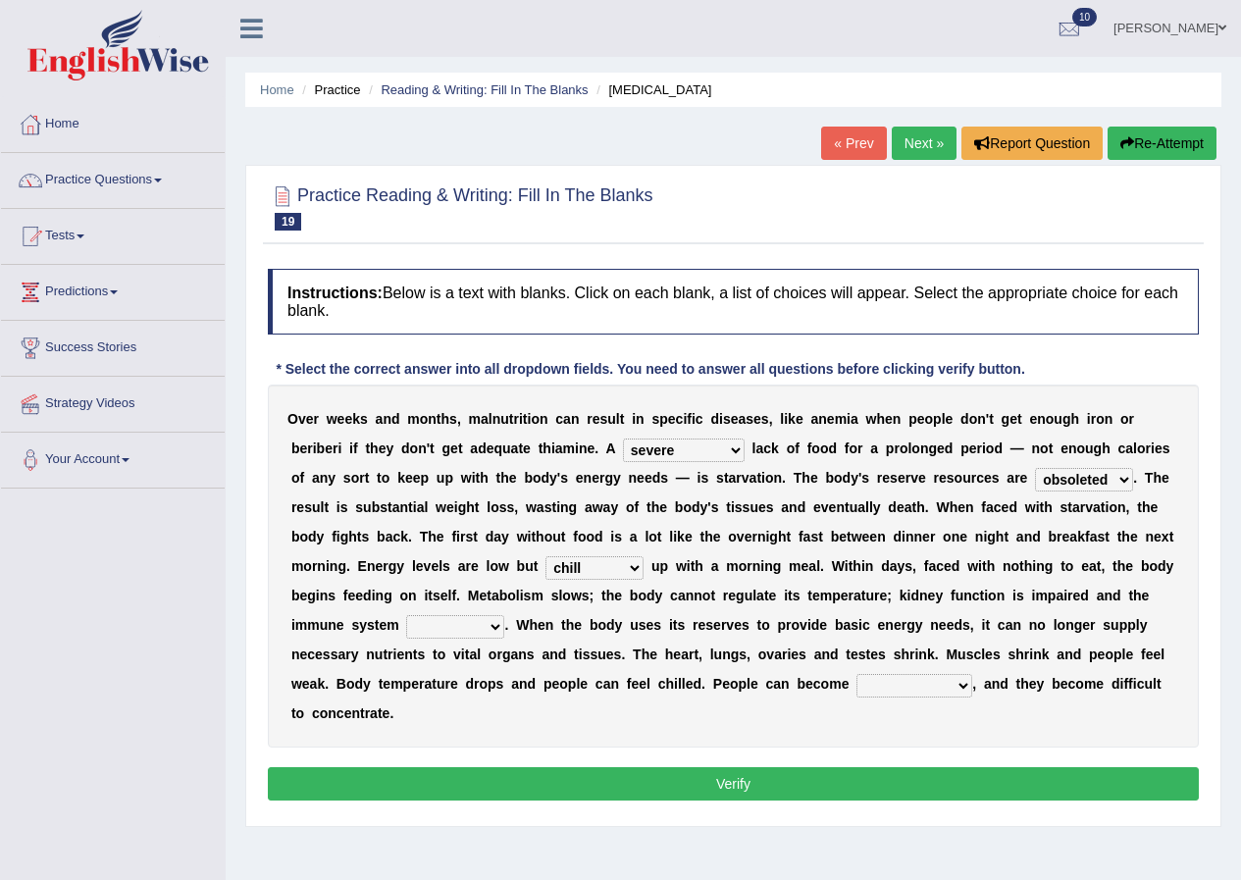
click at [636, 559] on select "feed come chill pick" at bounding box center [595, 568] width 98 height 24
click at [605, 559] on select "feed come chill pick" at bounding box center [595, 568] width 98 height 24
select select "pick"
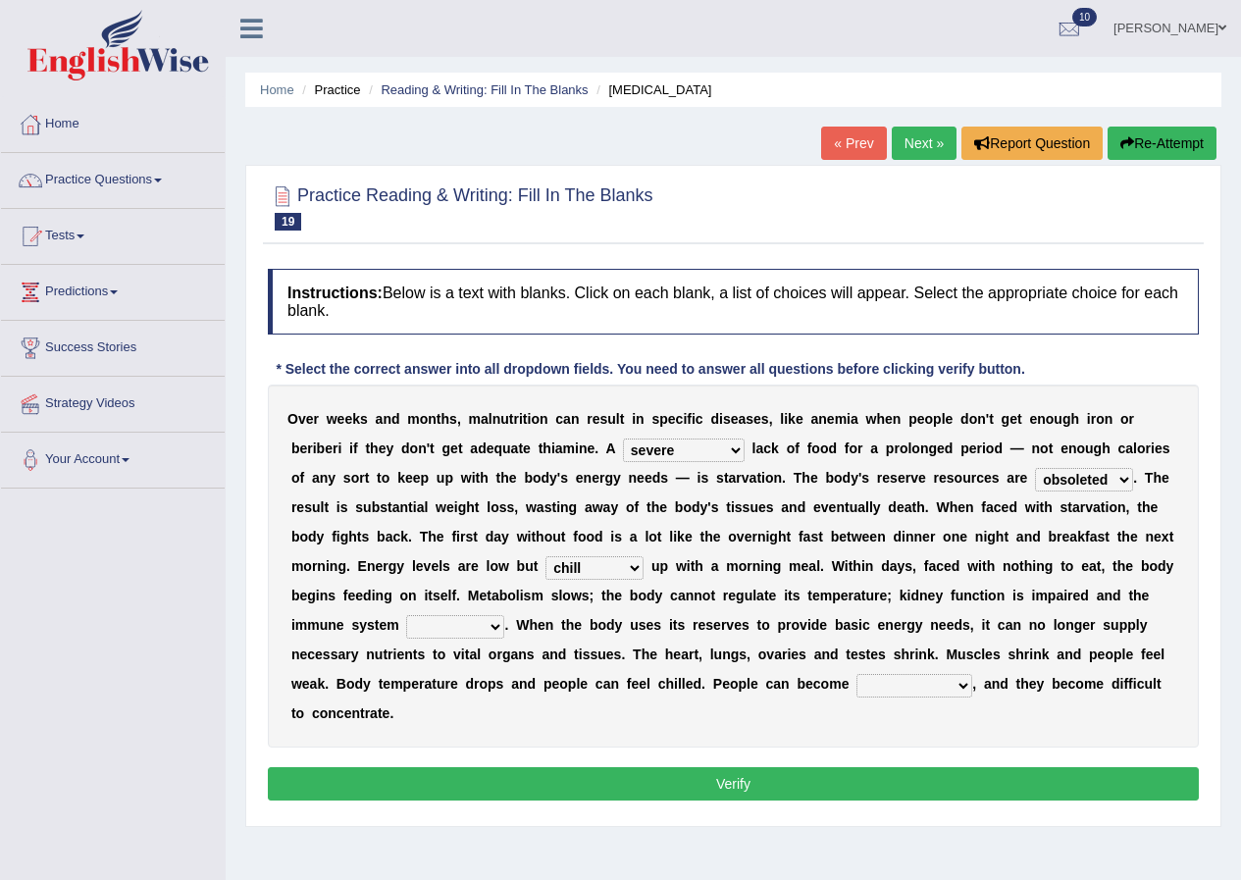
click at [546, 556] on select "feed come chill pick" at bounding box center [595, 568] width 98 height 24
click at [572, 689] on b "p" at bounding box center [572, 684] width 9 height 16
click at [493, 628] on select "deepens deafens weakens surpasses" at bounding box center [455, 627] width 98 height 24
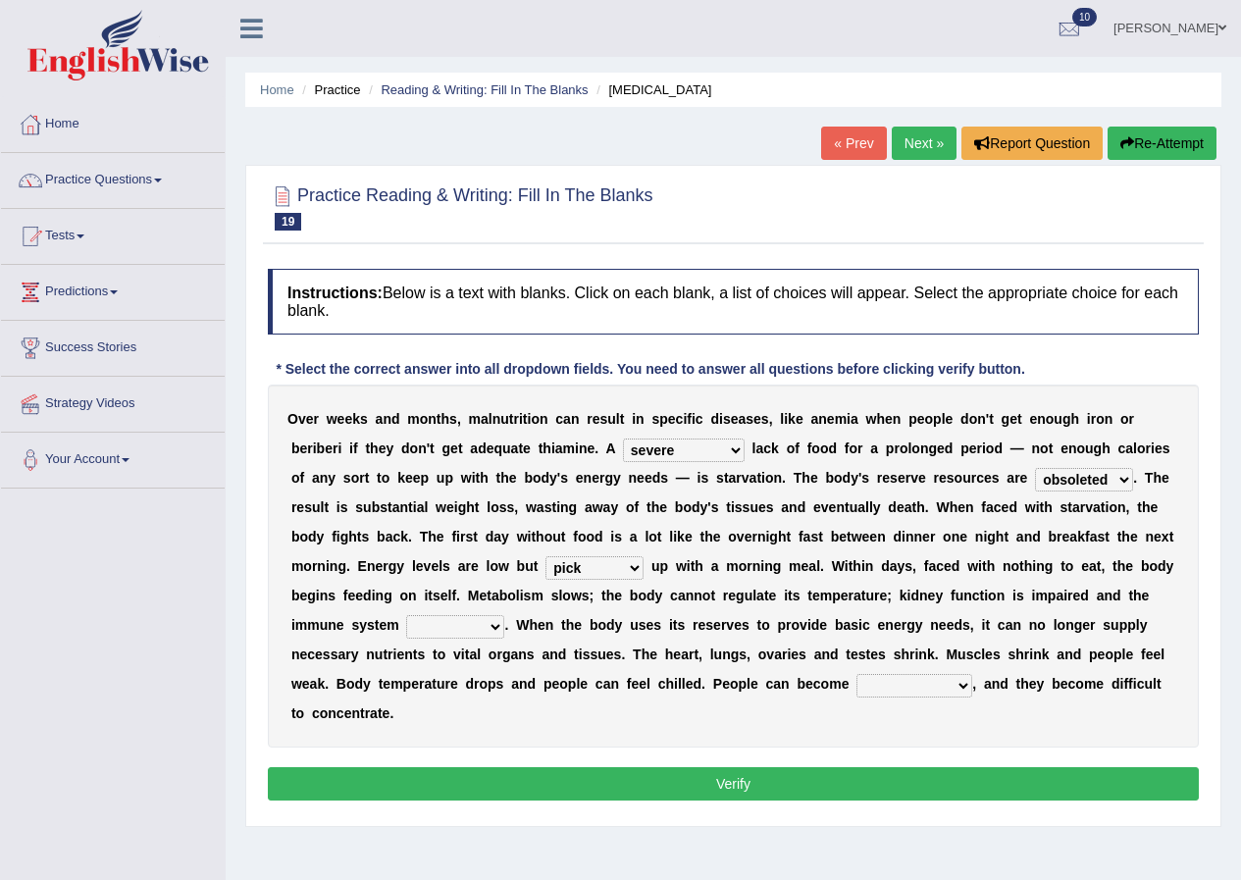
click at [493, 628] on select "deepens deafens weakens surpasses" at bounding box center [455, 627] width 98 height 24
drag, startPoint x: 493, startPoint y: 628, endPoint x: 498, endPoint y: 614, distance: 14.6
click at [493, 628] on select "deepens deafens weakens surpasses" at bounding box center [455, 627] width 98 height 24
select select "weakens"
click at [406, 615] on select "deepens deafens weakens surpasses" at bounding box center [455, 627] width 98 height 24
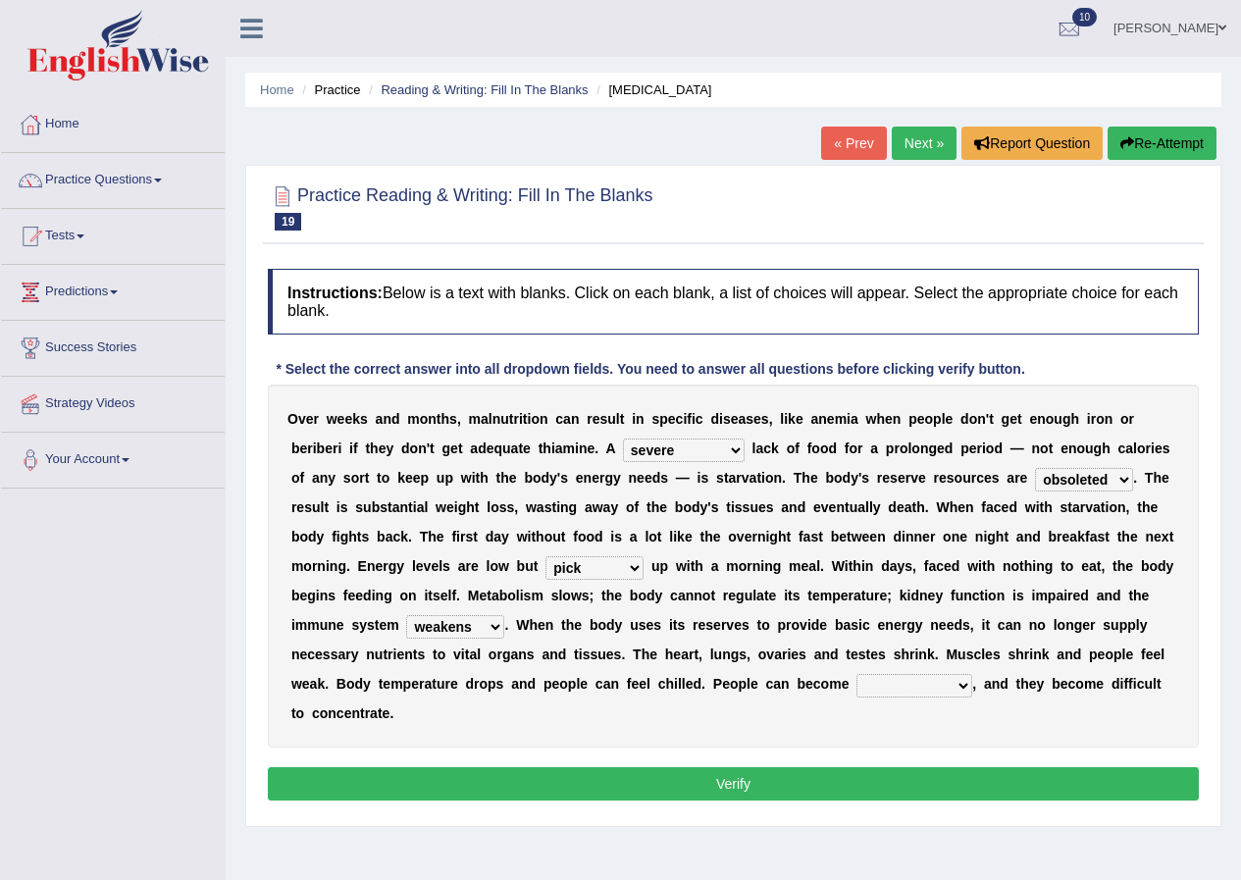
click at [470, 718] on div "O v e r w e e k s a n d m o n t h s , m a l n u t r i t i o n c a n r e s u l t…" at bounding box center [733, 566] width 931 height 363
click at [962, 691] on select "irritable commutable indisputable transportable" at bounding box center [915, 686] width 116 height 24
select select "commutable"
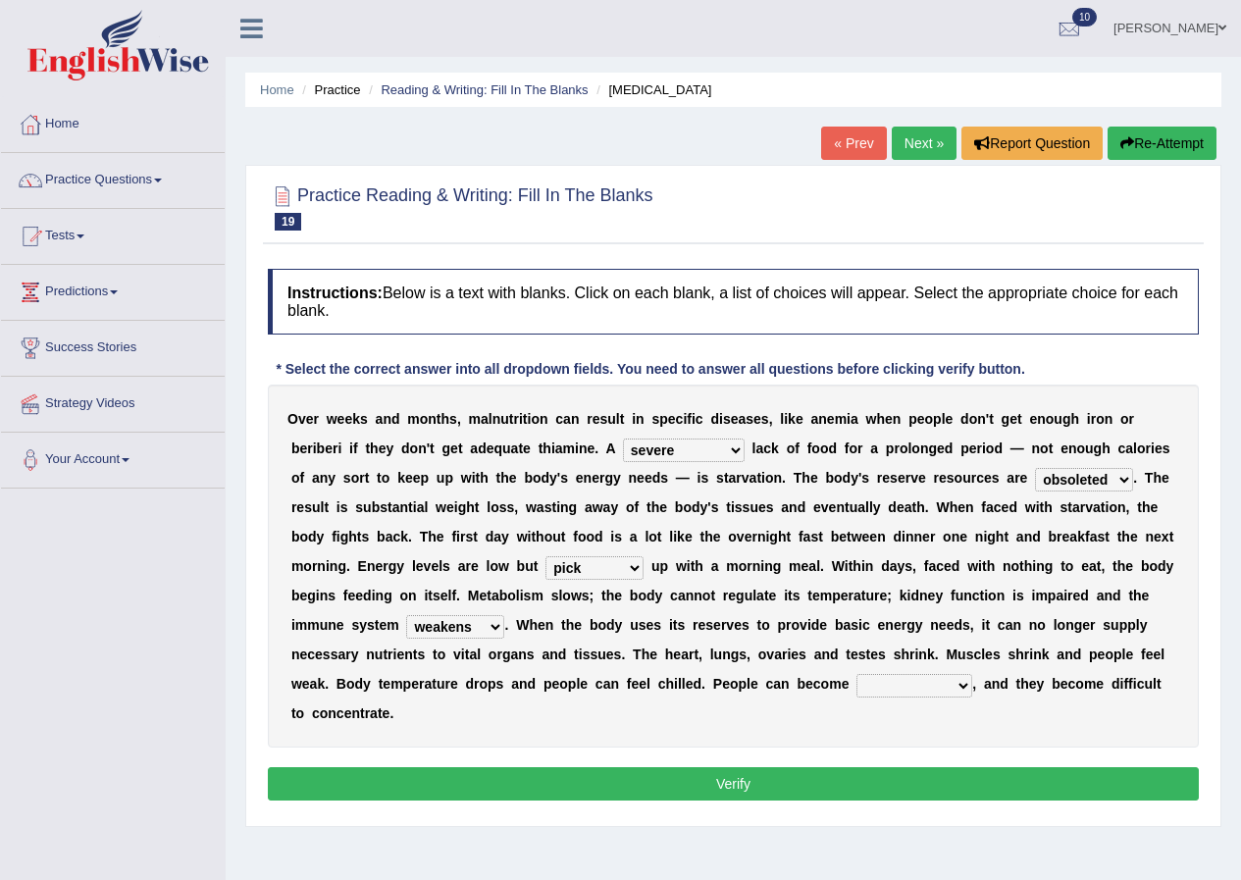
click at [857, 674] on select "irritable commutable indisputable transportable" at bounding box center [915, 686] width 116 height 24
drag, startPoint x: 950, startPoint y: 696, endPoint x: 837, endPoint y: 746, distance: 123.4
click at [901, 760] on div "Instructions: Below is a text with blanks. Click on each blank, a list of choic…" at bounding box center [733, 537] width 941 height 557
click at [770, 777] on button "Verify" at bounding box center [733, 783] width 931 height 33
click at [770, 777] on div "Home Practice Reading & Writing: Fill In The Blanks Starvation « Prev Next » Re…" at bounding box center [734, 490] width 1016 height 981
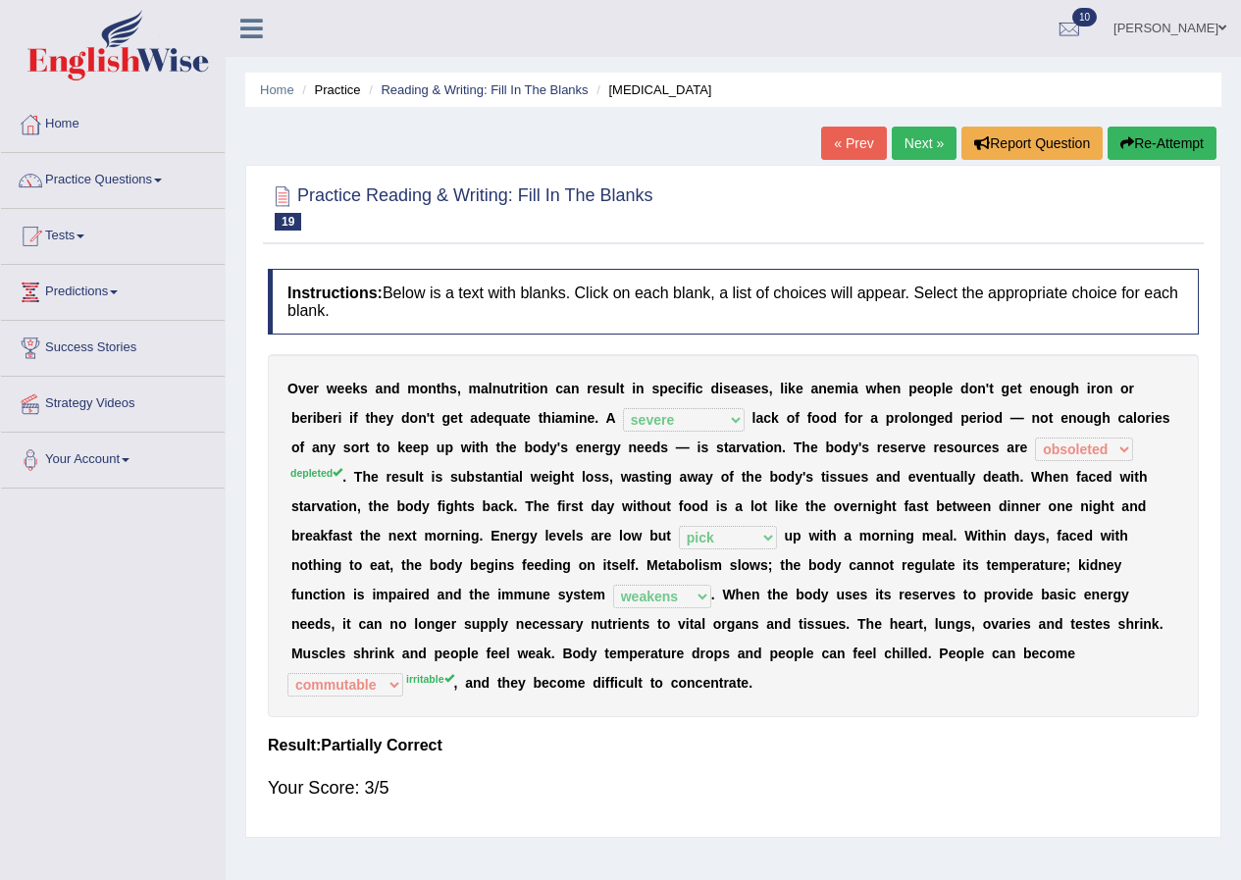
click at [937, 150] on link "Next »" at bounding box center [924, 143] width 65 height 33
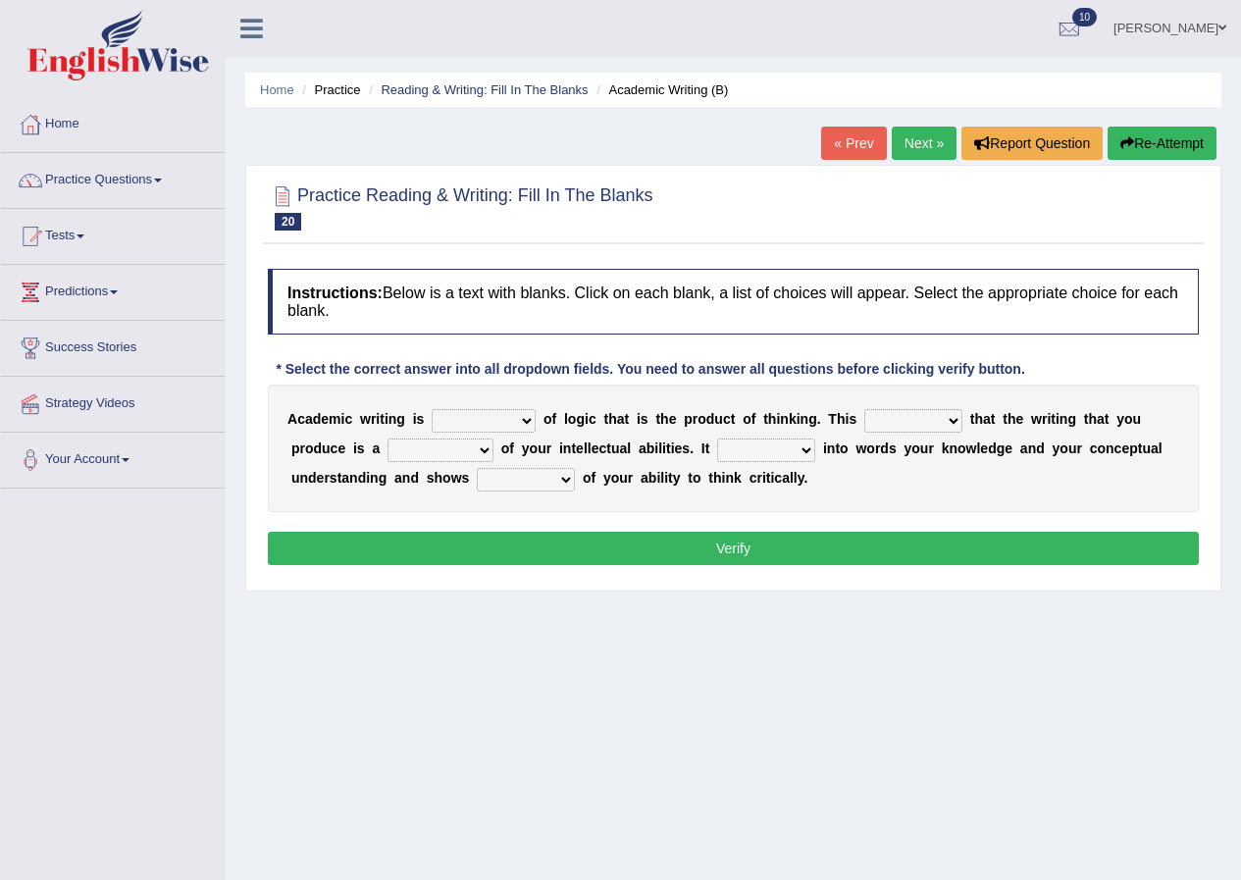
click at [531, 422] on select "expectation entitlement expression exchange" at bounding box center [484, 421] width 104 height 24
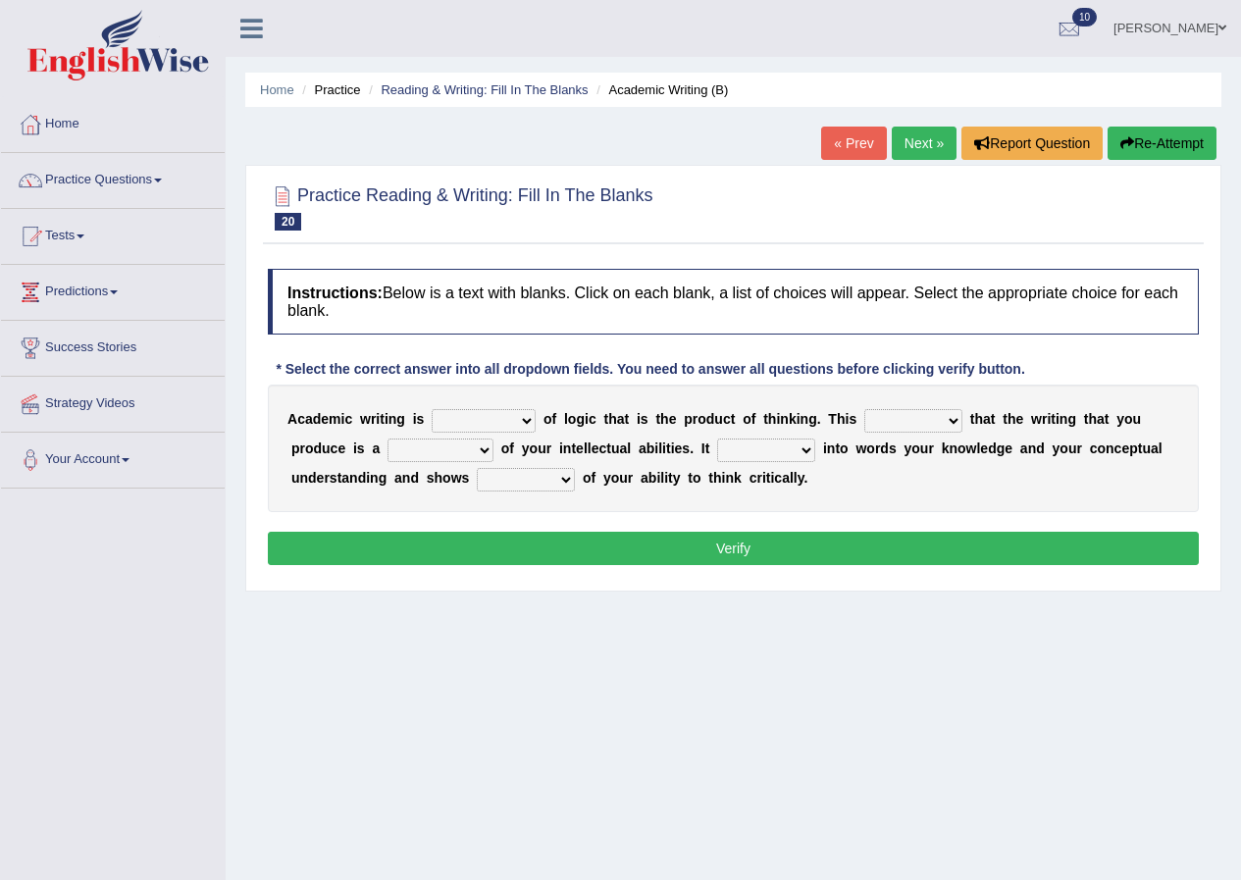
click at [531, 422] on select "expectation entitlement expression exchange" at bounding box center [484, 421] width 104 height 24
click at [952, 417] on select "means questions stipulates answers" at bounding box center [914, 421] width 98 height 24
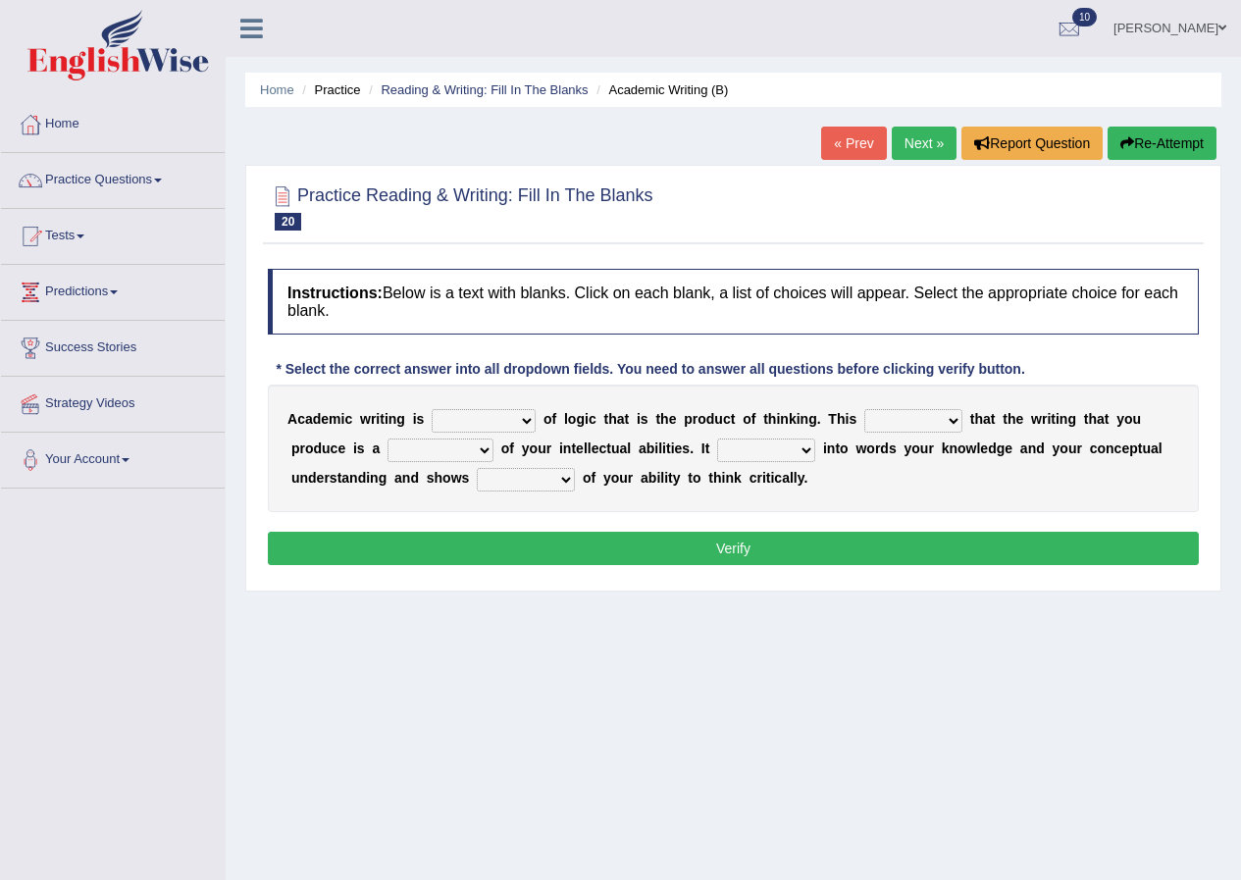
click at [952, 417] on select "means questions stipulates answers" at bounding box center [914, 421] width 98 height 24
click at [950, 416] on select "means questions stipulates answers" at bounding box center [914, 421] width 98 height 24
click at [951, 416] on select "means questions stipulates answers" at bounding box center [914, 421] width 98 height 24
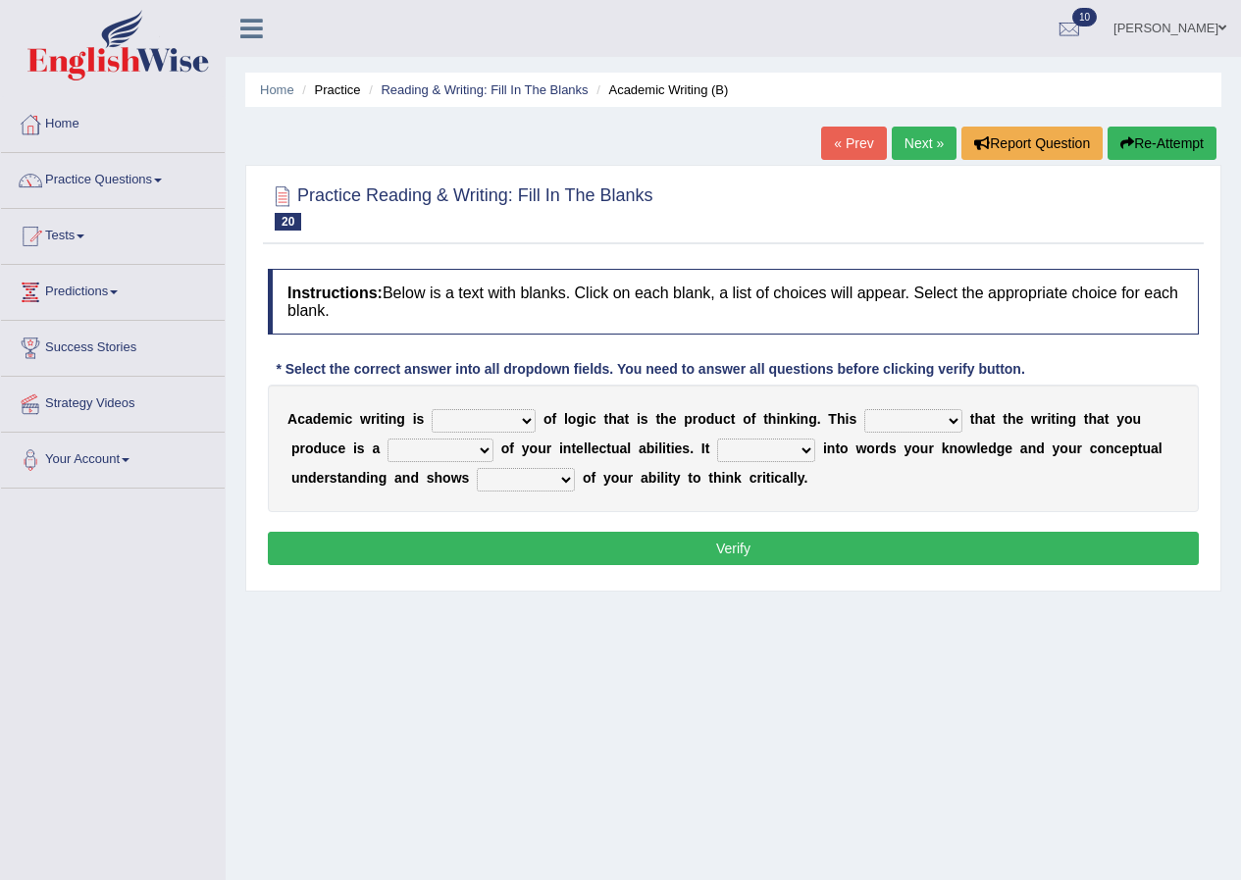
click at [487, 448] on select "redundancy mission credit reflection" at bounding box center [441, 451] width 106 height 24
select select "reflection"
click at [388, 439] on select "redundancy mission credit reflection" at bounding box center [441, 451] width 106 height 24
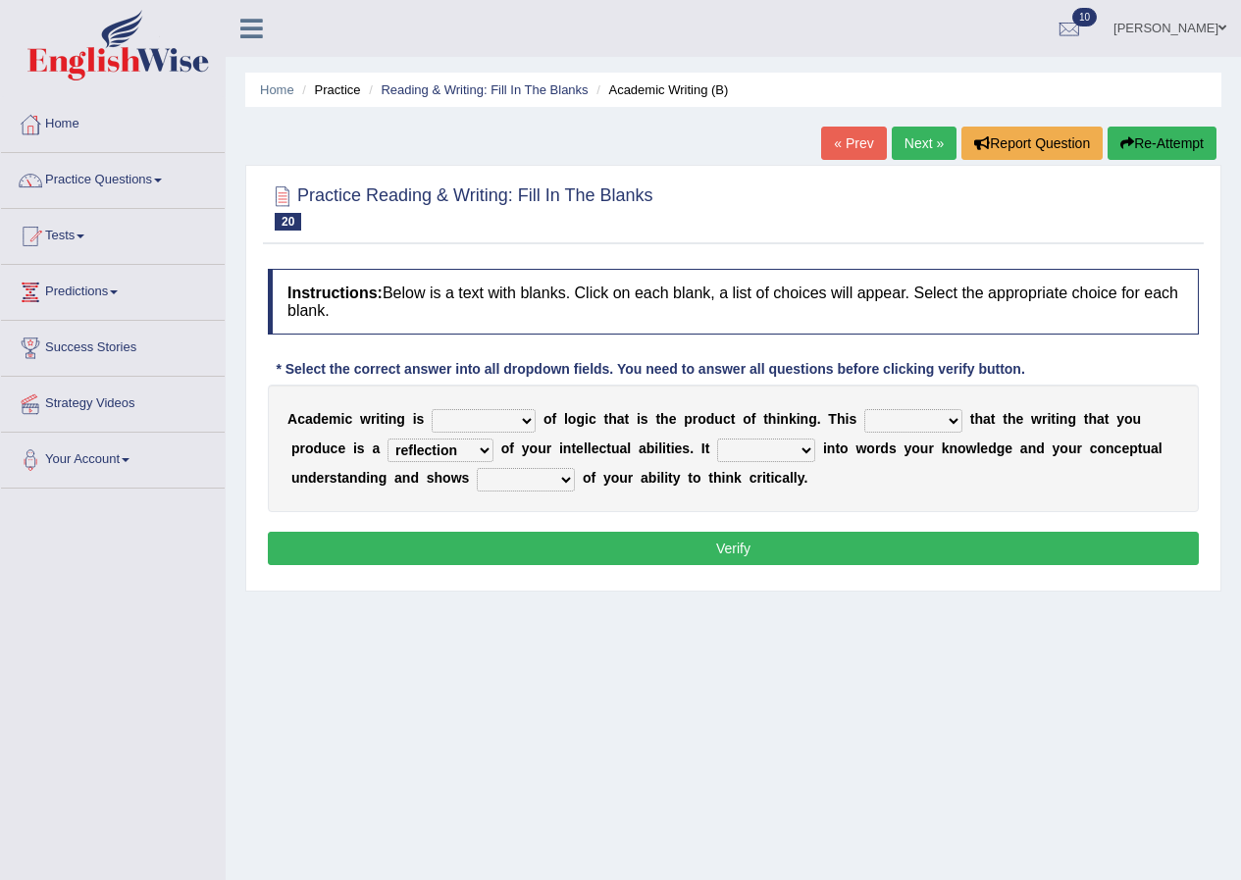
click at [456, 566] on div "Instructions: Below is a text with blanks. Click on each blank, a list of choic…" at bounding box center [733, 420] width 941 height 322
click at [806, 450] on select "enriches shows allows puts" at bounding box center [766, 451] width 98 height 24
select select "allows"
click at [717, 439] on select "enriches shows allows puts" at bounding box center [766, 451] width 98 height 24
click at [750, 550] on button "Verify" at bounding box center [733, 548] width 931 height 33
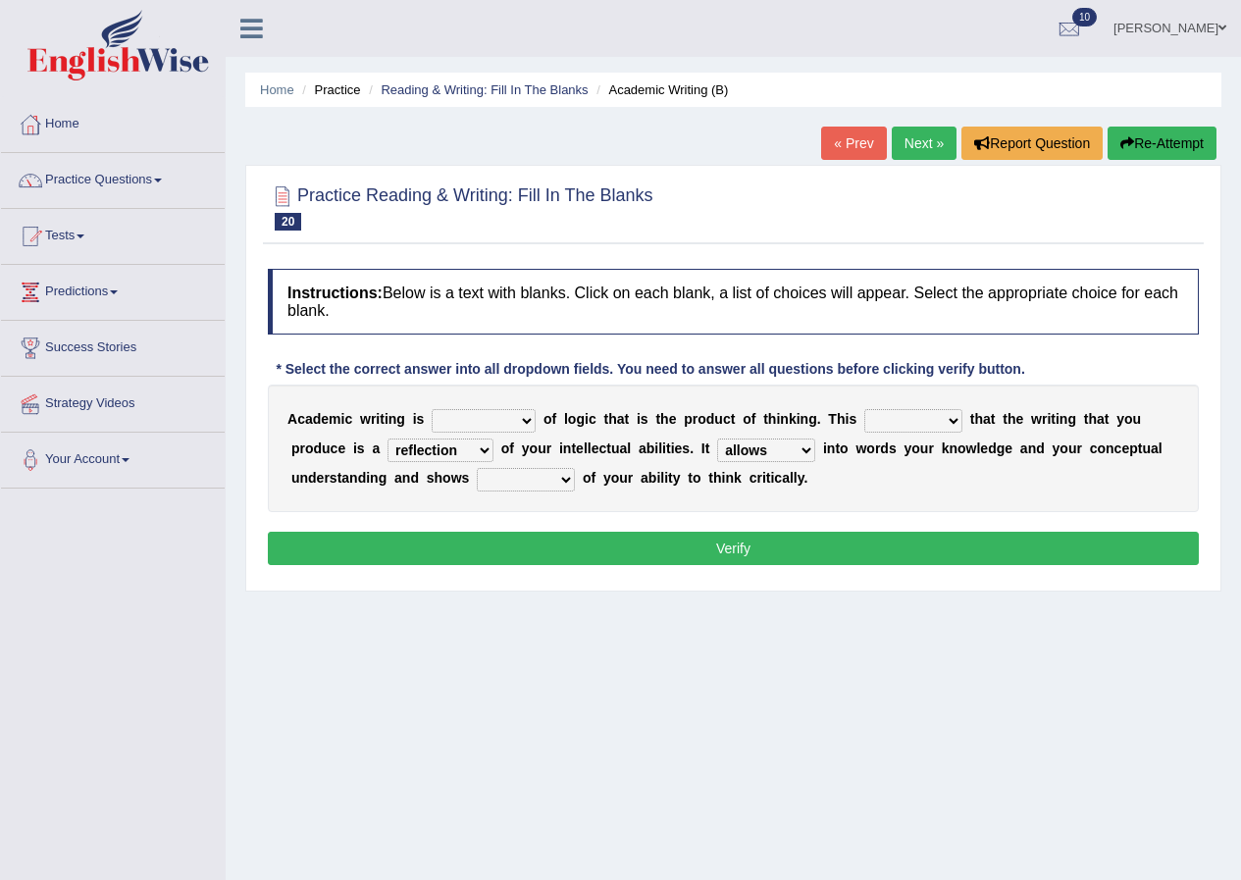
click at [562, 483] on select "hassle excuse capacity evidence" at bounding box center [526, 480] width 98 height 24
select select "capacity"
click at [477, 468] on select "hassle excuse capacity evidence" at bounding box center [526, 480] width 98 height 24
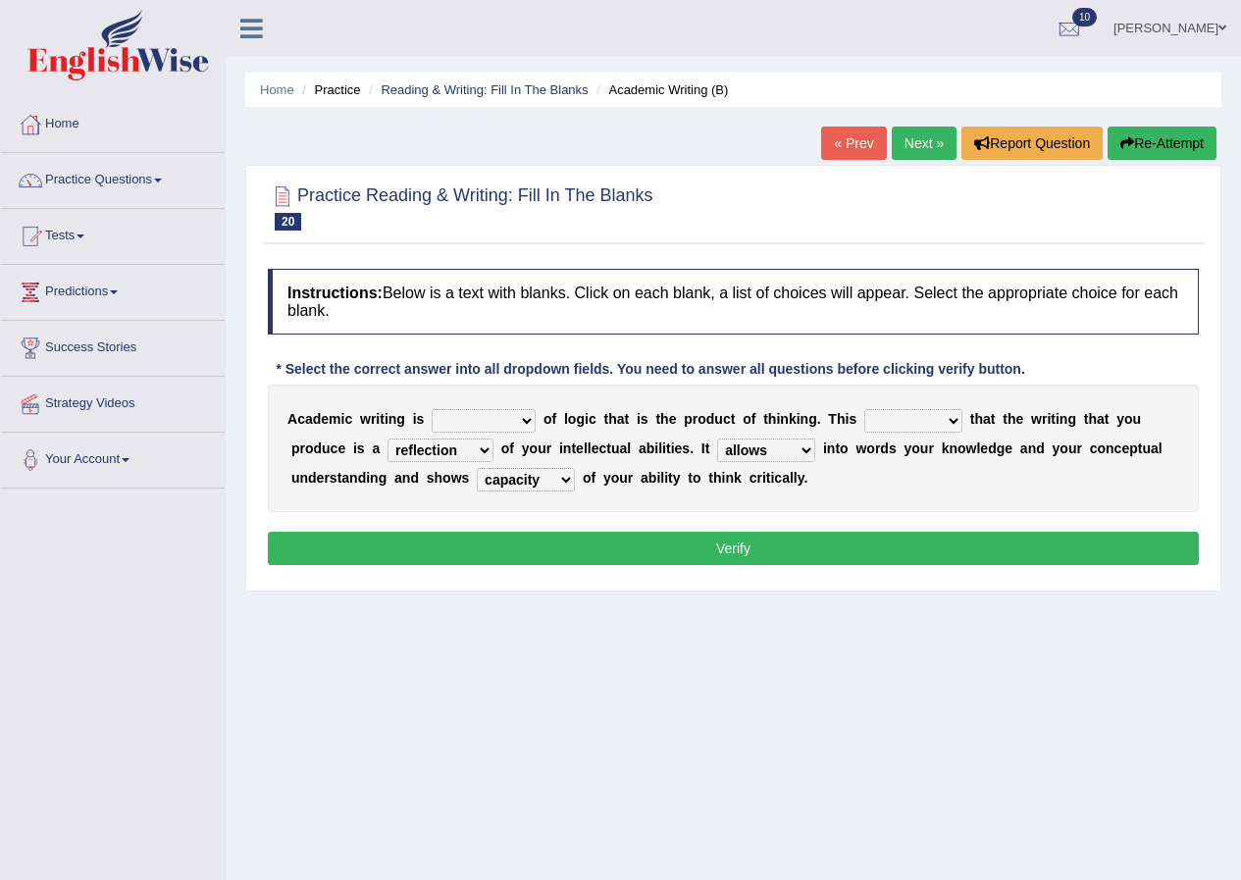
click at [544, 578] on div "Instructions: Below is a text with blanks. Click on each blank, a list of choic…" at bounding box center [733, 420] width 941 height 322
click at [522, 424] on select "expectation entitlement expression exchange" at bounding box center [484, 421] width 104 height 24
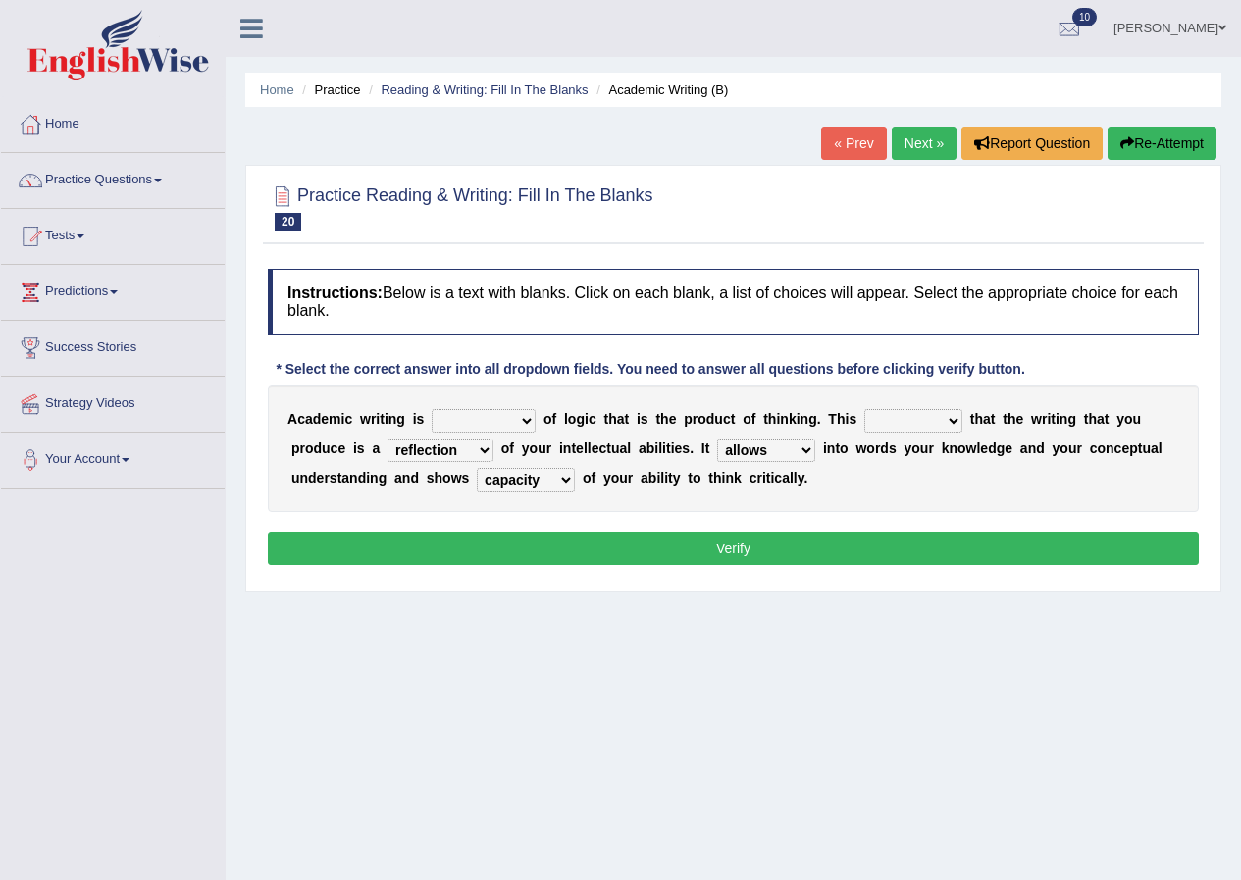
click at [522, 424] on select "expectation entitlement expression exchange" at bounding box center [484, 421] width 104 height 24
select select "expression"
click at [432, 409] on select "expectation entitlement expression exchange" at bounding box center [484, 421] width 104 height 24
drag, startPoint x: 759, startPoint y: 537, endPoint x: 779, endPoint y: 579, distance: 47.0
click at [775, 572] on div "Instructions: Below is a text with blanks. Click on each blank, a list of choic…" at bounding box center [733, 420] width 941 height 322
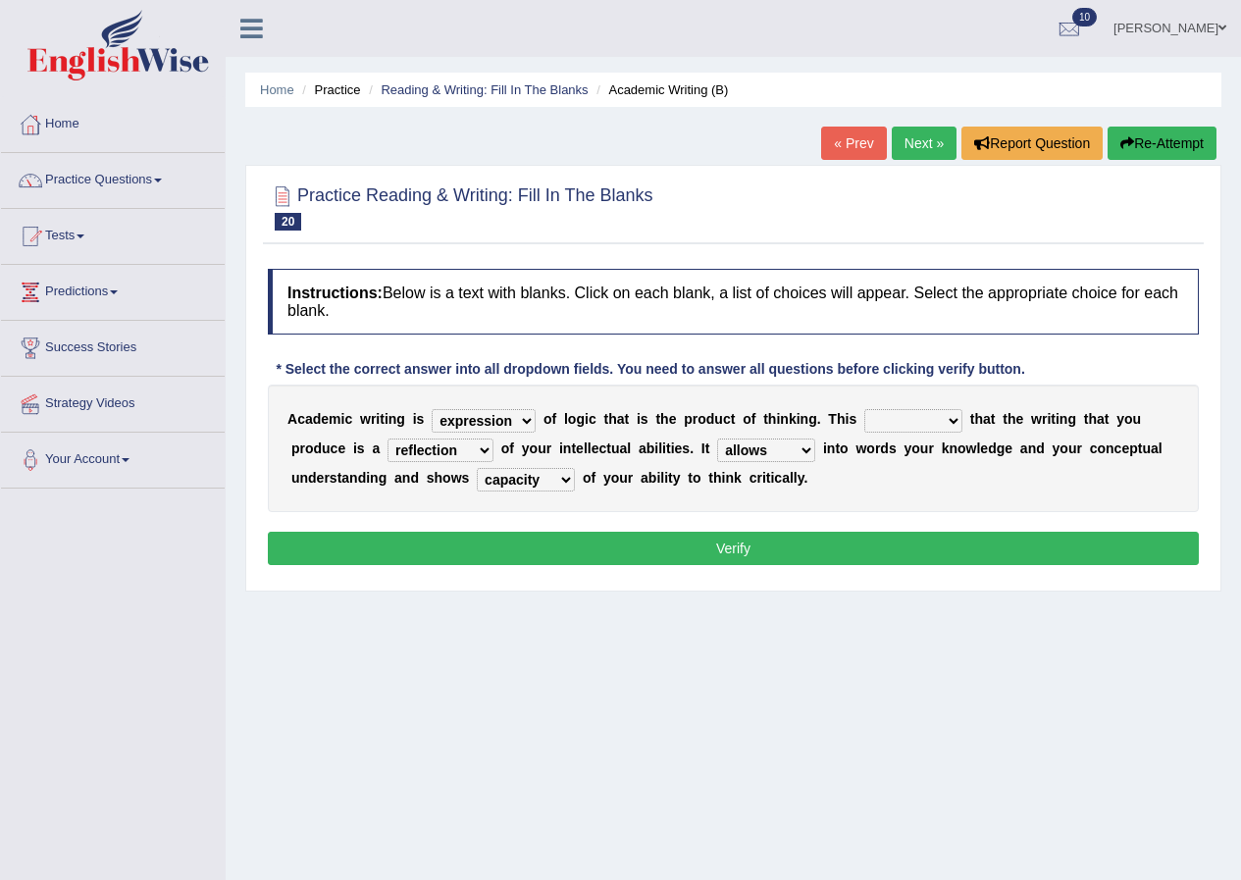
click at [761, 513] on div "Instructions: Below is a text with blanks. Click on each blank, a list of choic…" at bounding box center [733, 420] width 941 height 322
click at [767, 550] on button "Verify" at bounding box center [733, 548] width 931 height 33
click at [767, 550] on p "Verify" at bounding box center [733, 548] width 931 height 33
click at [952, 416] on select "means questions stipulates answers" at bounding box center [914, 421] width 98 height 24
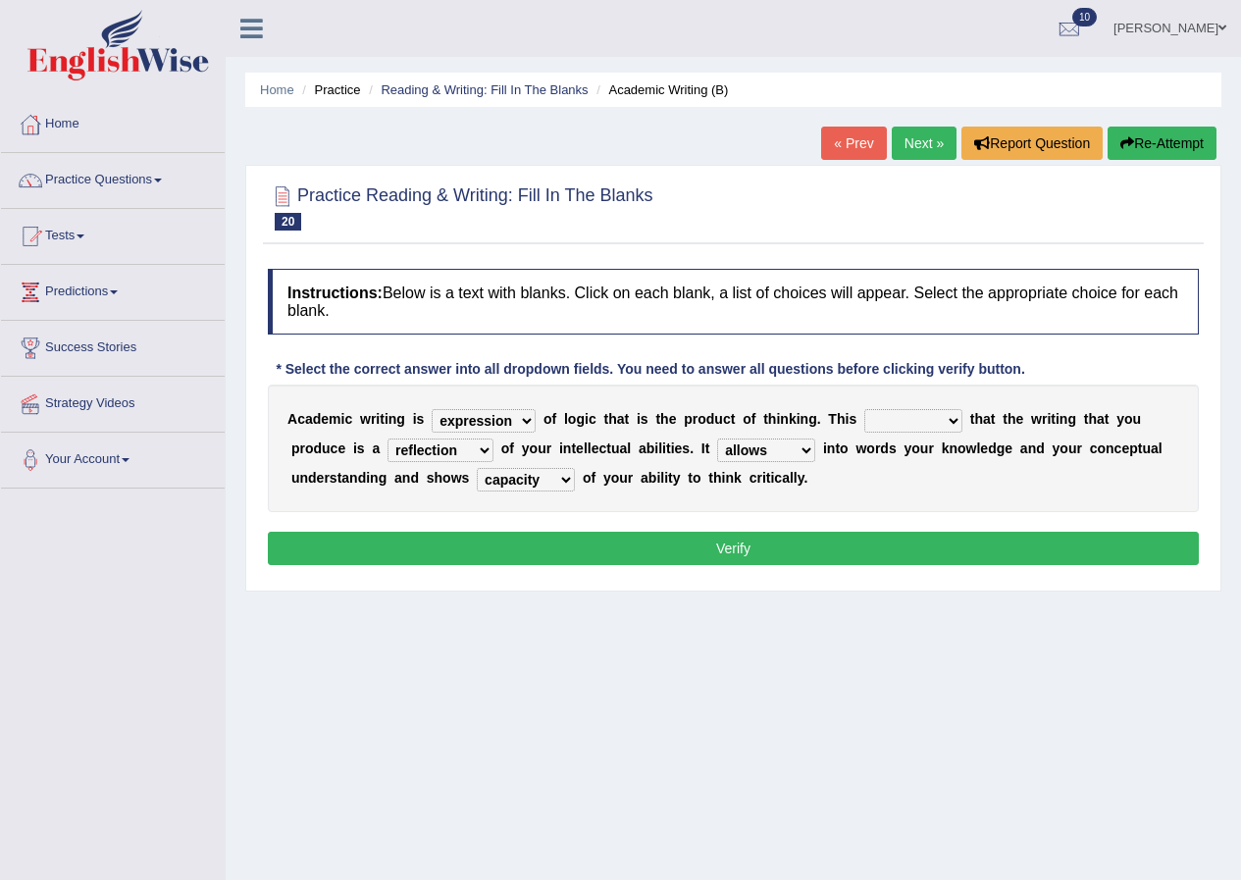
click at [950, 416] on select "means questions stipulates answers" at bounding box center [914, 421] width 98 height 24
click at [865, 409] on select "means questions stipulates answers" at bounding box center [914, 421] width 98 height 24
click at [953, 422] on select "means questions stipulates answers" at bounding box center [914, 421] width 98 height 24
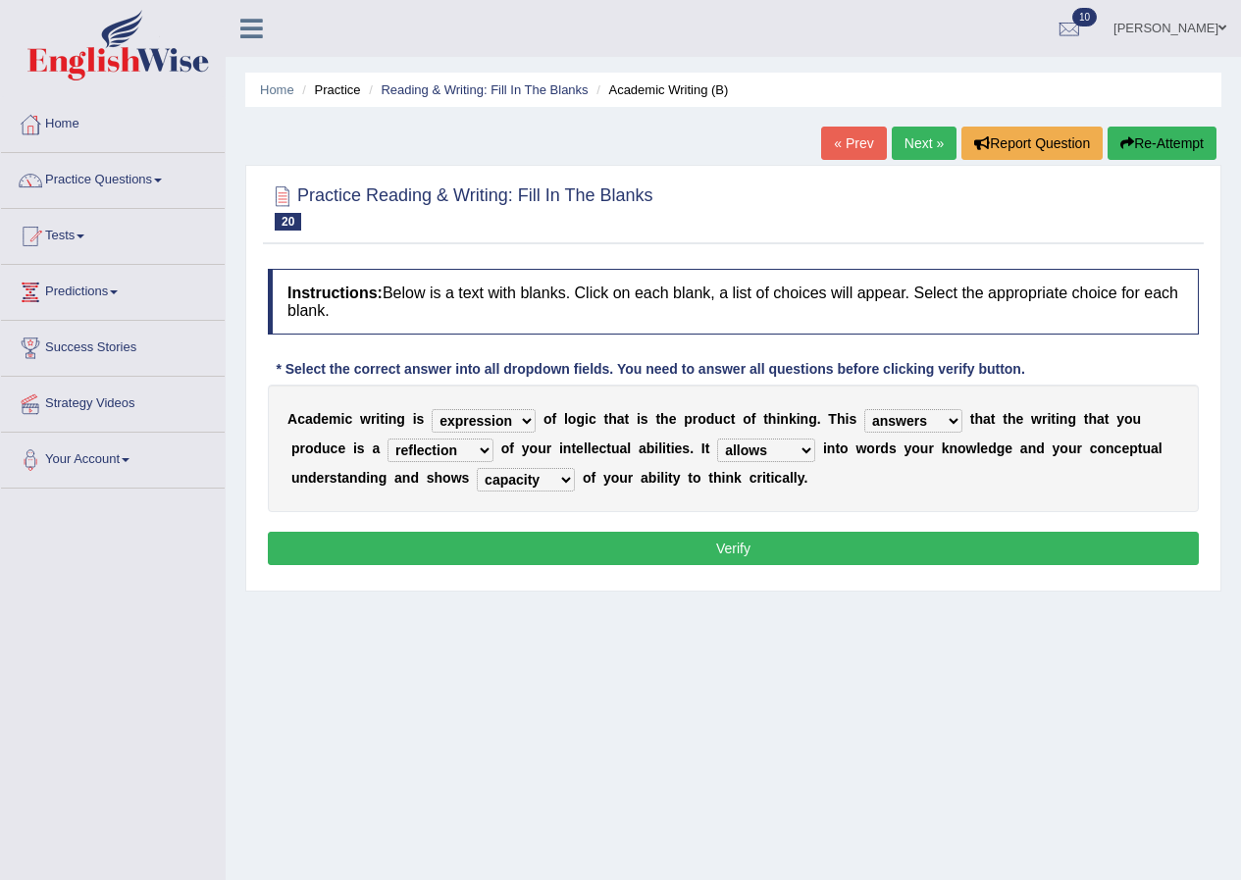
click at [953, 422] on select "means questions stipulates answers" at bounding box center [914, 421] width 98 height 24
click at [949, 423] on select "means questions stipulates answers" at bounding box center [914, 421] width 98 height 24
click at [945, 426] on select "means questions stipulates answers" at bounding box center [914, 421] width 98 height 24
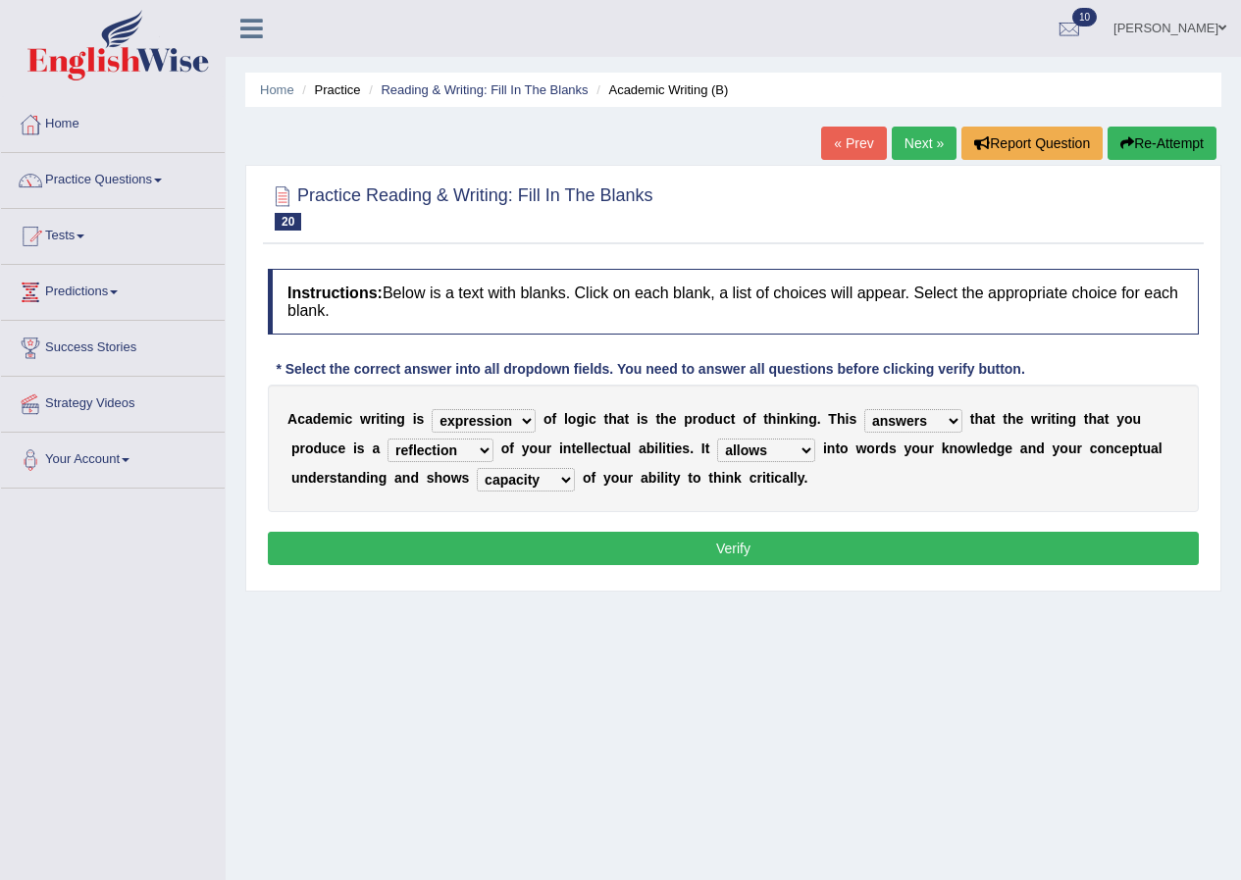
click at [943, 427] on select "means questions stipulates answers" at bounding box center [914, 421] width 98 height 24
click at [950, 424] on select "means questions stipulates answers" at bounding box center [914, 421] width 98 height 24
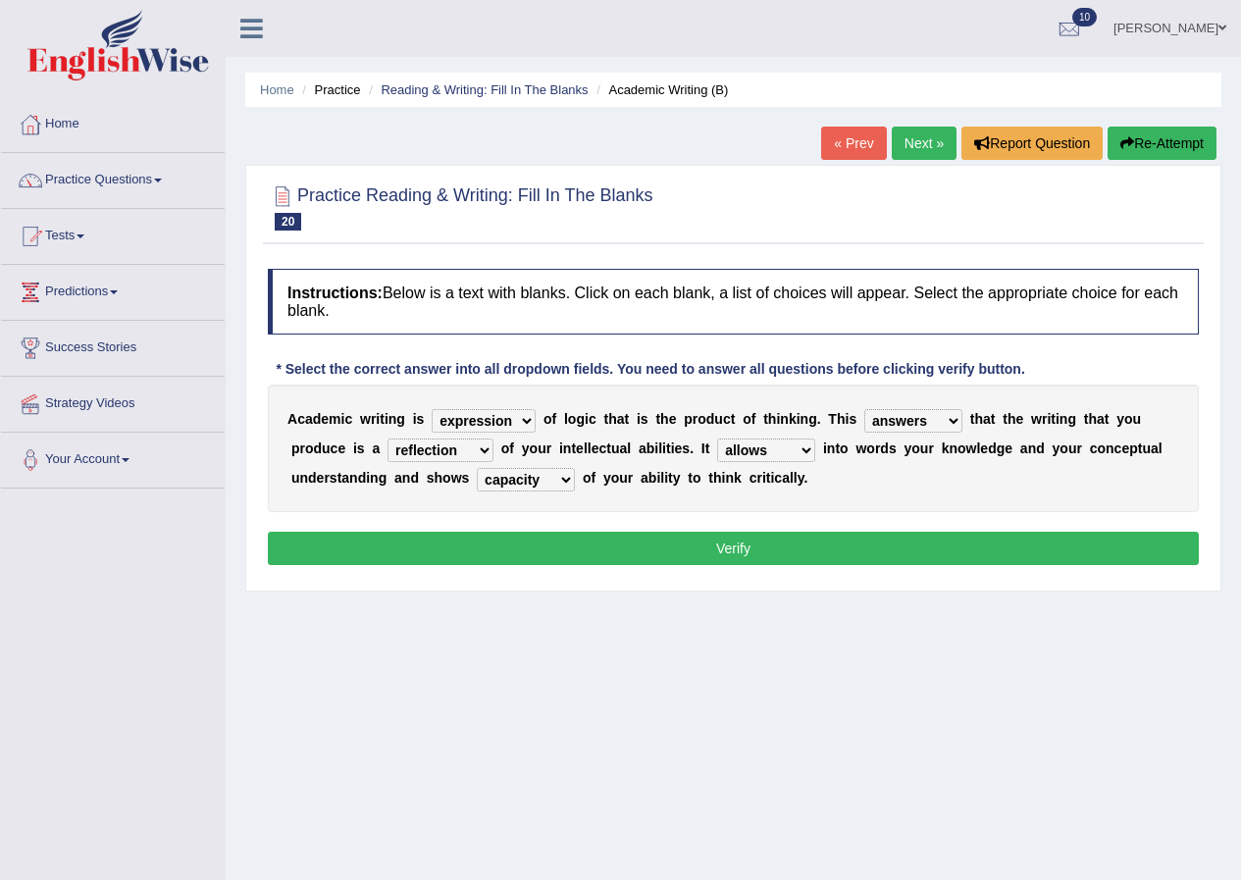
click at [950, 424] on select "means questions stipulates answers" at bounding box center [914, 421] width 98 height 24
select select "means"
click at [865, 409] on select "means questions stipulates answers" at bounding box center [914, 421] width 98 height 24
click at [942, 462] on div "A c a d e m i c w r i t i n g i s expectation entitlement expression exchange o…" at bounding box center [733, 449] width 931 height 128
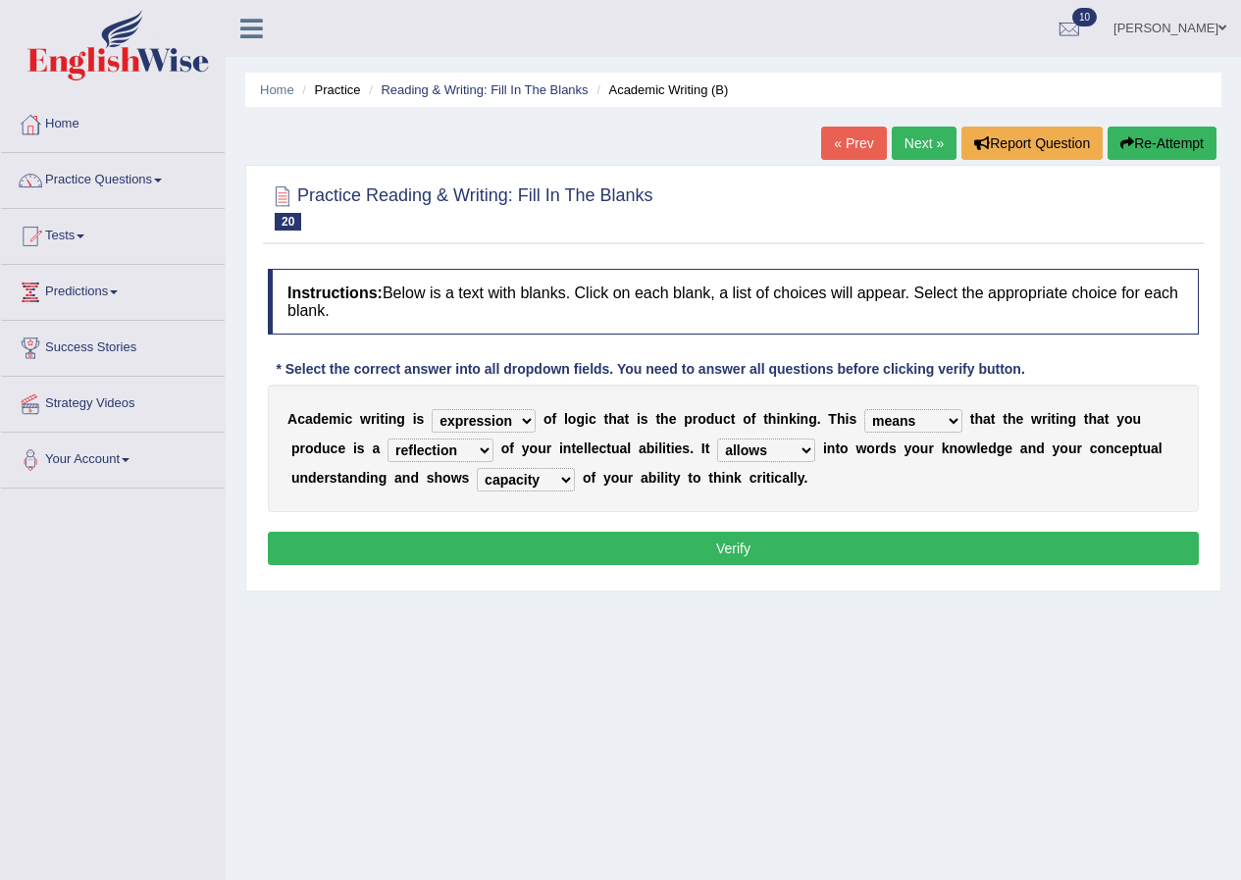
click at [744, 545] on button "Verify" at bounding box center [733, 548] width 931 height 33
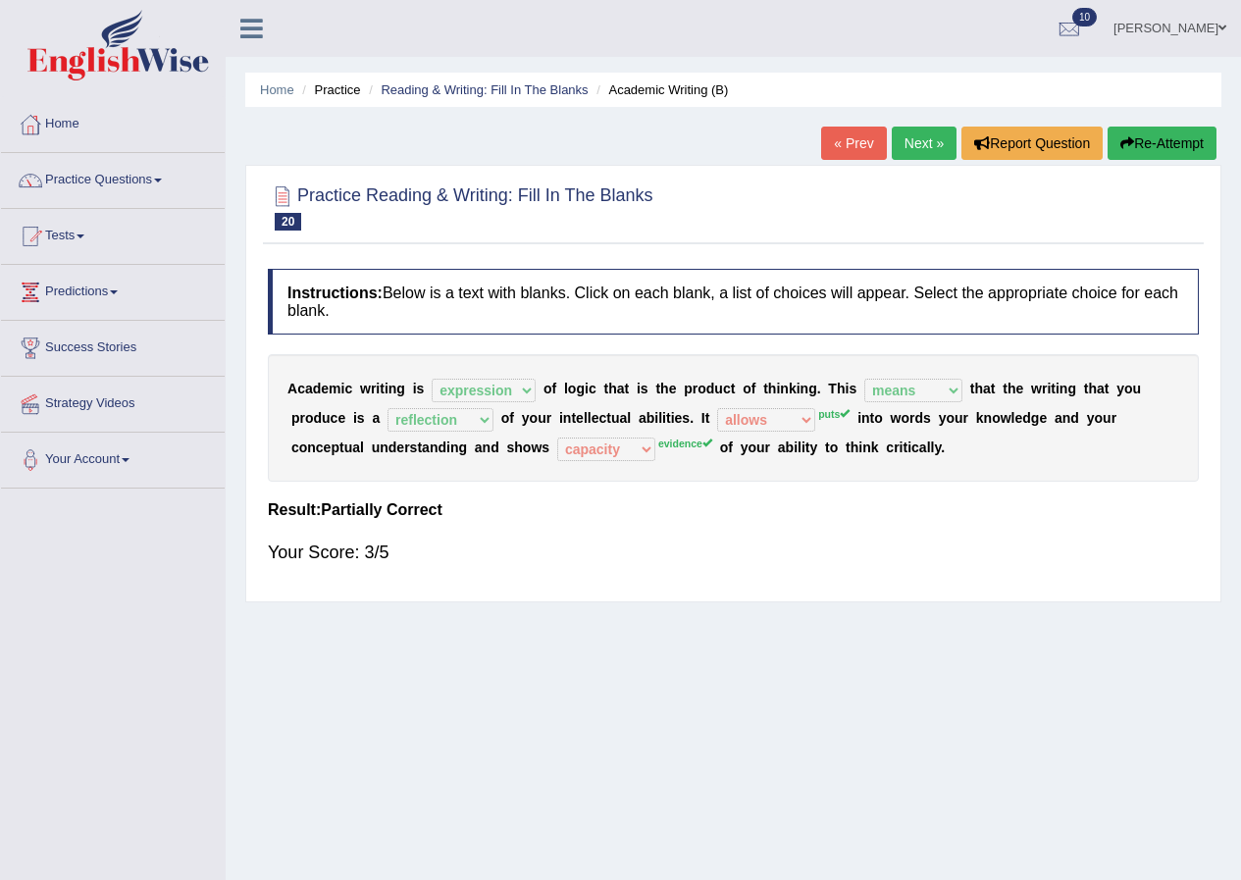
click at [919, 151] on link "Next »" at bounding box center [924, 143] width 65 height 33
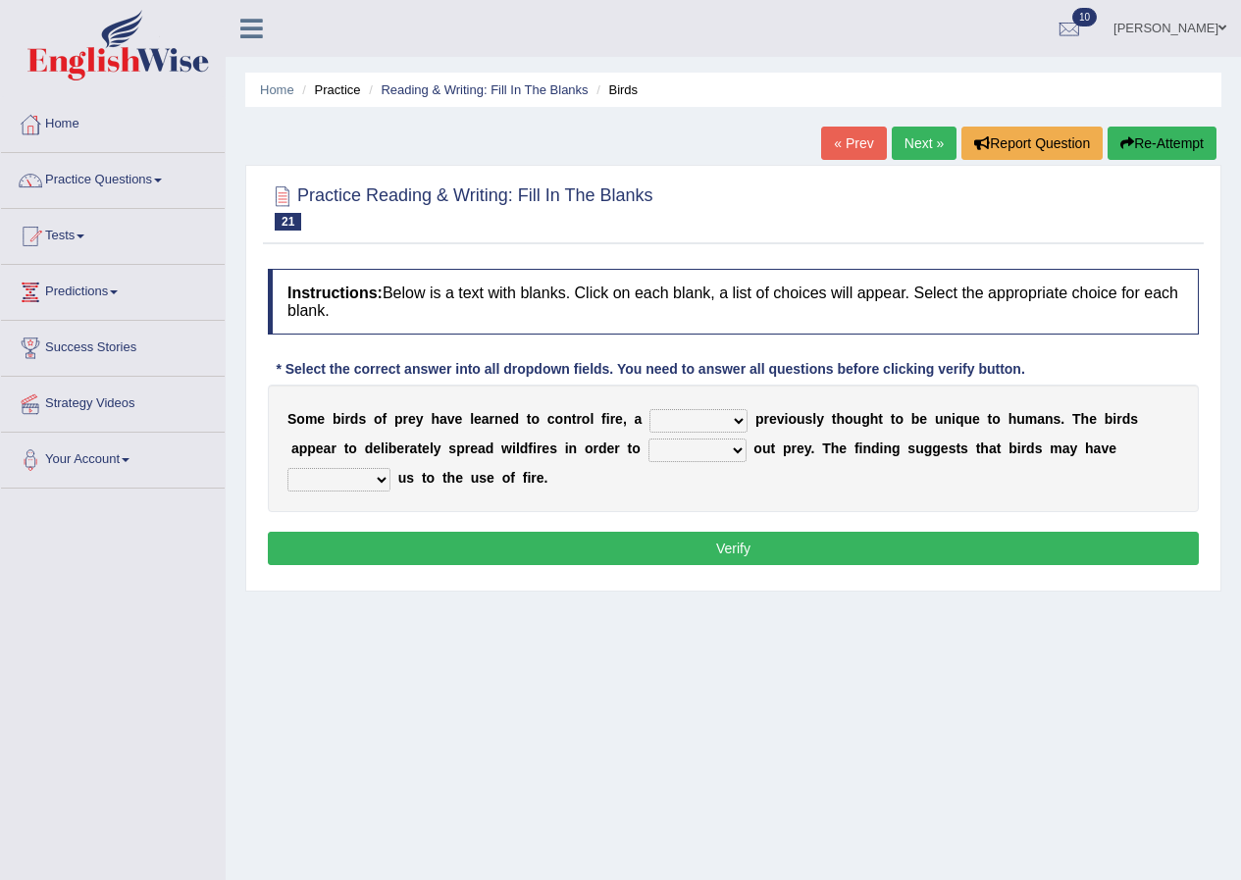
click at [741, 426] on select "question profile tale skill" at bounding box center [699, 421] width 98 height 24
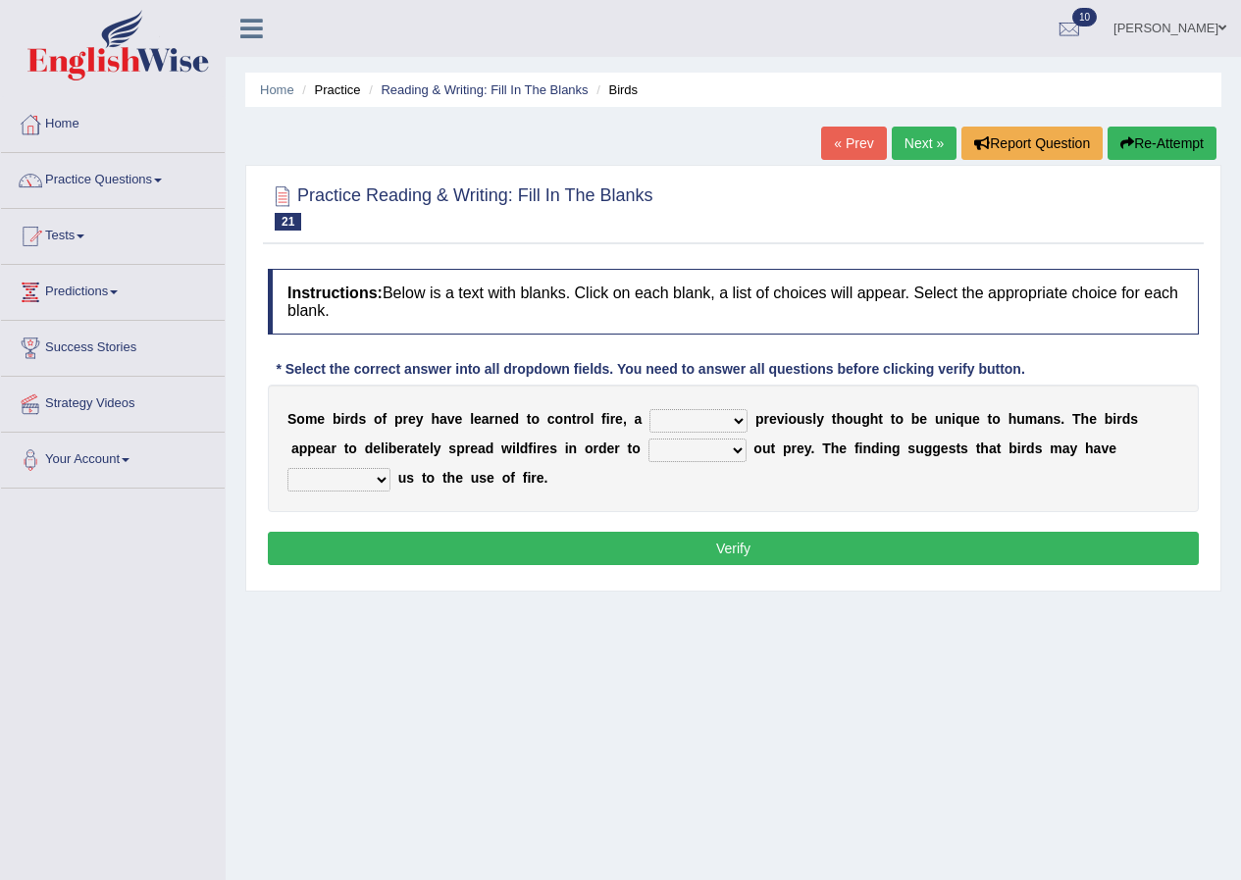
select select "skill"
click at [650, 409] on select "question profile tale skill" at bounding box center [699, 421] width 98 height 24
click at [734, 451] on select "prevent limit span flush" at bounding box center [698, 451] width 98 height 24
click at [734, 448] on select "prevent limit span flush" at bounding box center [698, 451] width 98 height 24
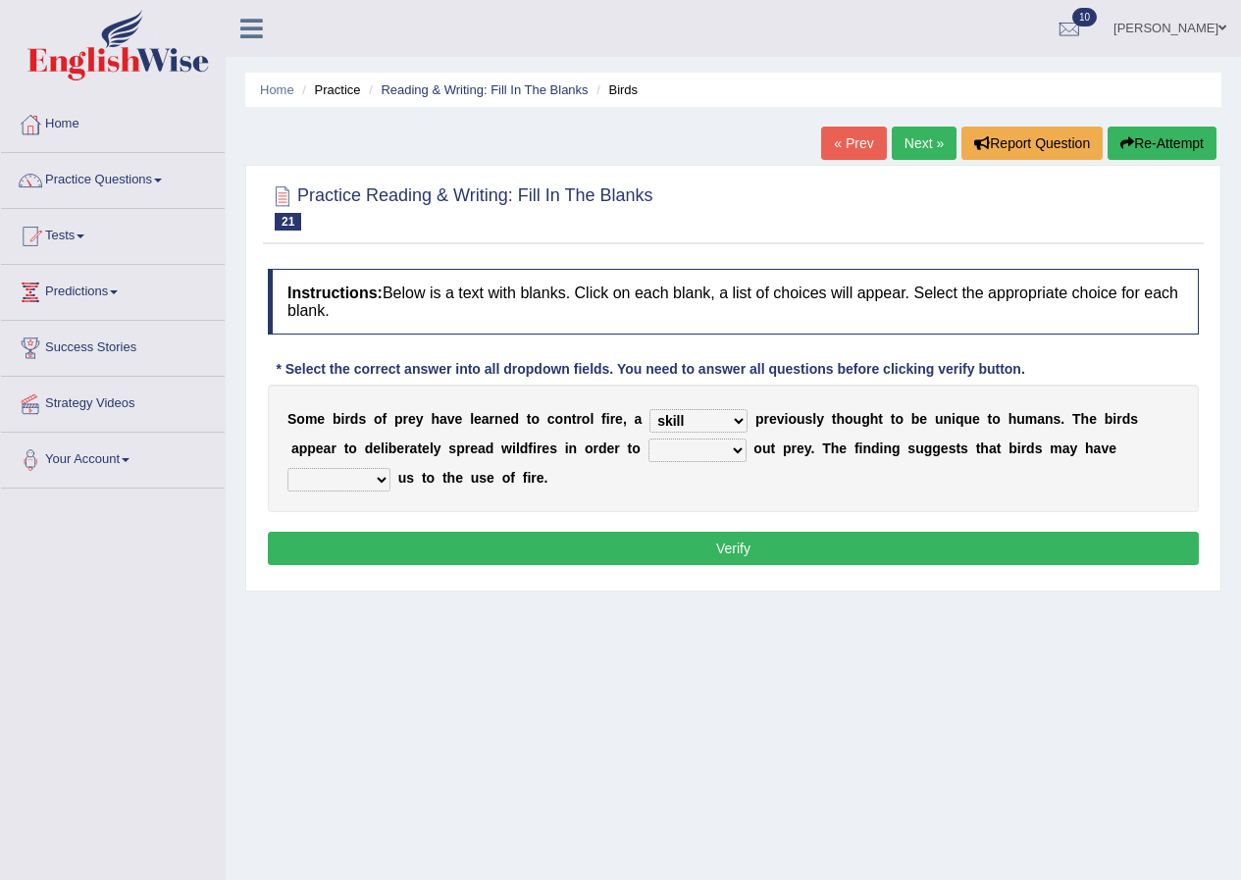
click at [734, 448] on select "prevent limit span flush" at bounding box center [698, 451] width 98 height 24
select select "flush"
click at [649, 439] on select "prevent limit span flush" at bounding box center [698, 451] width 98 height 24
click at [376, 481] on select "prophesied beaten transmitted forced" at bounding box center [339, 480] width 103 height 24
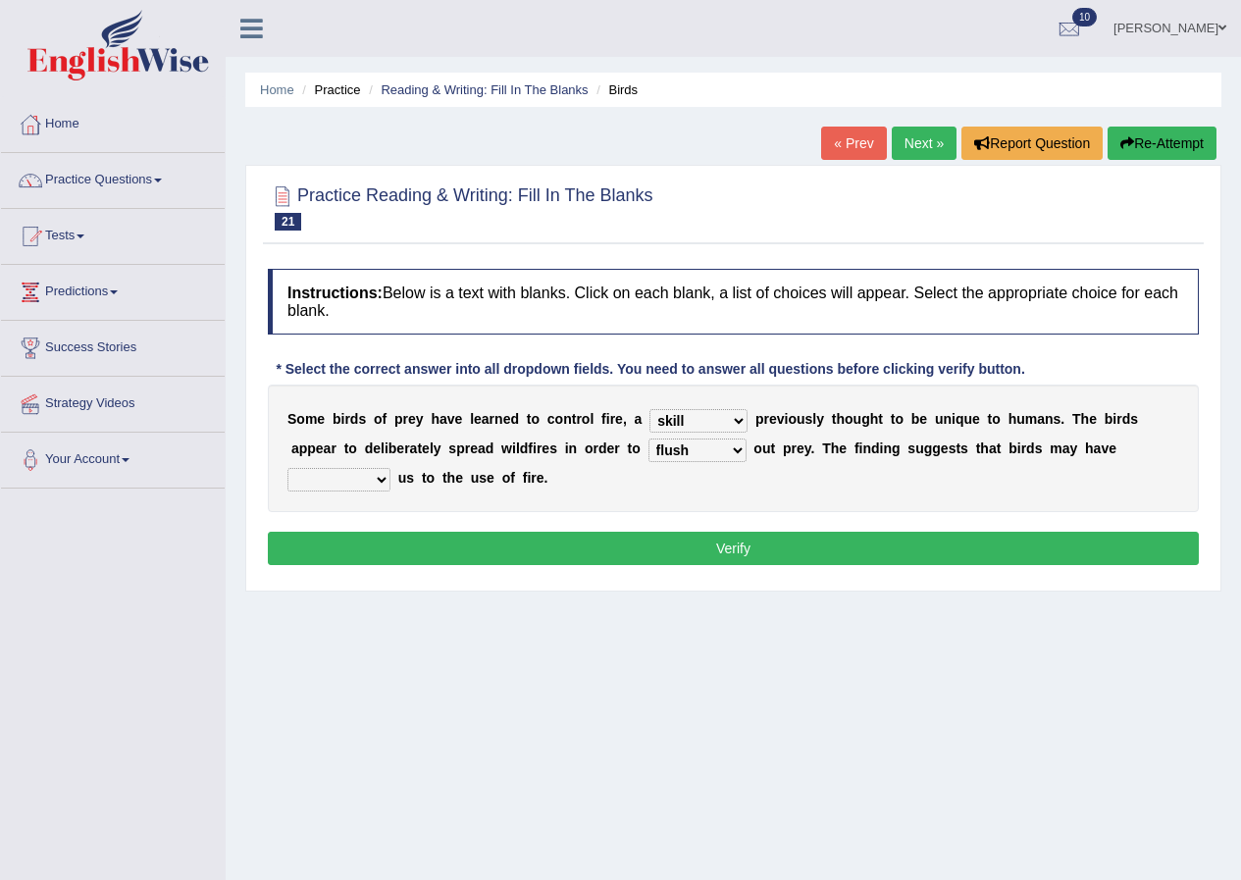
click at [376, 481] on select "prophesied beaten transmitted forced" at bounding box center [339, 480] width 103 height 24
click at [385, 483] on select "prophesied beaten transmitted forced" at bounding box center [339, 480] width 103 height 24
select select "beaten"
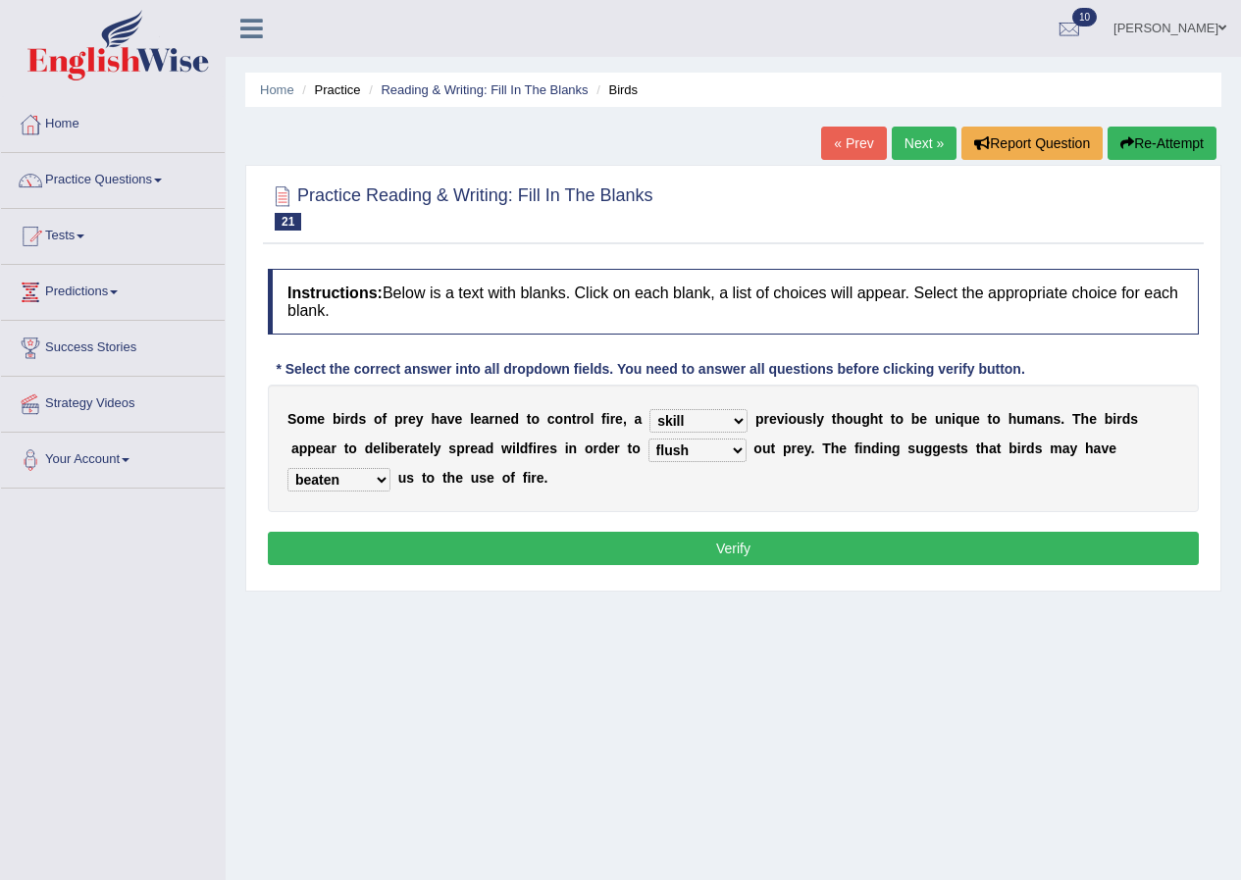
click at [288, 468] on select "prophesied beaten transmitted forced" at bounding box center [339, 480] width 103 height 24
click at [805, 551] on button "Verify" at bounding box center [733, 548] width 931 height 33
click at [805, 551] on div "Home Practice Reading & Writing: Fill In The Blanks Birds « Prev Next » Report …" at bounding box center [734, 490] width 1016 height 981
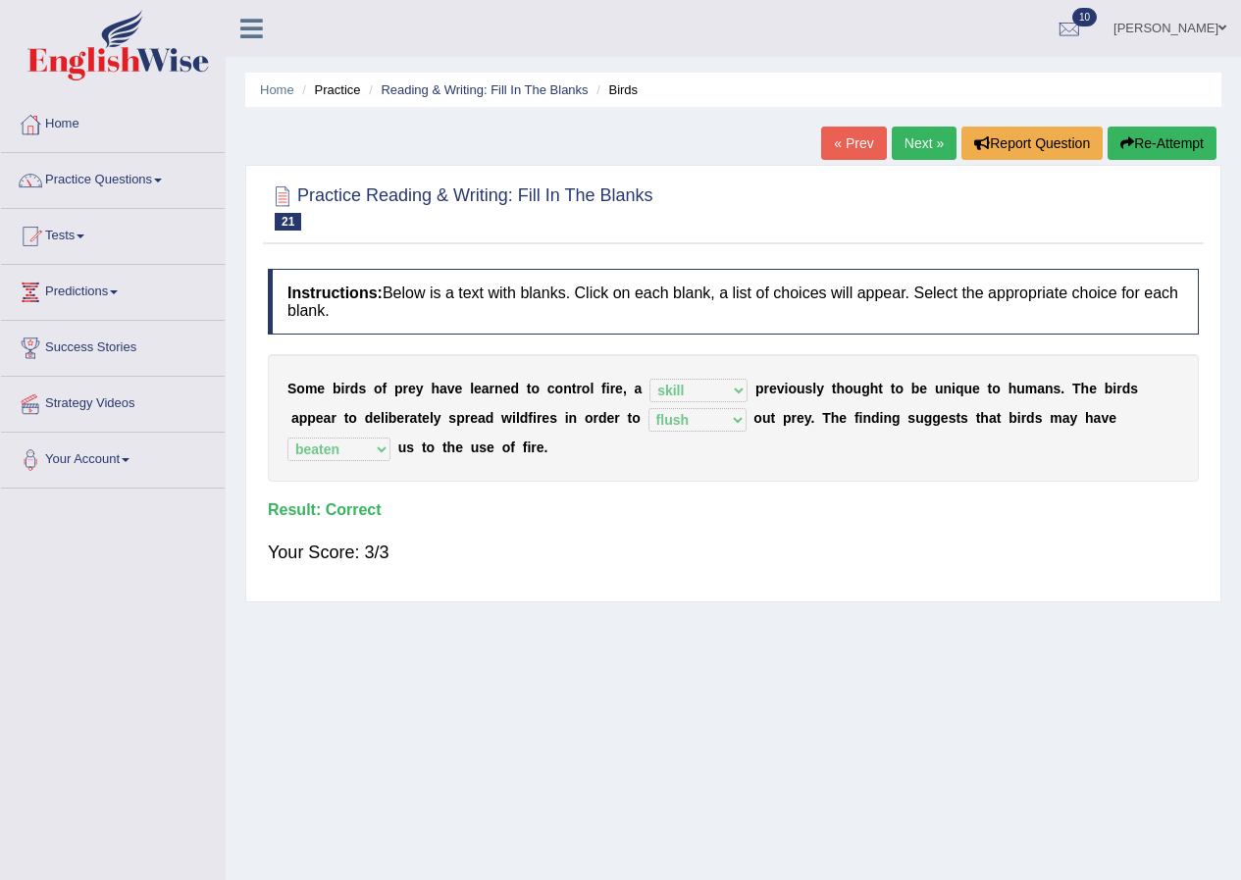
click at [908, 145] on link "Next »" at bounding box center [924, 143] width 65 height 33
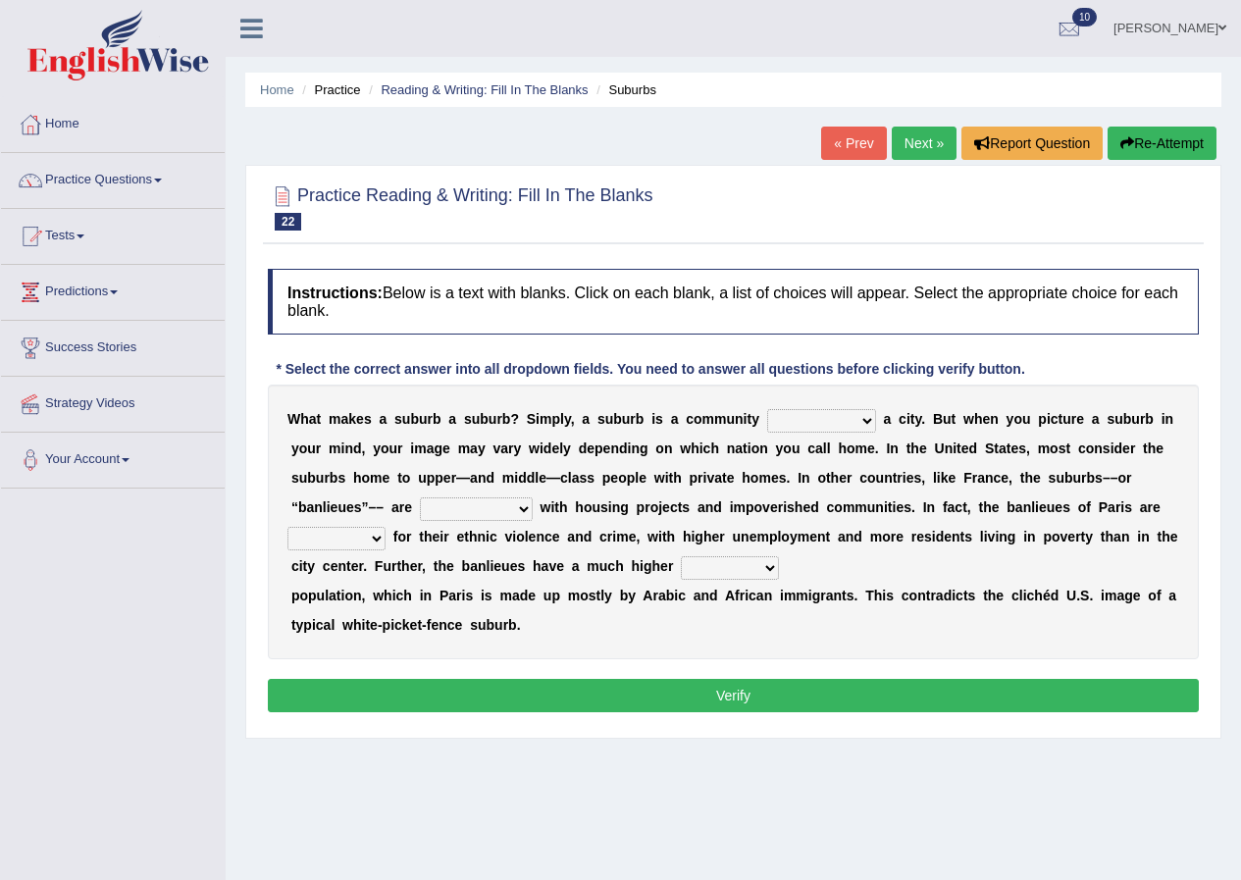
click at [530, 508] on select "antonymous antibiotic synonymous synthetic" at bounding box center [476, 510] width 113 height 24
select select "synonymous"
click at [420, 498] on select "antonymous antibiotic synonymous synthetic" at bounding box center [476, 510] width 113 height 24
click at [500, 600] on b "m" at bounding box center [505, 596] width 12 height 16
click at [856, 414] on select "lying locating situating surrounding" at bounding box center [821, 421] width 109 height 24
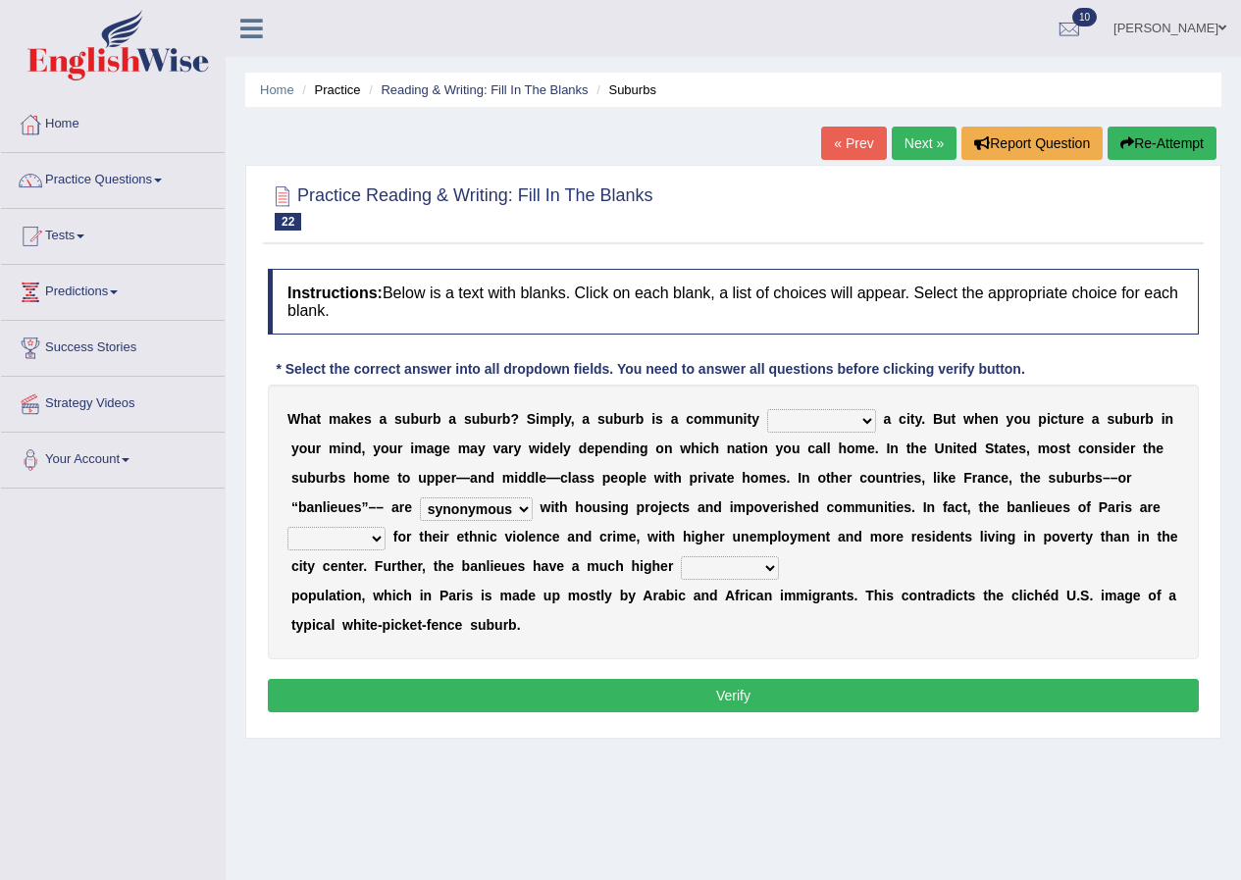
select select "locating"
click at [767, 409] on select "lying locating situating surrounding" at bounding box center [821, 421] width 109 height 24
click at [805, 496] on div "W h a t m a k e s a s u b u r b a s u b u r b ? S i m p l y , a s u b u r b i s…" at bounding box center [733, 522] width 931 height 275
click at [379, 542] on select "clamorous sensitive famous notorious" at bounding box center [337, 539] width 98 height 24
select select "famous"
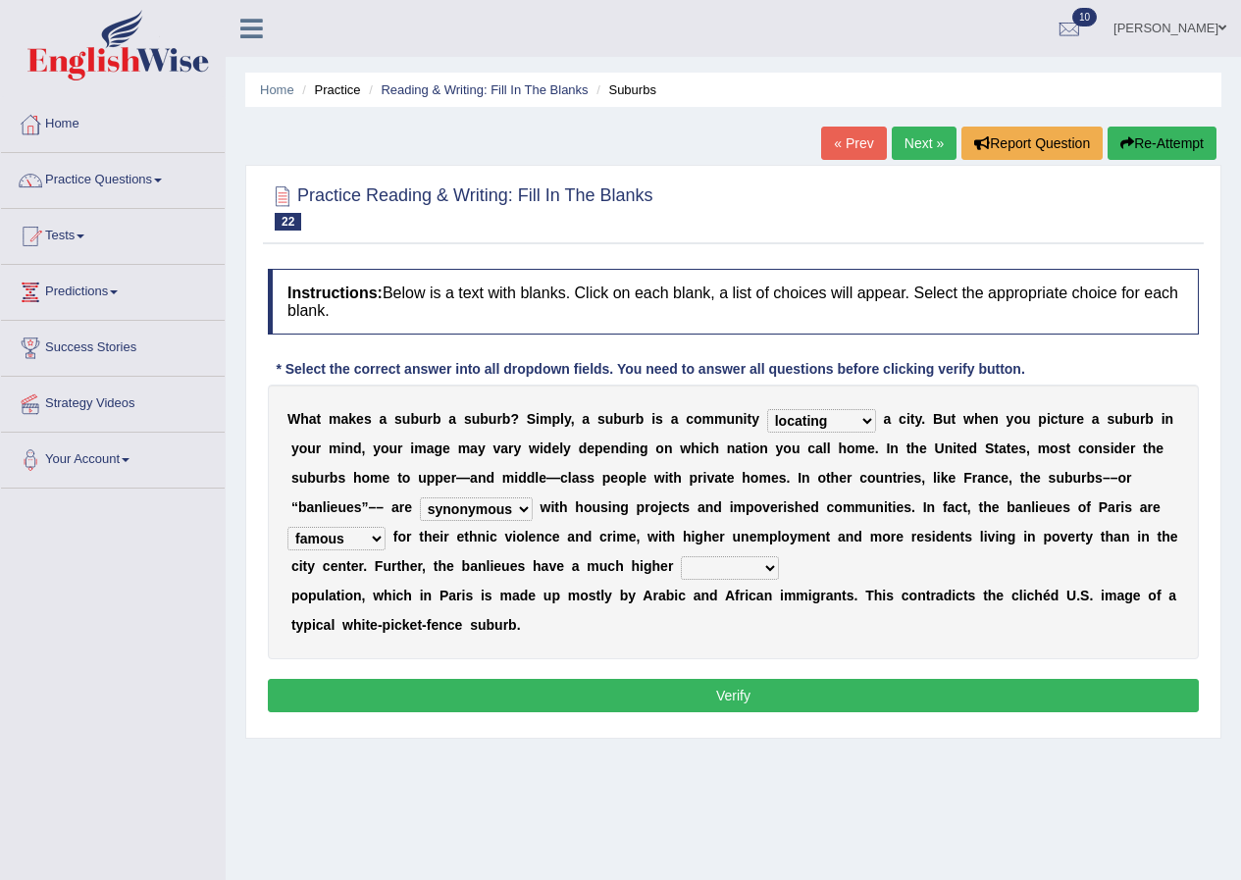
click at [288, 527] on select "clamorous sensitive famous notorious" at bounding box center [337, 539] width 98 height 24
click at [867, 424] on select "lying locating situating surrounding" at bounding box center [821, 421] width 109 height 24
click at [869, 414] on select "lying locating situating surrounding" at bounding box center [821, 421] width 109 height 24
click at [507, 643] on div "W h a t m a k e s a s u b u r b a s u b u r b ? S i m p l y , a s u b u r b i s…" at bounding box center [733, 522] width 931 height 275
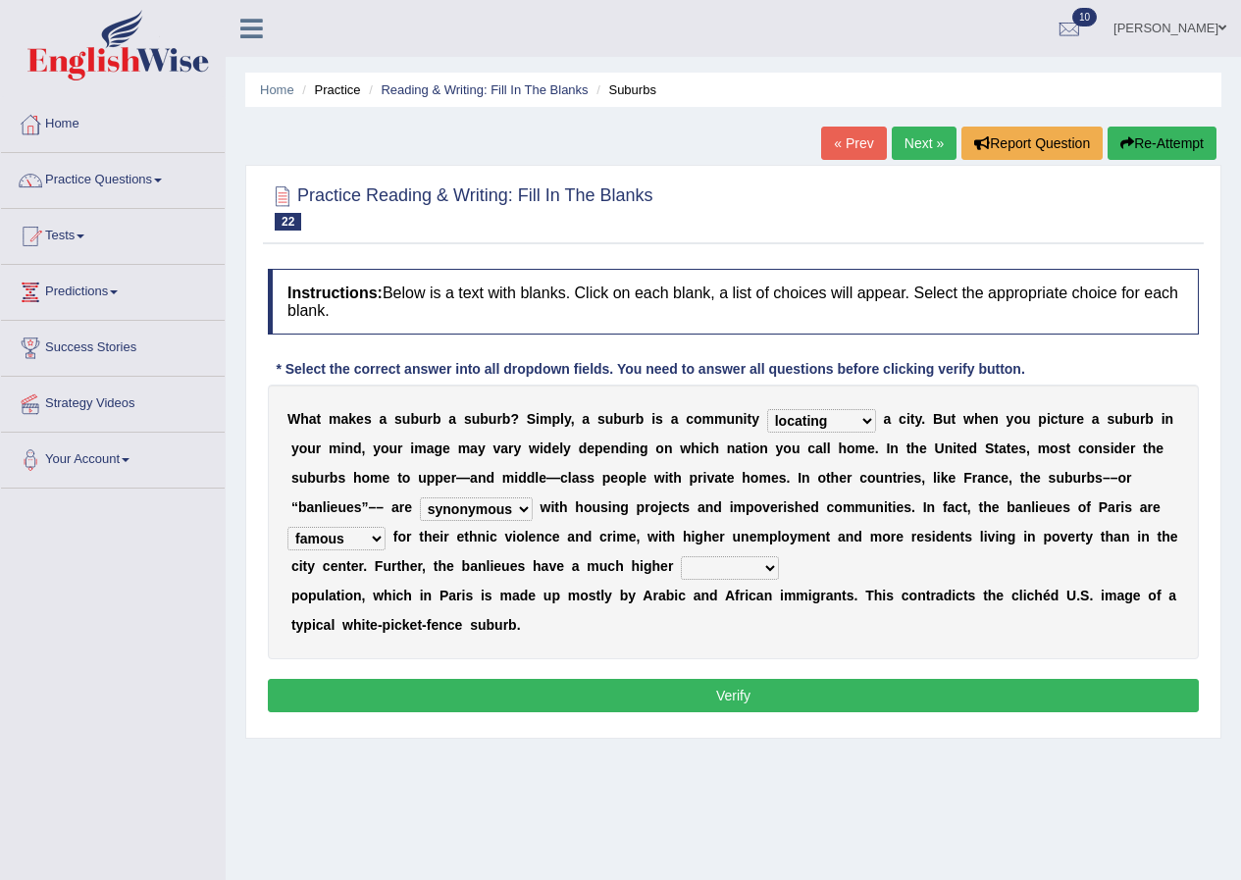
click at [766, 568] on select "local young immigrant senior" at bounding box center [730, 568] width 98 height 24
select select "senior"
click at [681, 556] on select "local young immigrant senior" at bounding box center [730, 568] width 98 height 24
click at [705, 685] on button "Verify" at bounding box center [733, 695] width 931 height 33
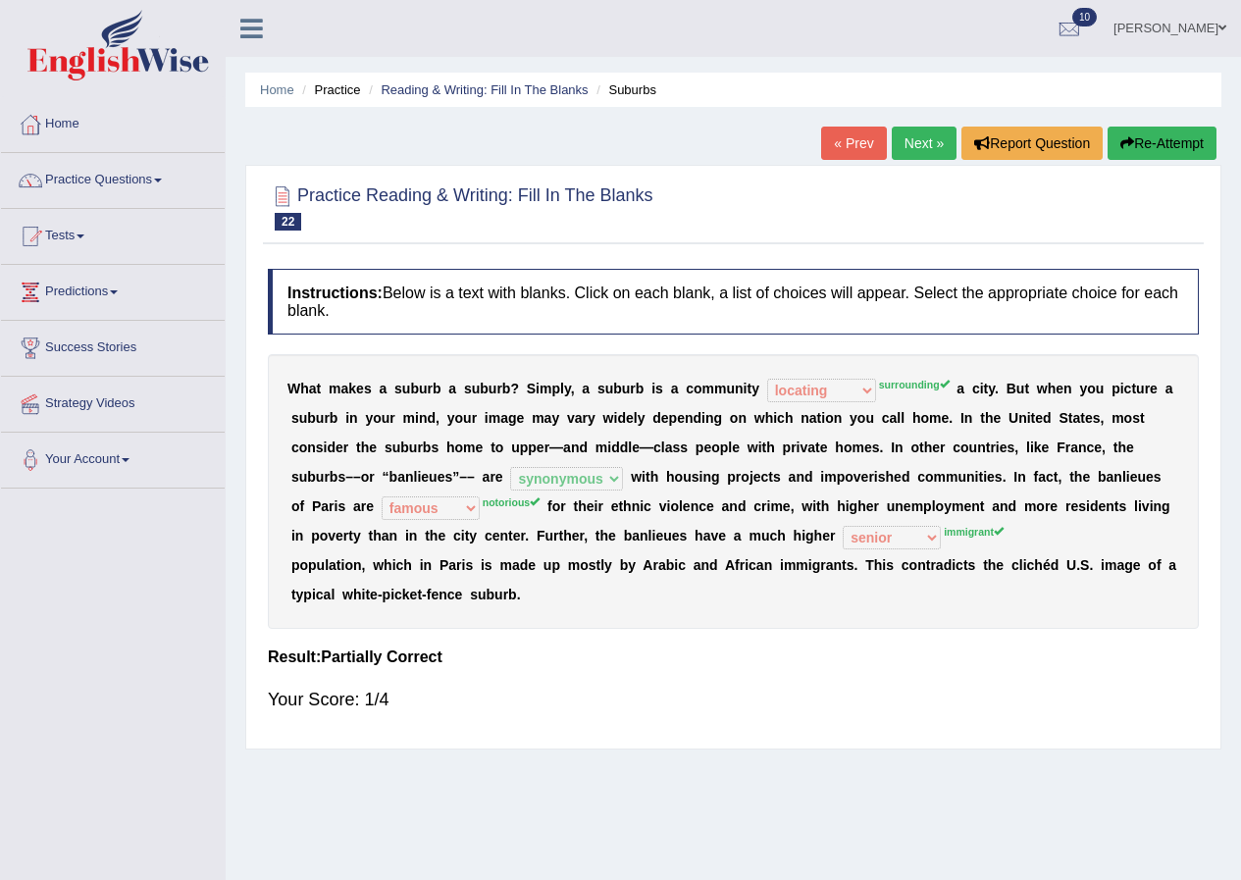
drag, startPoint x: 902, startPoint y: 105, endPoint x: 902, endPoint y: 131, distance: 26.5
click at [902, 123] on div "Home Practice Reading & Writing: Fill In The Blanks Suburbs « Prev Next » Repor…" at bounding box center [734, 490] width 1016 height 981
click at [904, 148] on link "Next »" at bounding box center [924, 143] width 65 height 33
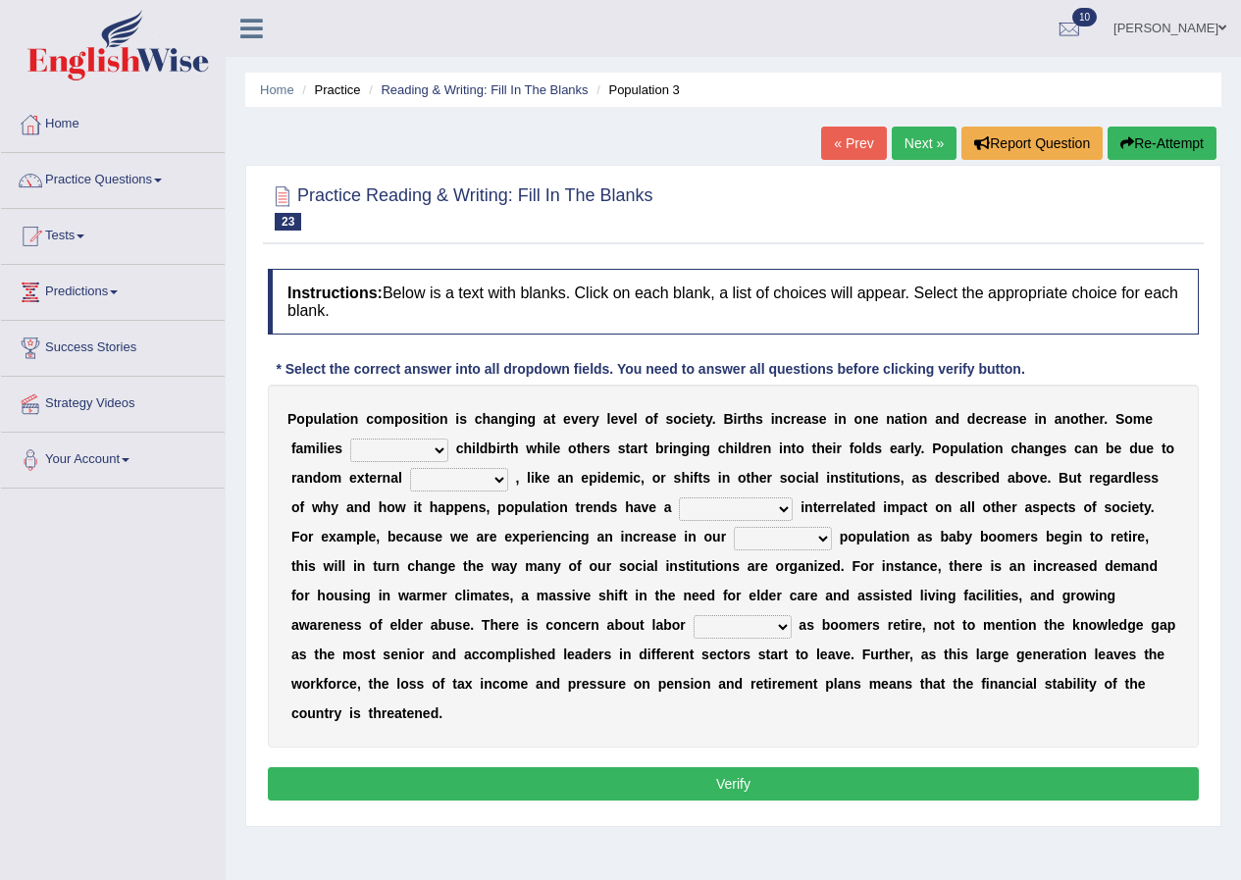
click at [436, 456] on select "demand default deliver delay" at bounding box center [399, 451] width 98 height 24
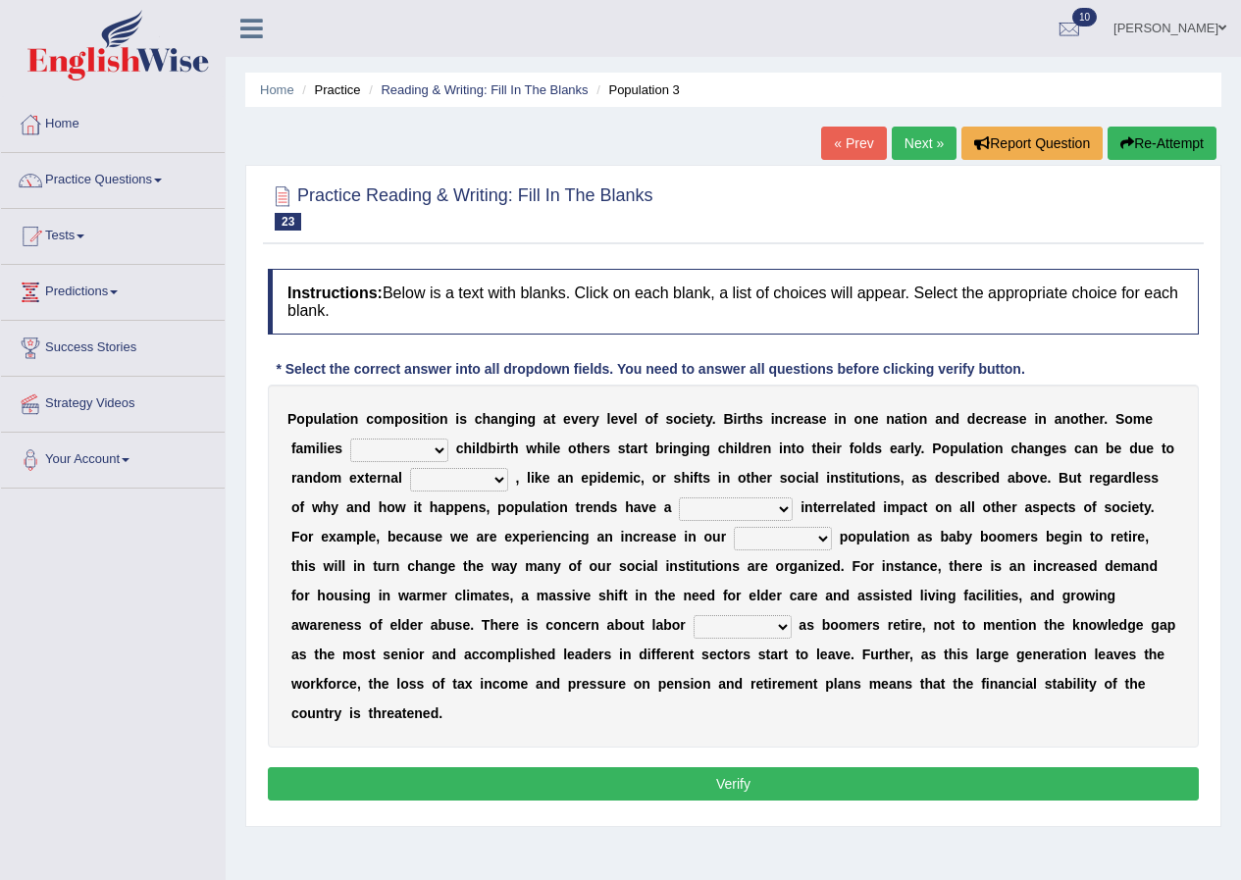
select select "delay"
click at [350, 439] on select "demand default deliver delay" at bounding box center [399, 451] width 98 height 24
click at [499, 483] on select "variations fortune formation forces" at bounding box center [459, 480] width 98 height 24
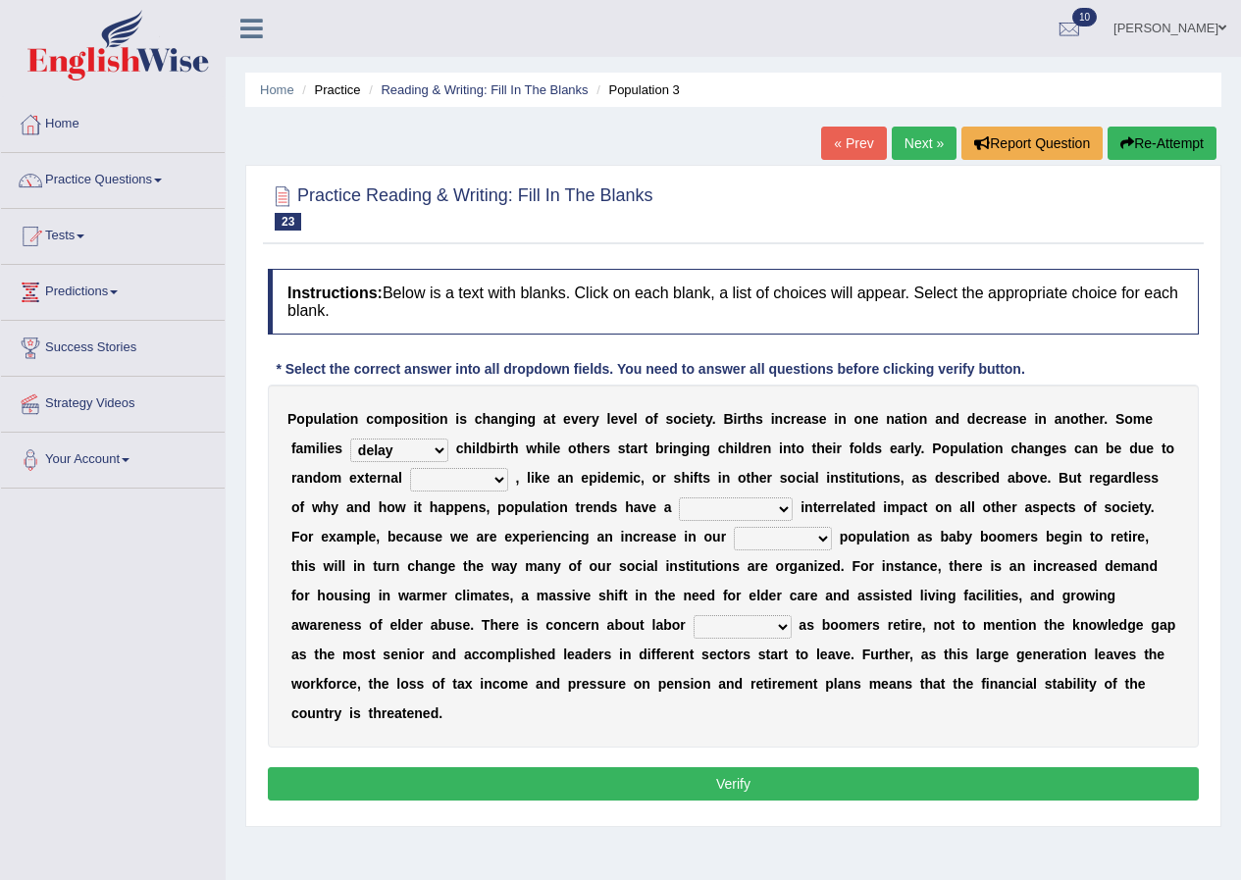
click at [499, 483] on select "variations fortune formation forces" at bounding box center [459, 480] width 98 height 24
click at [497, 482] on select "variations fortune formation forces" at bounding box center [459, 480] width 98 height 24
select select "formation"
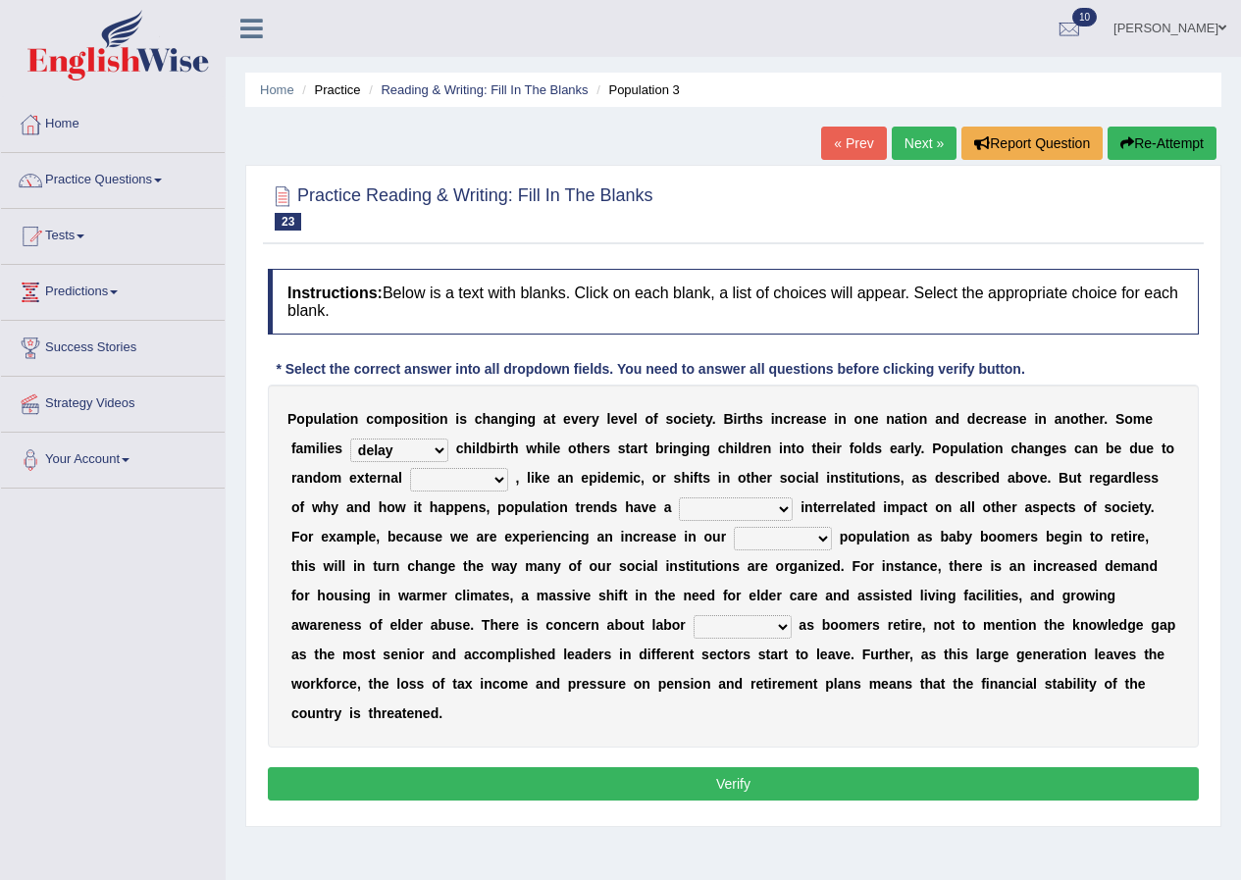
click at [410, 468] on select "variations fortune formation forces" at bounding box center [459, 480] width 98 height 24
click at [782, 512] on select "tremendous tenuous tremulous spontaneous" at bounding box center [736, 510] width 114 height 24
click at [781, 506] on select "tremendous tenuous tremulous spontaneous" at bounding box center [736, 510] width 114 height 24
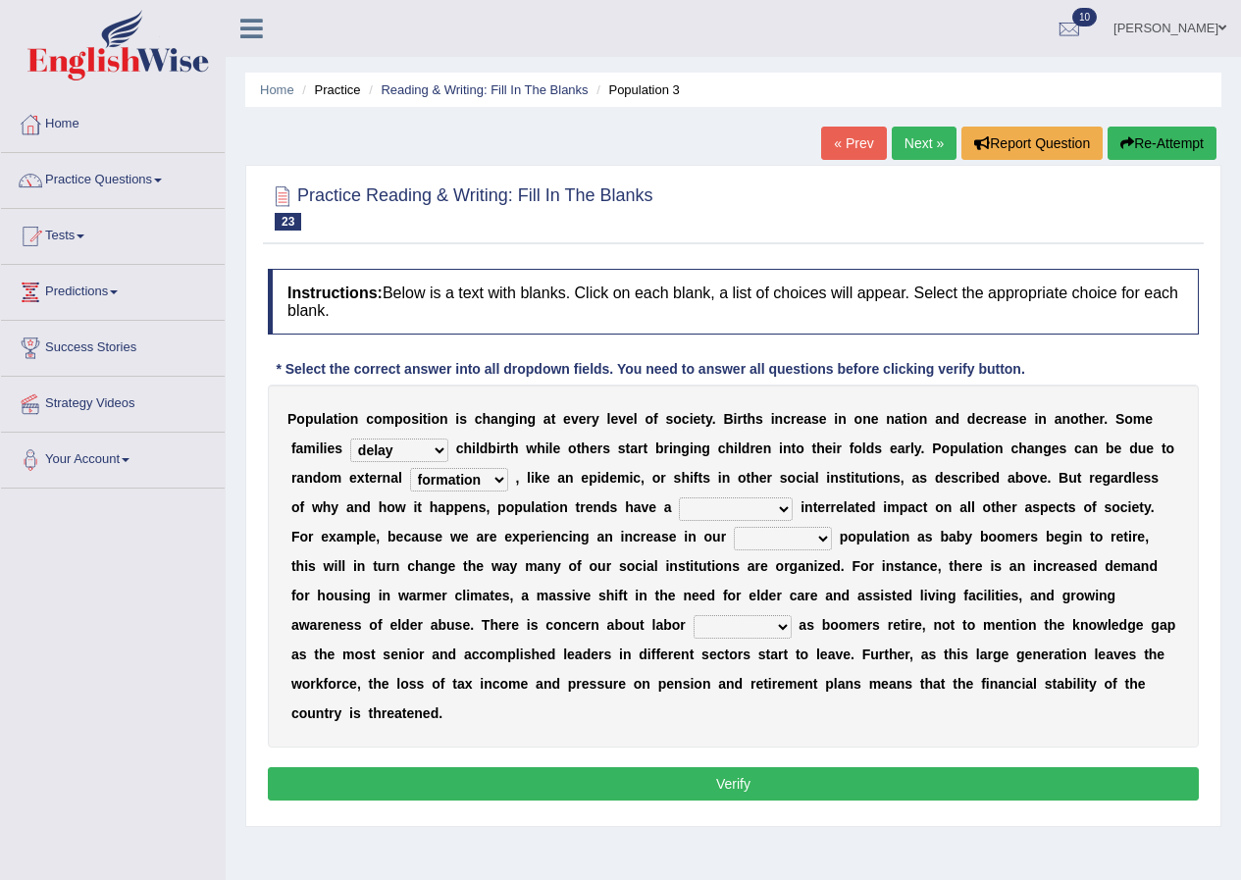
click at [781, 506] on select "tremendous tenuous tremulous spontaneous" at bounding box center [736, 510] width 114 height 24
click at [770, 495] on div "P o p u l a t i o n c o m p o s i t i o n i s c h a n g i n g a t e v e r y l e…" at bounding box center [733, 566] width 931 height 363
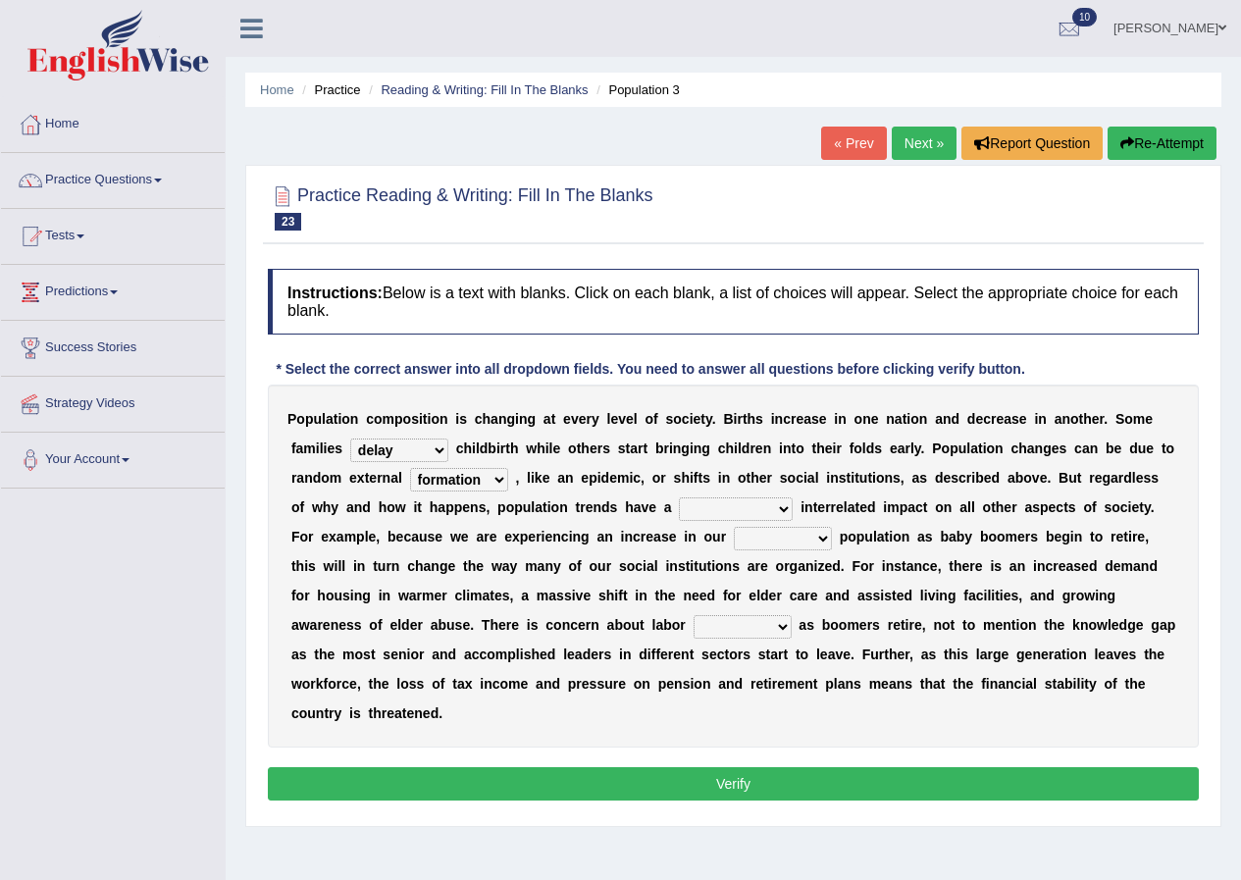
click at [770, 495] on div "P o p u l a t i o n c o m p o s i t i o n i s c h a n g i n g a t e v e r y l e…" at bounding box center [733, 566] width 931 height 363
drag, startPoint x: 785, startPoint y: 506, endPoint x: 761, endPoint y: 588, distance: 84.8
click at [761, 588] on div "P o p u l a t i o n c o m p o s i t i o n i s c h a n g i n g a t e v e r y l e…" at bounding box center [733, 566] width 931 height 363
select select "spontaneous"
click at [679, 498] on select "tremendous tenuous tremulous spontaneous" at bounding box center [736, 510] width 114 height 24
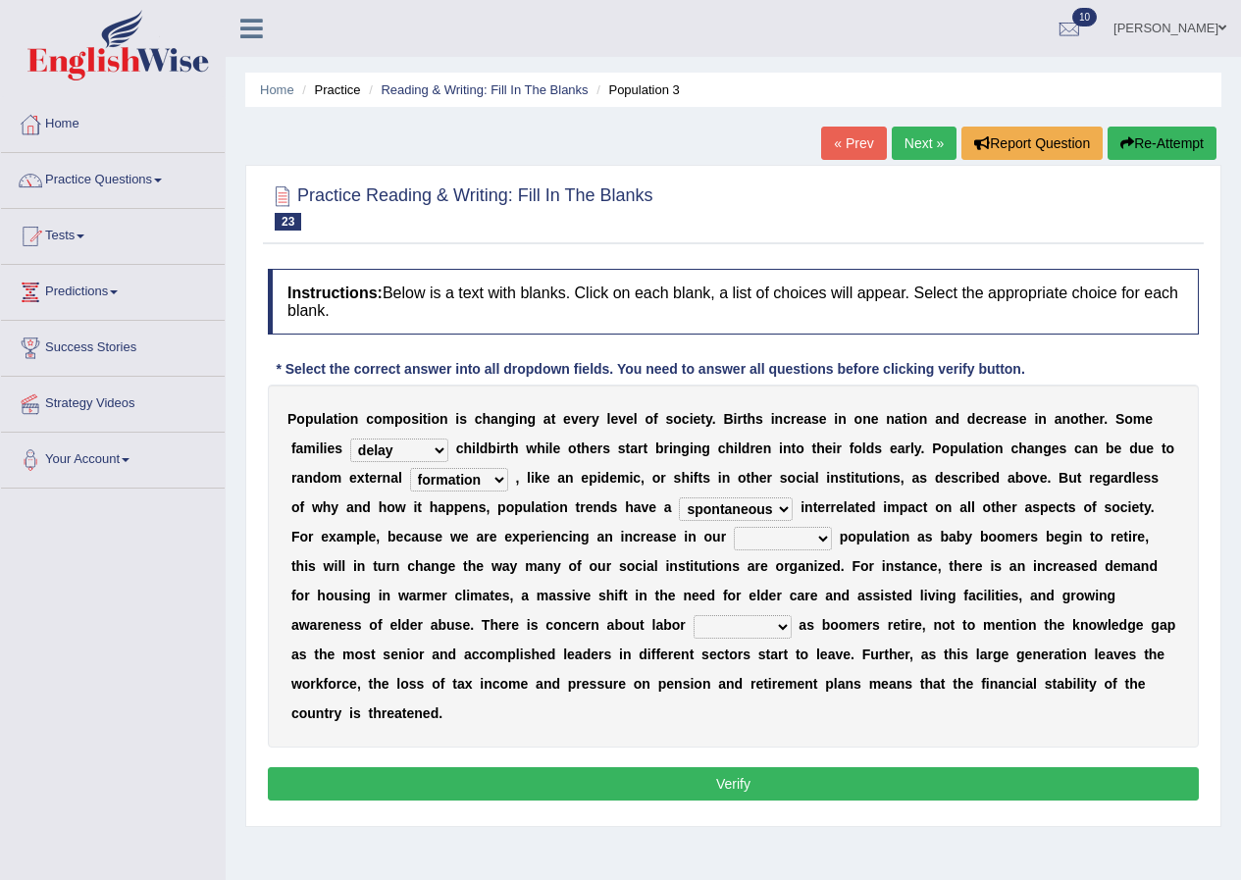
click at [823, 541] on select "tertiary senior junior primary" at bounding box center [783, 539] width 98 height 24
select select "junior"
click at [734, 527] on select "tertiary senior junior primary" at bounding box center [783, 539] width 98 height 24
click at [774, 628] on select "shortcuts shortfalls shortages shorthand" at bounding box center [743, 627] width 98 height 24
select select "shortages"
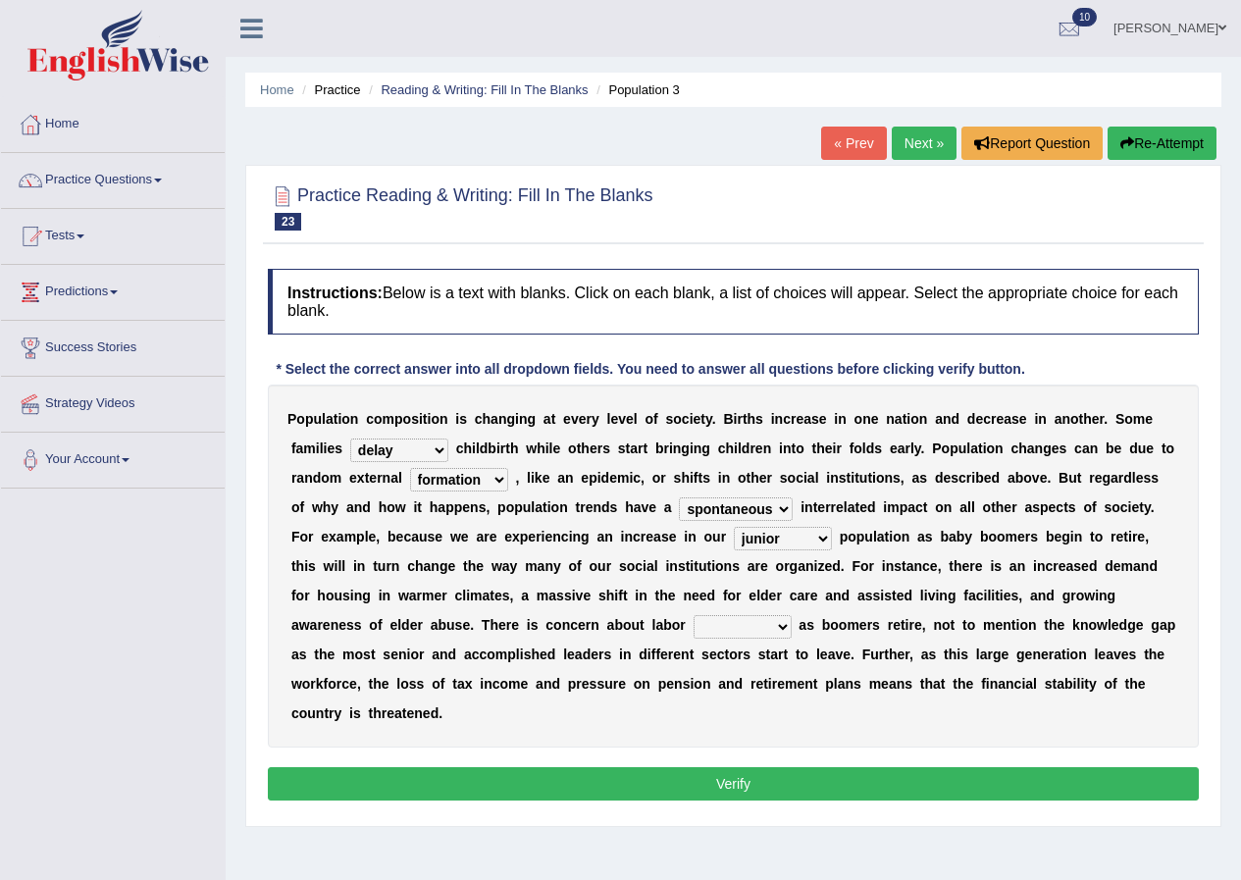
click at [694, 615] on select "shortcuts shortfalls shortages shorthand" at bounding box center [743, 627] width 98 height 24
drag, startPoint x: 691, startPoint y: 689, endPoint x: 688, endPoint y: 711, distance: 22.8
click at [698, 715] on div "P o p u l a t i o n c o m p o s i t i o n i s c h a n g i n g a t e v e r y l e…" at bounding box center [733, 566] width 931 height 363
click at [582, 773] on button "Verify" at bounding box center [733, 783] width 931 height 33
click at [582, 773] on div "Home Practice Reading & Writing: Fill In The Blanks Population 3 « Prev Next » …" at bounding box center [734, 490] width 1016 height 981
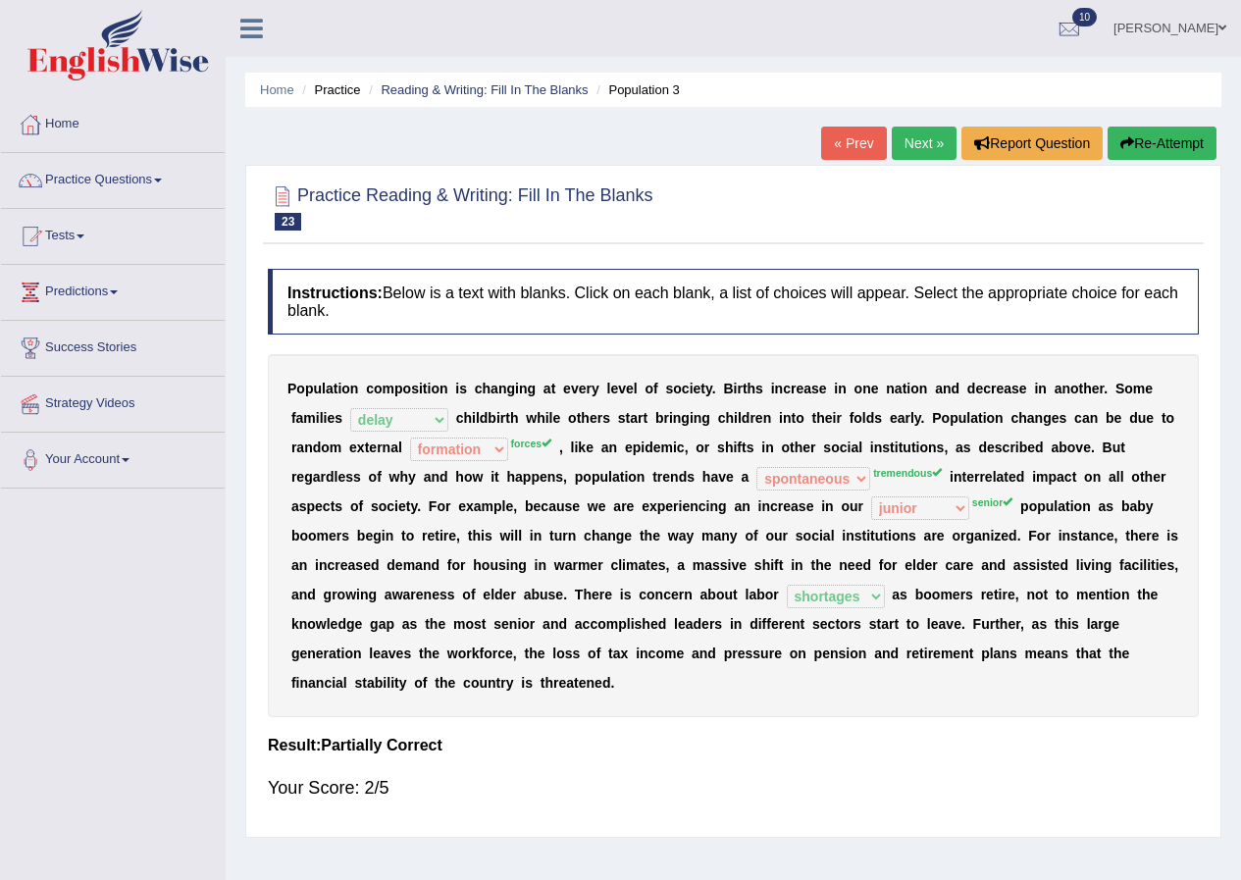
click at [907, 144] on link "Next »" at bounding box center [924, 143] width 65 height 33
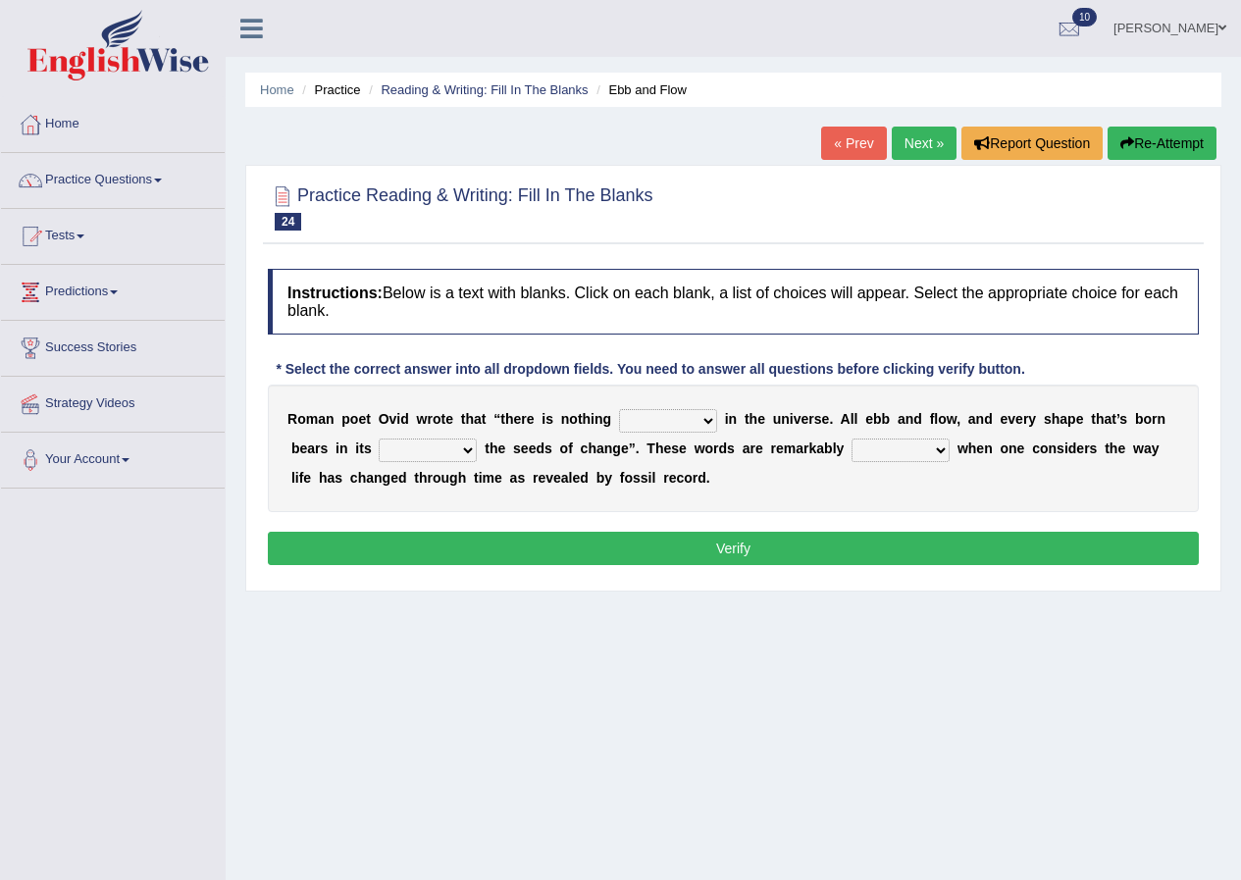
click at [712, 420] on select "orthodox volatile constant cheap" at bounding box center [668, 421] width 98 height 24
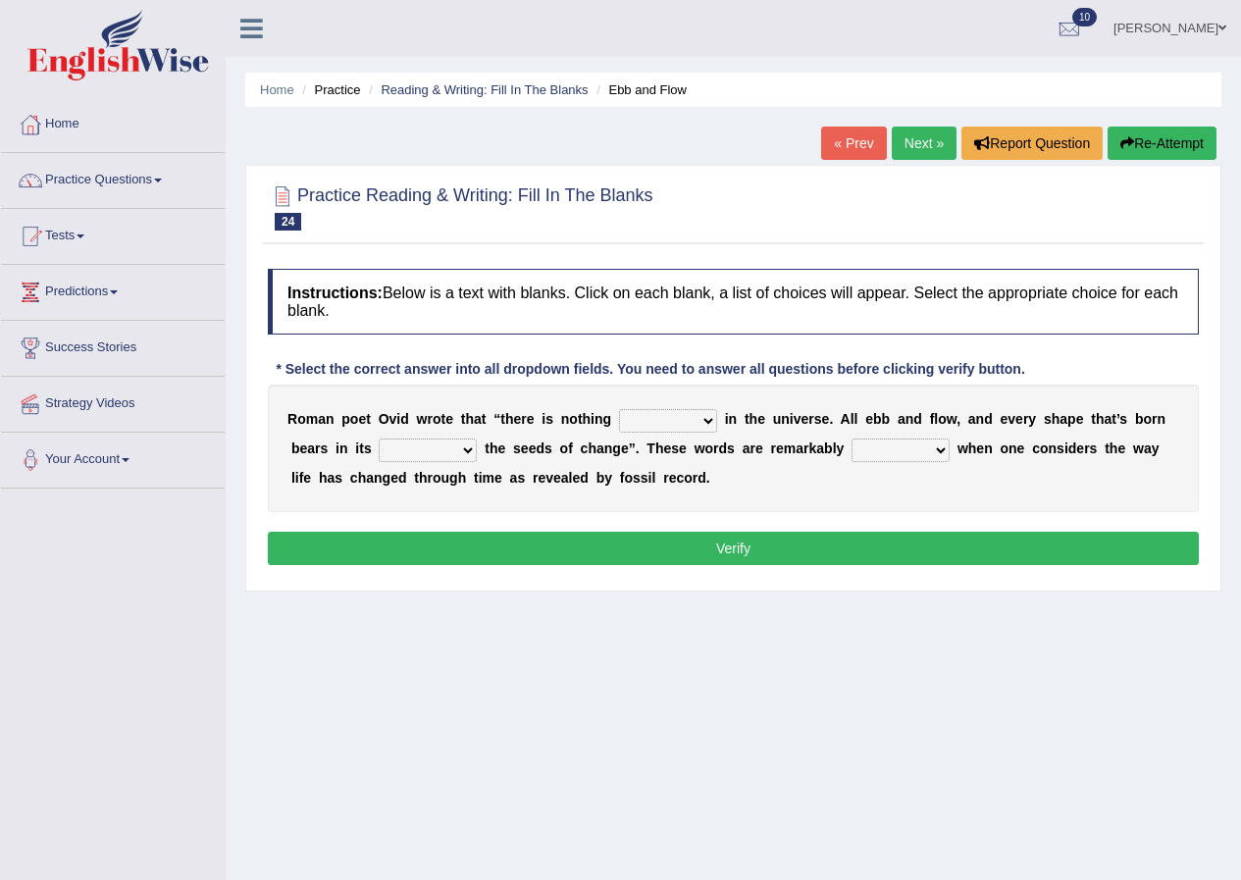
click at [712, 420] on select "orthodox volatile constant cheap" at bounding box center [668, 421] width 98 height 24
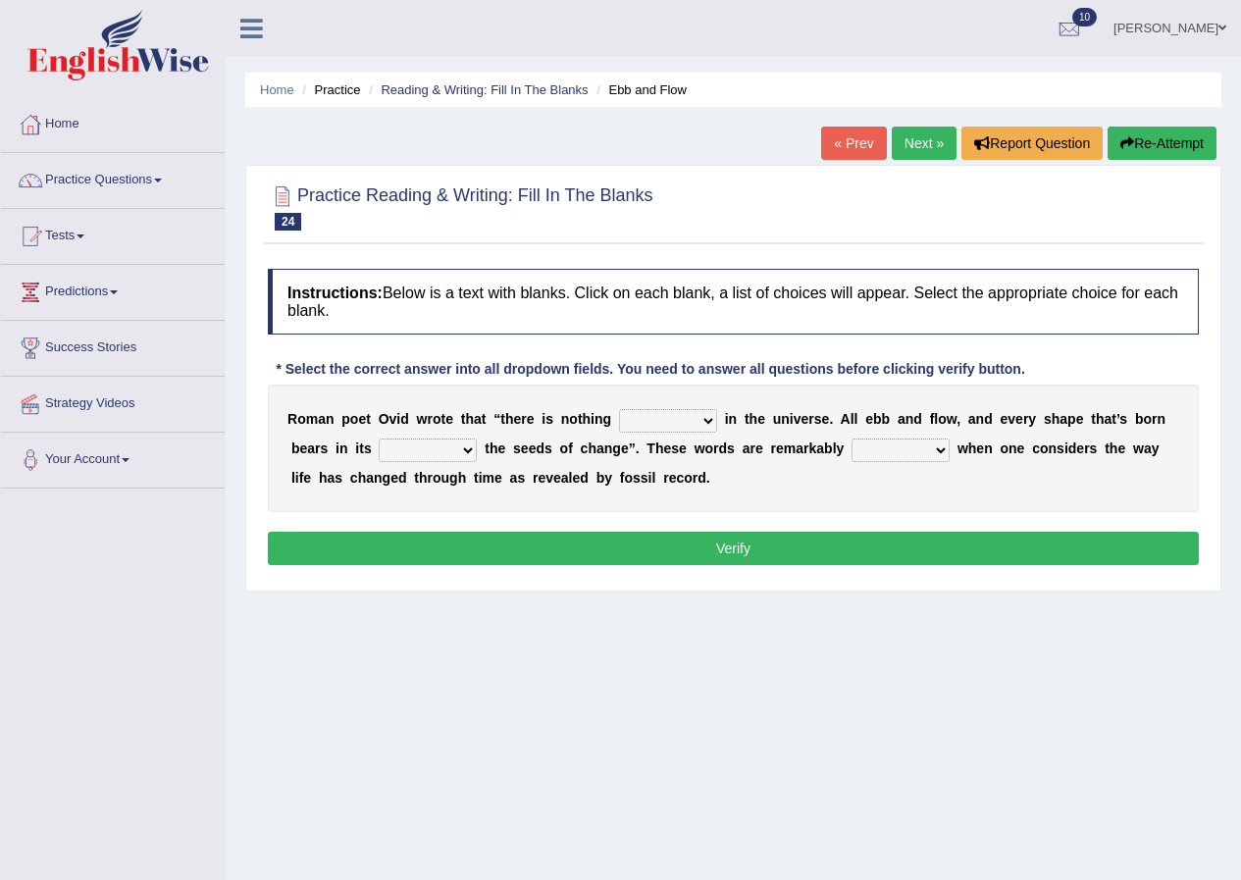
click at [712, 420] on select "orthodox volatile constant cheap" at bounding box center [668, 421] width 98 height 24
click at [556, 465] on div "R o m a n p o e t O v i d w r o t e t h a t “ t h e r e i s n o t h i n g ortho…" at bounding box center [733, 449] width 931 height 128
click at [707, 419] on select "orthodox volatile constant cheap" at bounding box center [668, 421] width 98 height 24
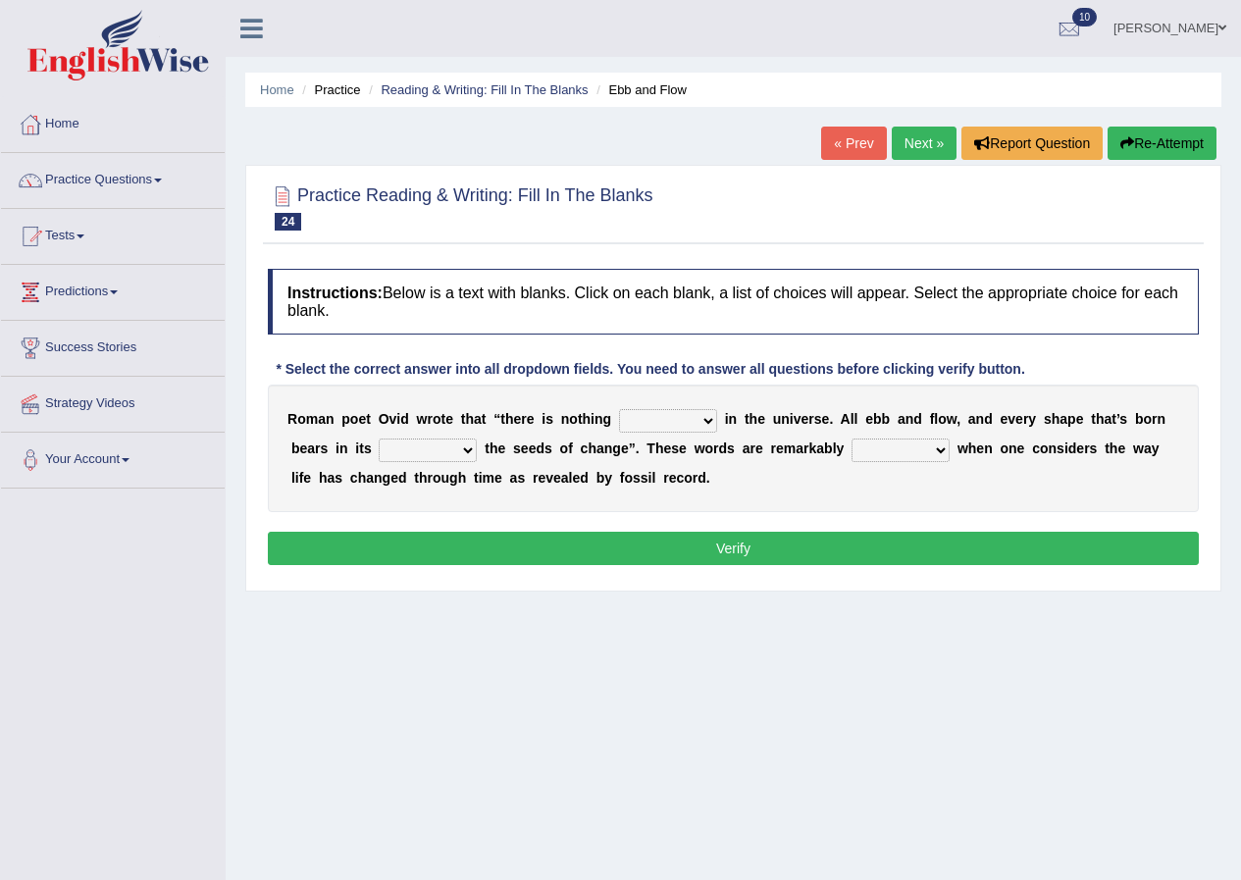
click at [707, 419] on select "orthodox volatile constant cheap" at bounding box center [668, 421] width 98 height 24
click at [702, 417] on select "orthodox volatile constant cheap" at bounding box center [668, 421] width 98 height 24
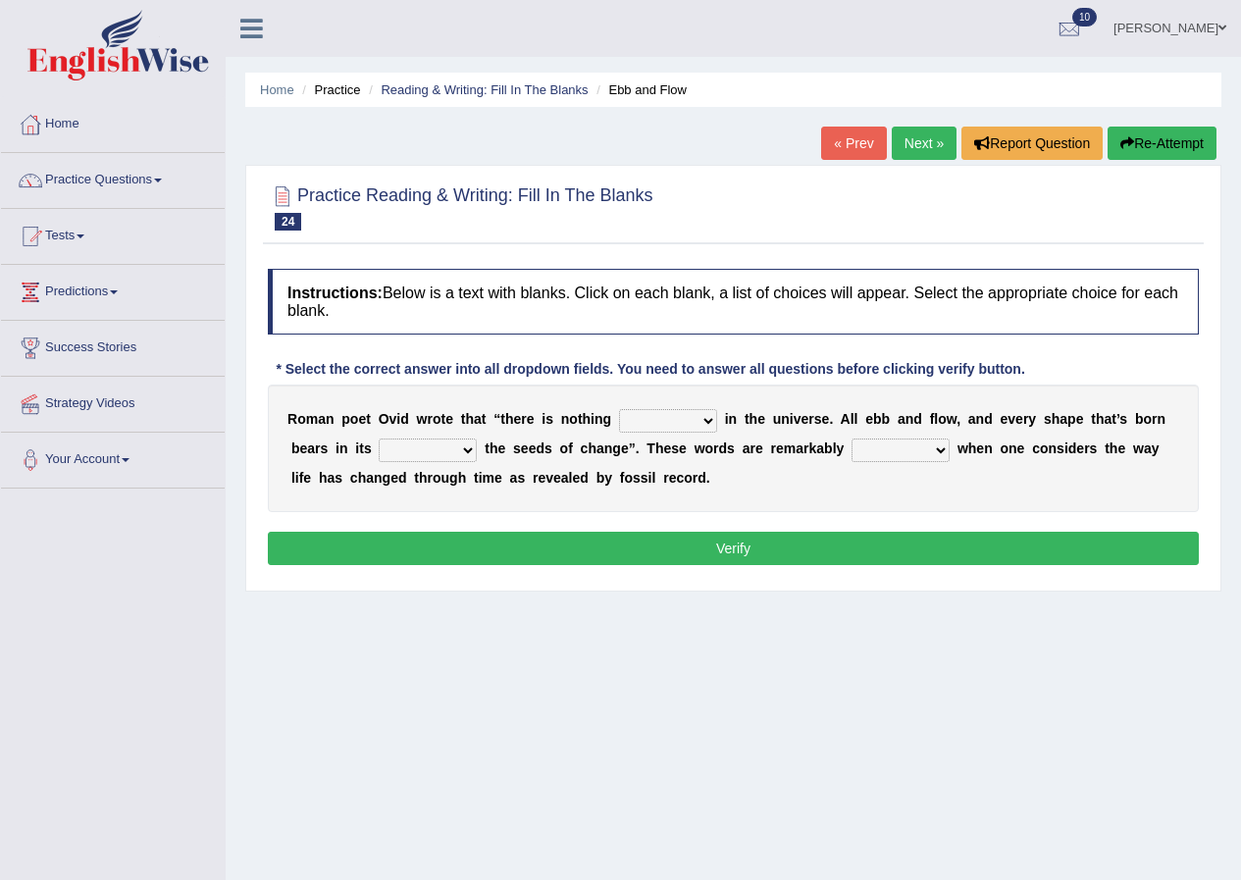
click at [702, 417] on select "orthodox volatile constant cheap" at bounding box center [668, 421] width 98 height 24
click at [688, 410] on select "orthodox volatile constant cheap" at bounding box center [668, 421] width 98 height 24
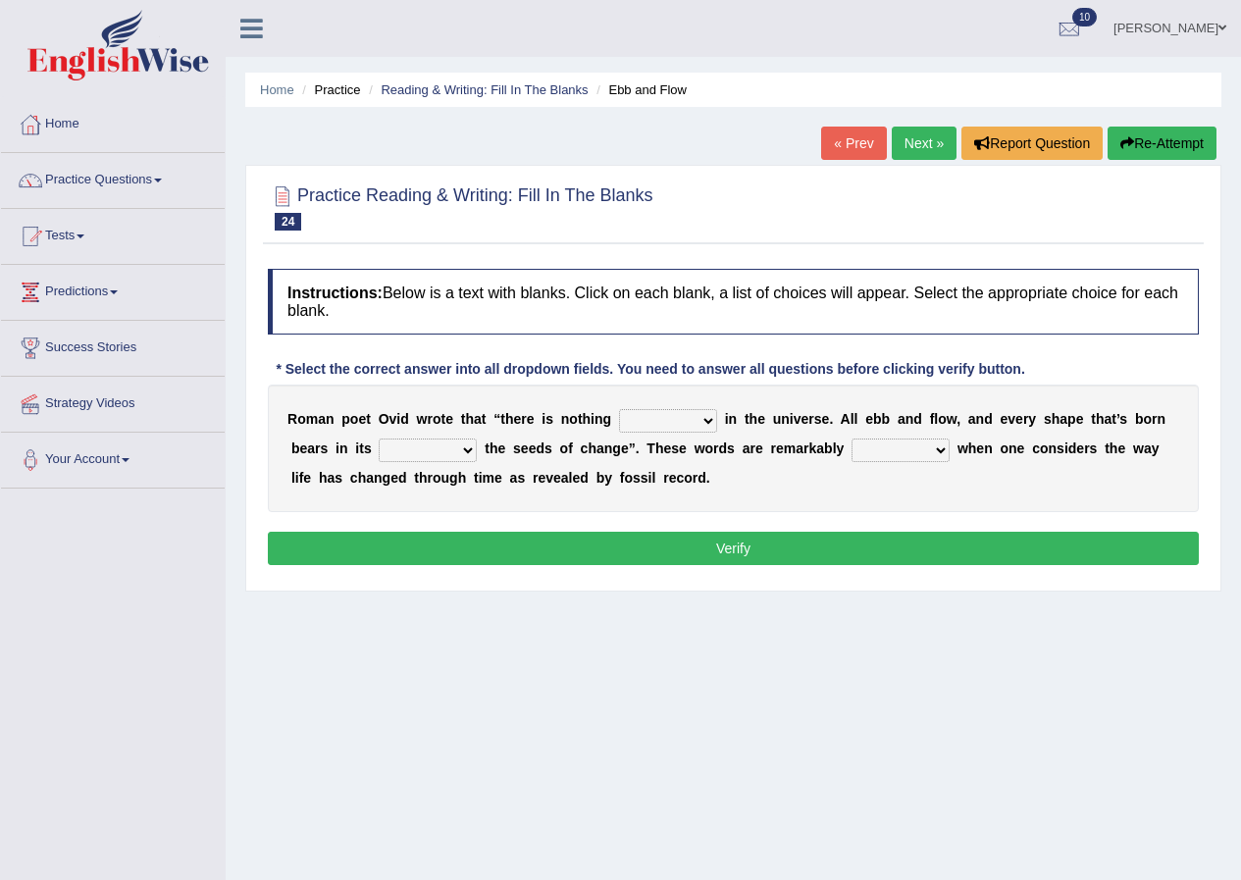
click at [709, 427] on select "orthodox volatile constant cheap" at bounding box center [668, 421] width 98 height 24
select select "constant"
click at [619, 409] on select "orthodox volatile constant cheap" at bounding box center [668, 421] width 98 height 24
drag, startPoint x: 717, startPoint y: 478, endPoint x: 666, endPoint y: 518, distance: 65.0
click at [666, 518] on div "Instructions: Below is a text with blanks. Click on each blank, a list of choic…" at bounding box center [733, 420] width 941 height 322
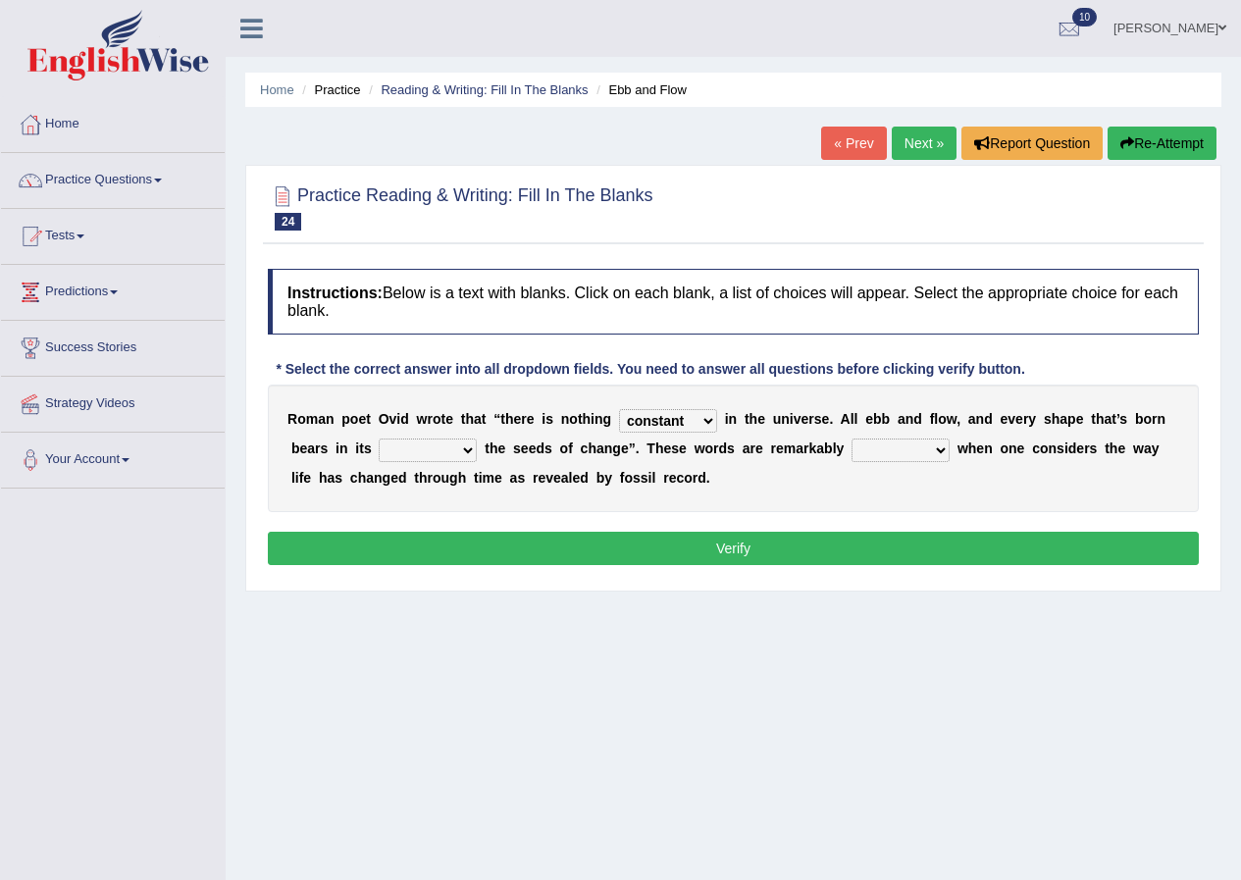
click at [471, 449] on select "heart limb womb brain" at bounding box center [428, 451] width 98 height 24
select select "womb"
click at [379, 439] on select "heart limb womb brain" at bounding box center [428, 451] width 98 height 24
click at [937, 444] on select "prevalent detached relevant dominant" at bounding box center [901, 451] width 98 height 24
select select "relevant"
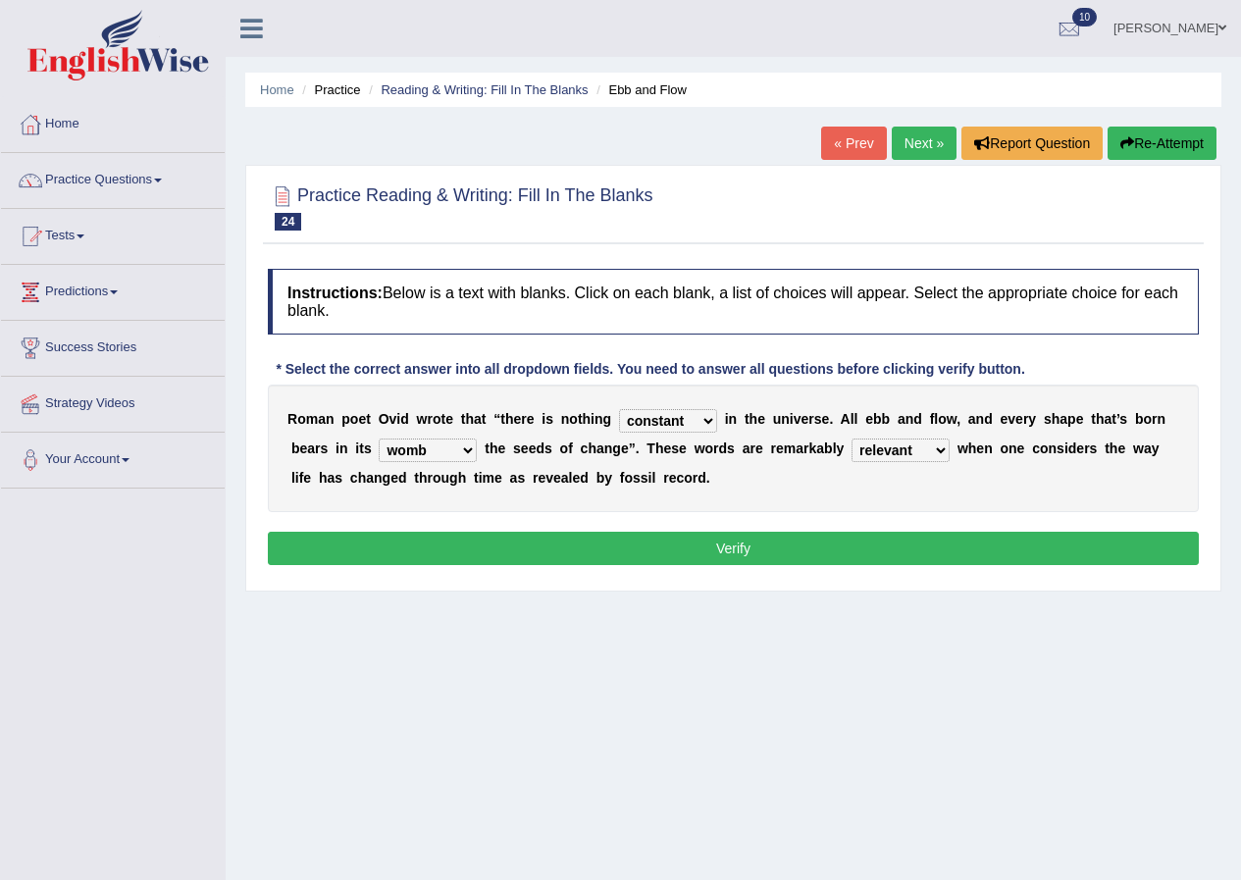
click at [852, 439] on select "prevalent detached relevant dominant" at bounding box center [901, 451] width 98 height 24
click at [797, 537] on button "Verify" at bounding box center [733, 548] width 931 height 33
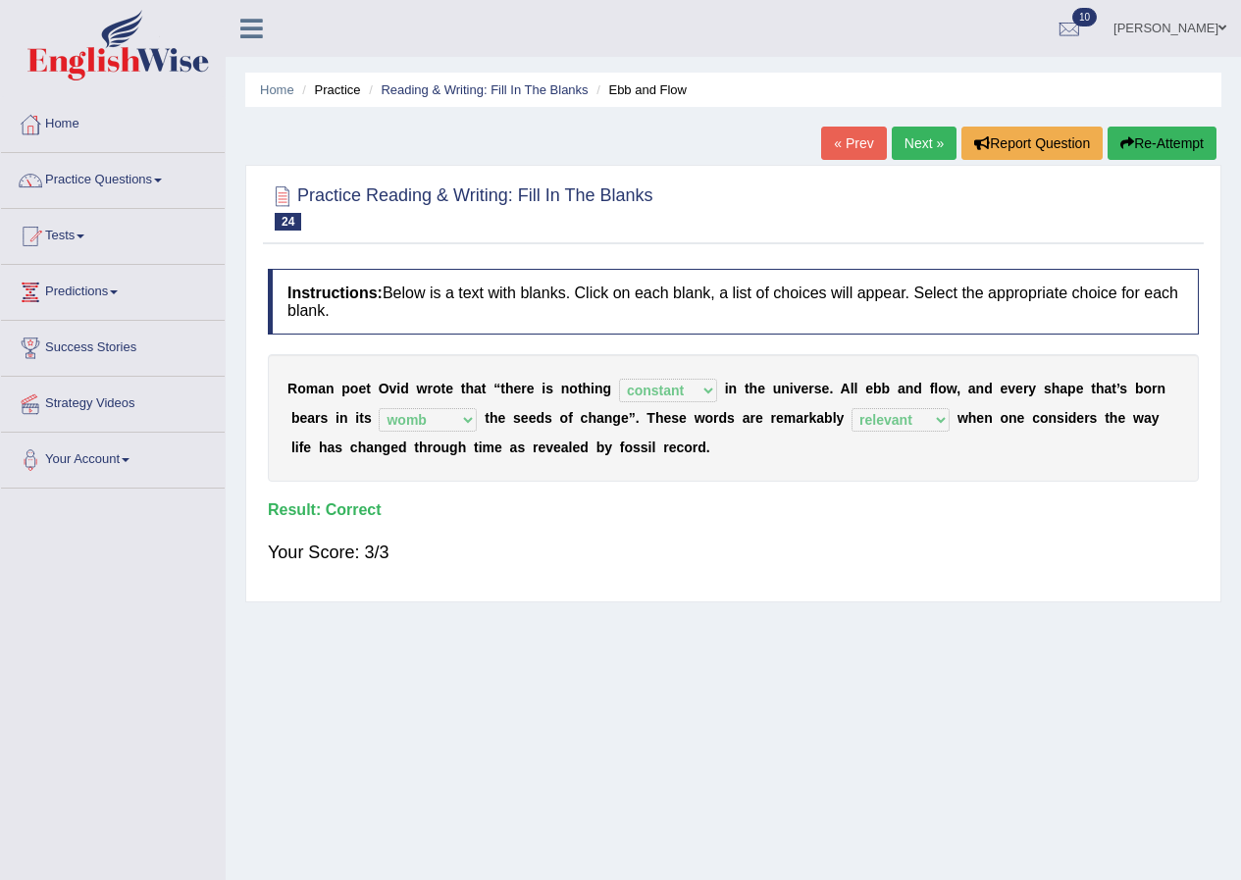
click at [918, 135] on link "Next »" at bounding box center [924, 143] width 65 height 33
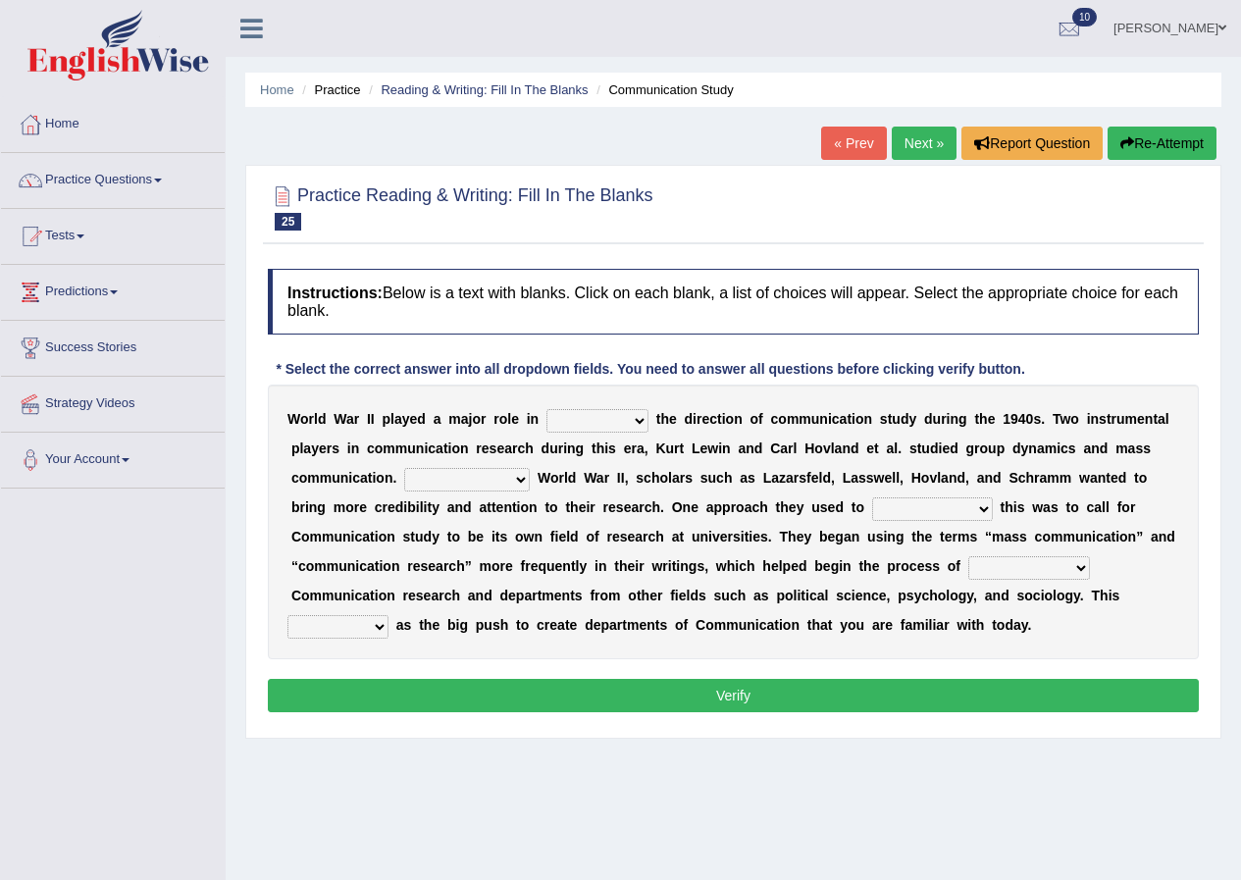
click at [645, 420] on select "shaping sharpening shunning shivering" at bounding box center [598, 421] width 102 height 24
click at [650, 432] on div "W o r l d W a r I I p l a y e d a m a j o r r o l e i n shaping sharpening shun…" at bounding box center [733, 522] width 931 height 275
click at [640, 426] on select "shaping sharpening shunning shivering" at bounding box center [598, 421] width 102 height 24
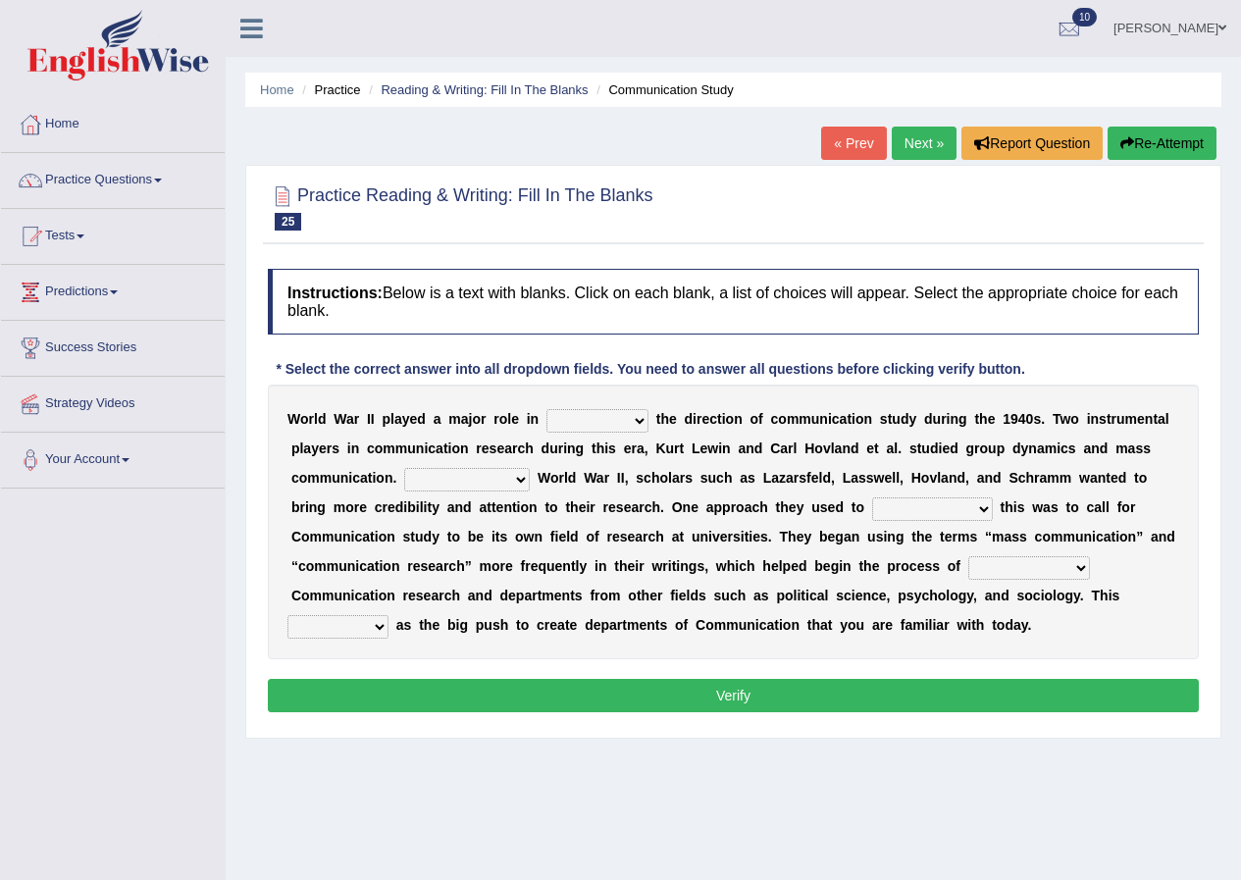
click at [640, 426] on select "shaping sharpening shunning shivering" at bounding box center [598, 421] width 102 height 24
drag, startPoint x: 640, startPoint y: 426, endPoint x: 612, endPoint y: 385, distance: 49.5
click at [640, 426] on select "shaping sharpening shunning shivering" at bounding box center [598, 421] width 102 height 24
select select "sharpening"
click at [547, 409] on select "shaping sharpening shunning shivering" at bounding box center [598, 421] width 102 height 24
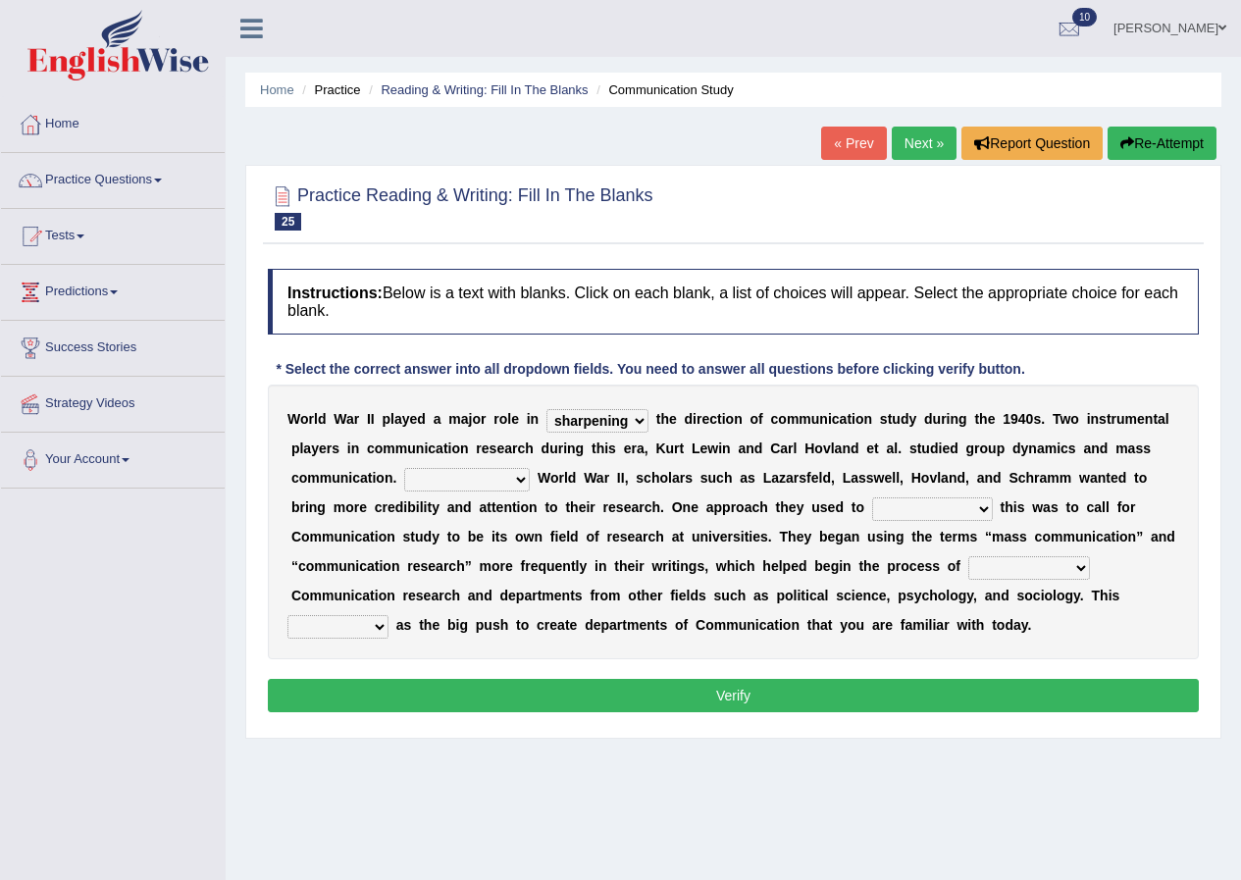
click at [626, 494] on div "W o r l d W a r I I p l a y e d a m a j o r r o l e i n shaping sharpening shun…" at bounding box center [733, 522] width 931 height 275
click at [521, 479] on select "Being followed To be followed Following Followed" at bounding box center [467, 480] width 126 height 24
select select "To be followed"
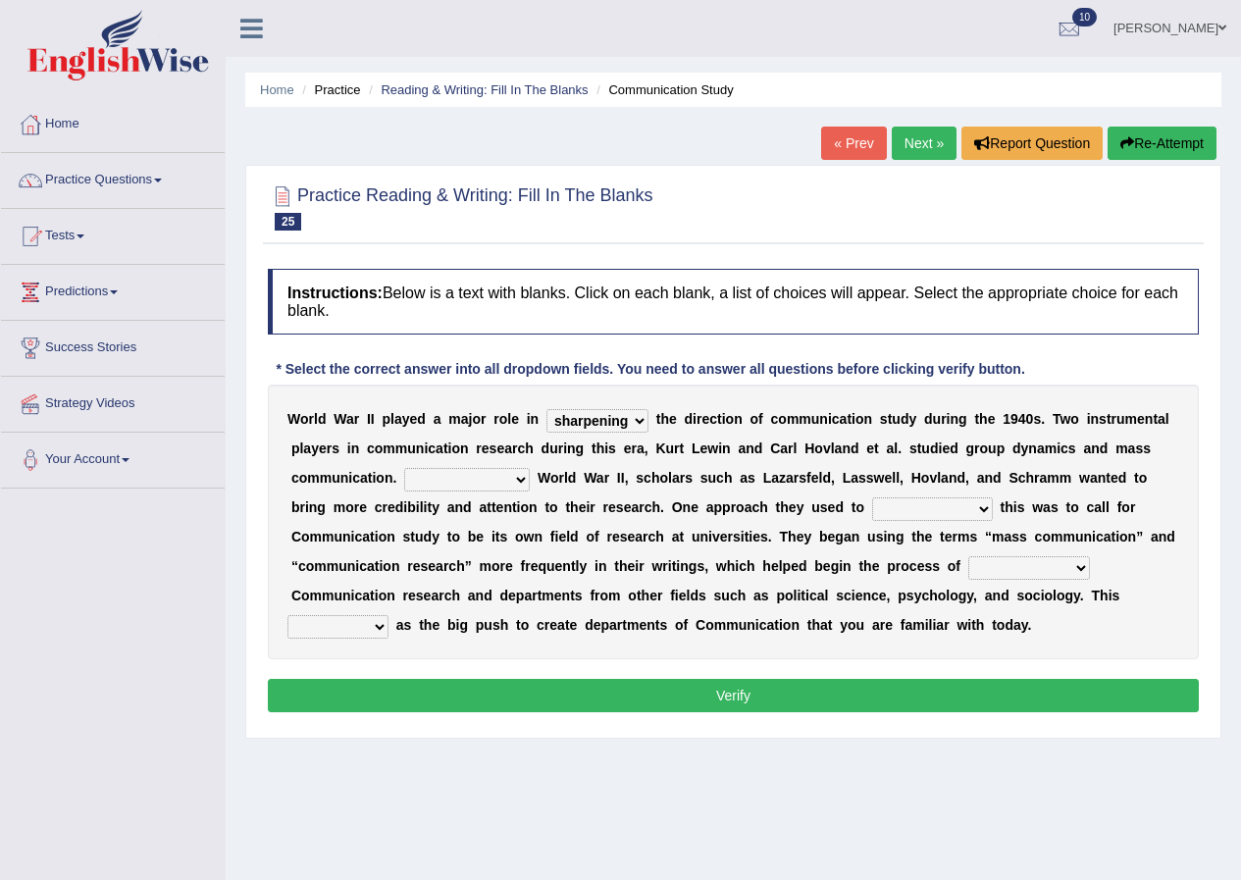
click at [404, 468] on select "Being followed To be followed Following Followed" at bounding box center [467, 480] width 126 height 24
drag, startPoint x: 505, startPoint y: 491, endPoint x: 488, endPoint y: 544, distance: 55.9
click at [488, 544] on b at bounding box center [488, 537] width 8 height 16
click at [985, 509] on select "accompany accomplish acknowledge accommodate" at bounding box center [932, 510] width 121 height 24
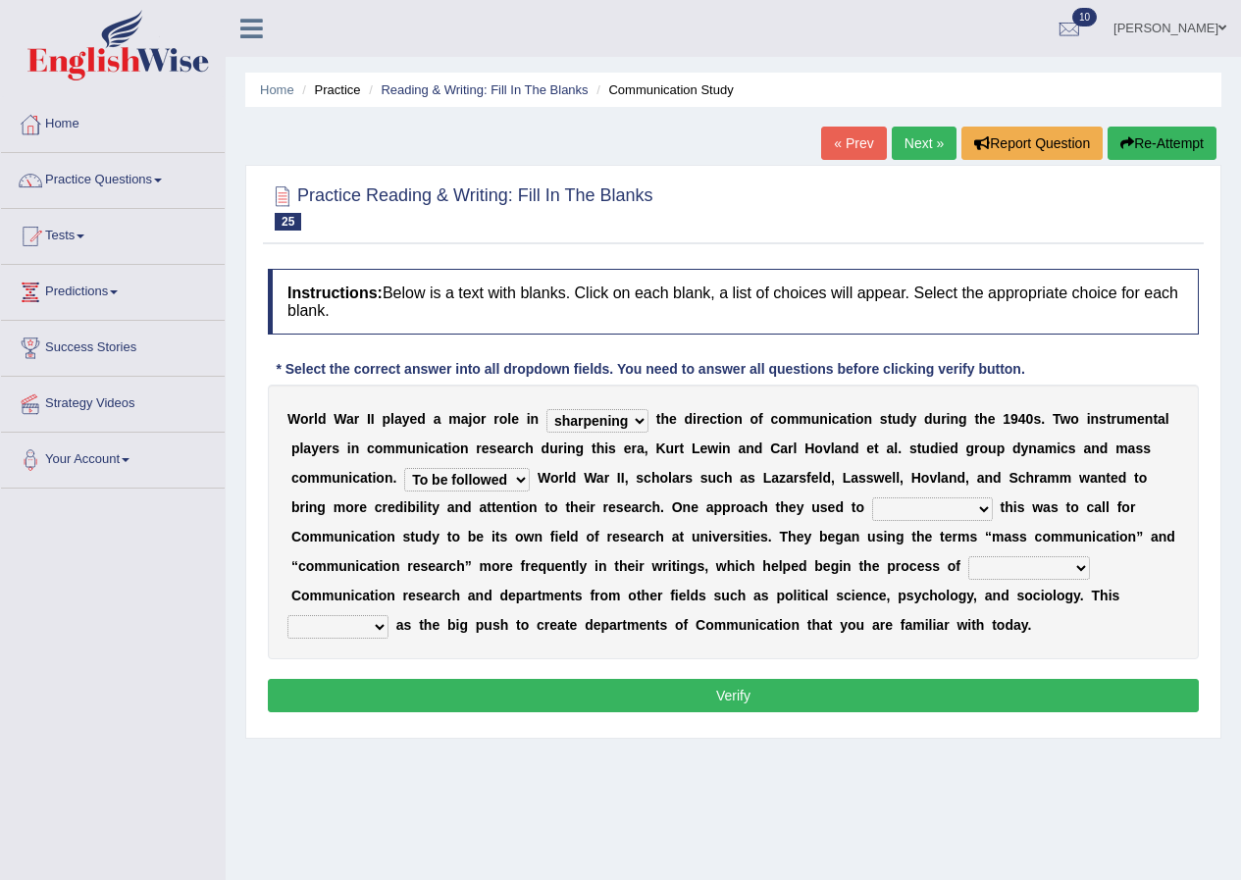
click at [985, 509] on select "accompany accomplish acknowledge accommodate" at bounding box center [932, 510] width 121 height 24
click at [956, 492] on div "W o r l d W a r I I p l a y e d a m a j o r r o l e i n shaping sharpening shun…" at bounding box center [733, 522] width 931 height 275
click at [975, 493] on div "W o r l d W a r I I p l a y e d a m a j o r r o l e i n shaping sharpening shun…" at bounding box center [733, 522] width 931 height 275
click at [985, 507] on select "accompany accomplish acknowledge accommodate" at bounding box center [932, 510] width 121 height 24
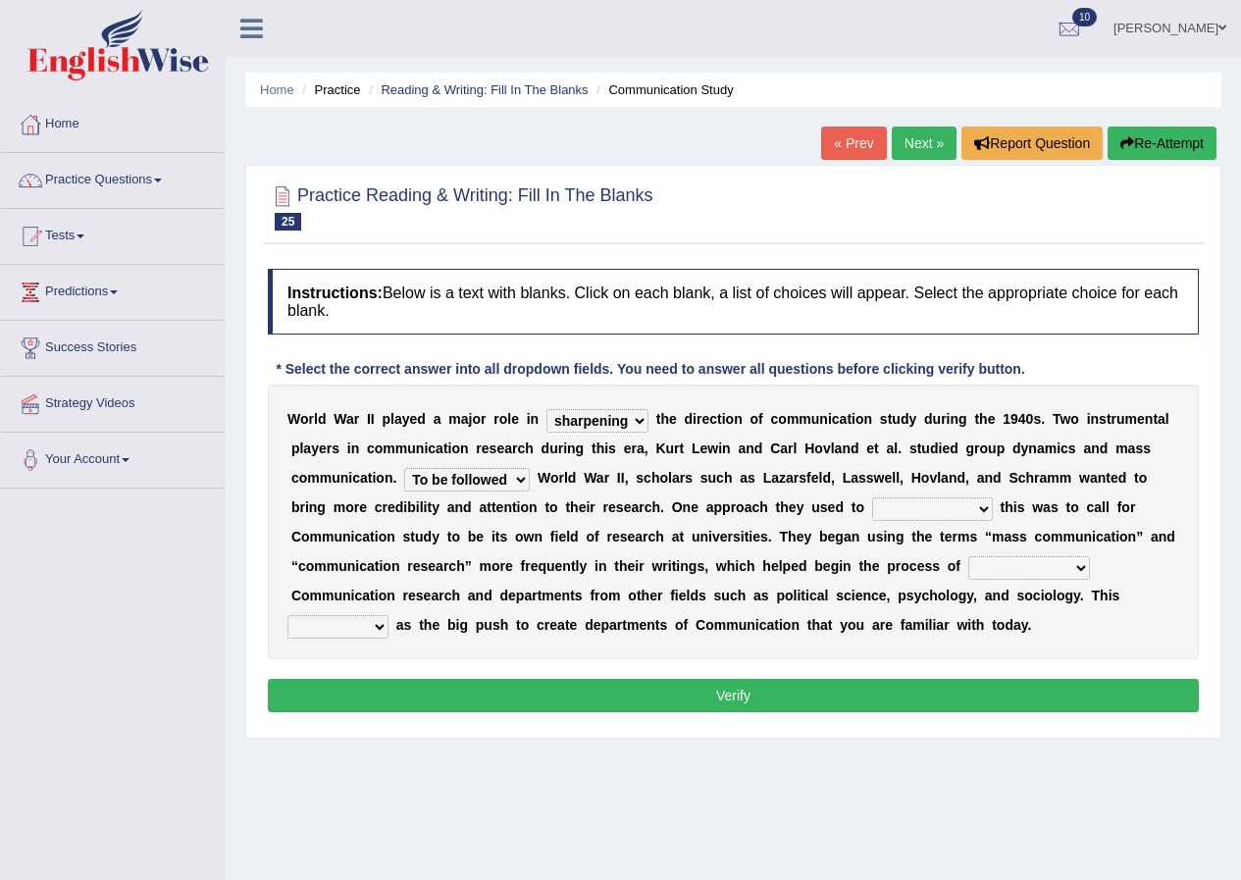
select select "acknowledge"
click at [872, 498] on select "accompany accomplish acknowledge accommodate" at bounding box center [932, 510] width 121 height 24
click at [1084, 563] on select "discharging distinguishing disputing displaying" at bounding box center [1030, 568] width 122 height 24
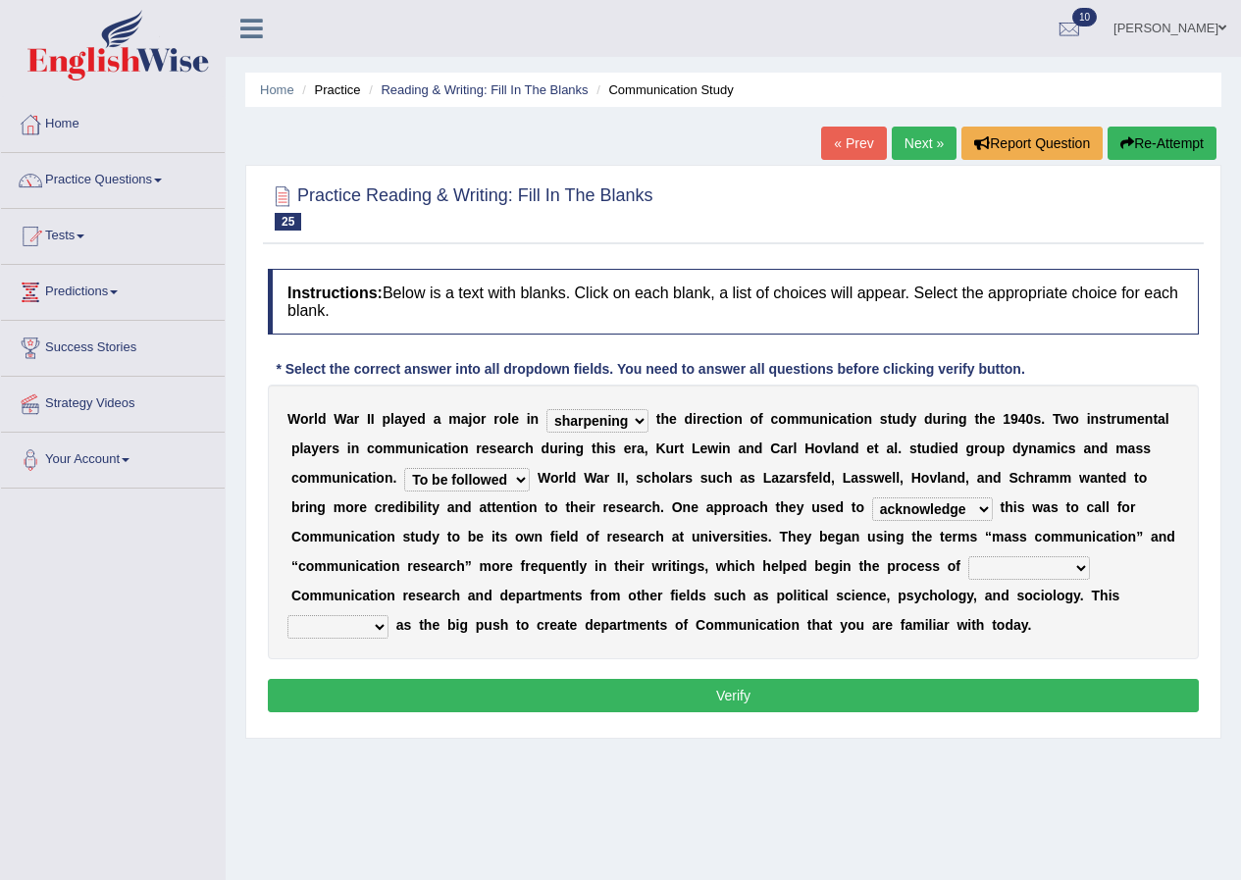
click at [1084, 563] on select "discharging distinguishing disputing displaying" at bounding box center [1030, 568] width 122 height 24
select select "disputing"
click at [969, 556] on select "discharging distinguishing disputing displaying" at bounding box center [1030, 568] width 122 height 24
click at [383, 625] on select "served considered regarded provided" at bounding box center [338, 627] width 101 height 24
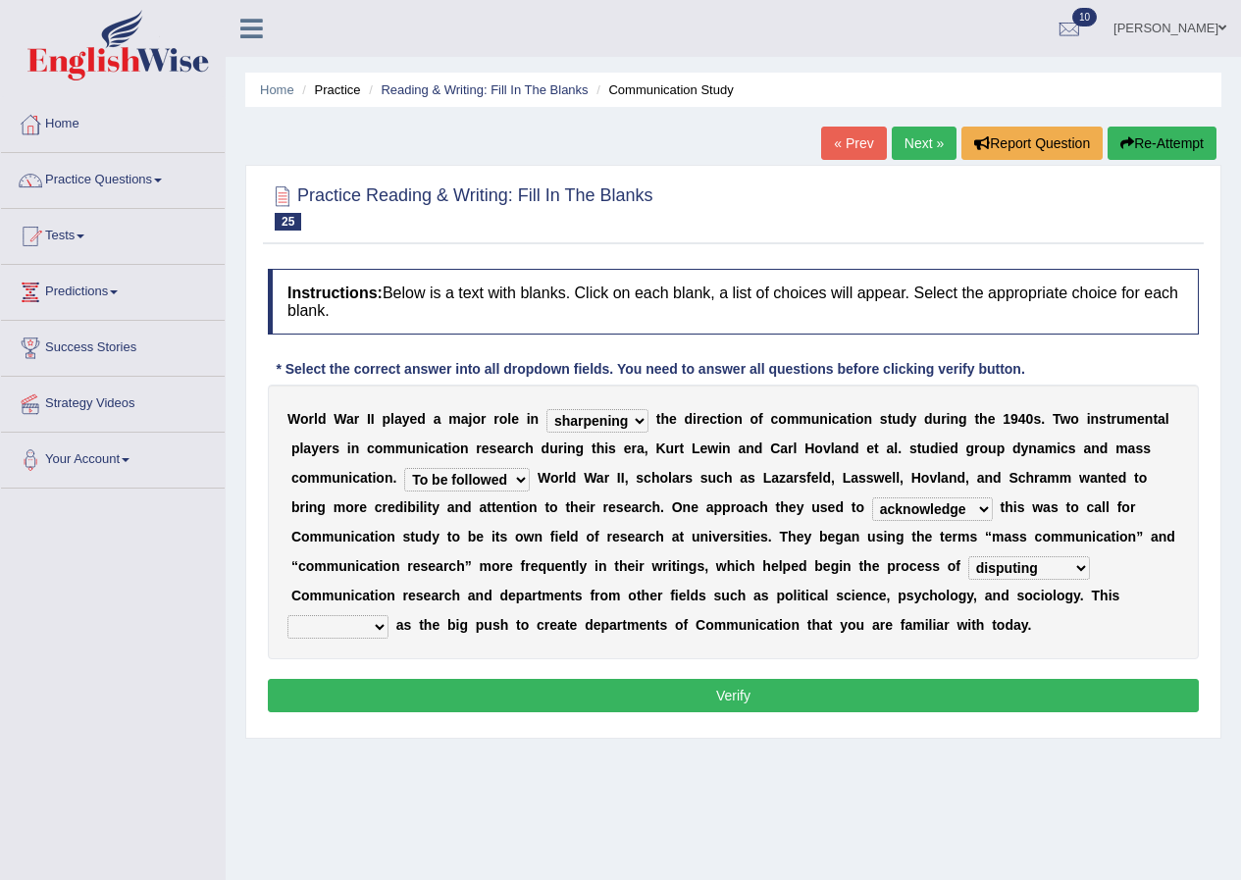
click at [383, 625] on select "served considered regarded provided" at bounding box center [338, 627] width 101 height 24
click at [386, 616] on select "served considered regarded provided" at bounding box center [338, 627] width 101 height 24
click at [386, 619] on select "served considered regarded provided" at bounding box center [338, 627] width 101 height 24
select select "considered"
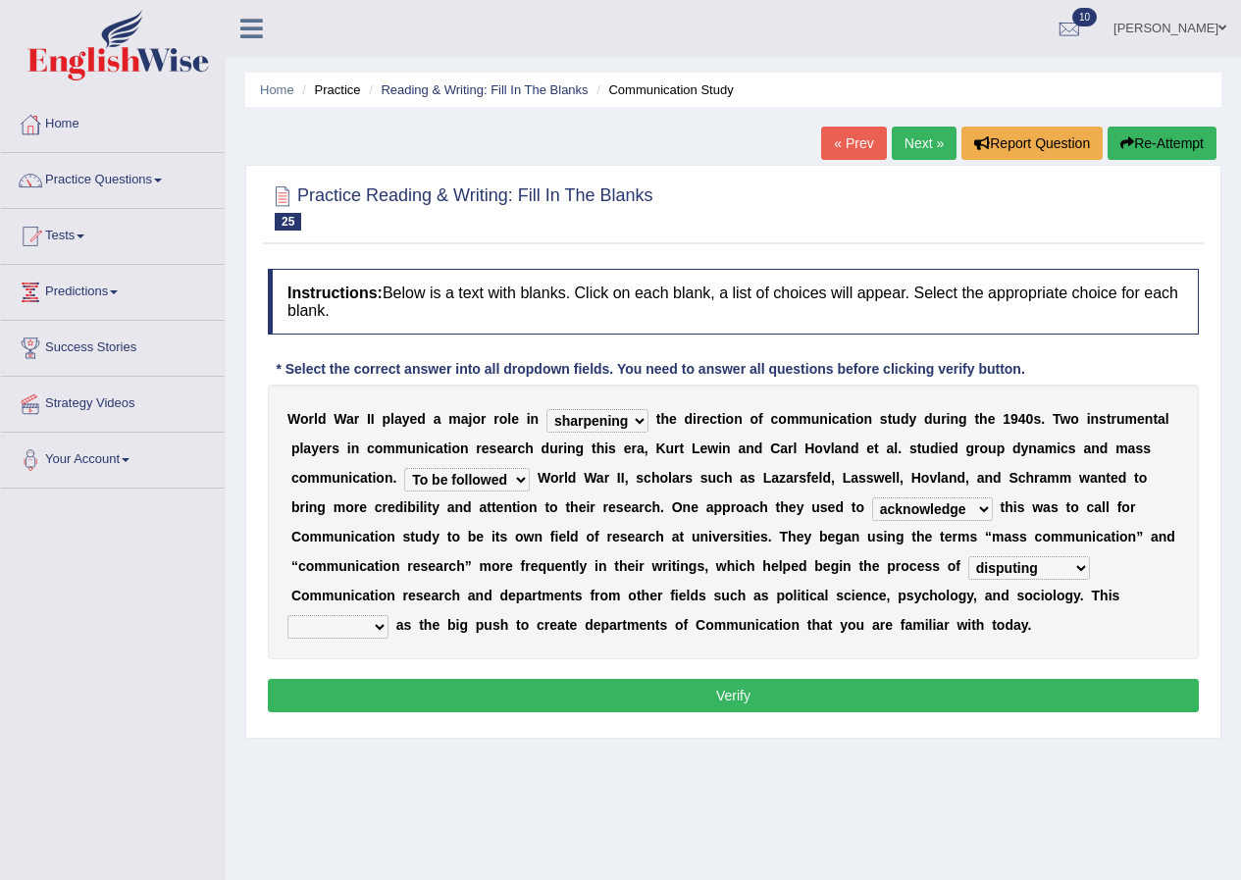
click at [288, 615] on select "served considered regarded provided" at bounding box center [338, 627] width 101 height 24
click at [359, 704] on button "Verify" at bounding box center [733, 695] width 931 height 33
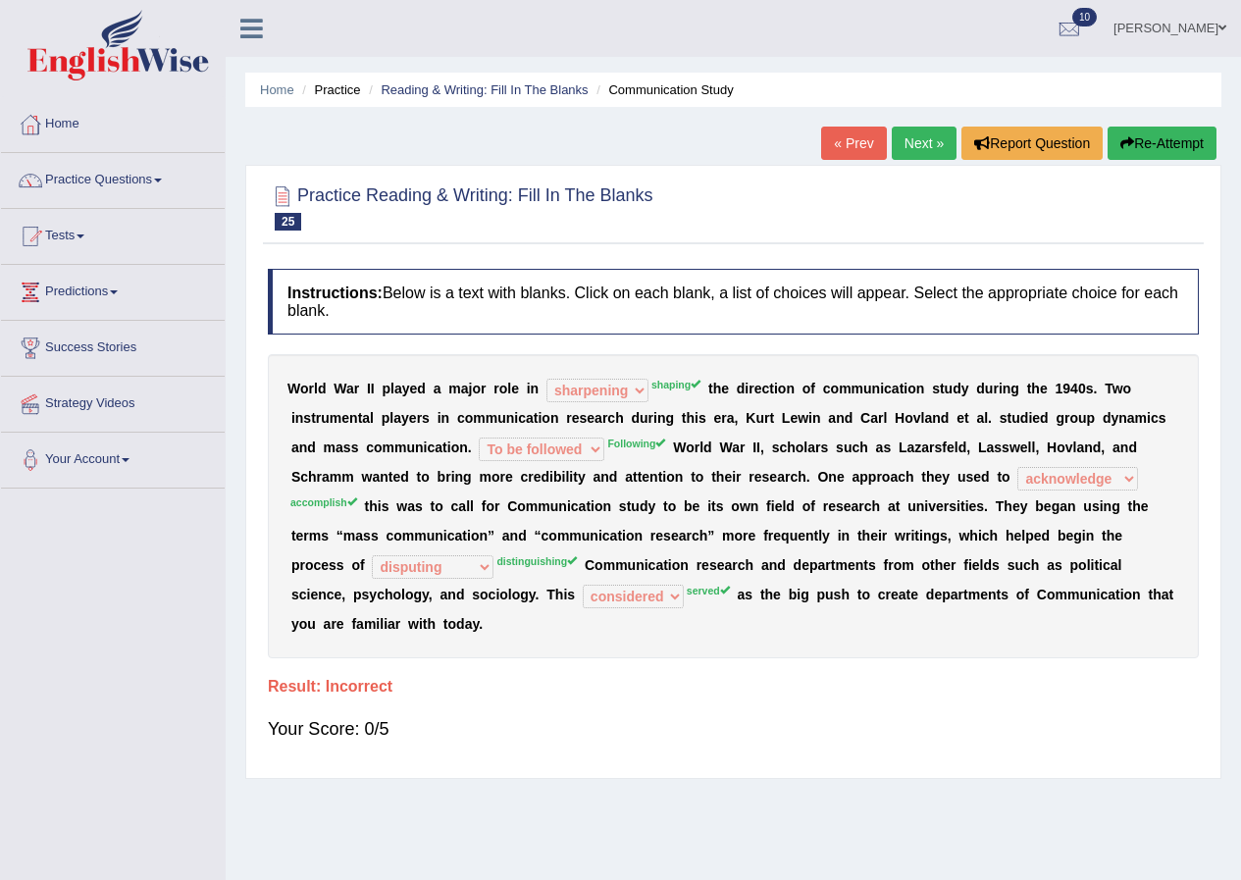
click at [919, 151] on link "Next »" at bounding box center [924, 143] width 65 height 33
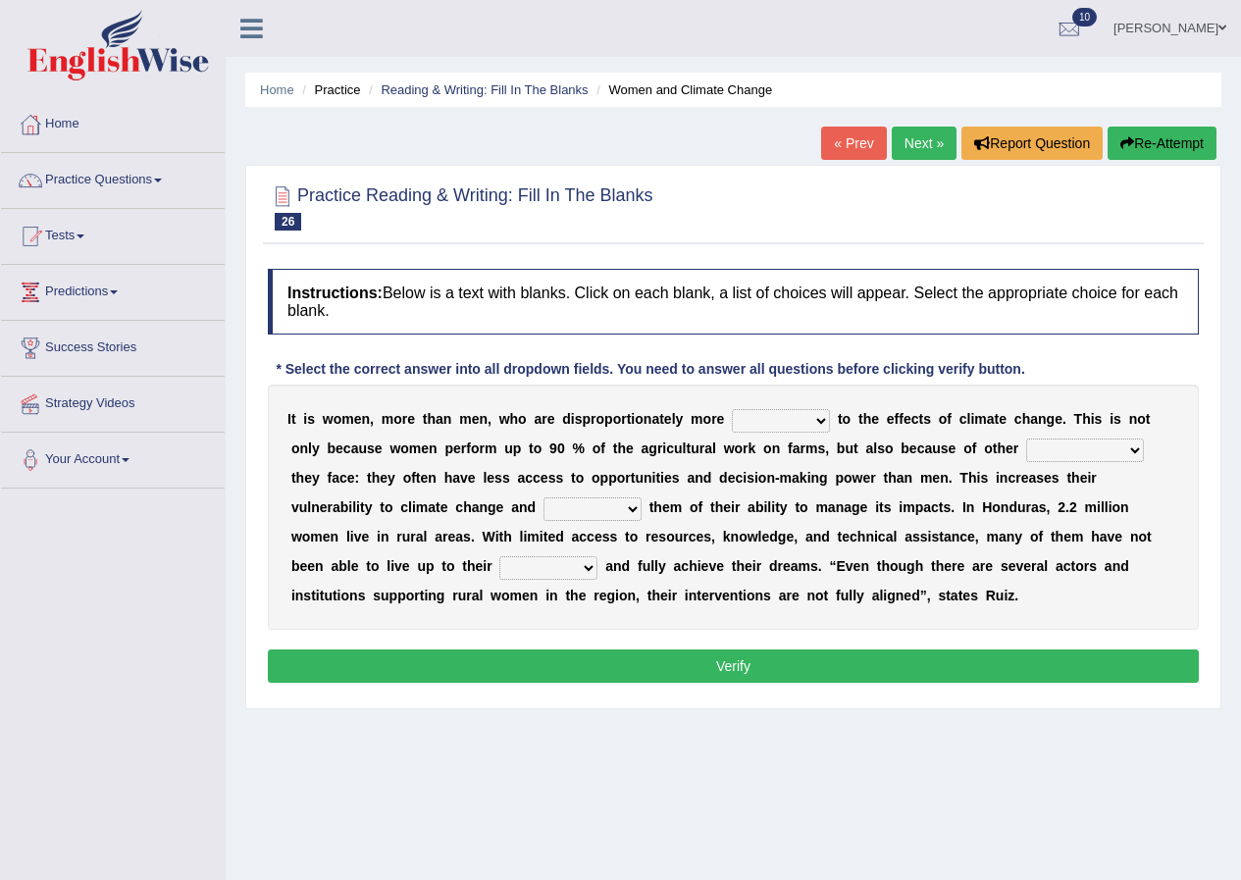
click at [812, 422] on select "defensive beatable vulnerable defective" at bounding box center [781, 421] width 98 height 24
drag, startPoint x: 814, startPoint y: 418, endPoint x: 790, endPoint y: 386, distance: 40.6
click at [814, 418] on select "defensive beatable vulnerable defective" at bounding box center [781, 421] width 98 height 24
select select "defensive"
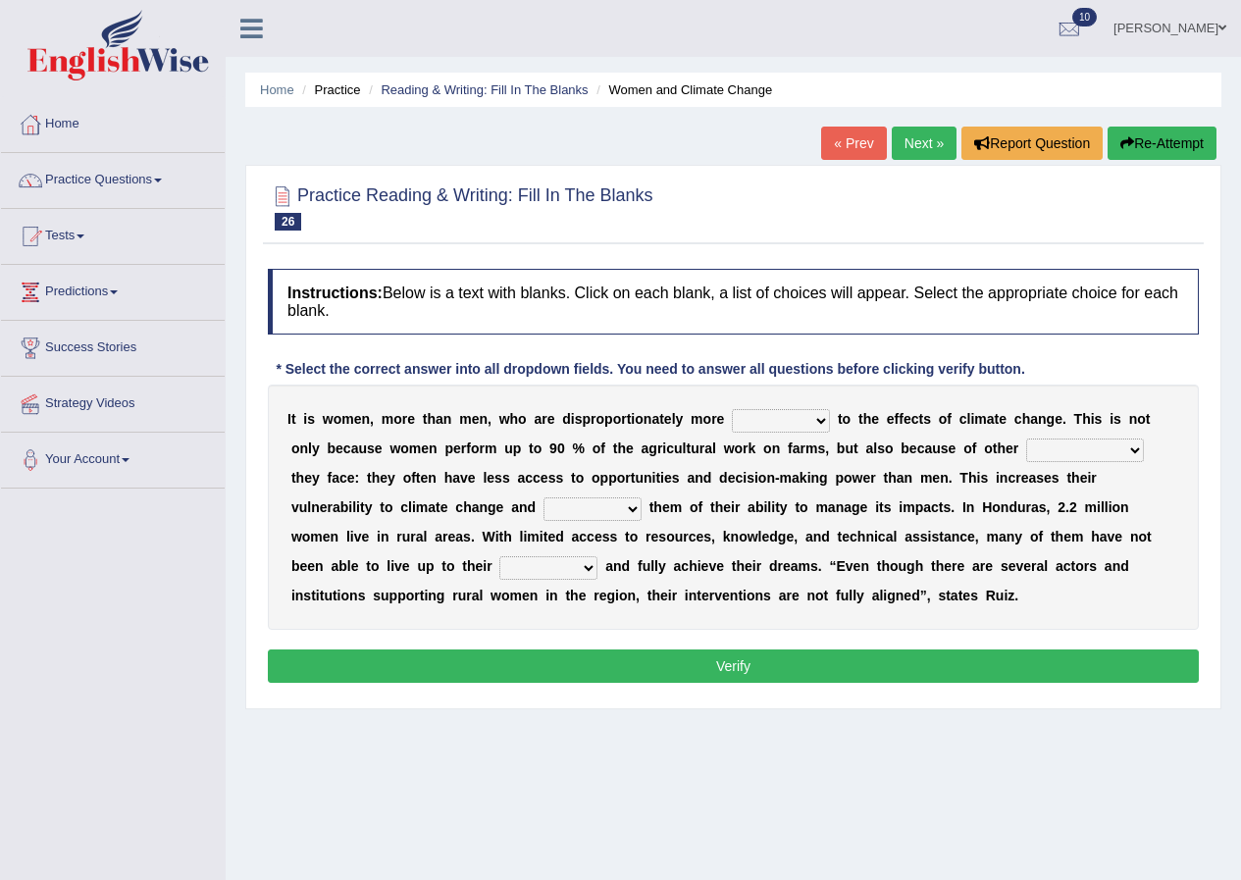
click at [732, 409] on select "defensive beatable vulnerable defective" at bounding box center [781, 421] width 98 height 24
drag, startPoint x: 819, startPoint y: 431, endPoint x: 794, endPoint y: 476, distance: 51.9
click at [794, 476] on b "a" at bounding box center [796, 478] width 8 height 16
click at [1135, 446] on select "chances challenges awkwardness changes" at bounding box center [1085, 451] width 118 height 24
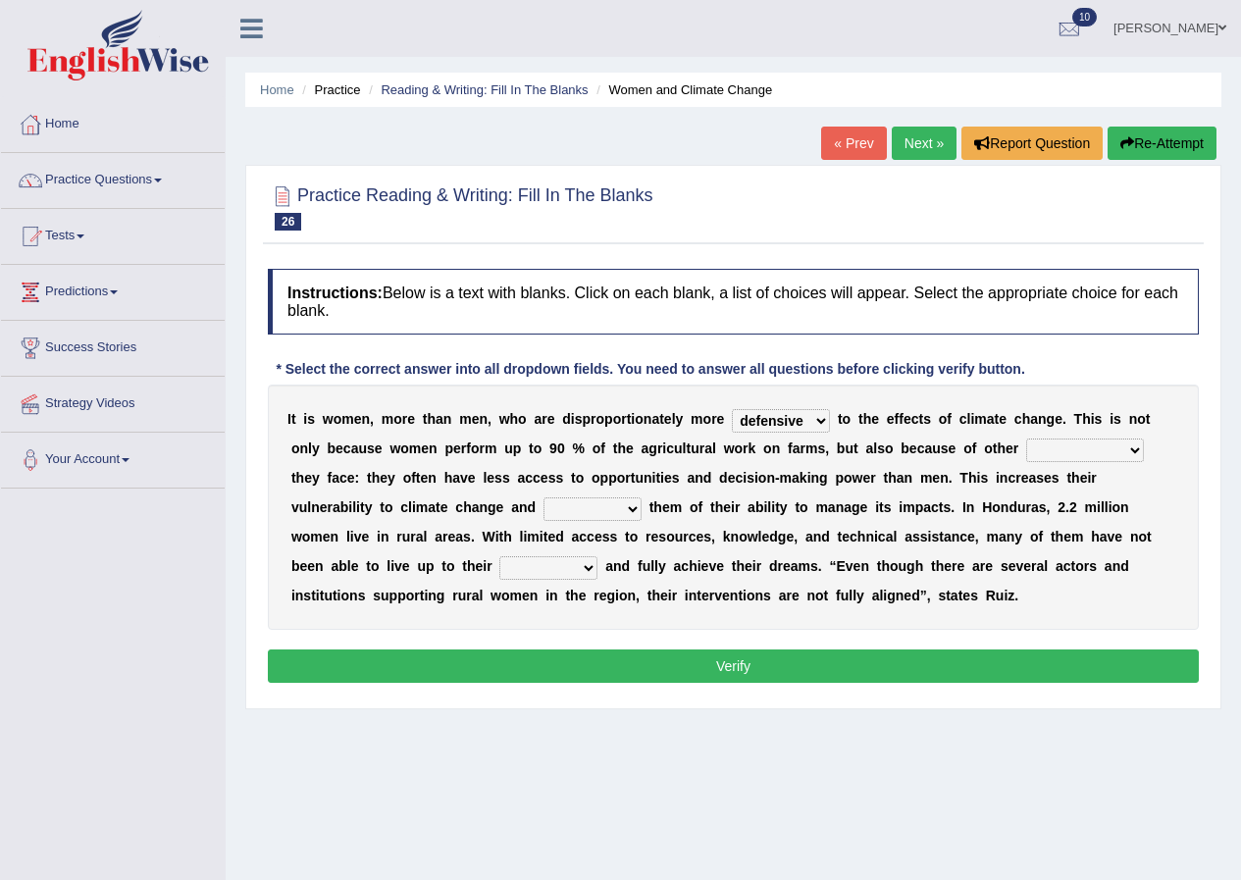
click at [1135, 446] on select "chances challenges awkwardness changes" at bounding box center [1085, 451] width 118 height 24
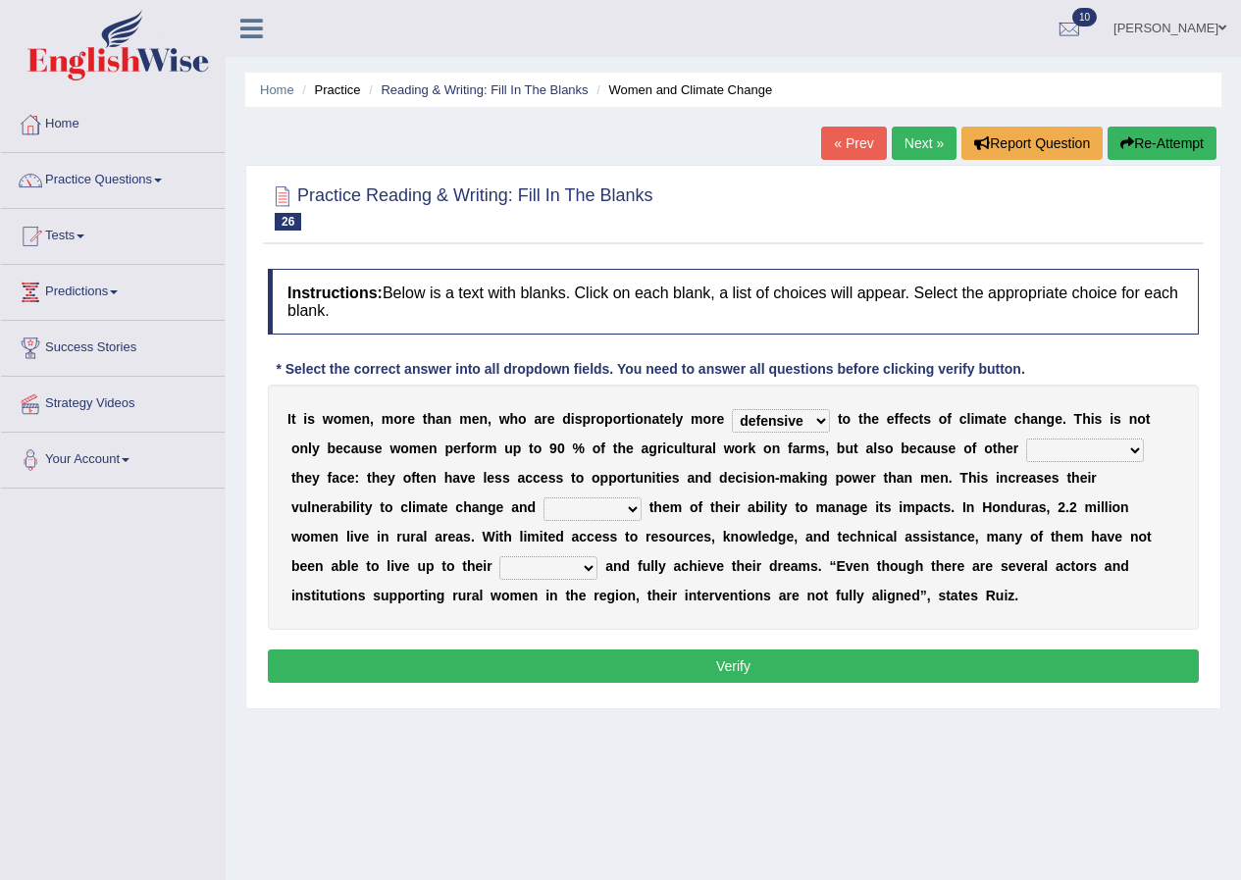
click at [1135, 446] on select "chances challenges awkwardness changes" at bounding box center [1085, 451] width 118 height 24
select select "challenges"
click at [1026, 439] on select "chances challenges awkwardness changes" at bounding box center [1085, 451] width 118 height 24
click at [1095, 523] on div "I t i s w o m e n , m o r e t h a n m e n , w h o a r e d i s p r o p o r t i o…" at bounding box center [733, 507] width 931 height 245
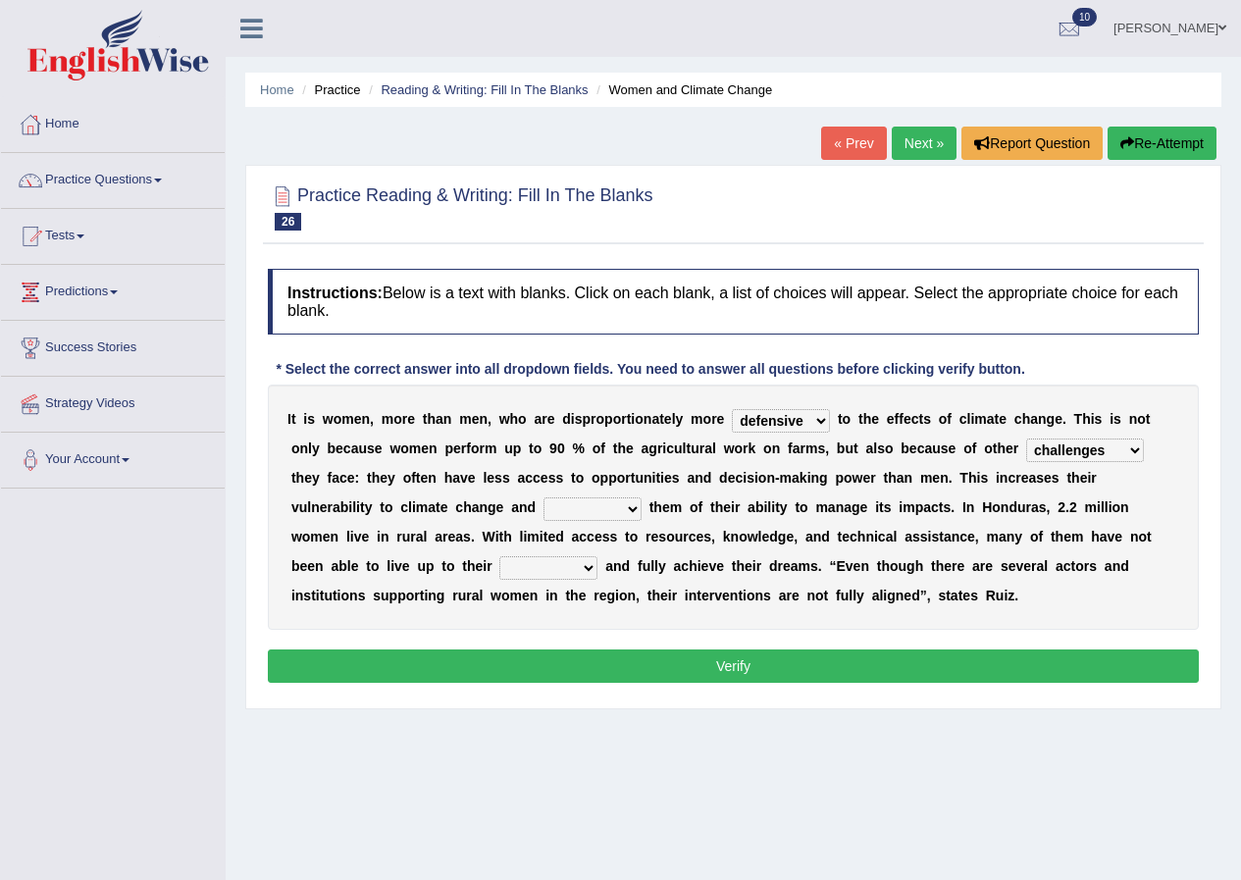
click at [633, 513] on select "deprives caprices deposits thrives" at bounding box center [593, 510] width 98 height 24
click at [637, 509] on select "deprives caprices deposits thrives" at bounding box center [593, 510] width 98 height 24
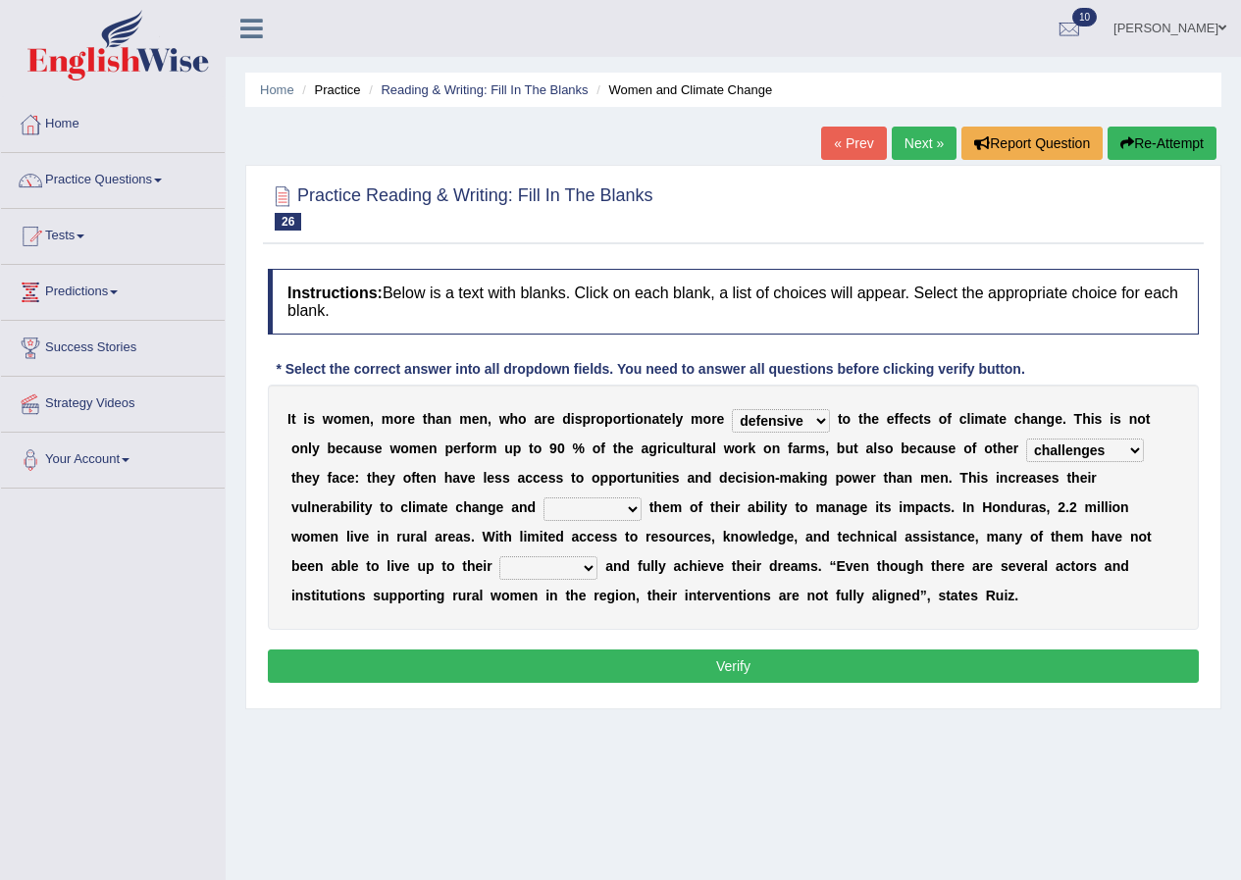
select select "caprices"
click at [544, 498] on select "deprives caprices deposits thrives" at bounding box center [593, 510] width 98 height 24
click at [589, 578] on select "endurance patience capacities publicity" at bounding box center [548, 568] width 98 height 24
click at [484, 750] on div "Home Practice Reading & Writing: Fill In The Blanks Women and Climate Change « …" at bounding box center [734, 490] width 1016 height 981
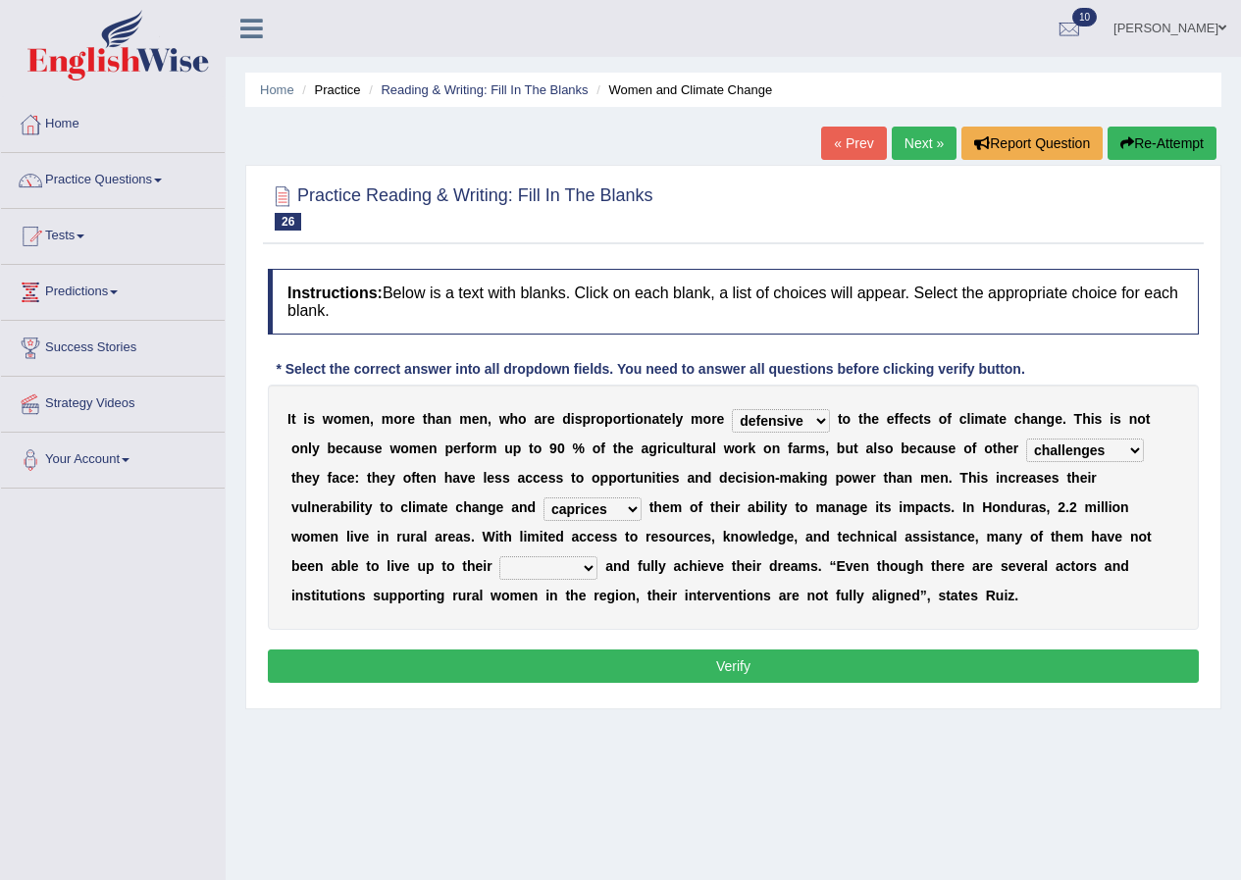
click at [588, 570] on select "endurance patience capacities publicity" at bounding box center [548, 568] width 98 height 24
click at [589, 569] on select "endurance patience capacities publicity" at bounding box center [548, 568] width 98 height 24
select select "capacities"
click at [499, 556] on select "endurance patience capacities publicity" at bounding box center [548, 568] width 98 height 24
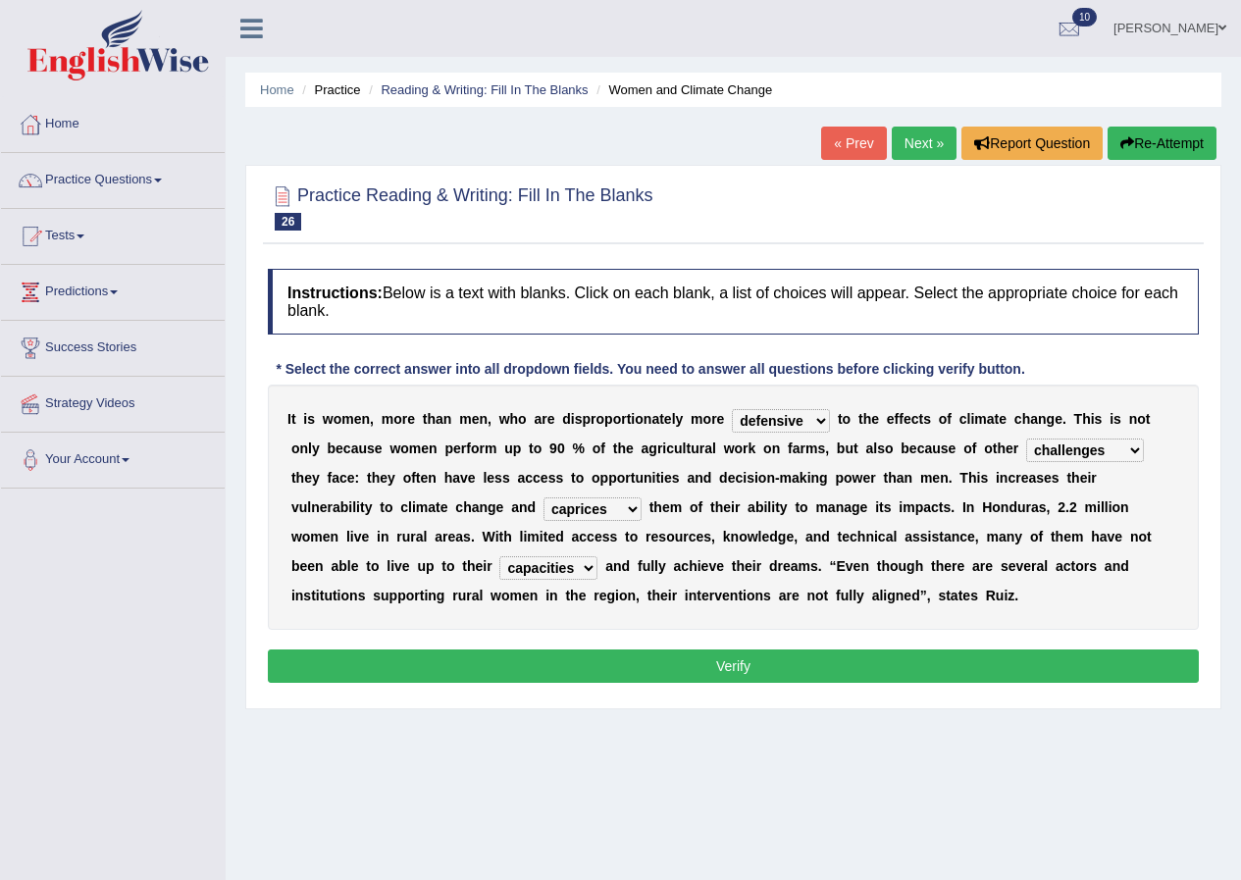
click at [553, 664] on button "Verify" at bounding box center [733, 666] width 931 height 33
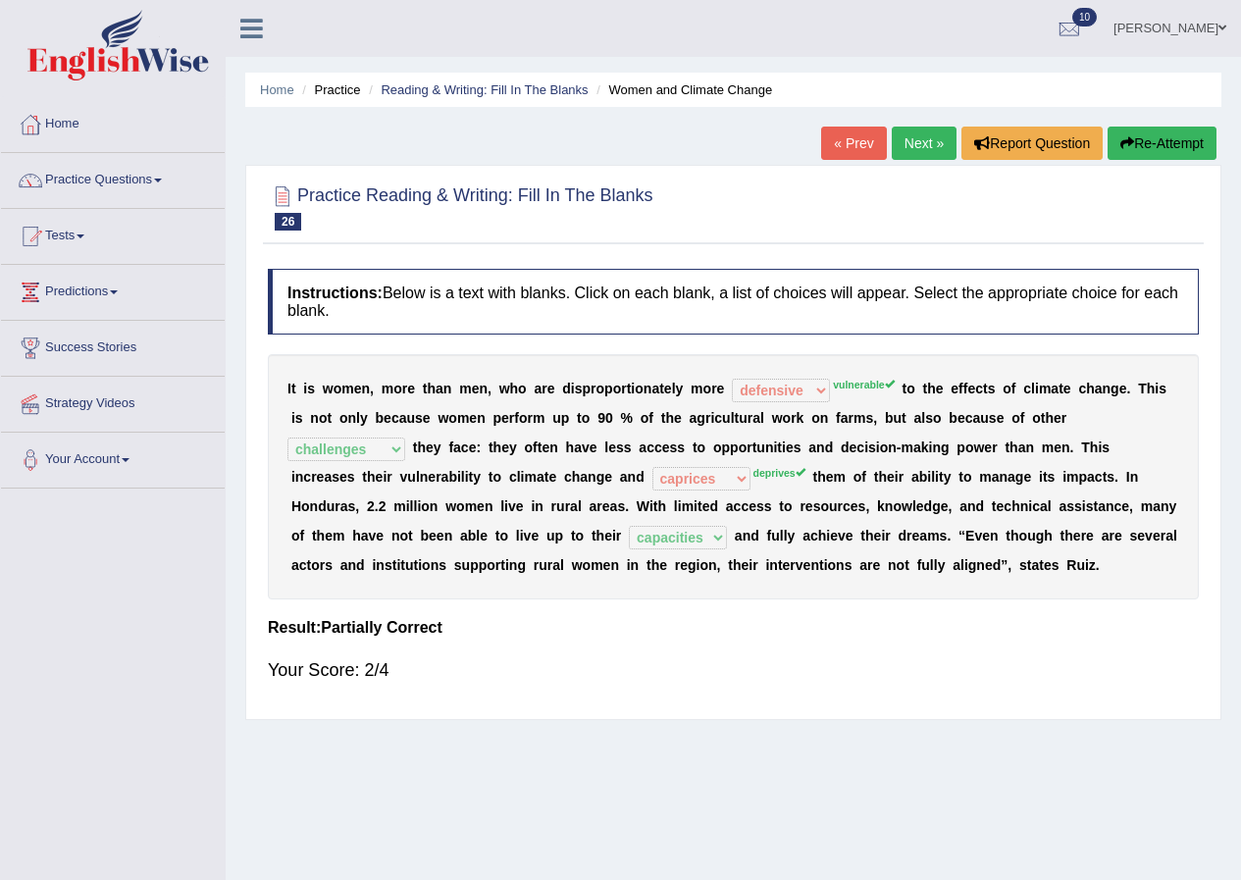
click at [927, 142] on link "Next »" at bounding box center [924, 143] width 65 height 33
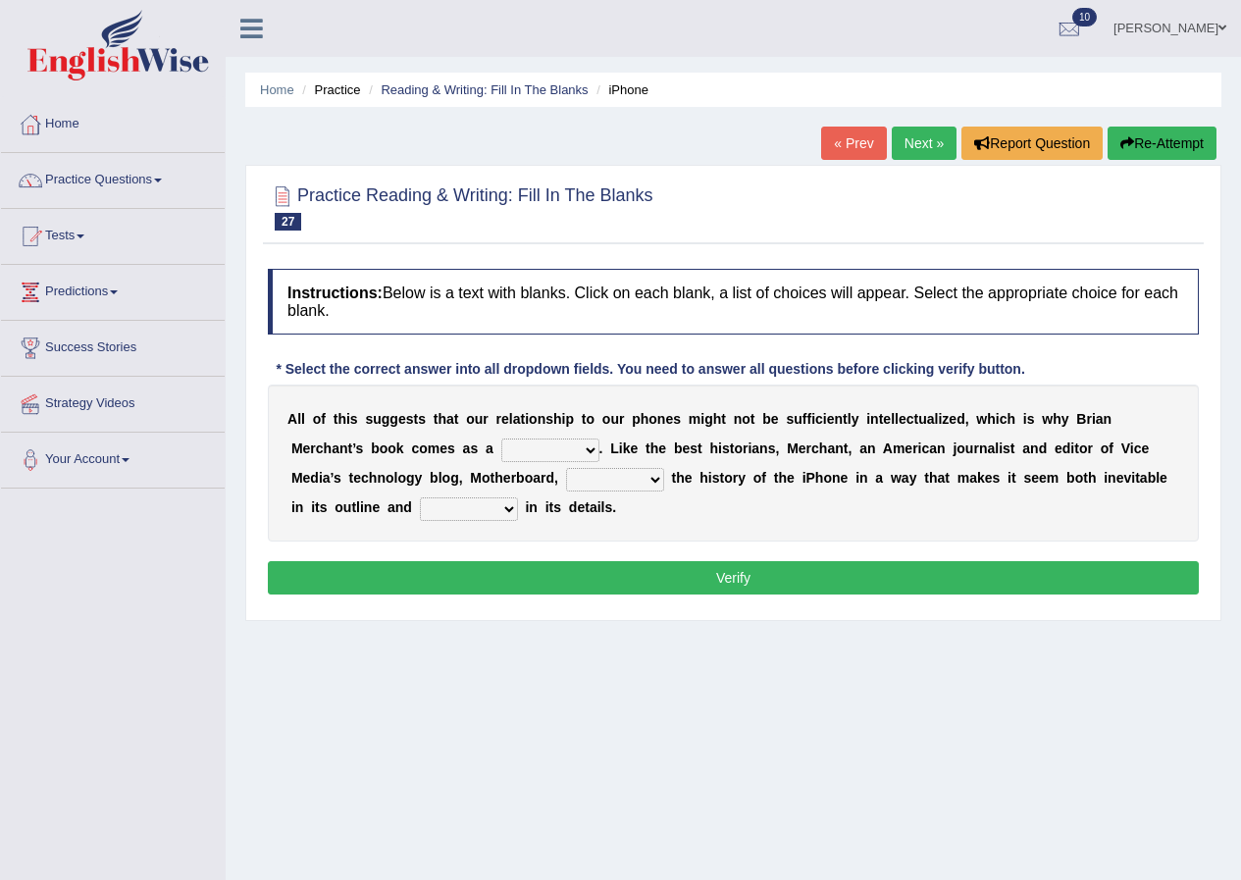
click at [588, 450] on select "privilege relief demotion flash" at bounding box center [550, 451] width 98 height 24
select select "relief"
click at [501, 439] on select "privilege relief demotion flash" at bounding box center [550, 451] width 98 height 24
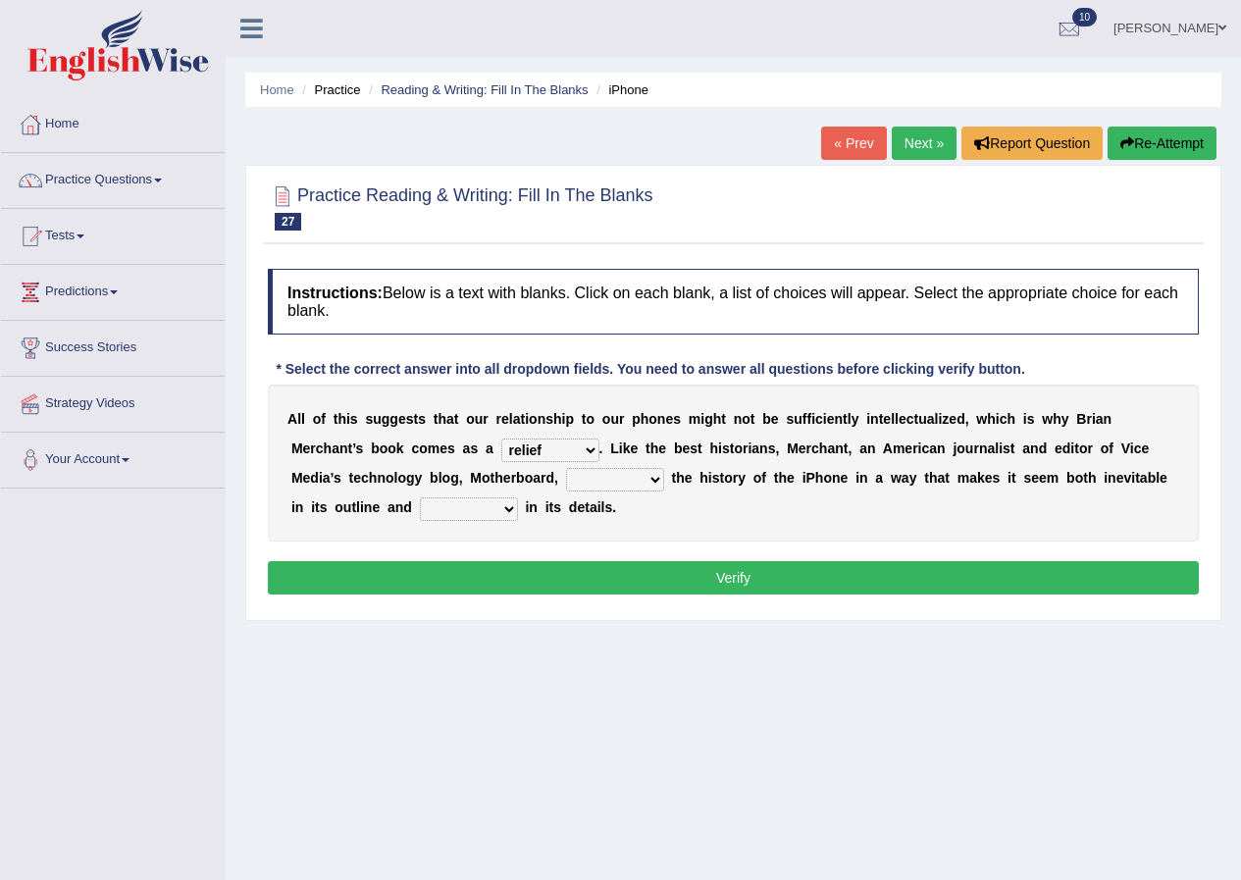
drag, startPoint x: 584, startPoint y: 461, endPoint x: 530, endPoint y: 517, distance: 77.7
click at [530, 517] on div "A l l o f t h i s s u g g e s t s t h a t o u r r e l a t i o n s h i p t o o u…" at bounding box center [733, 463] width 931 height 157
click at [656, 476] on select "enriches unpacks detours contorts" at bounding box center [615, 480] width 98 height 24
select select "enriches"
click at [566, 468] on select "enriches unpacks detours contorts" at bounding box center [615, 480] width 98 height 24
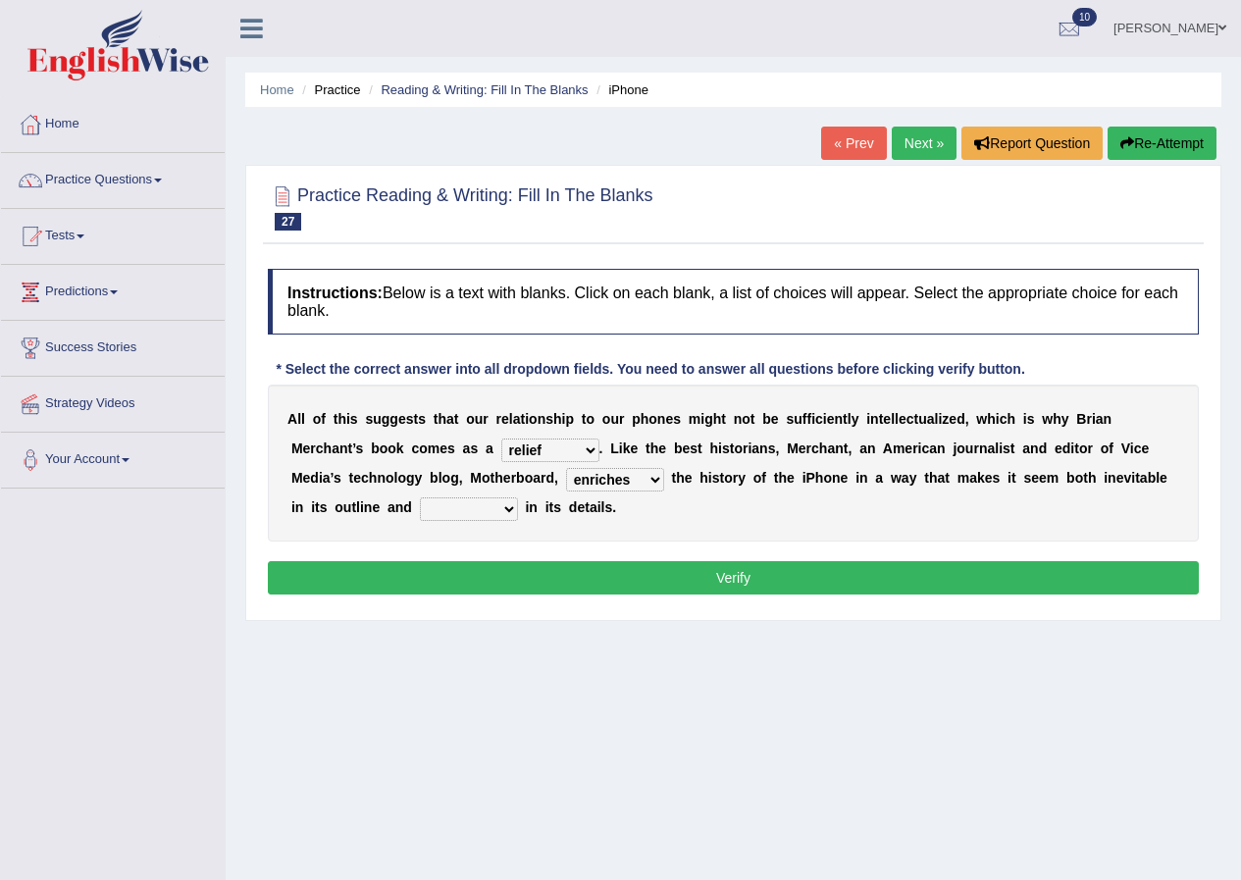
click at [618, 530] on div "A l l o f t h i s s u g g e s t s t h a t o u r r e l a t i o n s h i p t o o u…" at bounding box center [733, 463] width 931 height 157
click at [510, 508] on select "surprises surprised surprising surprise" at bounding box center [469, 510] width 98 height 24
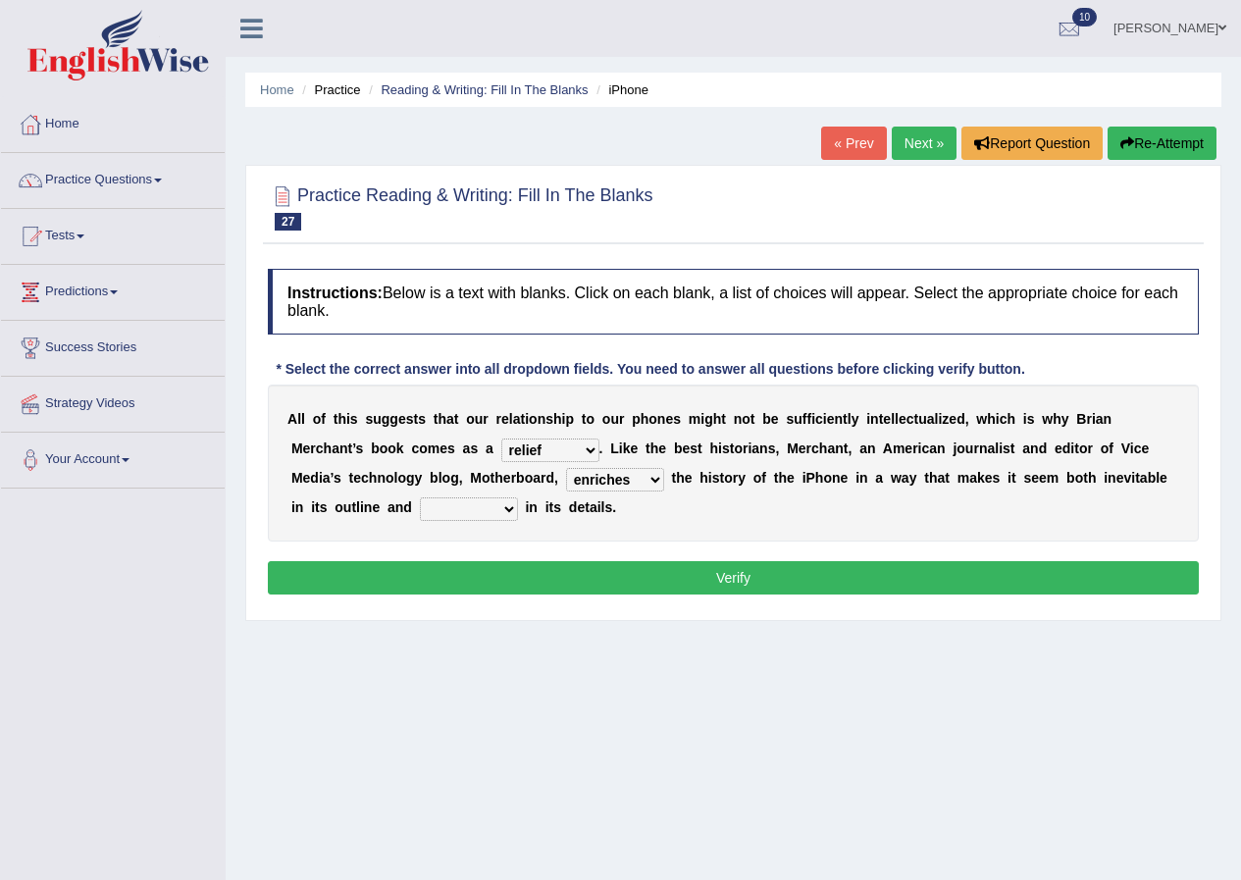
click at [510, 508] on select "surprises surprised surprising surprise" at bounding box center [469, 510] width 98 height 24
select select "surprised"
click at [420, 498] on select "surprises surprised surprising surprise" at bounding box center [469, 510] width 98 height 24
click at [606, 581] on button "Verify" at bounding box center [733, 577] width 931 height 33
click at [606, 581] on div "Home Practice Reading & Writing: Fill In The Blanks iPhone « Prev Next » Report…" at bounding box center [734, 490] width 1016 height 981
